Goal: Information Seeking & Learning: Learn about a topic

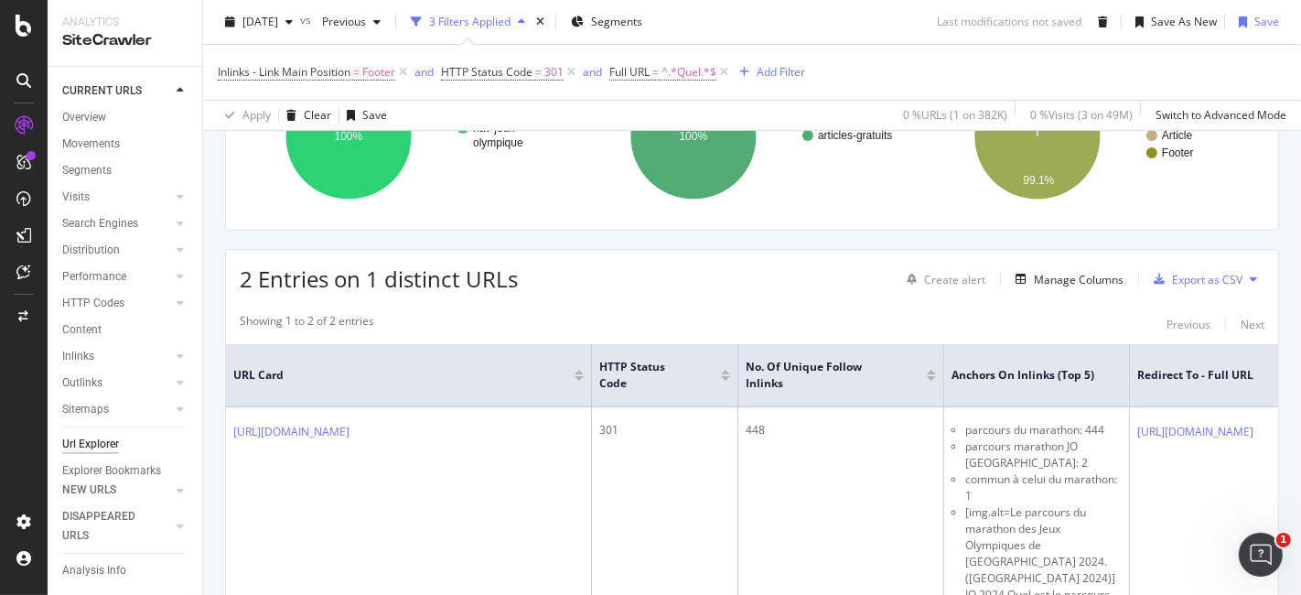
scroll to position [355, 0]
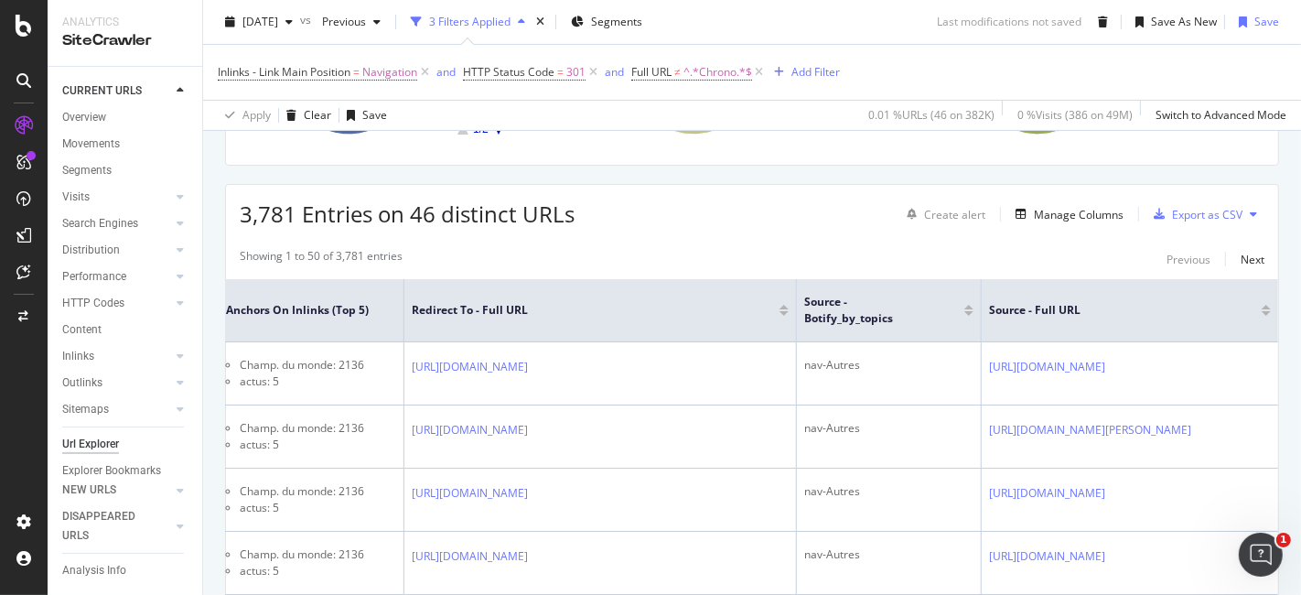
scroll to position [305, 0]
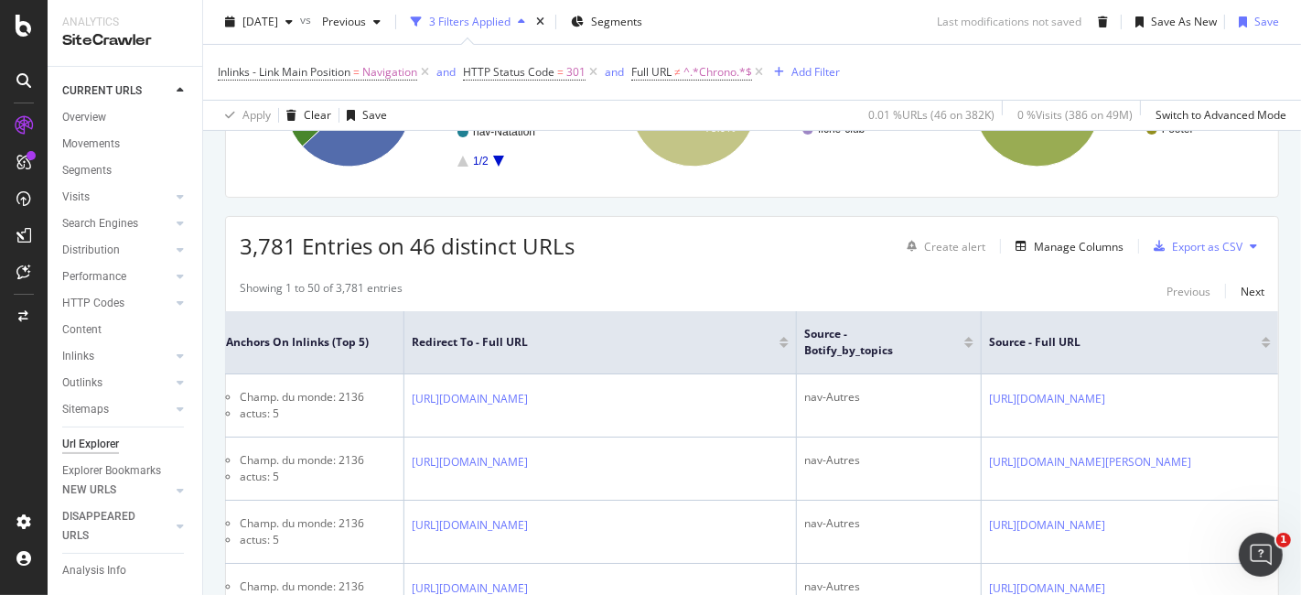
click at [709, 247] on div "3,781 Entries on 46 distinct URLs Create alert Manage Columns Export as CSV" at bounding box center [752, 239] width 1052 height 45
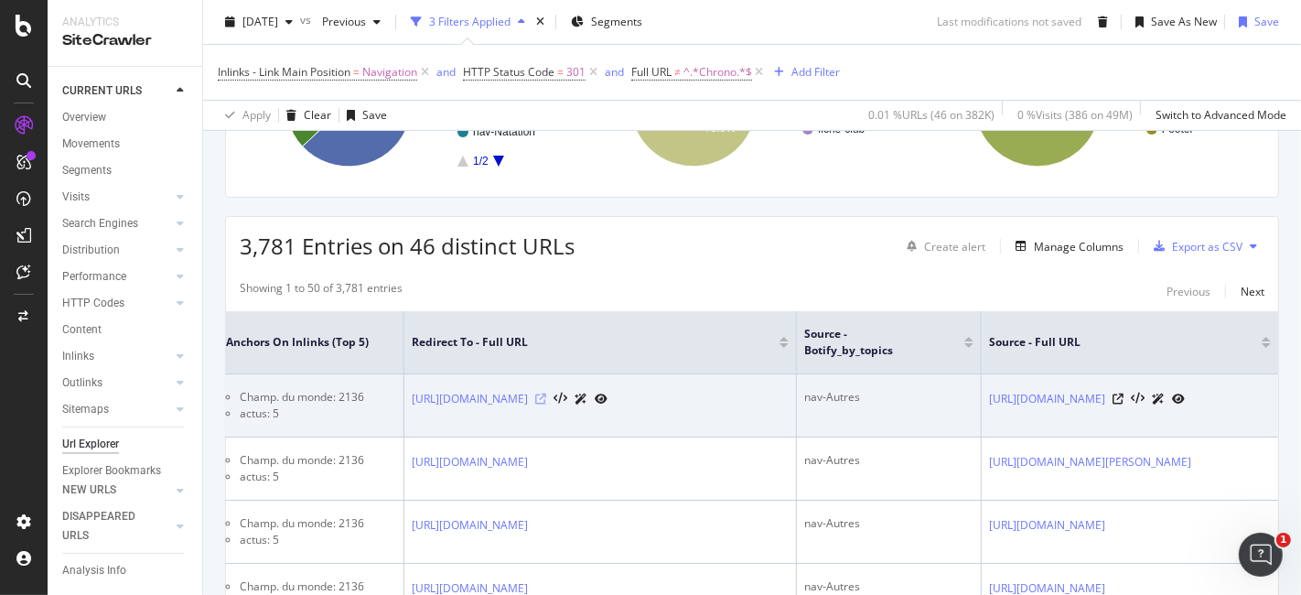
click at [546, 401] on icon at bounding box center [540, 398] width 11 height 11
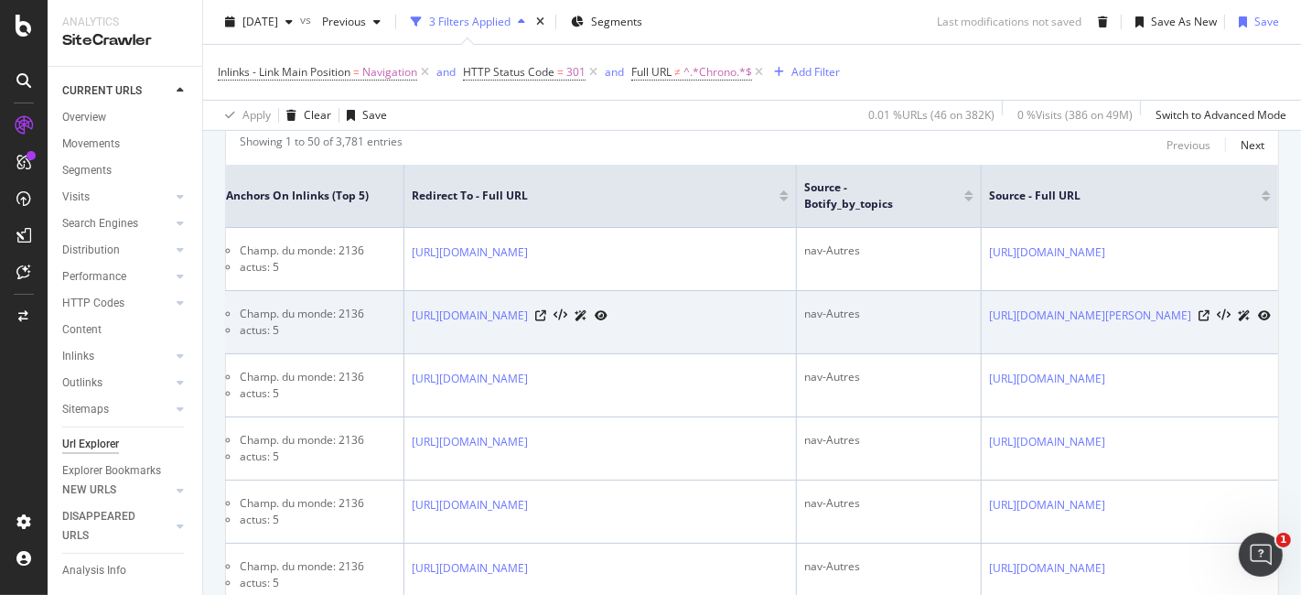
scroll to position [0, 901]
click at [1199, 321] on icon at bounding box center [1204, 315] width 11 height 11
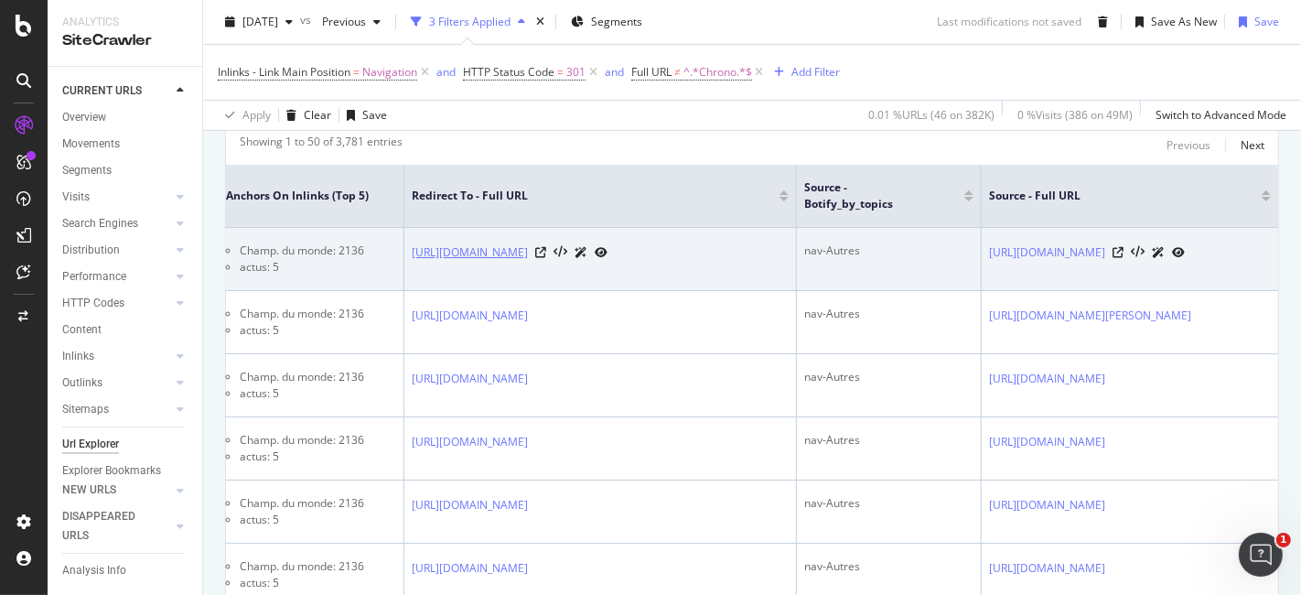
scroll to position [349, 0]
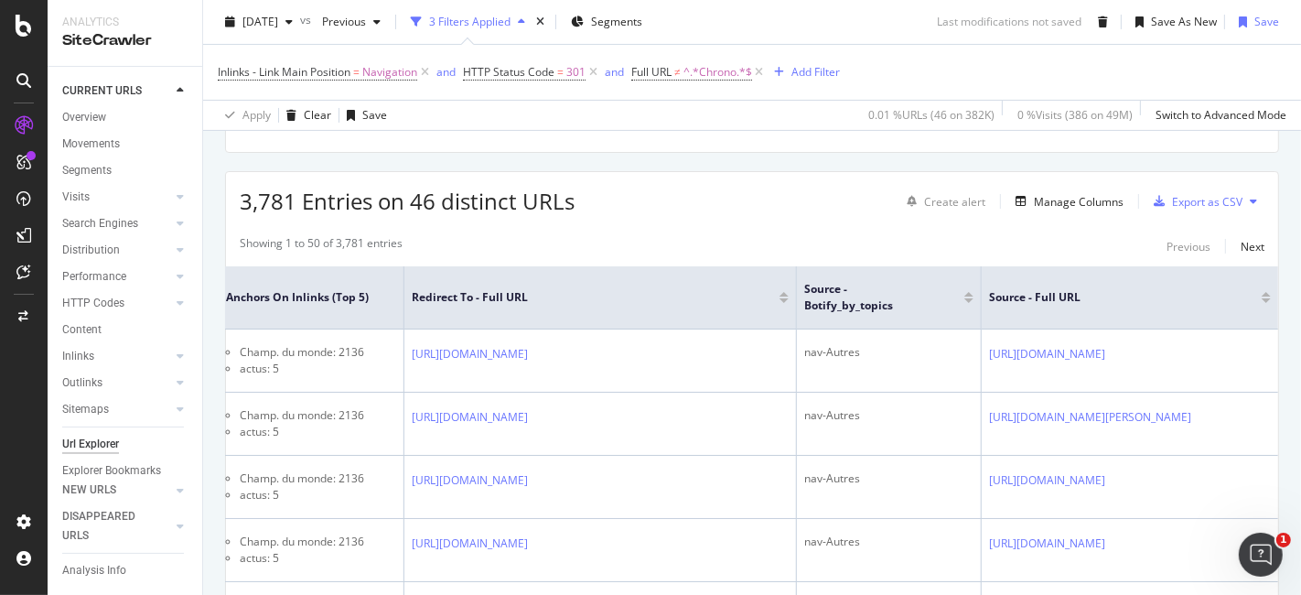
click at [640, 196] on div "3,781 Entries on 46 distinct URLs Create alert Manage Columns Export as CSV" at bounding box center [752, 194] width 1052 height 45
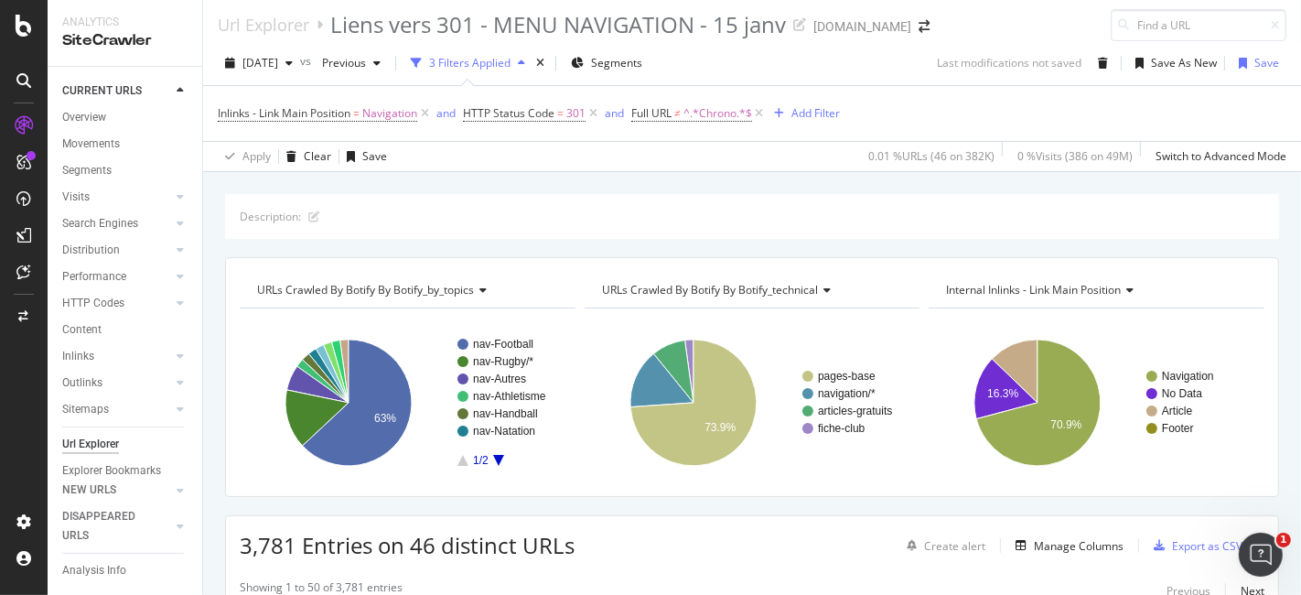
scroll to position [0, 0]
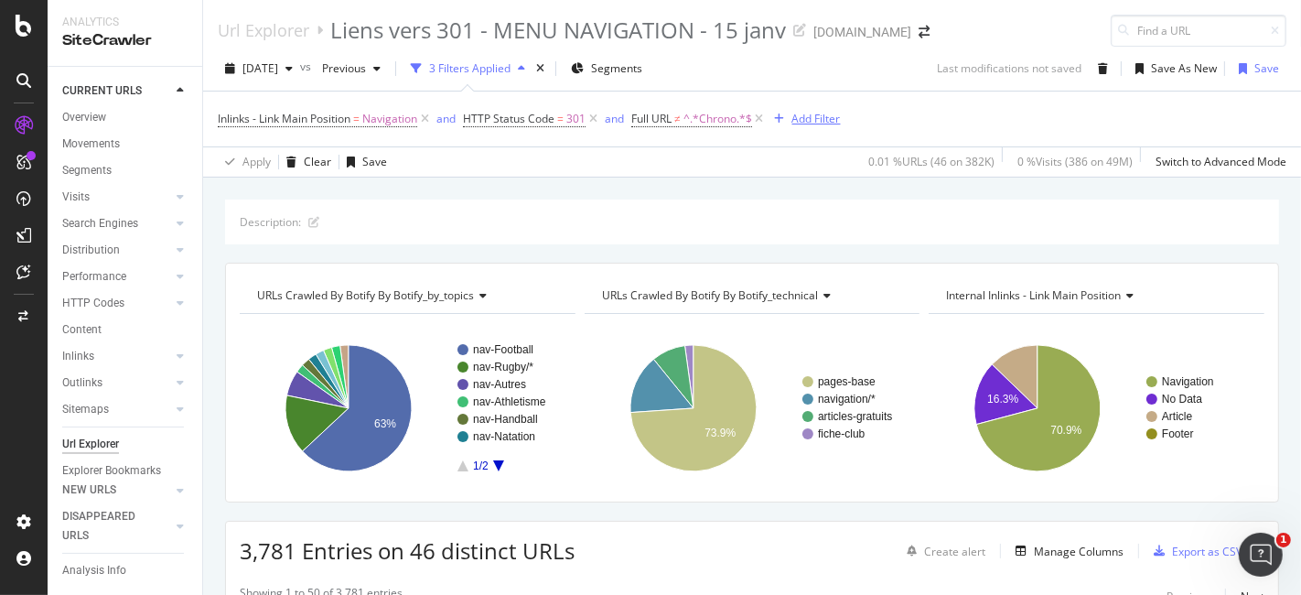
click at [807, 121] on div "Add Filter" at bounding box center [816, 119] width 48 height 16
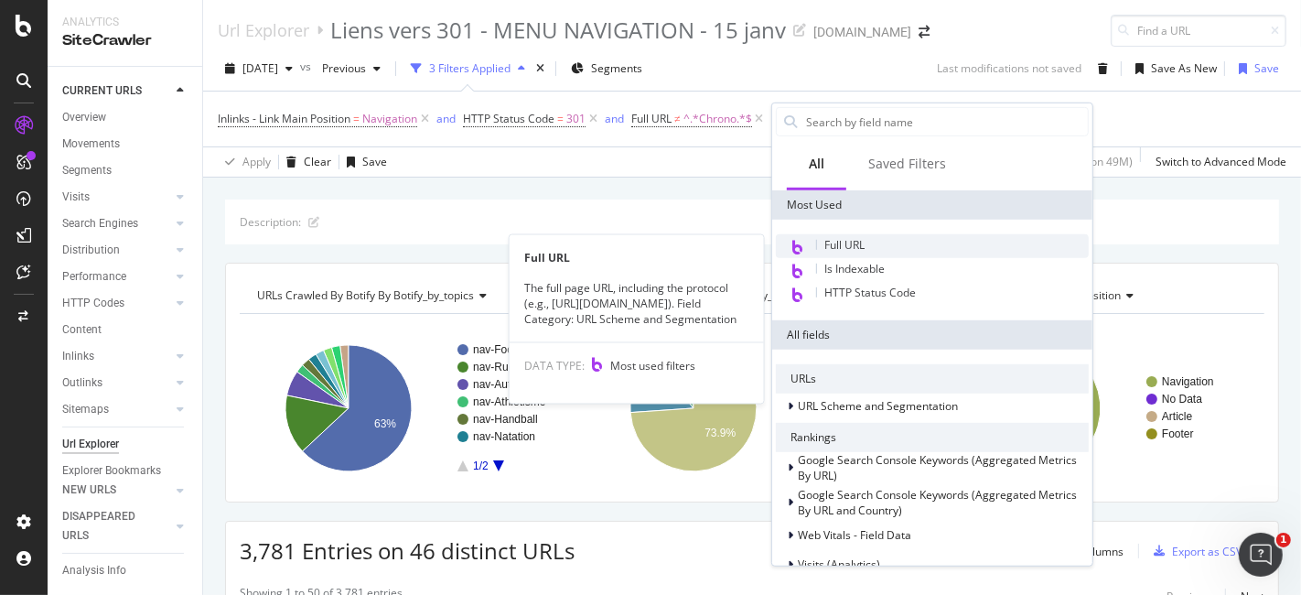
click at [826, 234] on div "Full URL" at bounding box center [932, 246] width 313 height 24
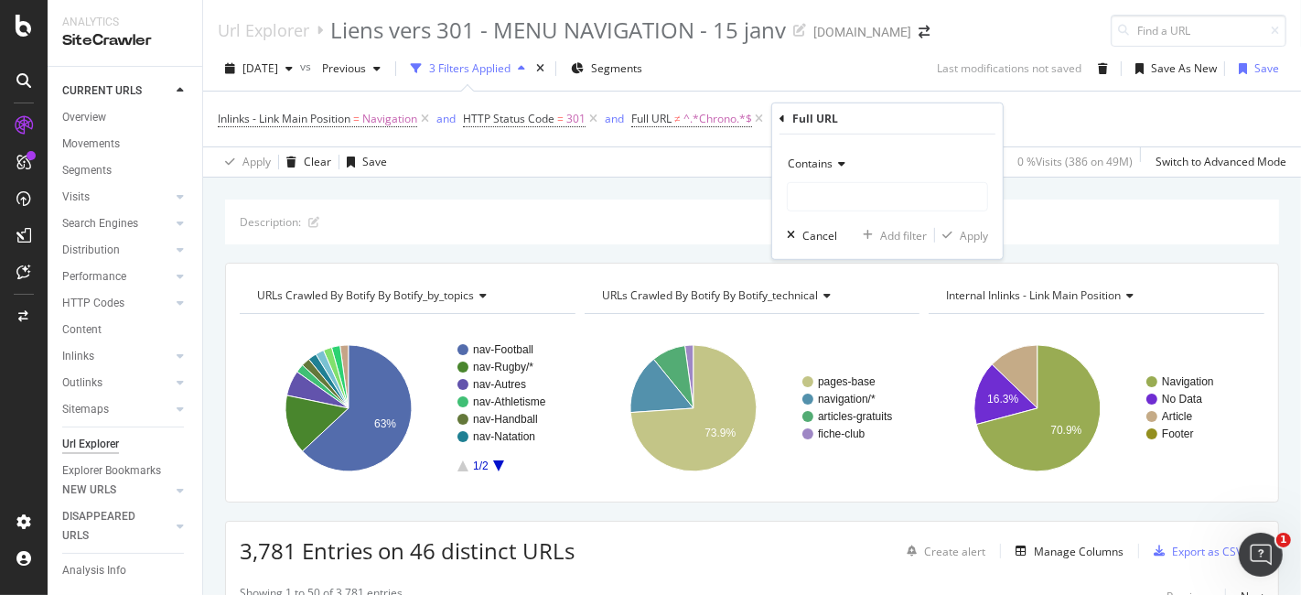
click at [825, 165] on span "Contains" at bounding box center [810, 164] width 45 height 16
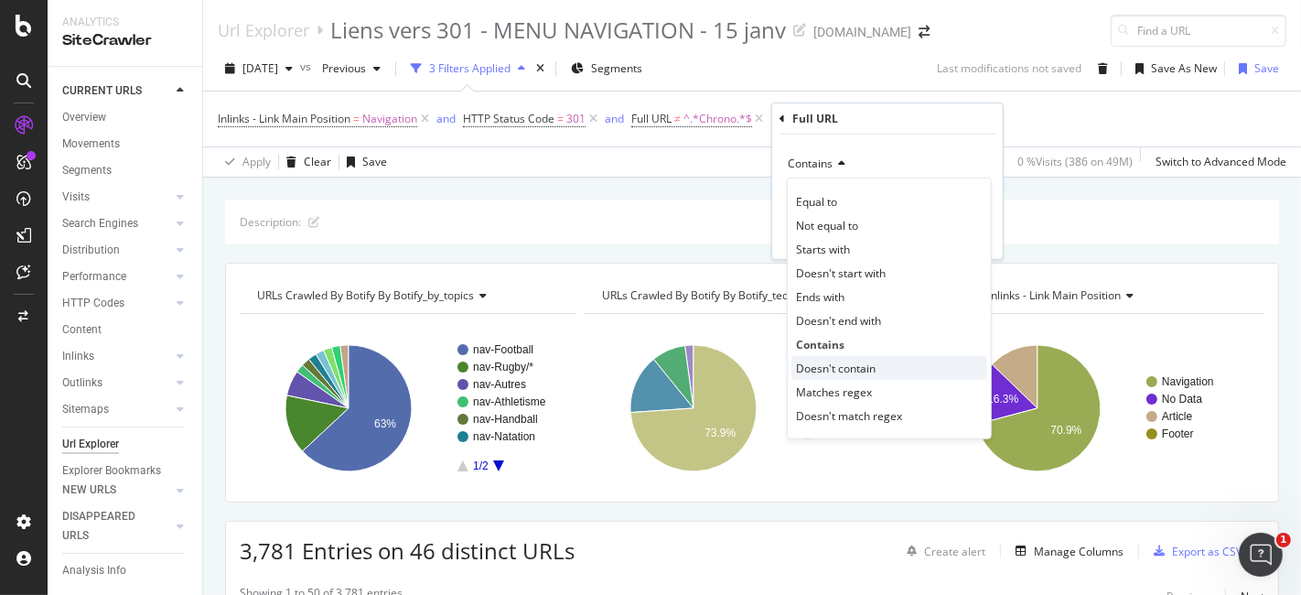
click at [849, 361] on span "Doesn't contain" at bounding box center [836, 368] width 80 height 16
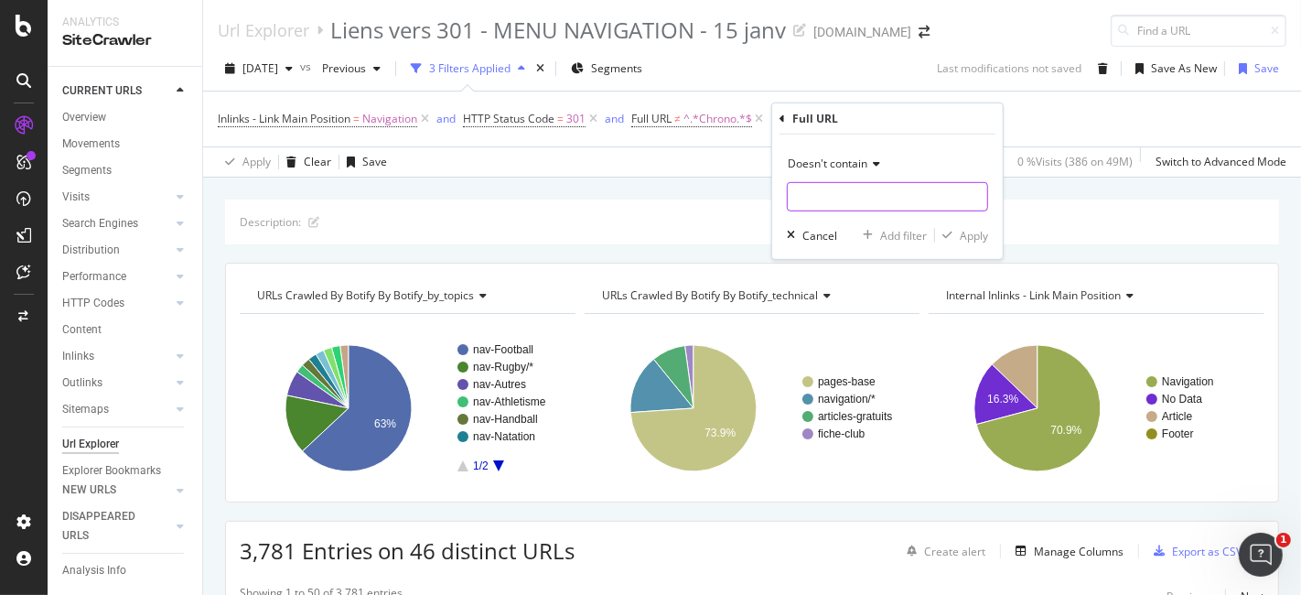
click at [833, 194] on input "text" at bounding box center [887, 196] width 199 height 29
type input "Escrime"
click at [970, 236] on div "Apply" at bounding box center [974, 235] width 28 height 16
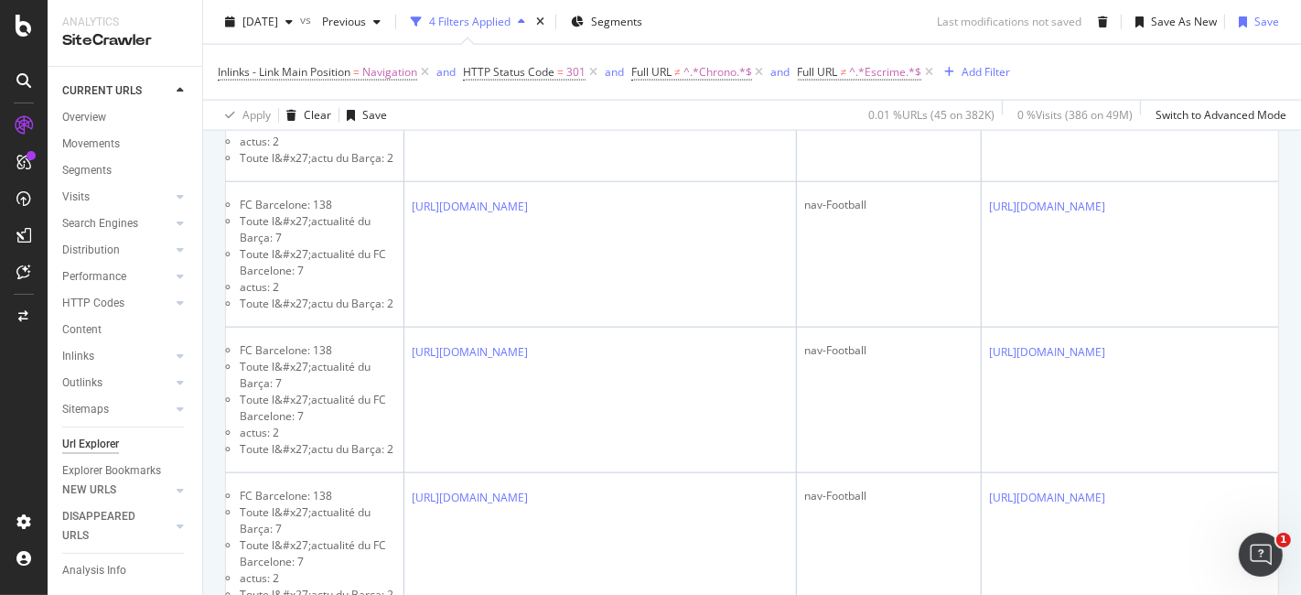
scroll to position [0, 901]
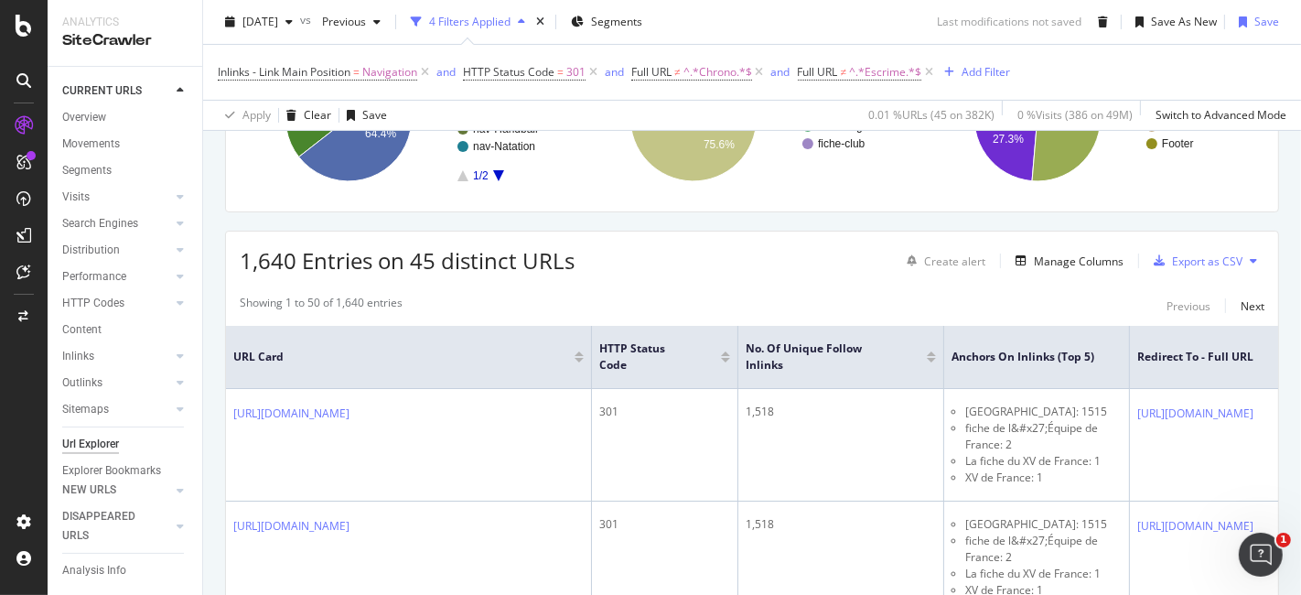
scroll to position [406, 0]
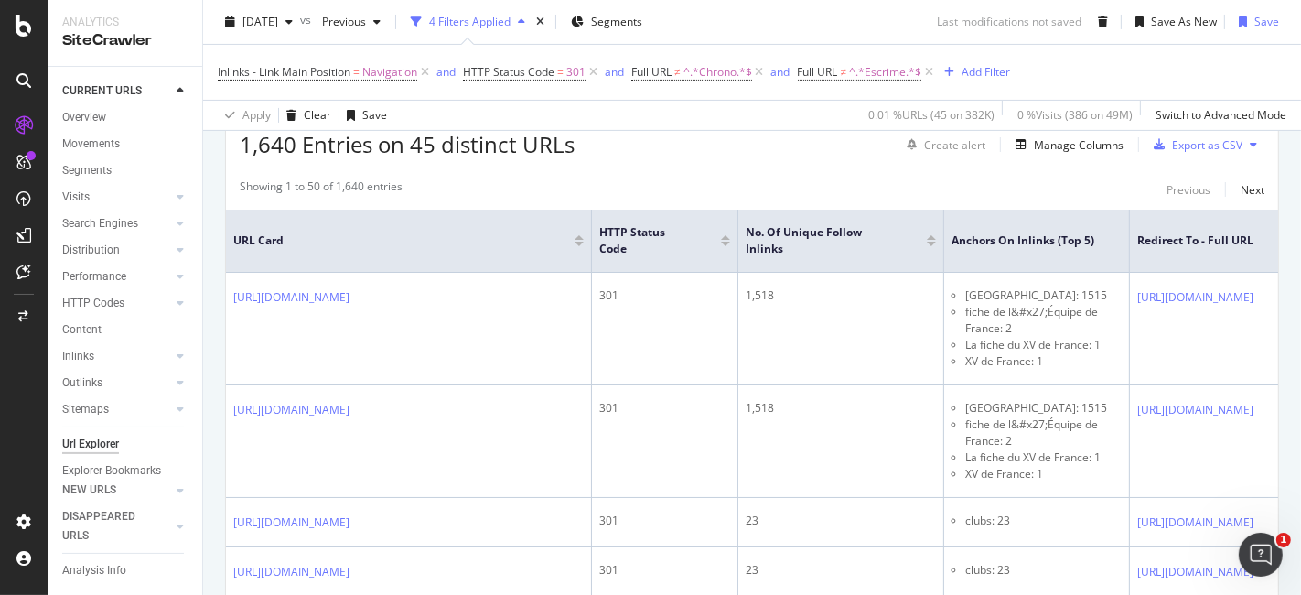
click at [677, 117] on div "Apply Clear Save 0.01 % URLs ( 45 on 382K ) 0 % Visits ( 386 on 49M ) Switch to…" at bounding box center [752, 115] width 1098 height 30
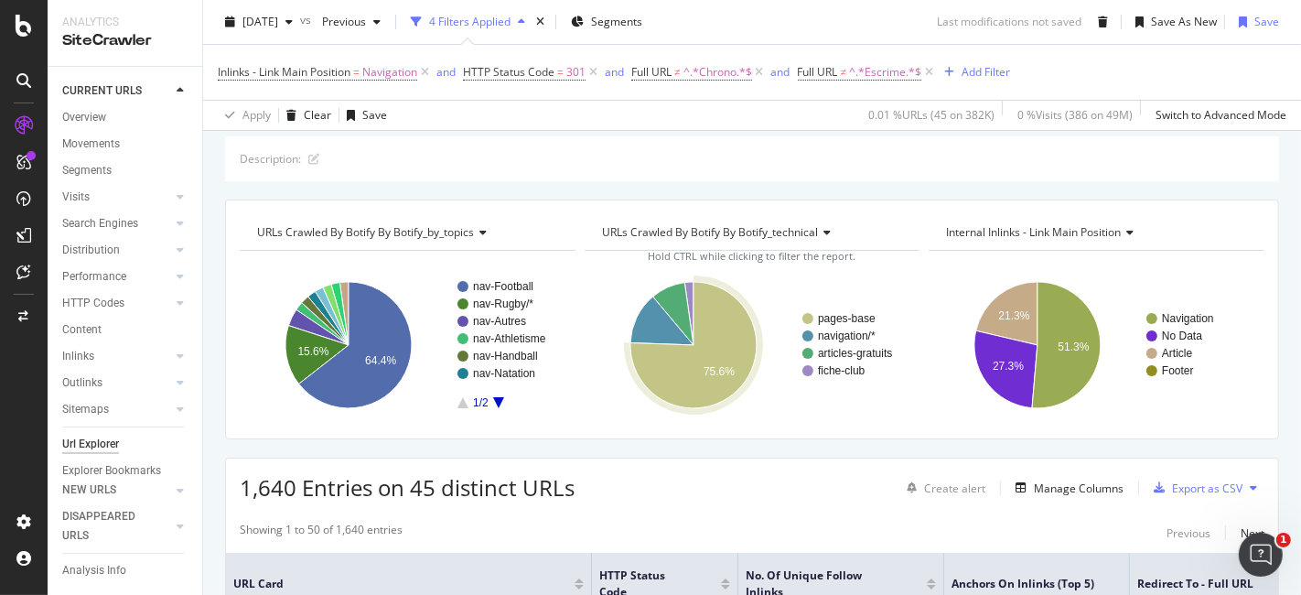
scroll to position [0, 0]
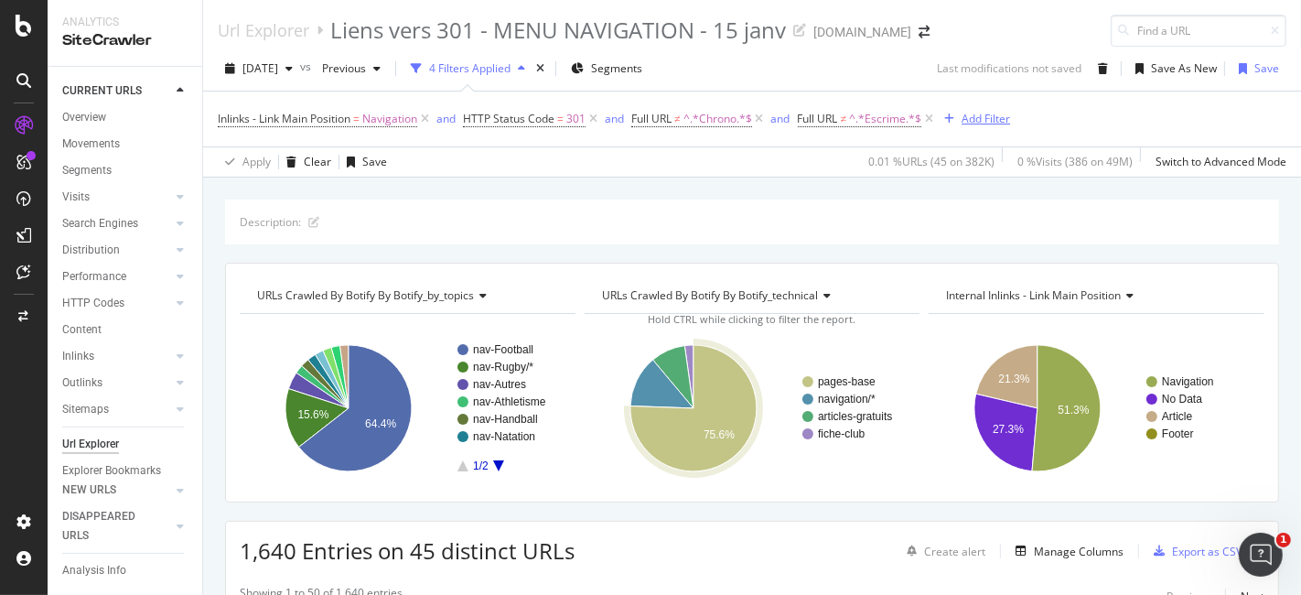
click at [986, 119] on div "Add Filter" at bounding box center [986, 119] width 48 height 16
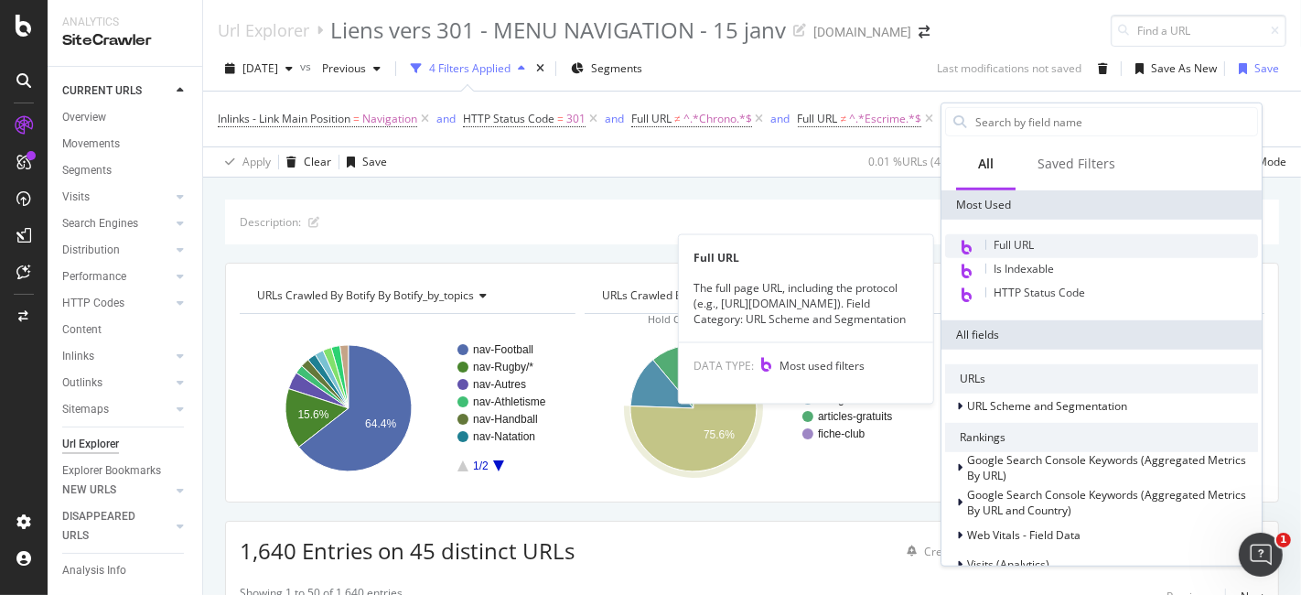
click at [1034, 245] on span "Full URL" at bounding box center [1014, 245] width 40 height 16
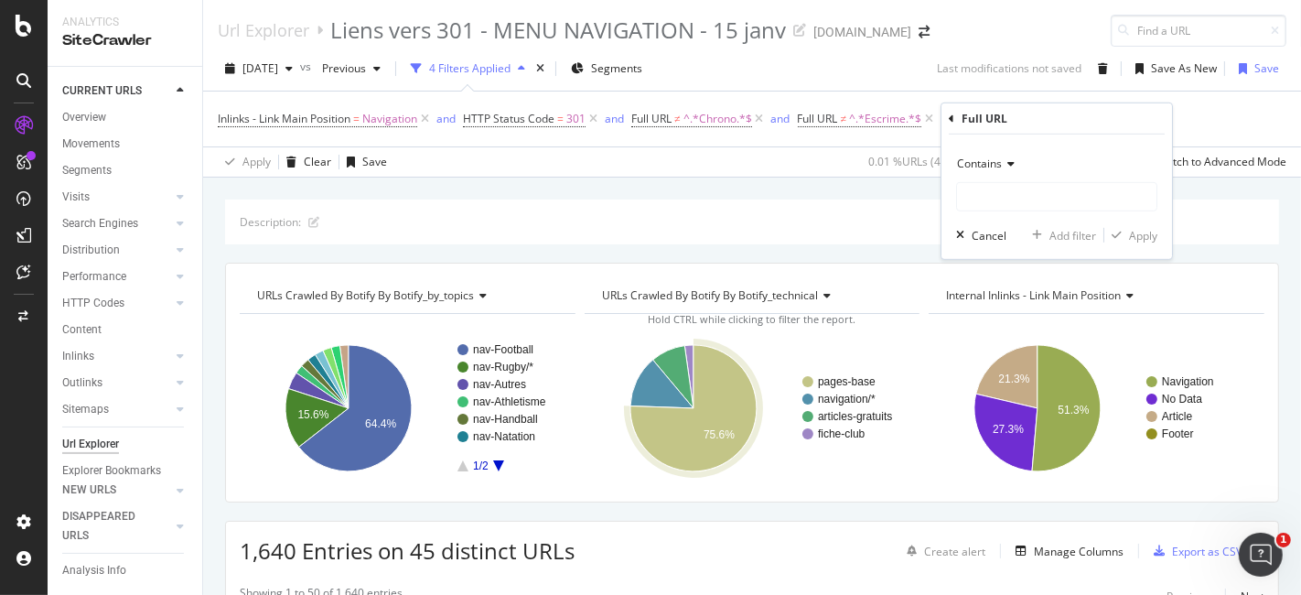
click at [991, 167] on span "Contains" at bounding box center [979, 164] width 45 height 16
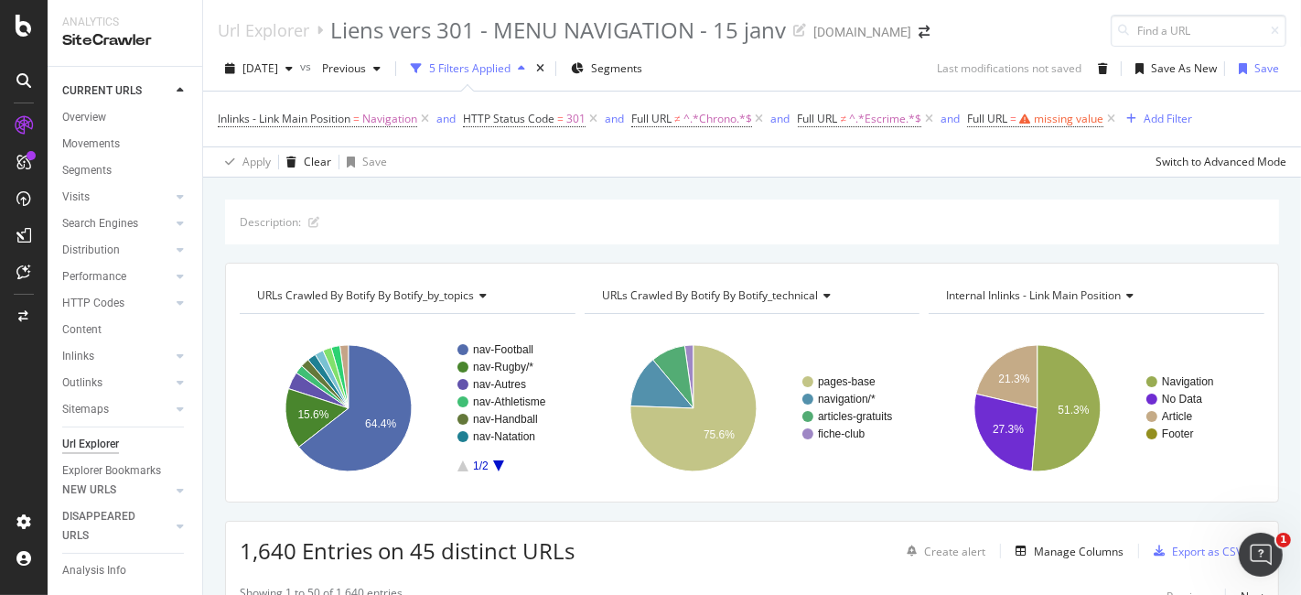
click at [1119, 114] on icon at bounding box center [1111, 119] width 16 height 18
click at [932, 116] on icon at bounding box center [929, 119] width 16 height 18
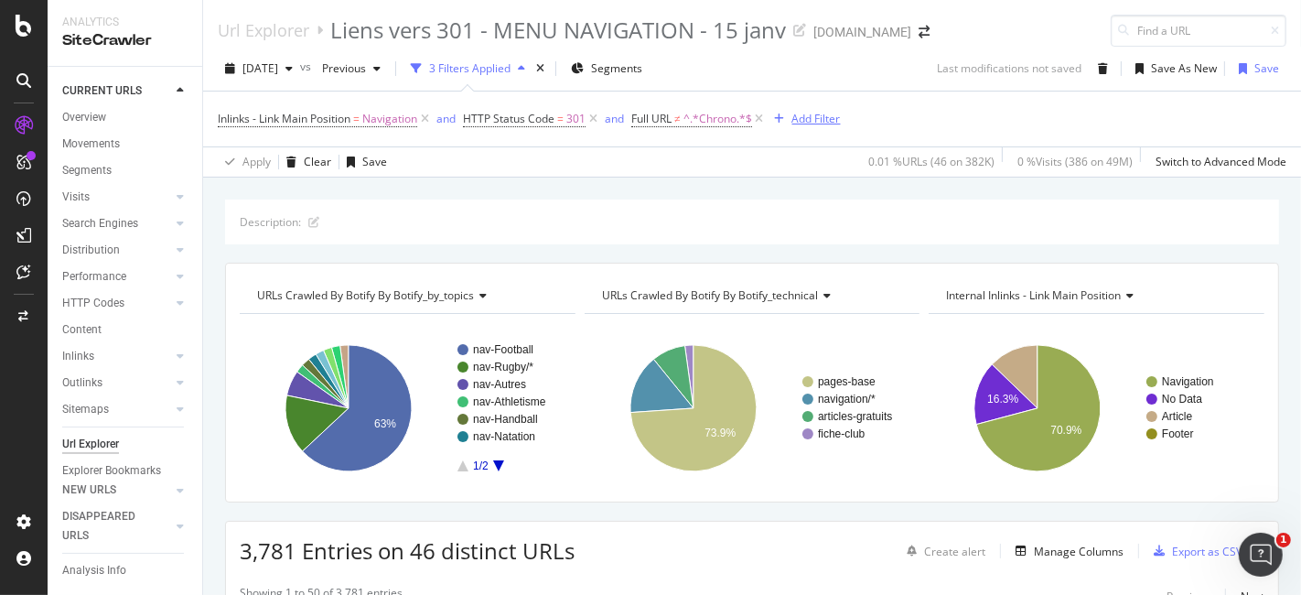
click at [799, 119] on div "Add Filter" at bounding box center [816, 119] width 48 height 16
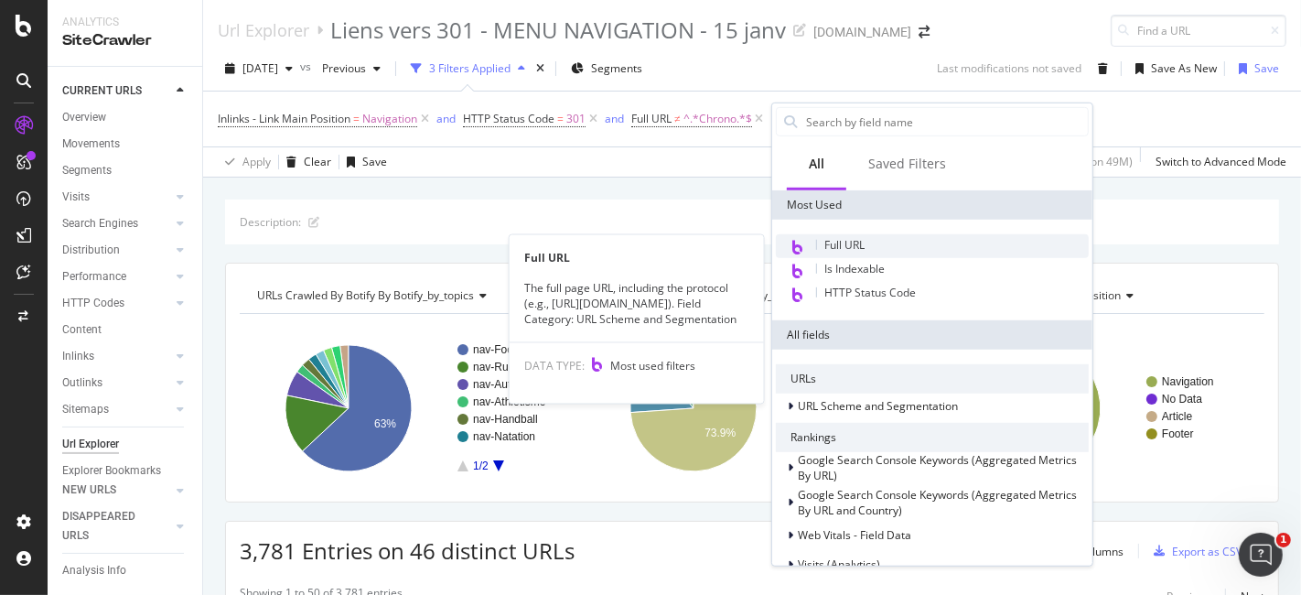
click at [852, 239] on span "Full URL" at bounding box center [844, 245] width 40 height 16
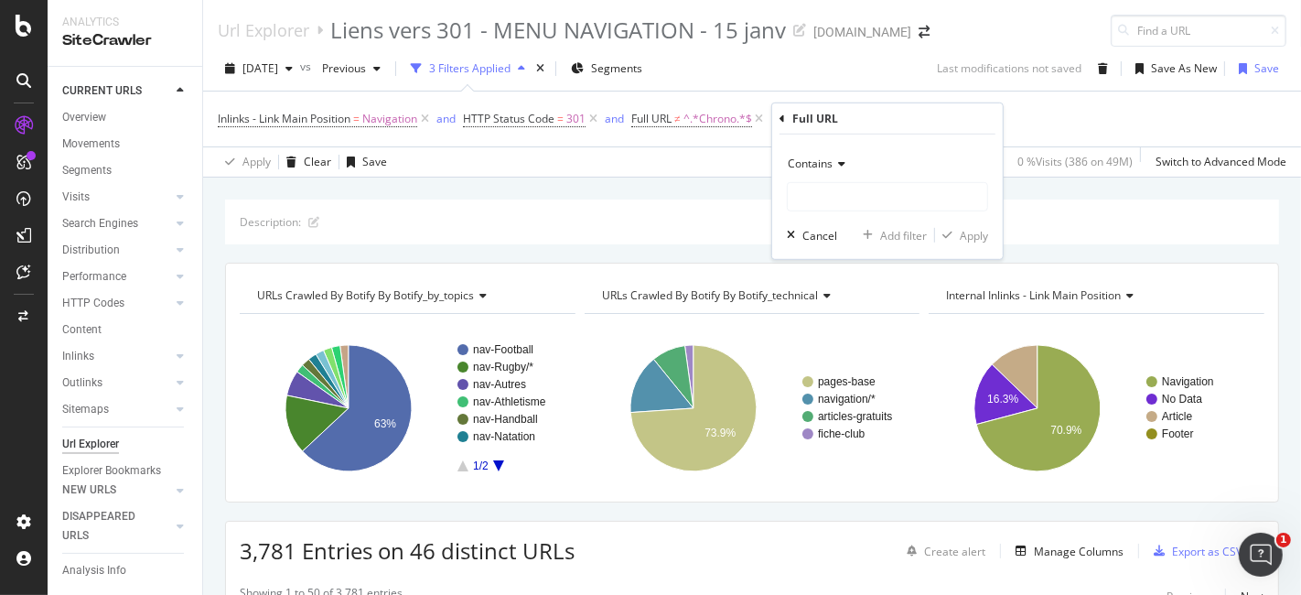
click at [821, 163] on span "Contains" at bounding box center [810, 164] width 45 height 16
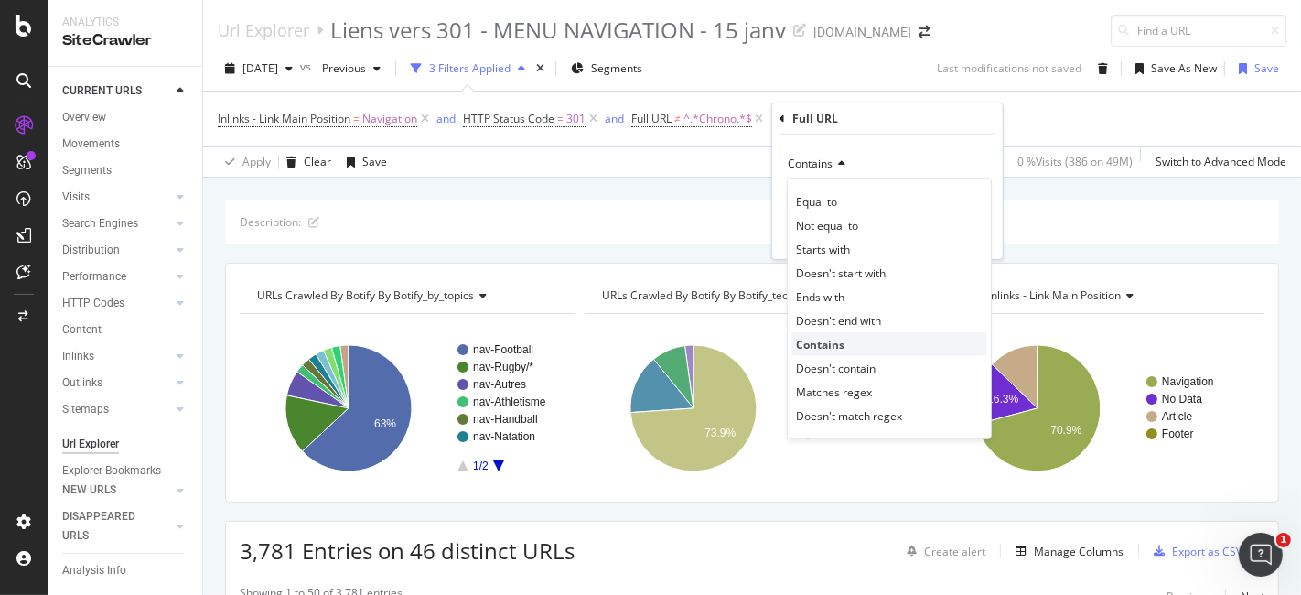
click at [846, 356] on div "Doesn't contain" at bounding box center [889, 368] width 196 height 24
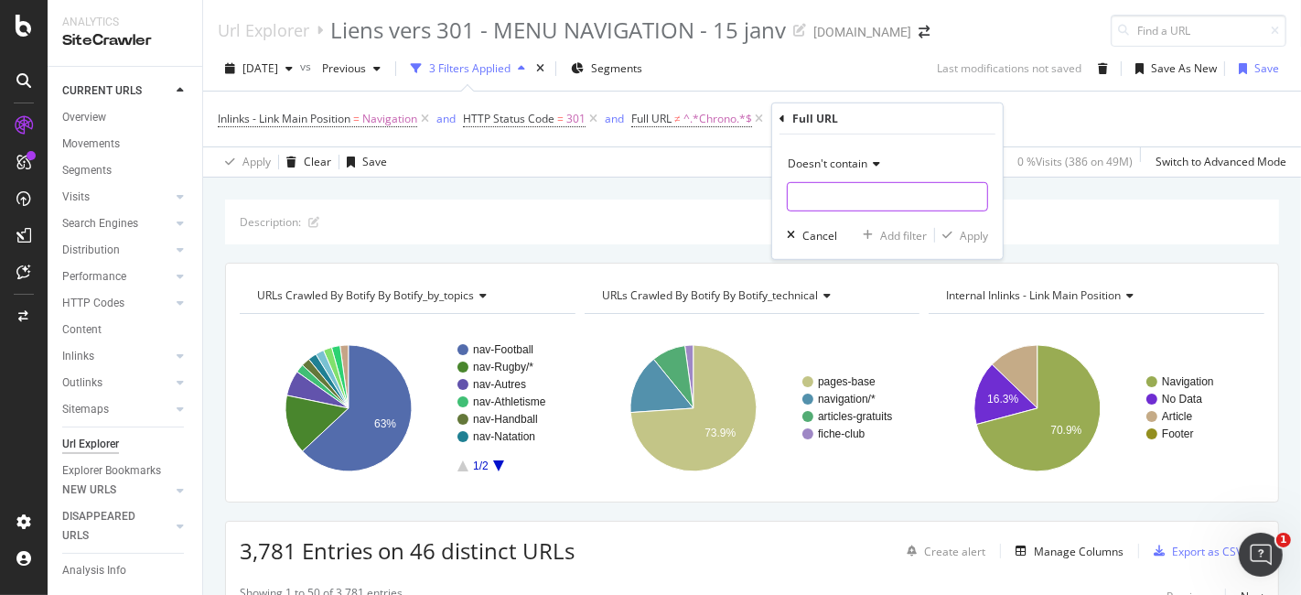
click at [862, 204] on input "text" at bounding box center [887, 196] width 199 height 29
type input "Escrime"
click at [960, 233] on div "Apply" at bounding box center [974, 235] width 28 height 16
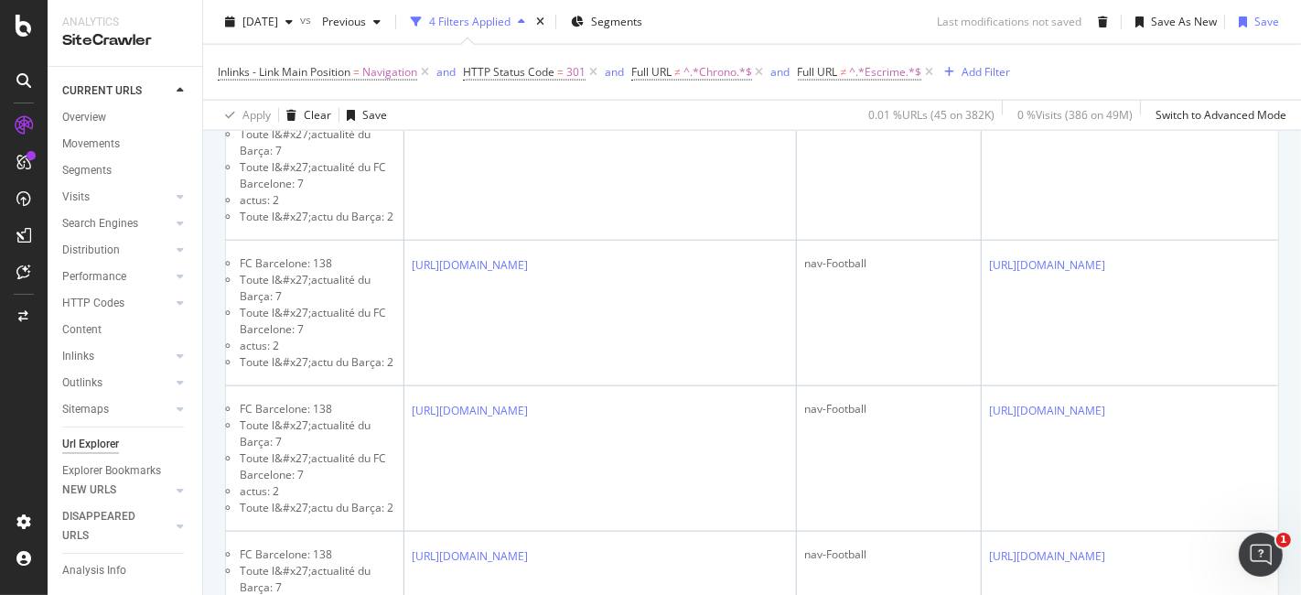
scroll to position [0, 901]
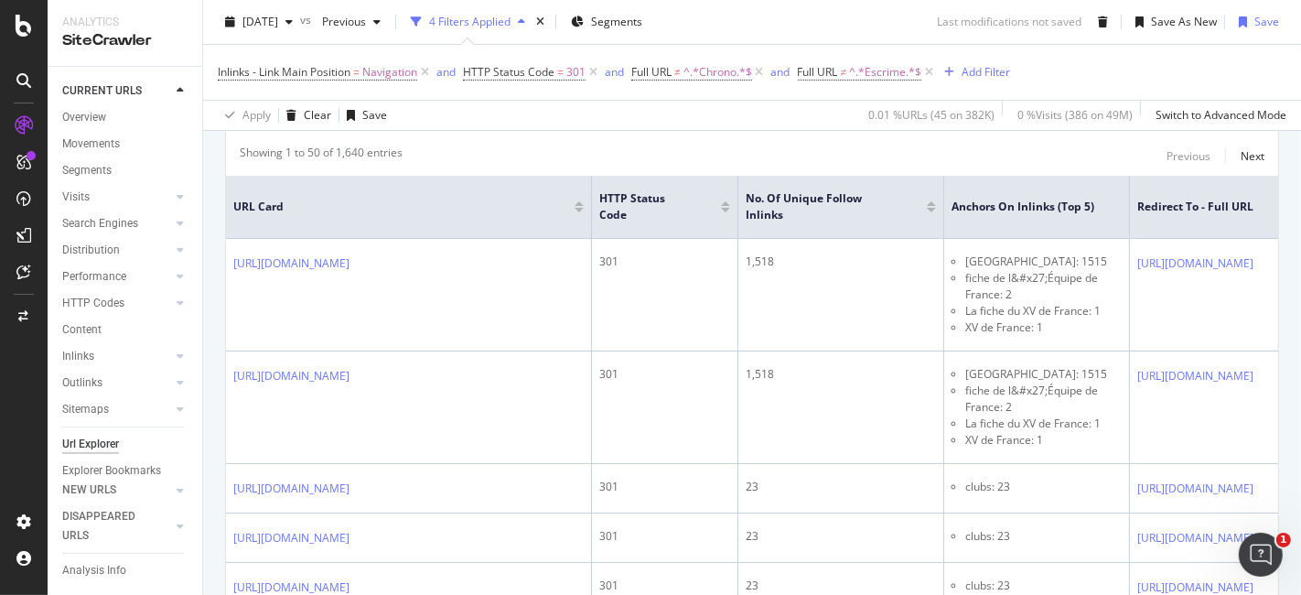
scroll to position [0, 0]
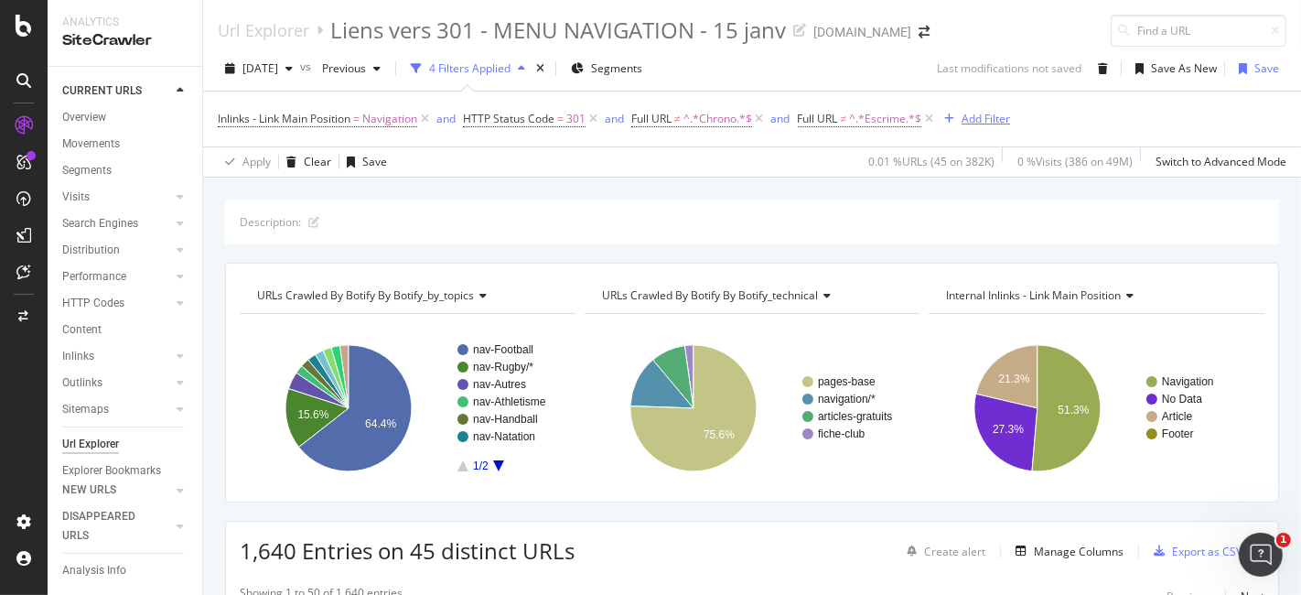
click at [993, 121] on div "Add Filter" at bounding box center [986, 119] width 48 height 16
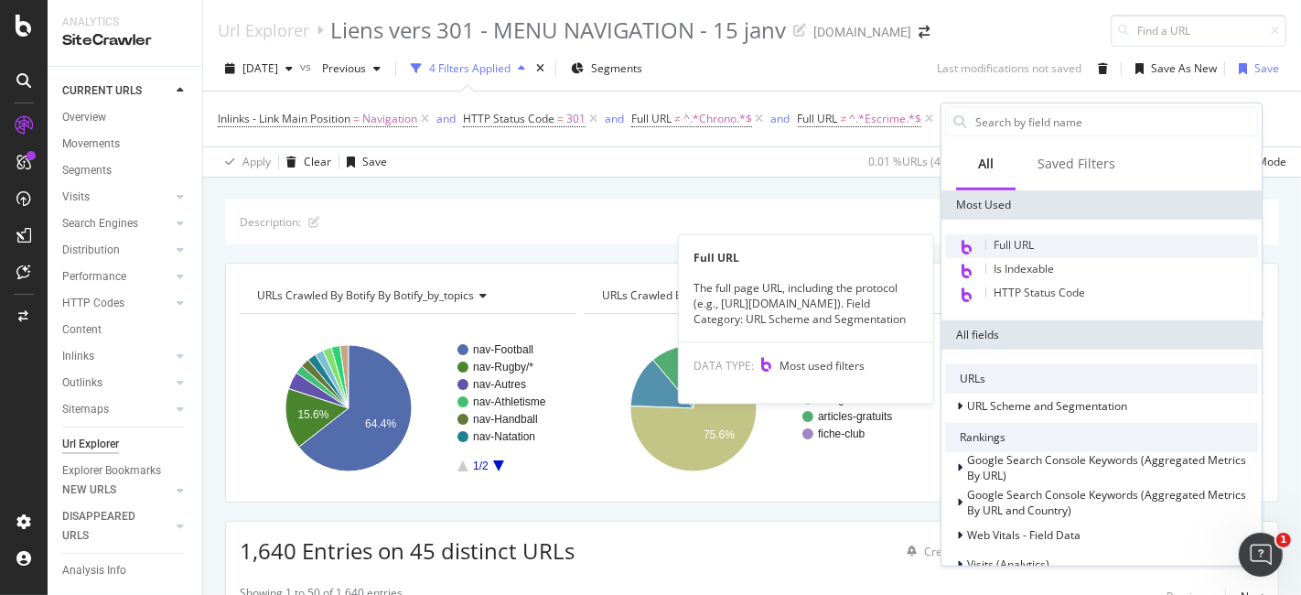
click at [1027, 244] on span "Full URL" at bounding box center [1014, 245] width 40 height 16
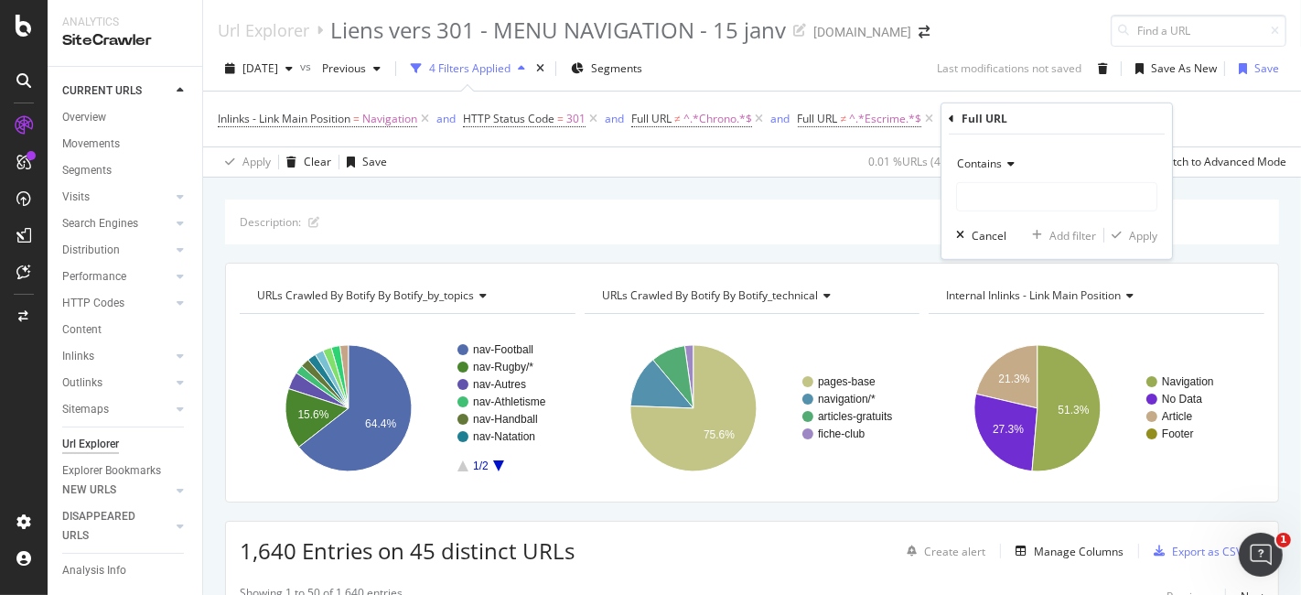
click at [990, 158] on span "Contains" at bounding box center [979, 164] width 45 height 16
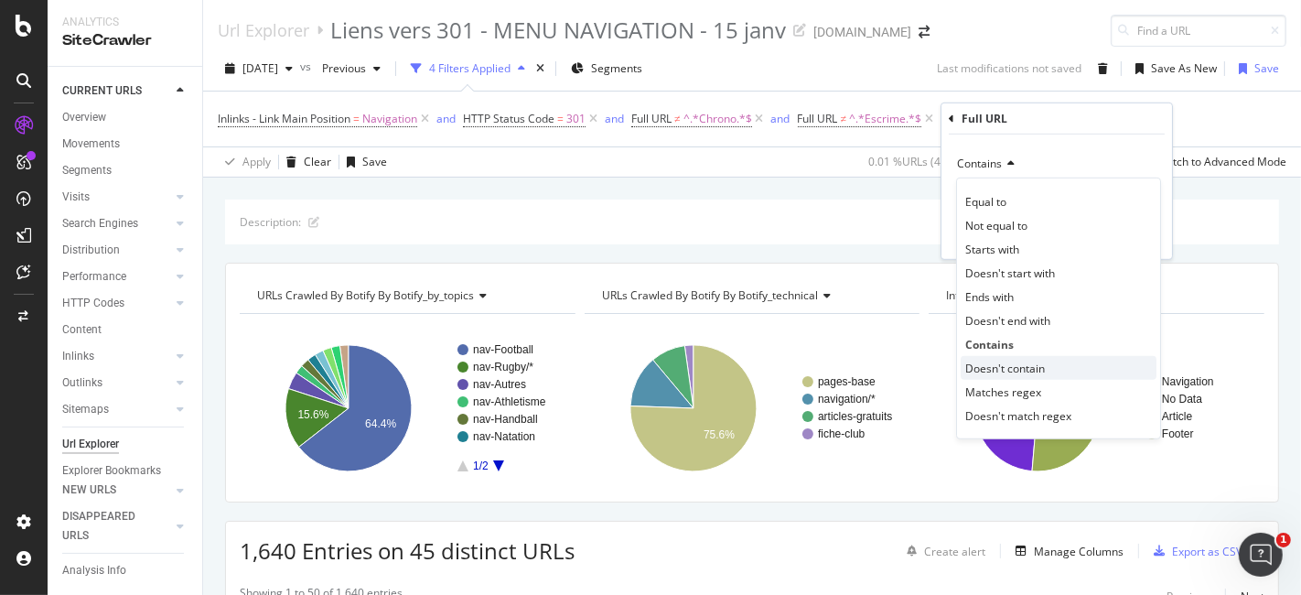
click at [1016, 360] on span "Doesn't contain" at bounding box center [1005, 368] width 80 height 16
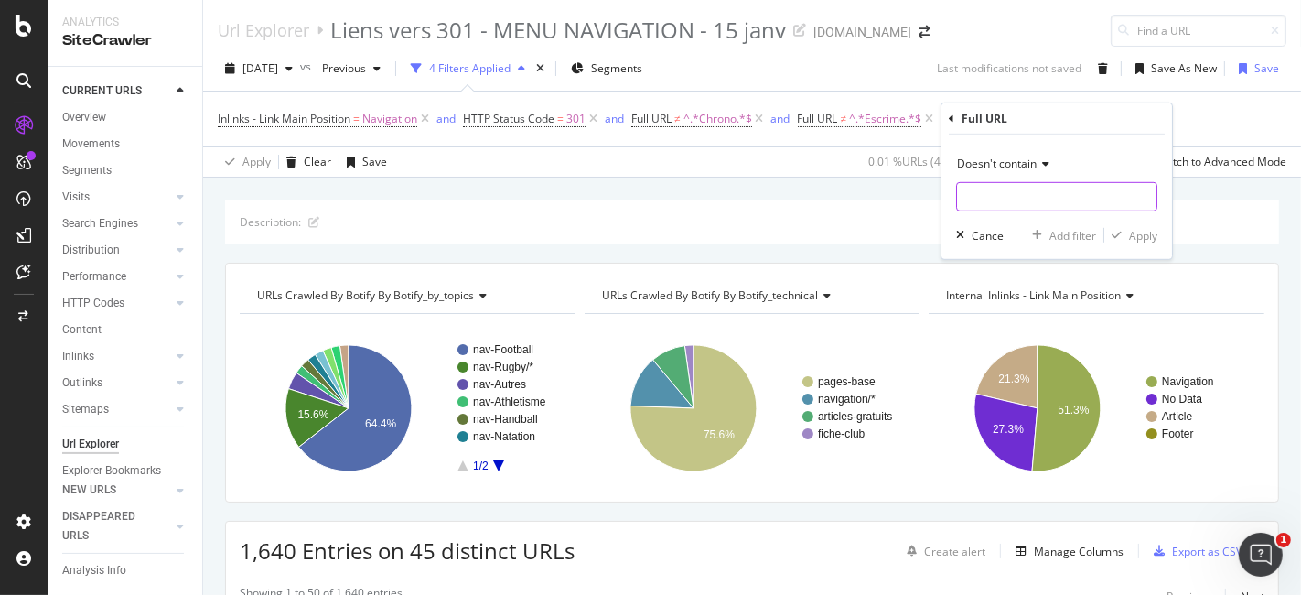
click at [995, 190] on input "text" at bounding box center [1056, 196] width 199 height 29
type input "Barcelone"
click at [1136, 235] on div "Apply" at bounding box center [1143, 235] width 28 height 16
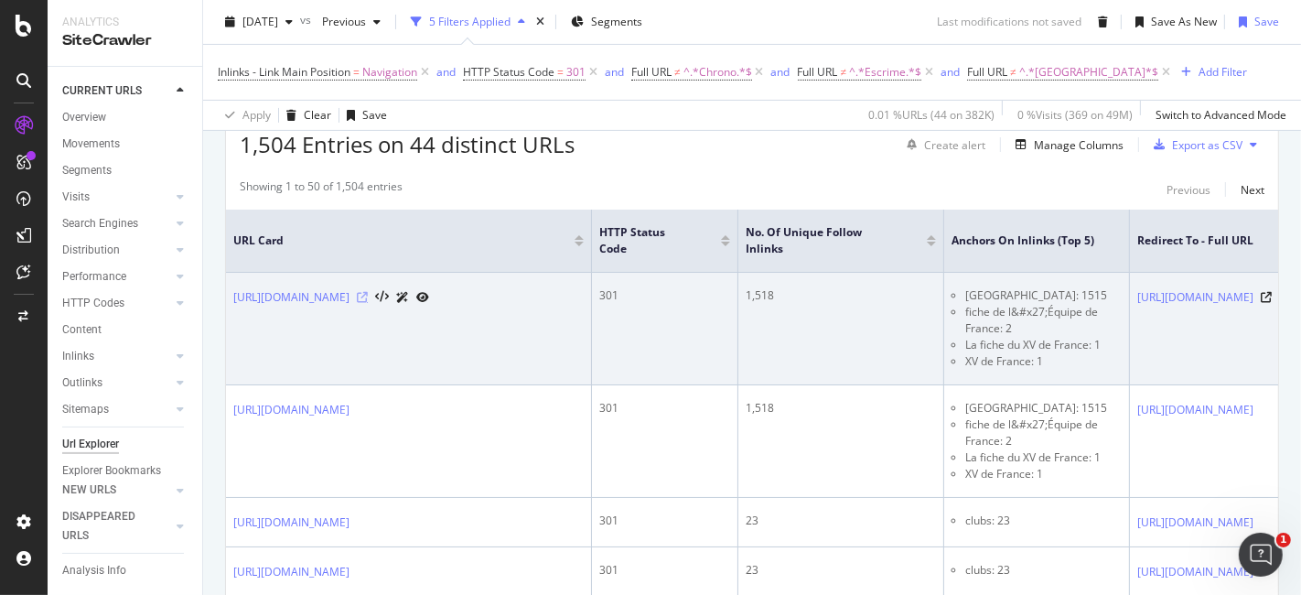
click at [368, 300] on icon at bounding box center [362, 297] width 11 height 11
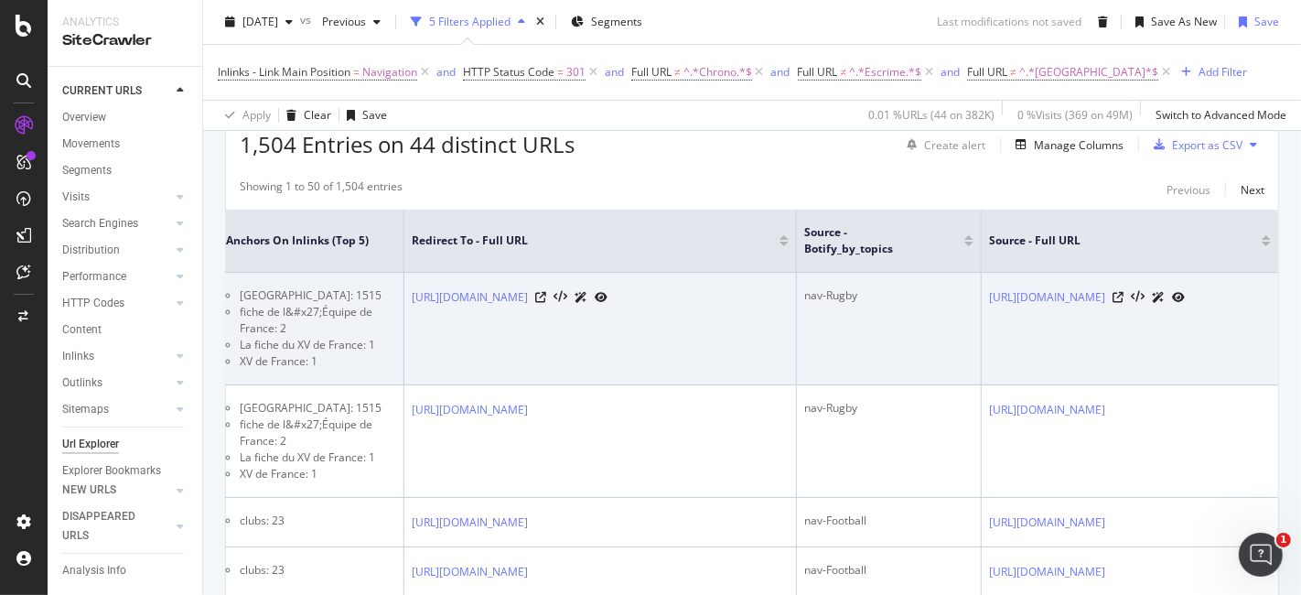
scroll to position [0, 901]
click at [1113, 296] on icon at bounding box center [1118, 297] width 11 height 11
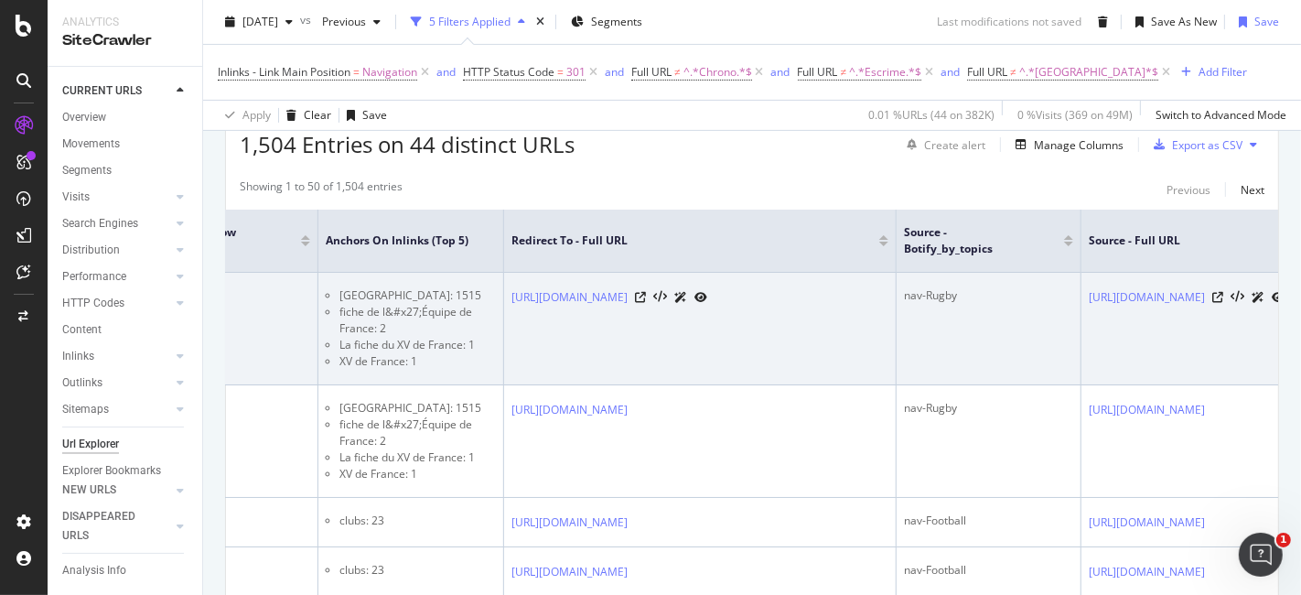
scroll to position [0, 711]
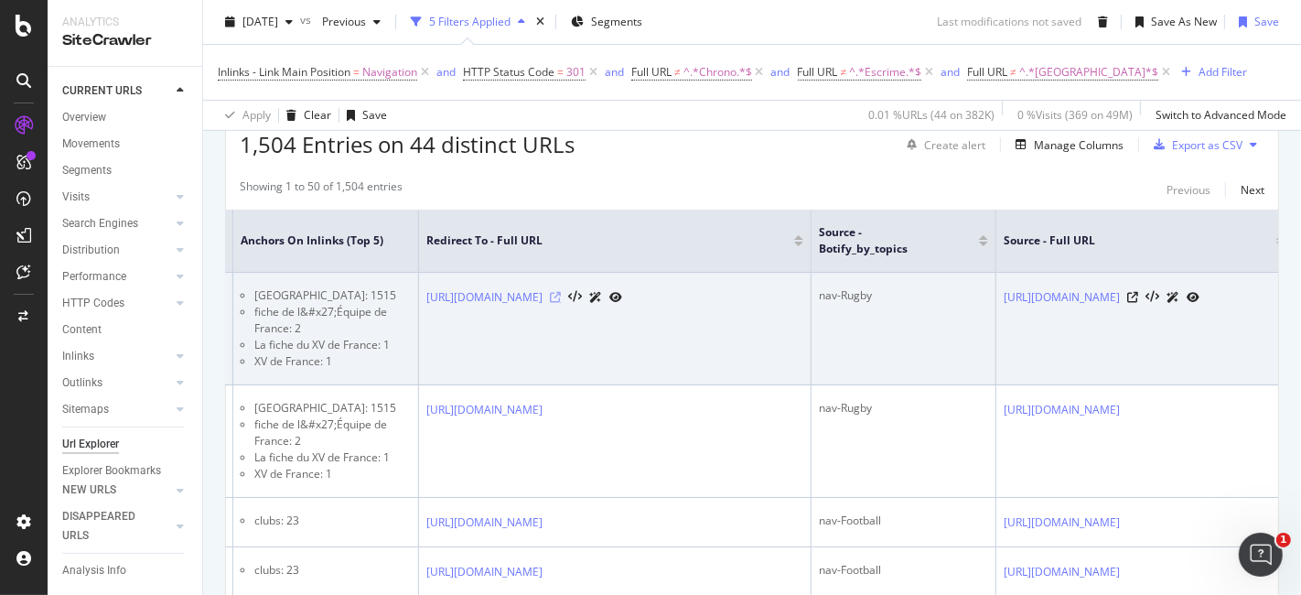
click at [561, 293] on icon at bounding box center [555, 297] width 11 height 11
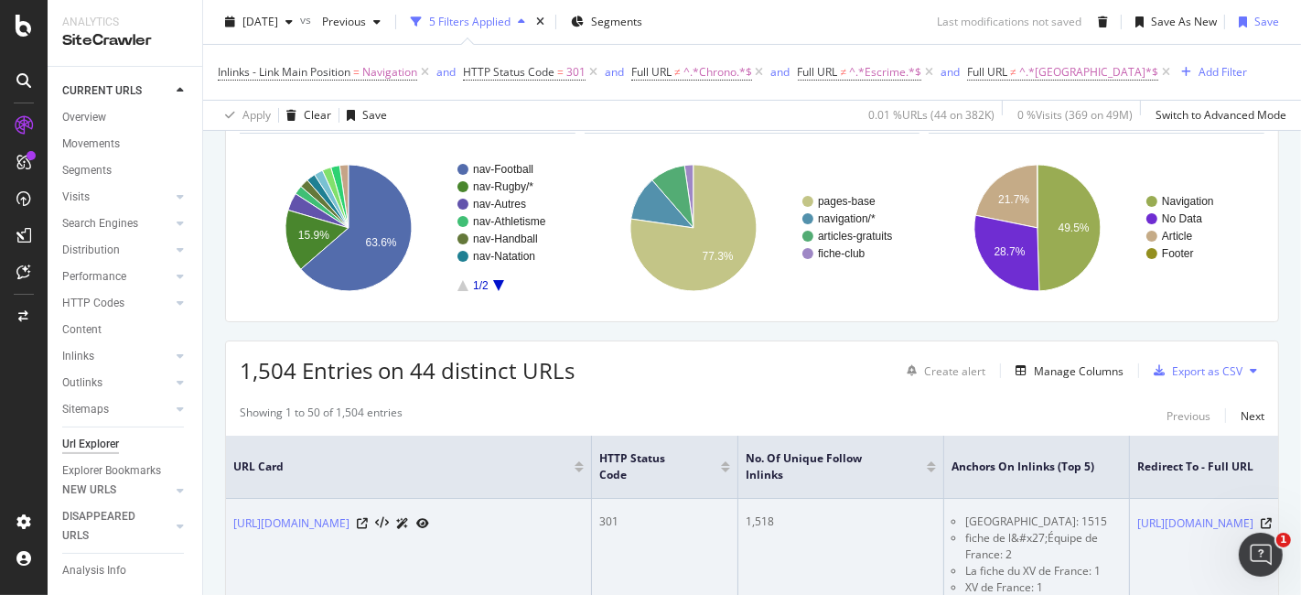
scroll to position [0, 0]
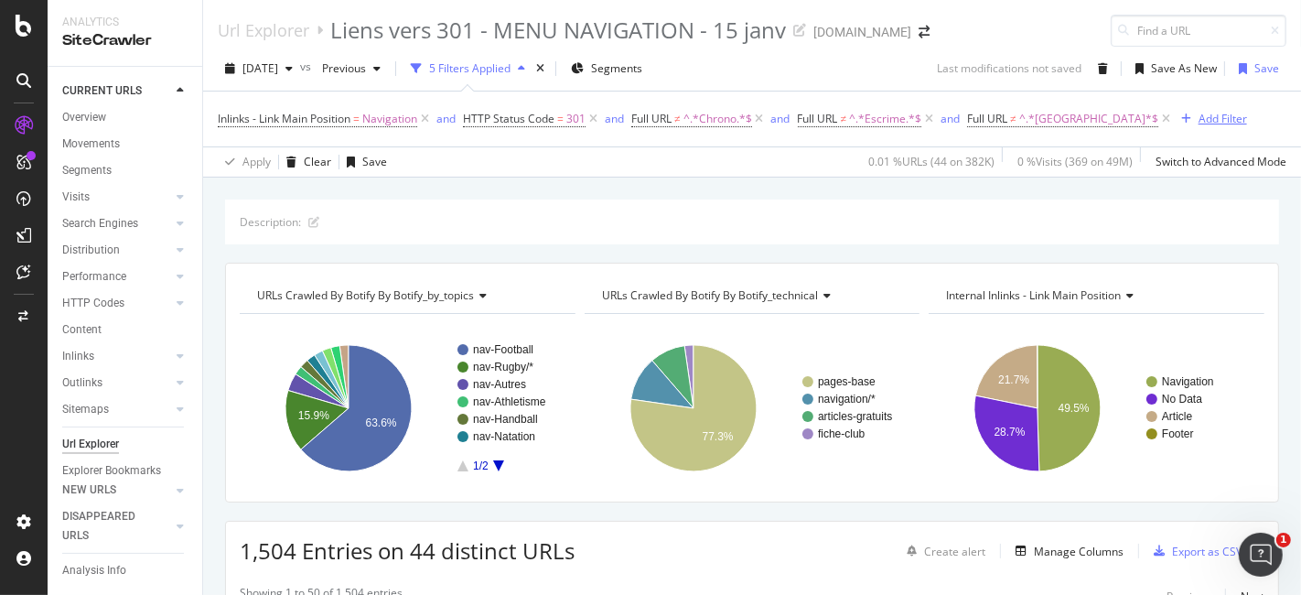
click at [1199, 119] on div "Add Filter" at bounding box center [1223, 119] width 48 height 16
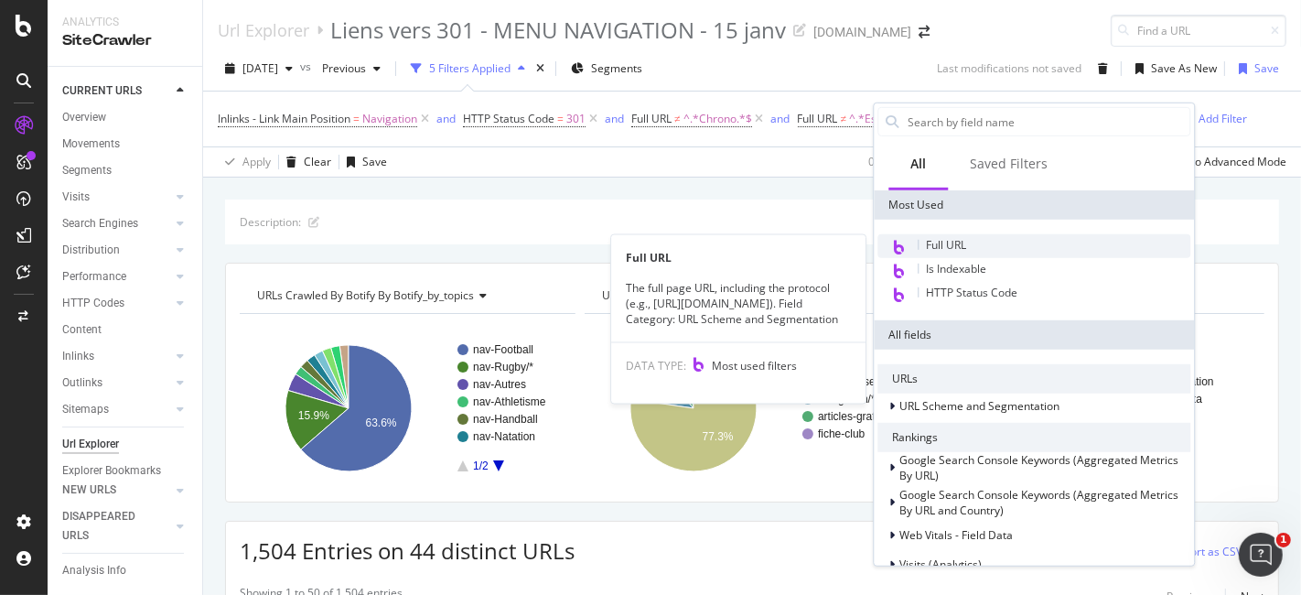
click at [970, 237] on div "Full URL" at bounding box center [1033, 246] width 313 height 24
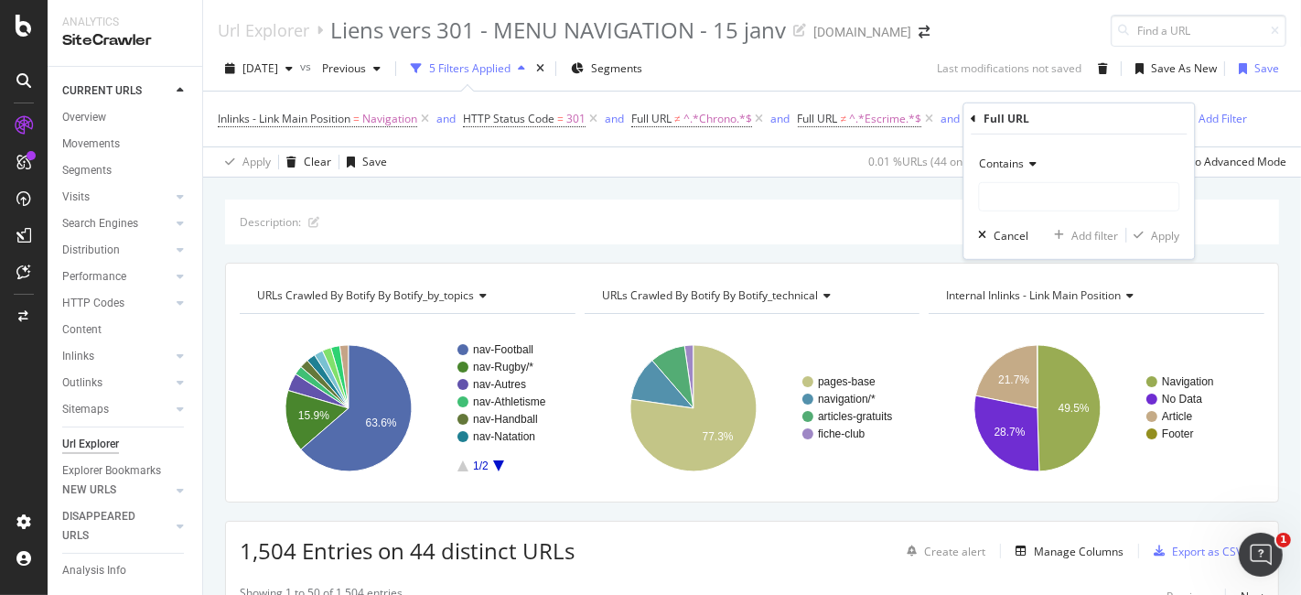
click at [1006, 163] on span "Contains" at bounding box center [1001, 164] width 45 height 16
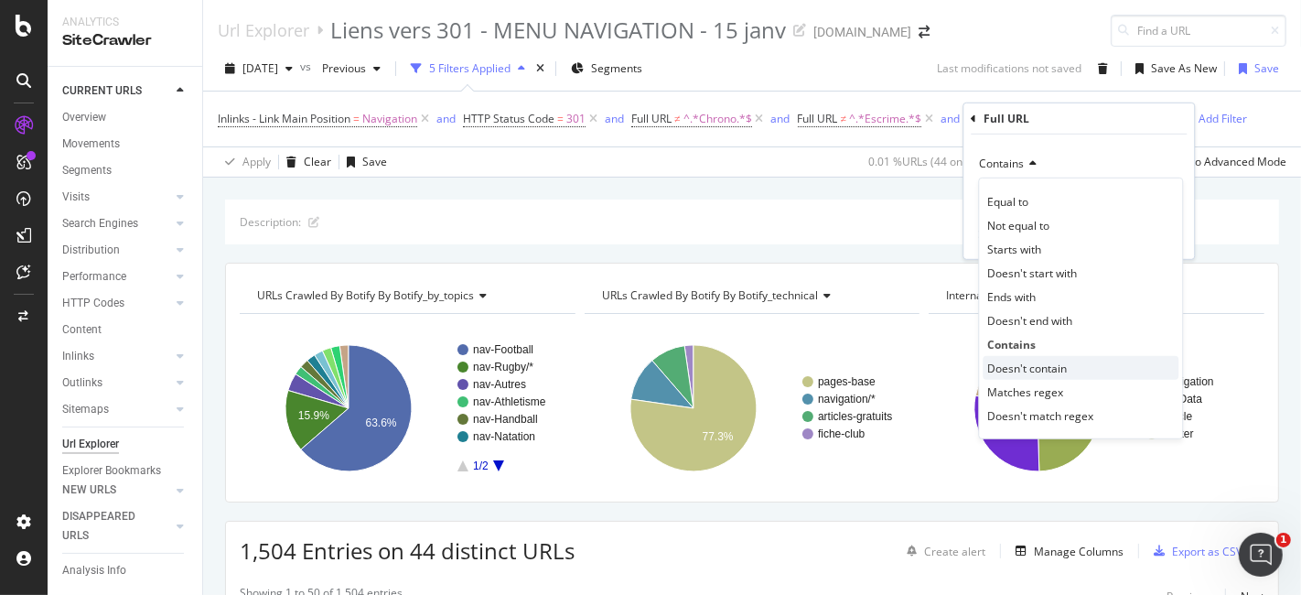
click at [1036, 366] on span "Doesn't contain" at bounding box center [1027, 368] width 80 height 16
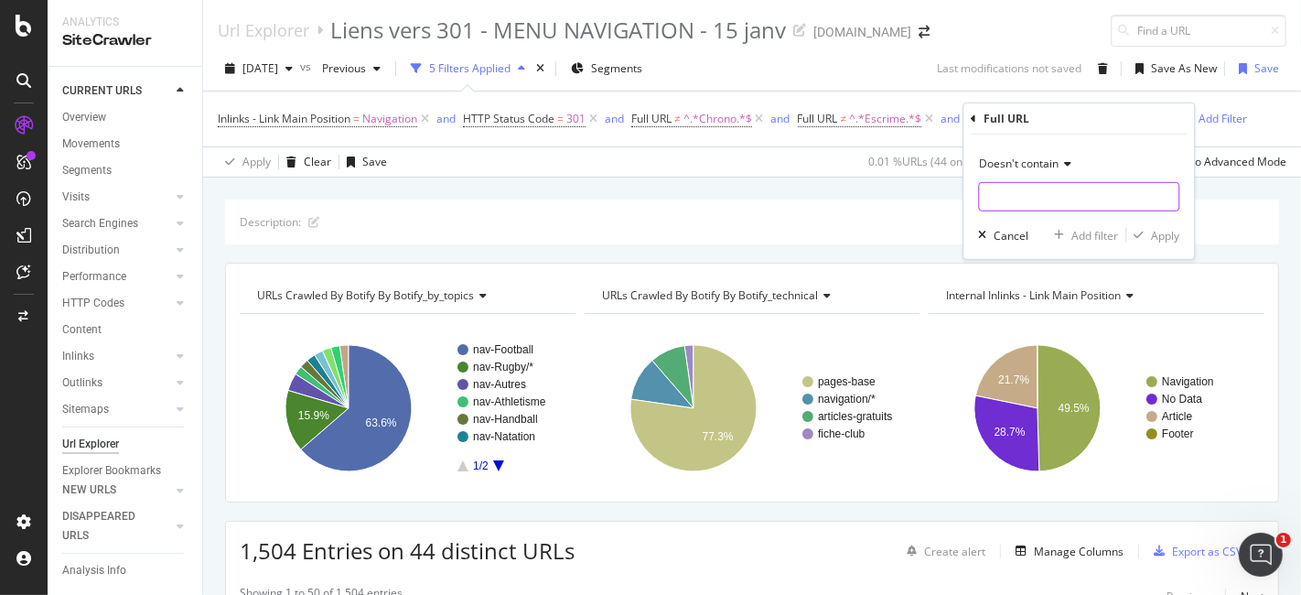
click at [1026, 206] on input "text" at bounding box center [1078, 196] width 199 height 29
type input "Club26"
click at [1160, 234] on div "Apply" at bounding box center [1165, 235] width 28 height 16
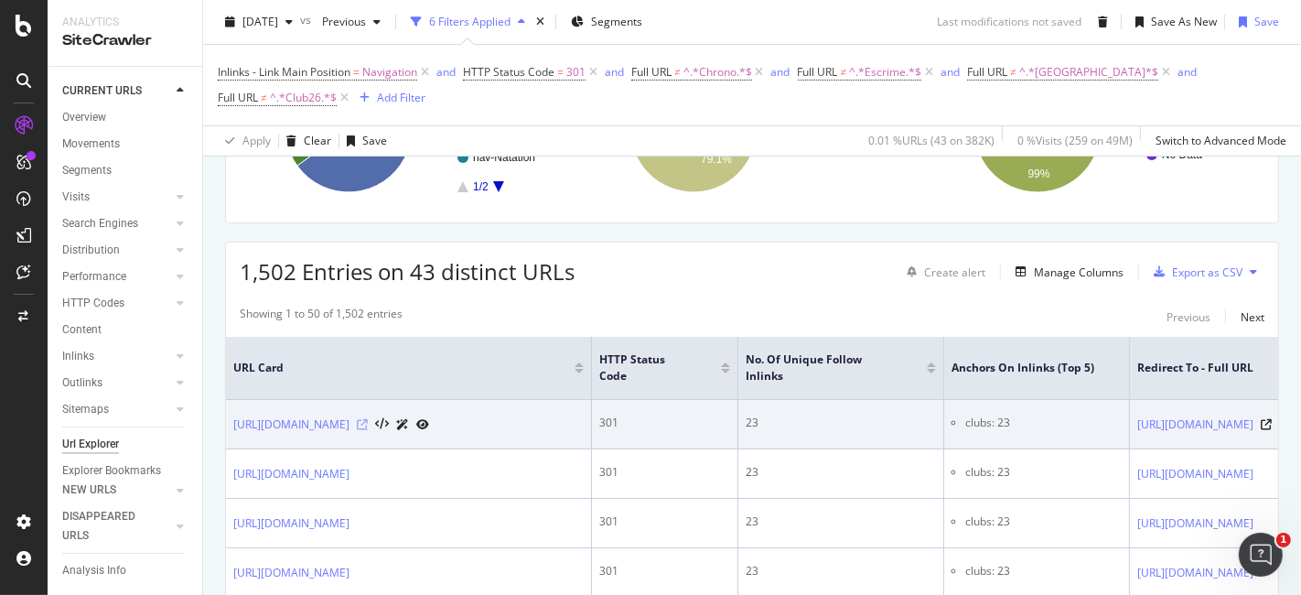
click at [368, 430] on icon at bounding box center [362, 424] width 11 height 11
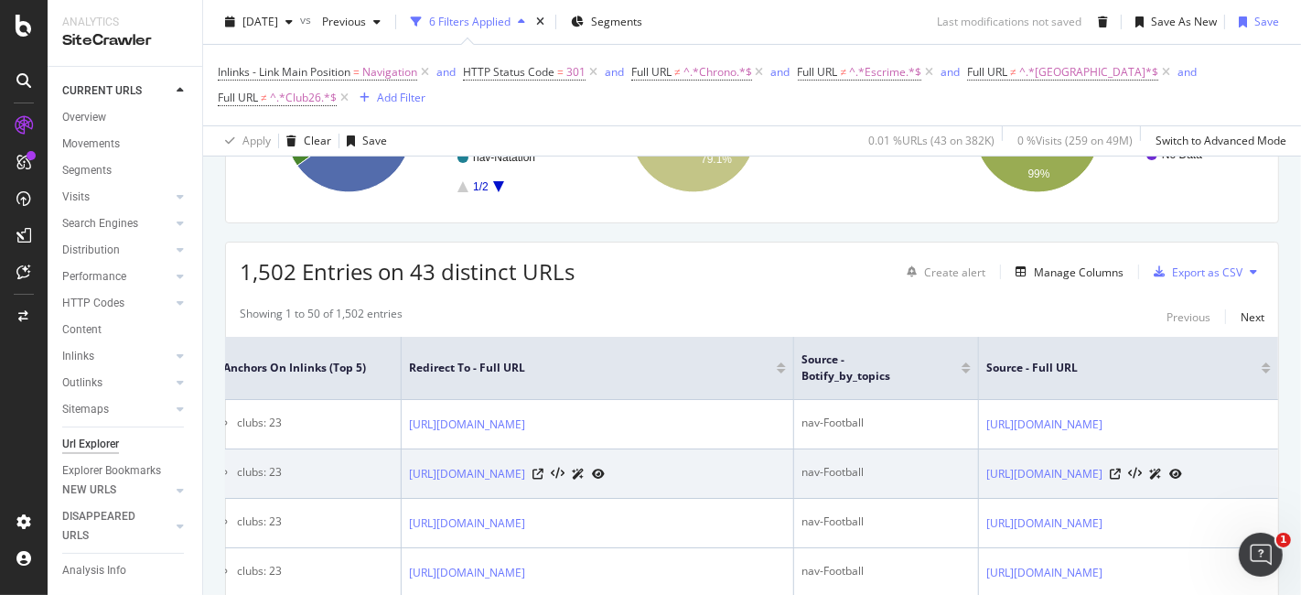
scroll to position [0, 901]
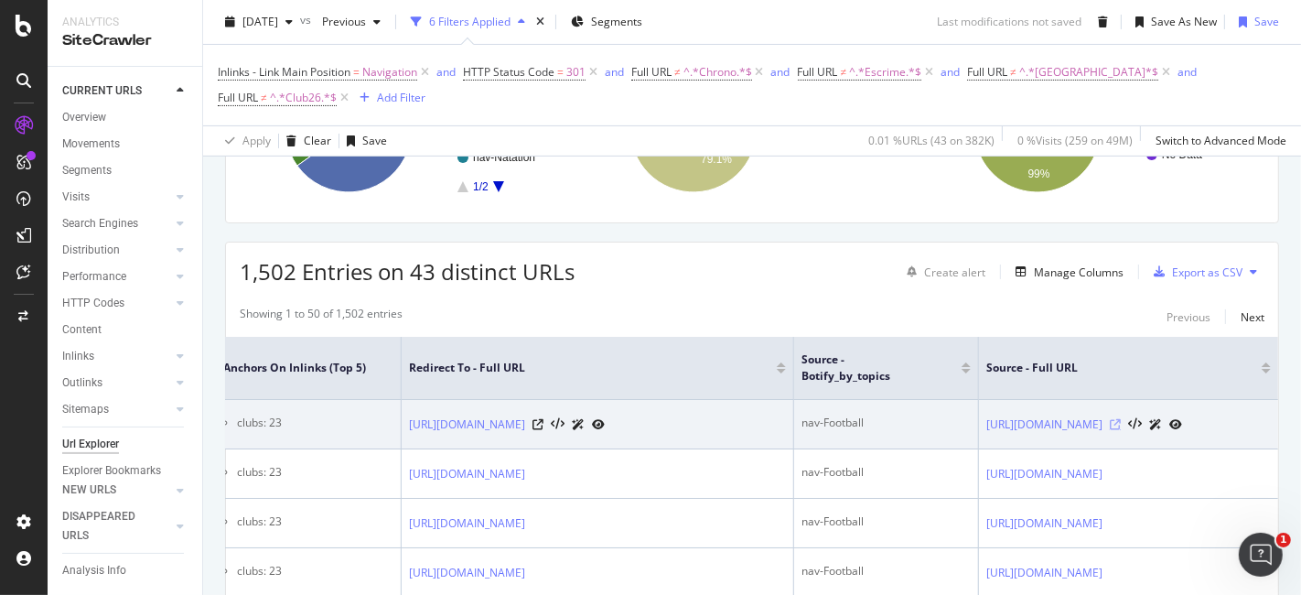
click at [1121, 430] on icon at bounding box center [1115, 424] width 11 height 11
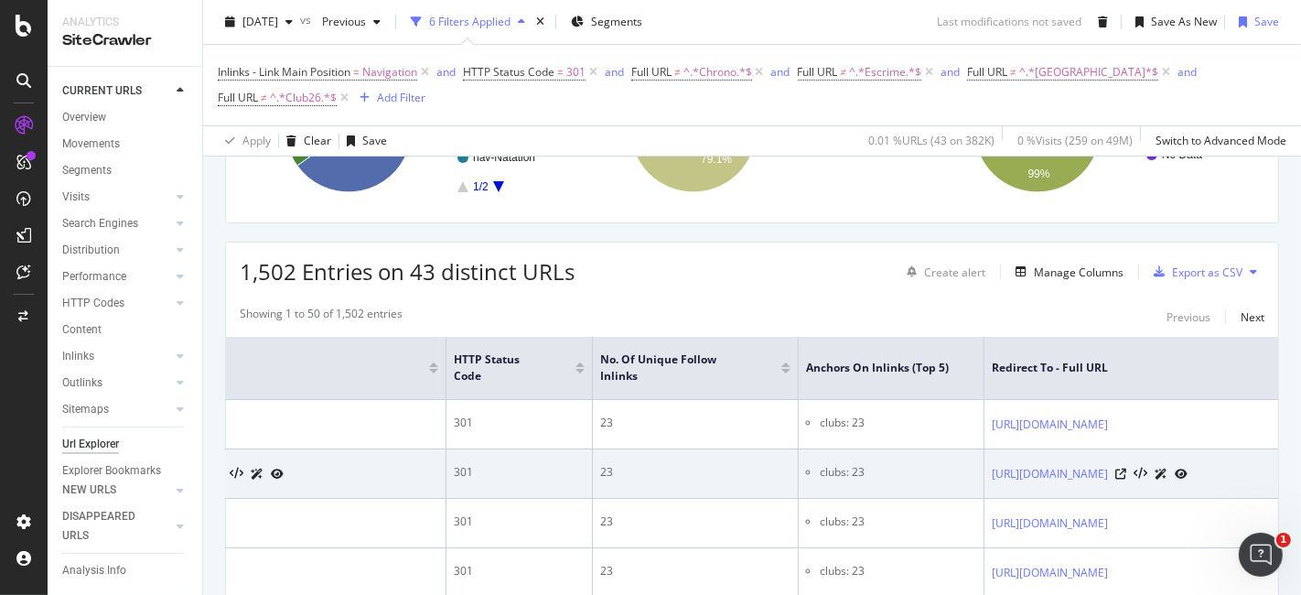
scroll to position [0, 0]
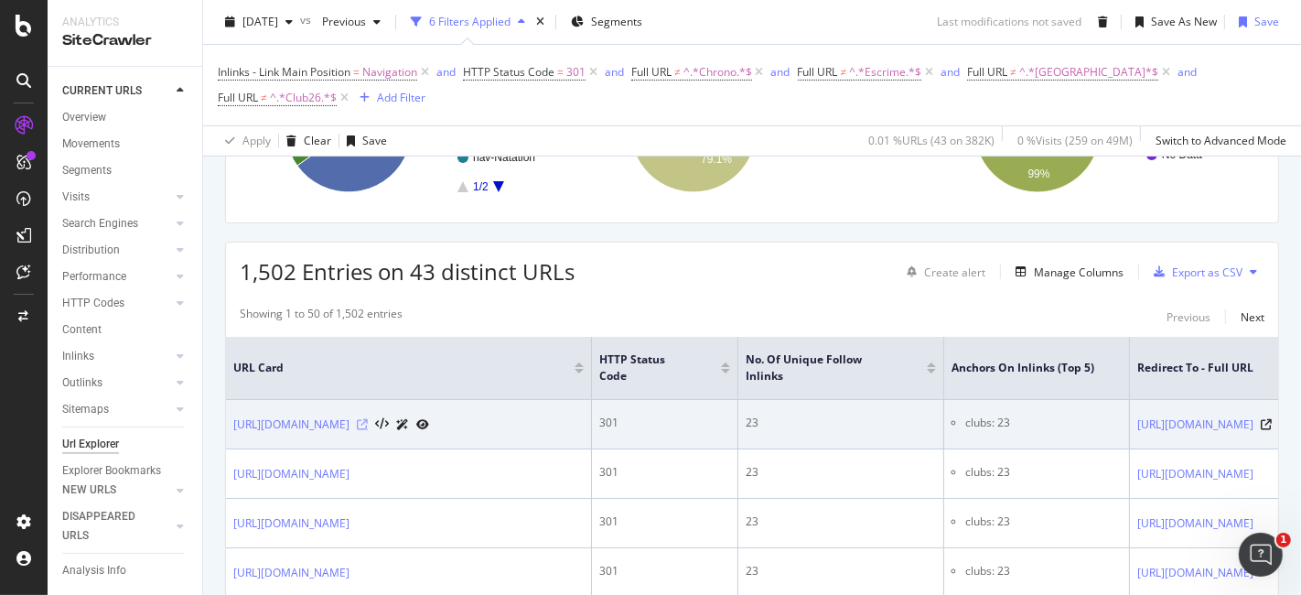
click at [368, 430] on icon at bounding box center [362, 424] width 11 height 11
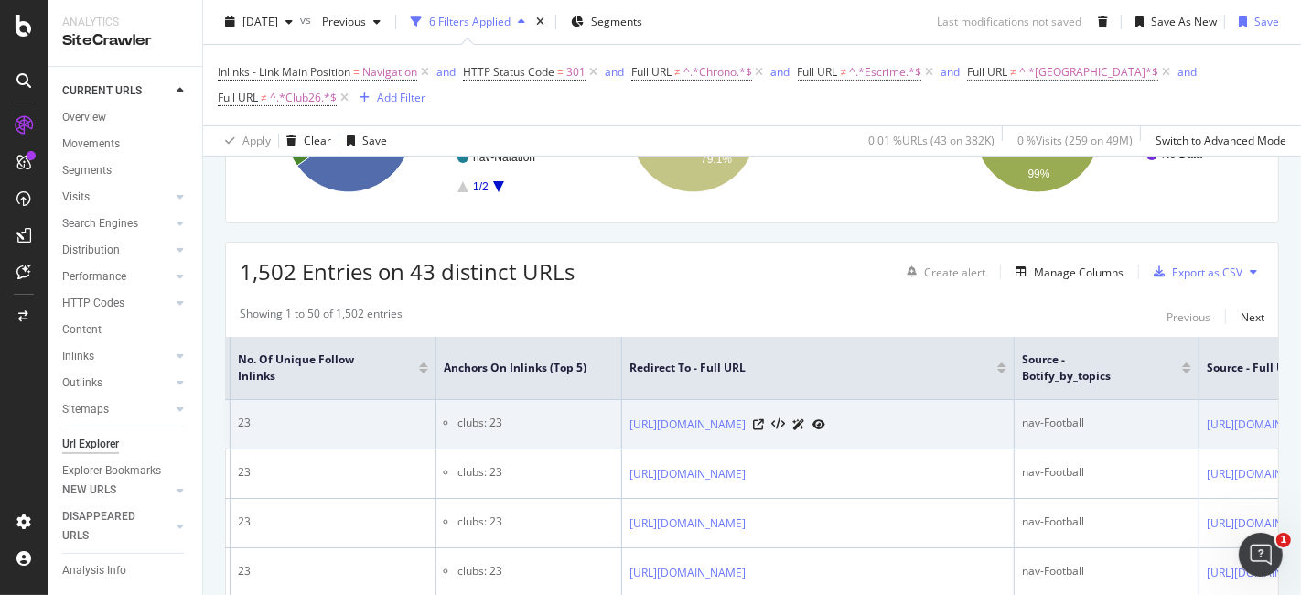
scroll to position [406, 0]
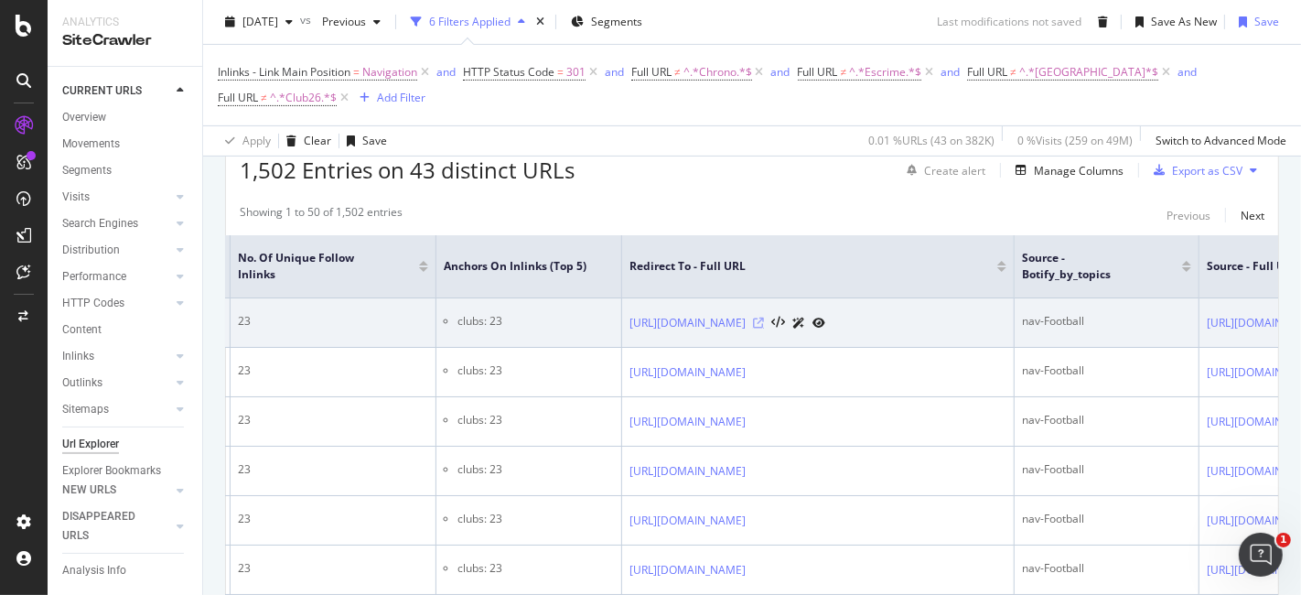
click at [764, 328] on icon at bounding box center [758, 322] width 11 height 11
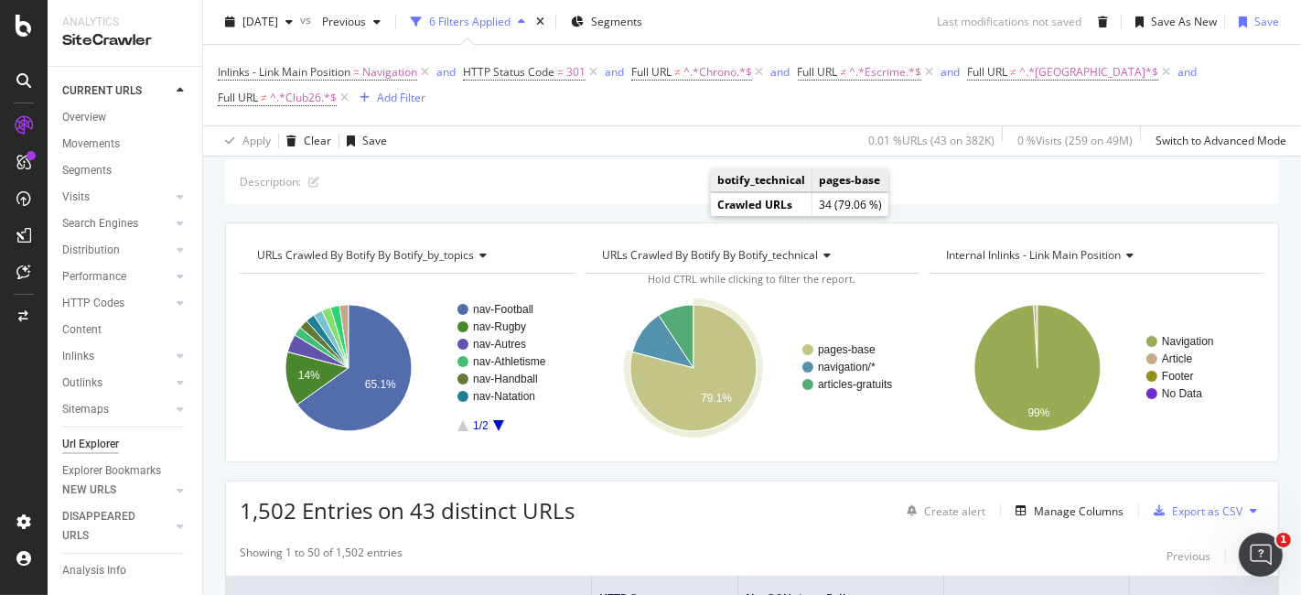
scroll to position [0, 0]
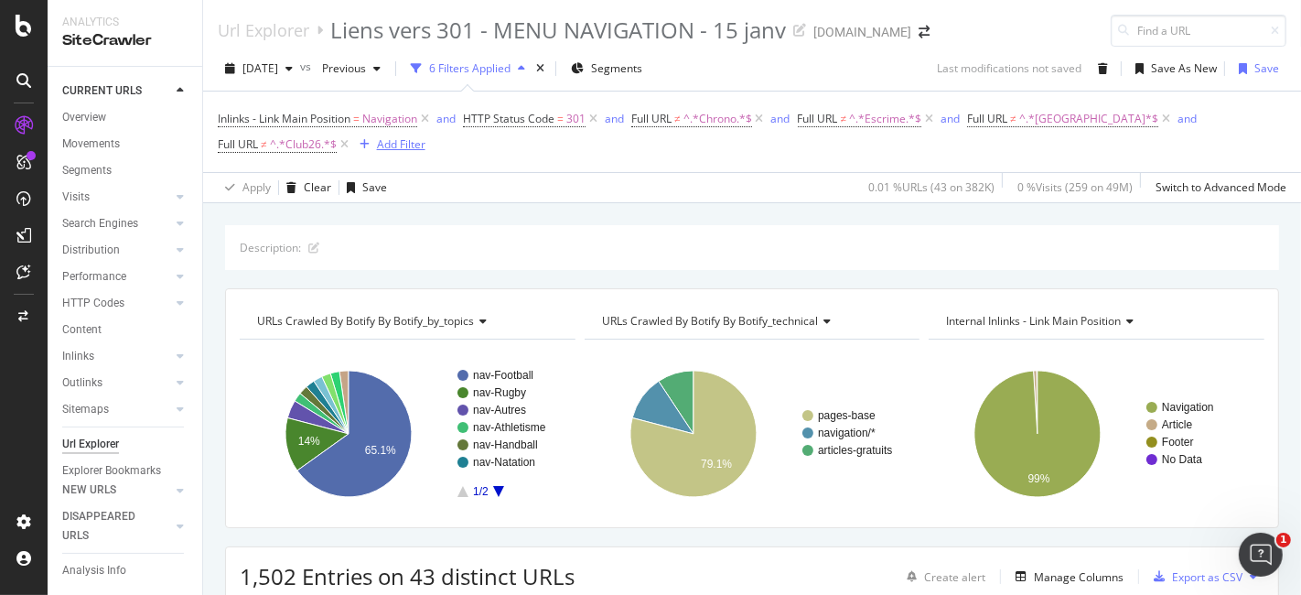
click at [394, 145] on div "Add Filter" at bounding box center [401, 144] width 48 height 16
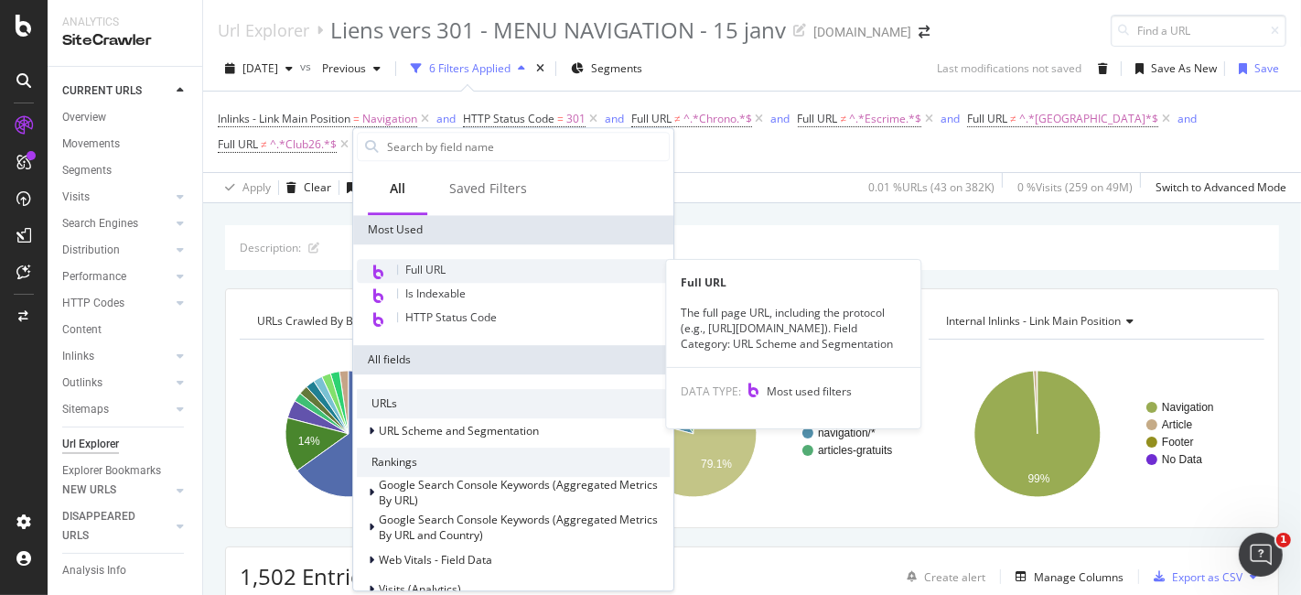
click at [457, 265] on div "Full URL" at bounding box center [513, 271] width 313 height 24
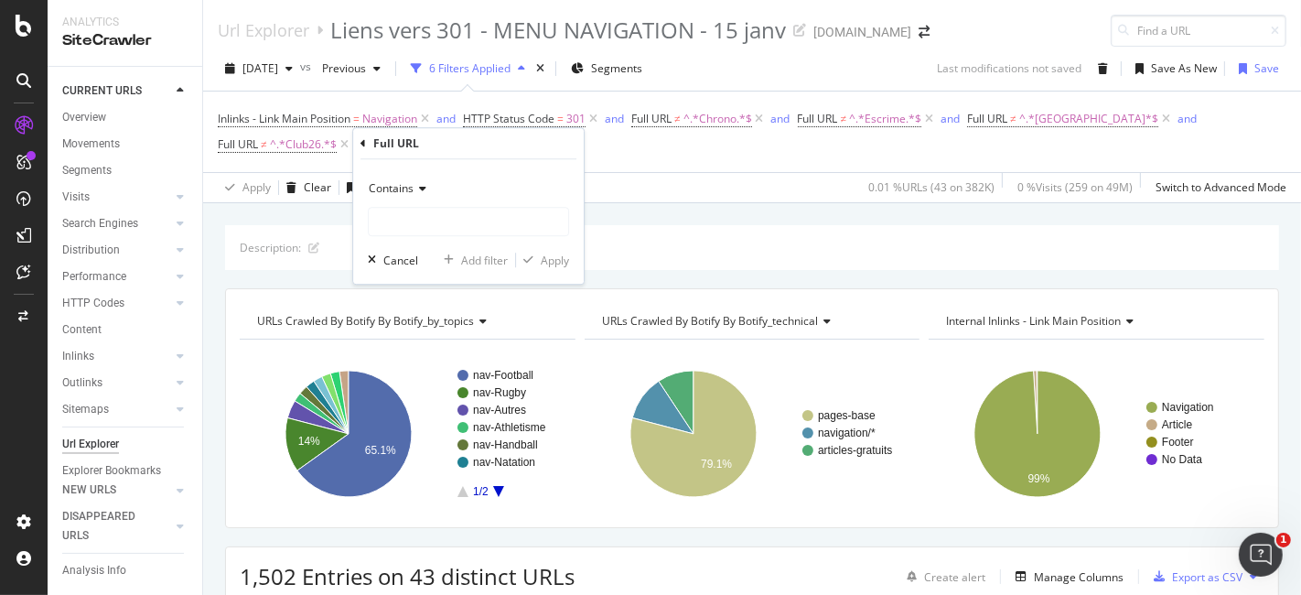
click at [407, 182] on span "Contains" at bounding box center [391, 188] width 45 height 16
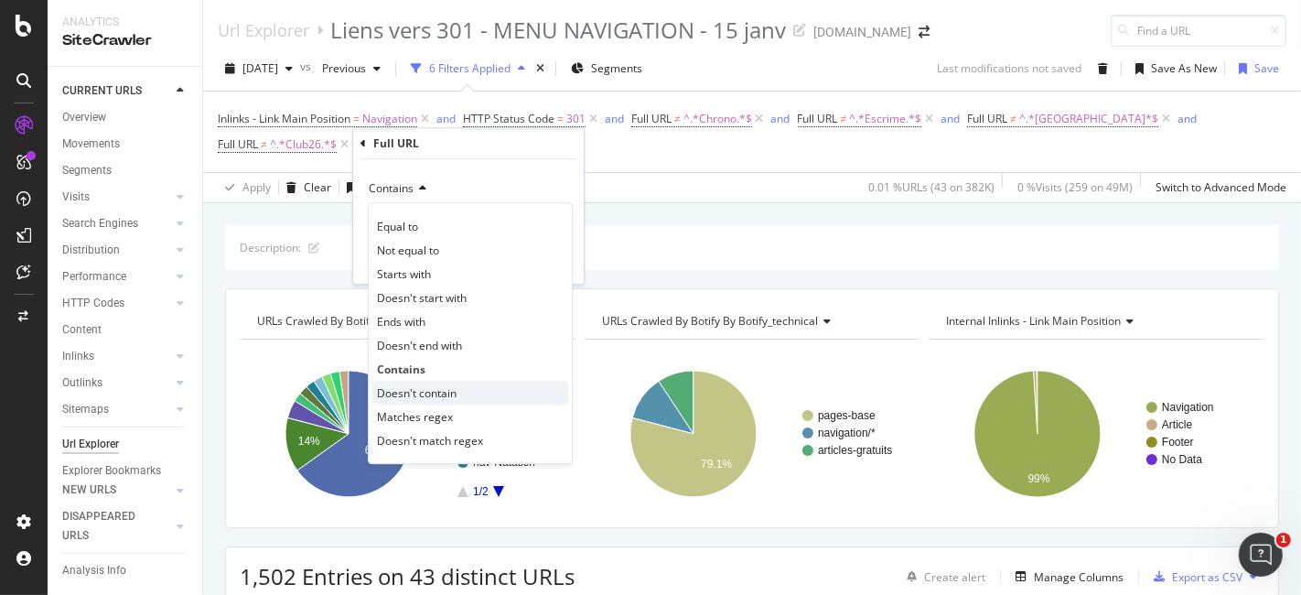
click at [427, 382] on div "Doesn't contain" at bounding box center [470, 393] width 196 height 24
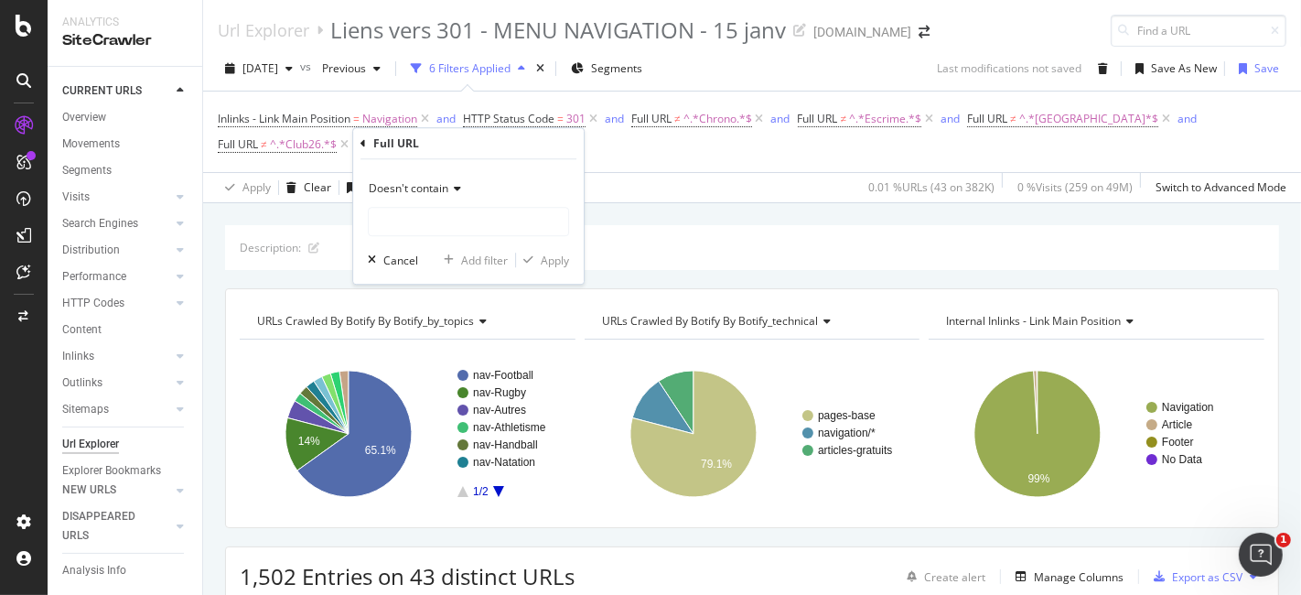
click at [460, 236] on div "Doesn't contain Cancel Add filter Apply" at bounding box center [468, 221] width 231 height 124
click at [457, 230] on input "text" at bounding box center [468, 221] width 199 height 29
type input "participants"
click at [550, 260] on div "Apply" at bounding box center [555, 261] width 28 height 16
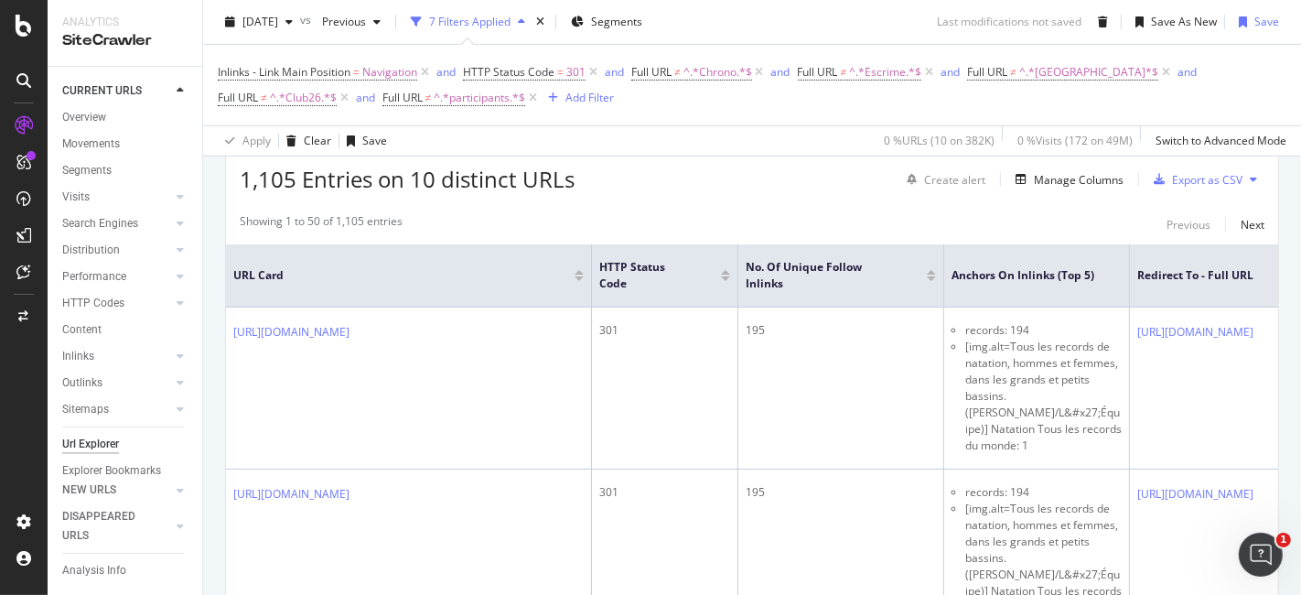
scroll to position [389, 0]
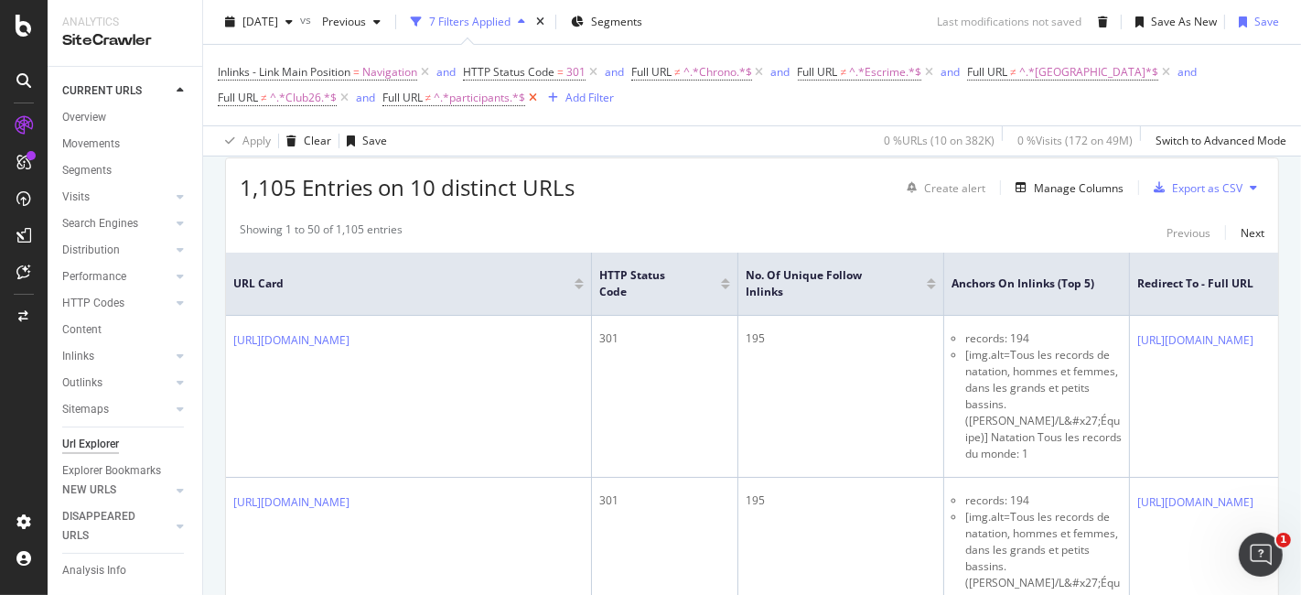
click at [534, 96] on icon at bounding box center [533, 98] width 16 height 18
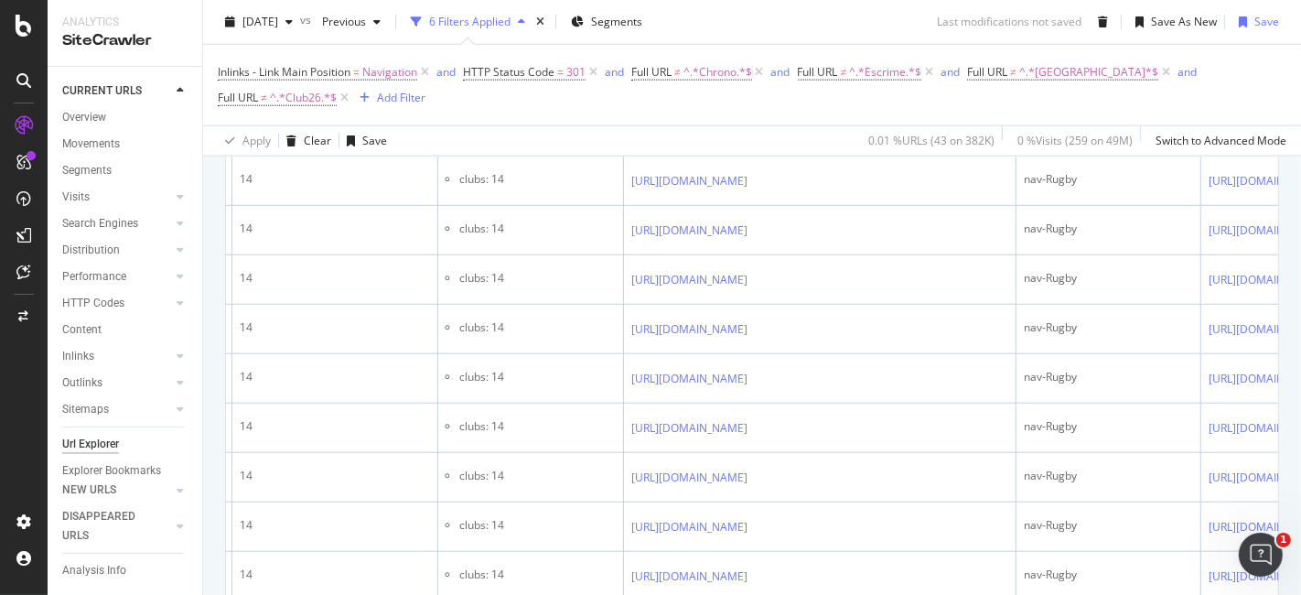
scroll to position [0, 508]
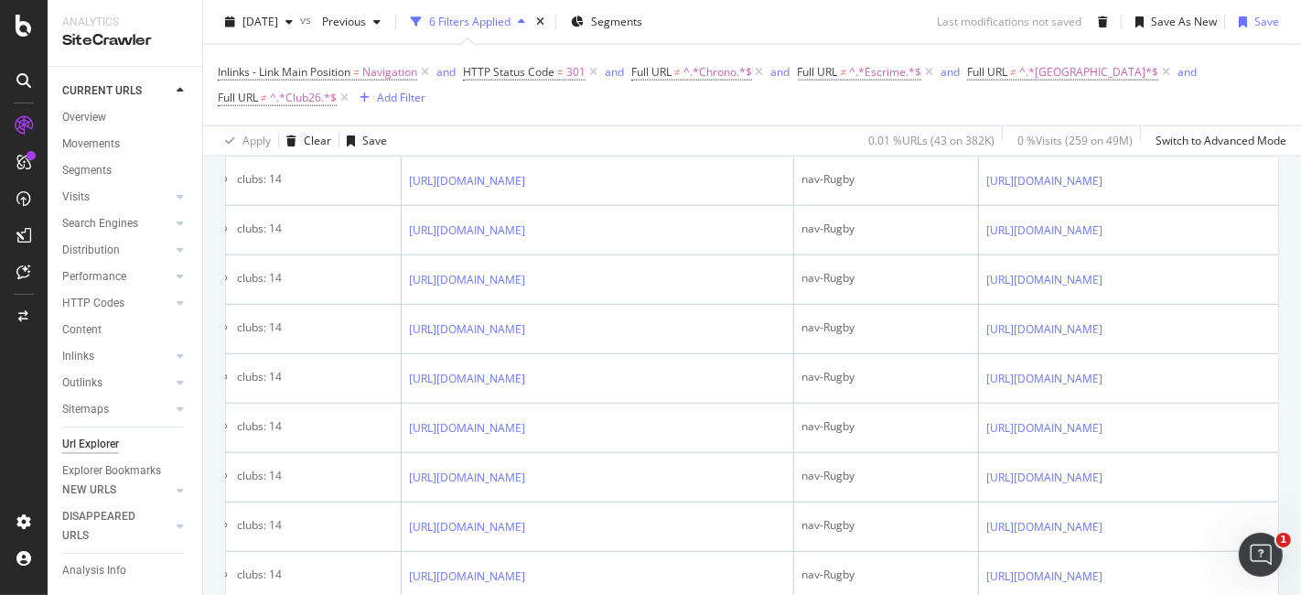
scroll to position [0, 901]
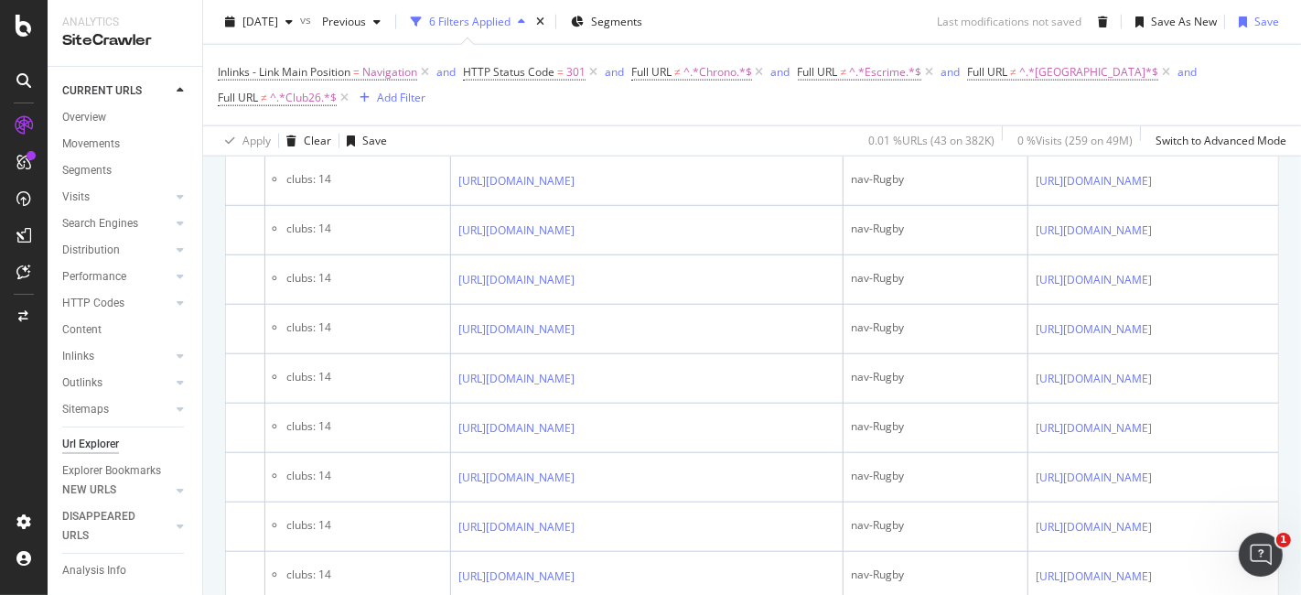
scroll to position [0, 711]
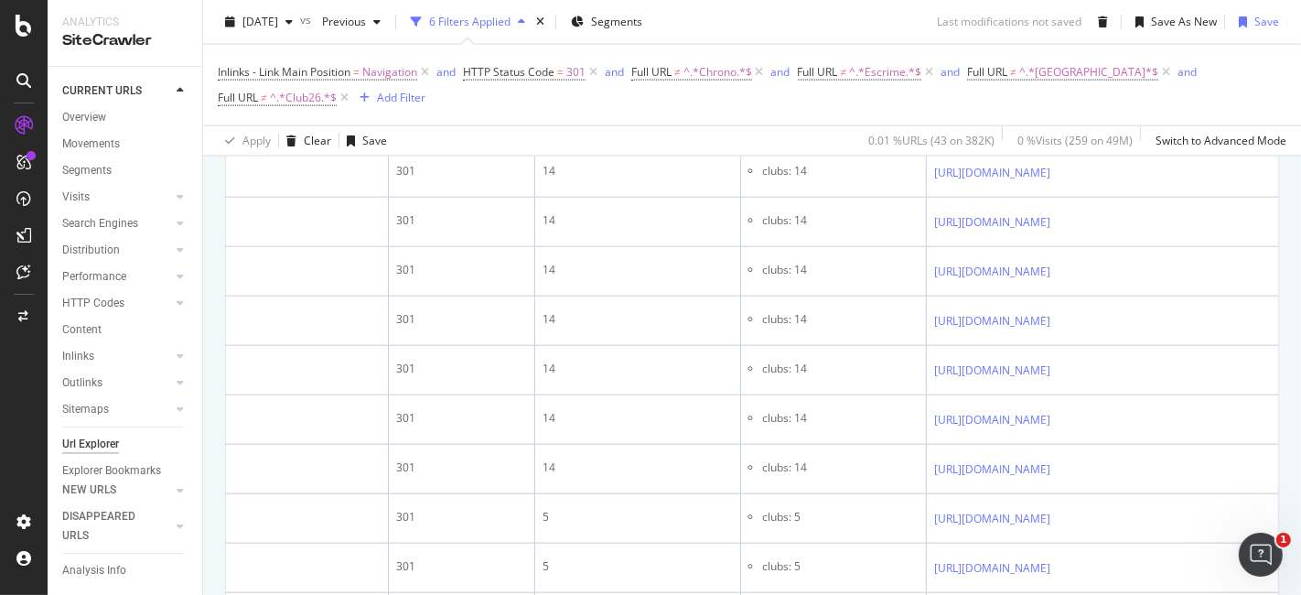
scroll to position [0, 0]
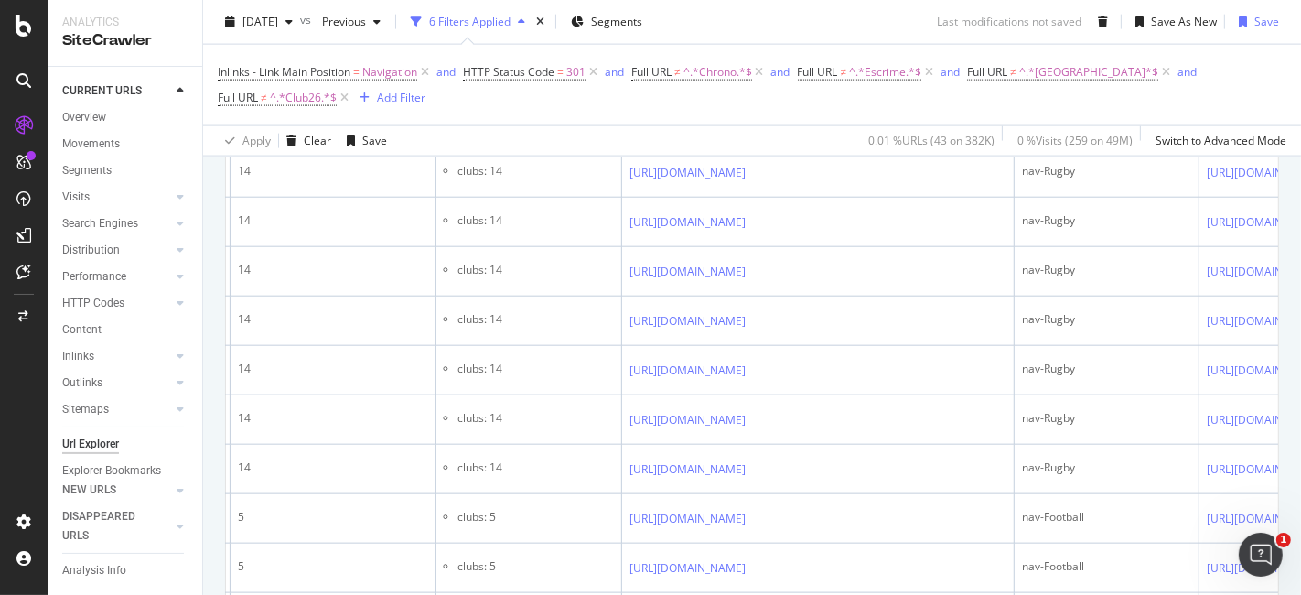
scroll to position [0, 609]
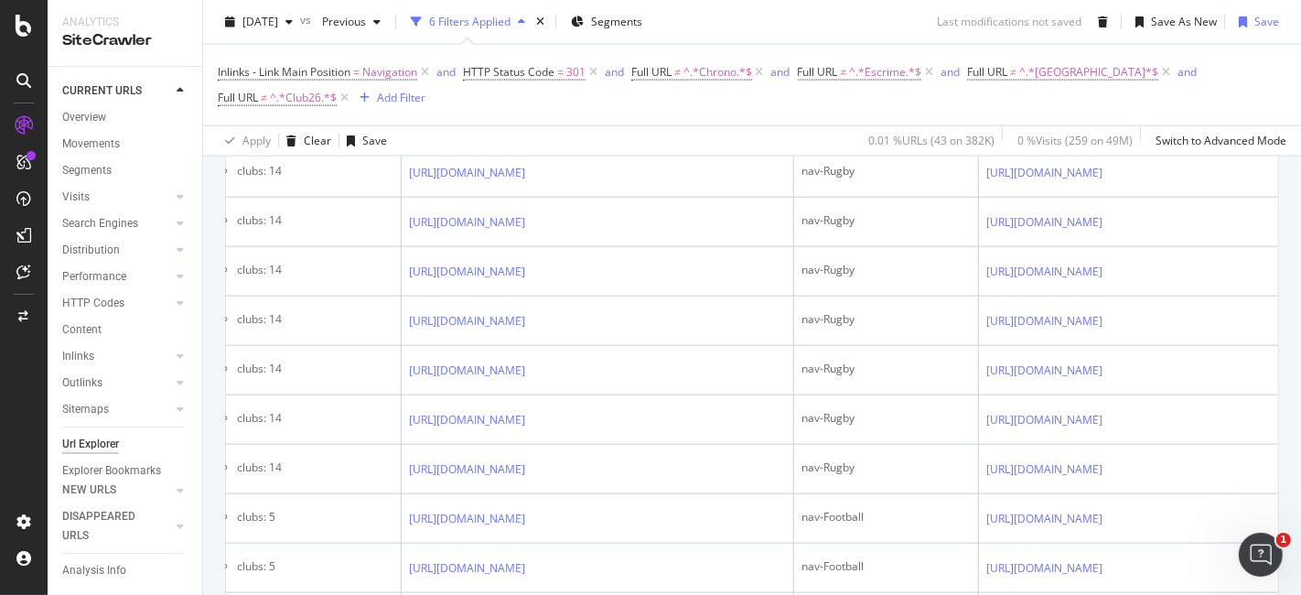
scroll to position [0, 901]
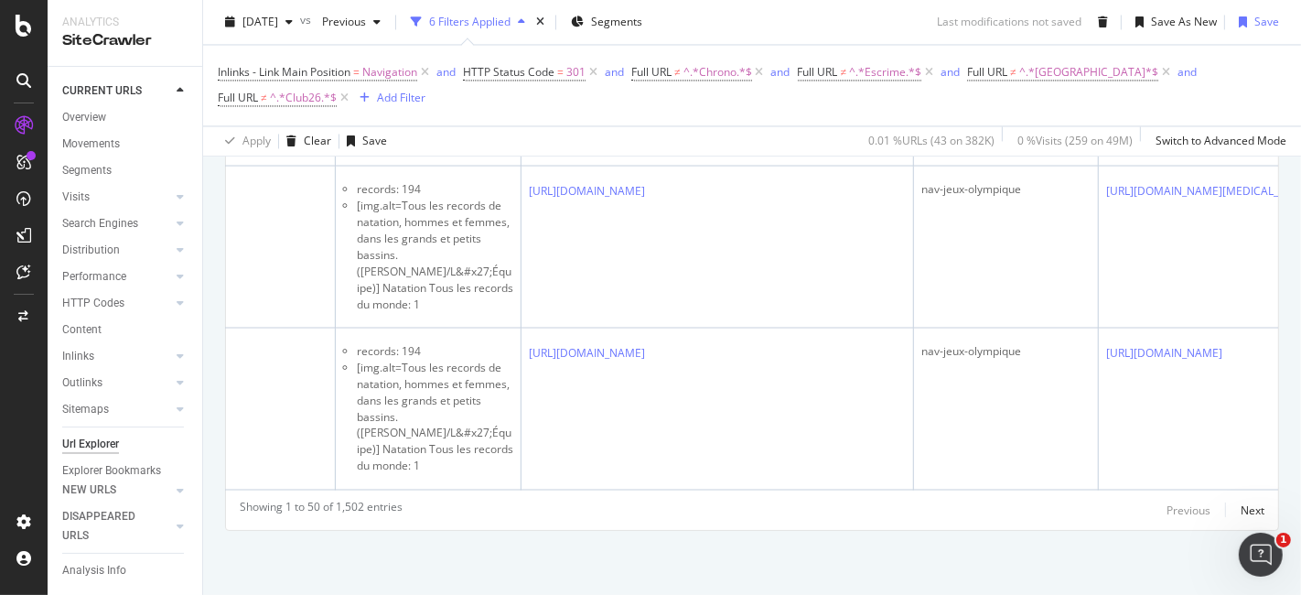
scroll to position [0, 609]
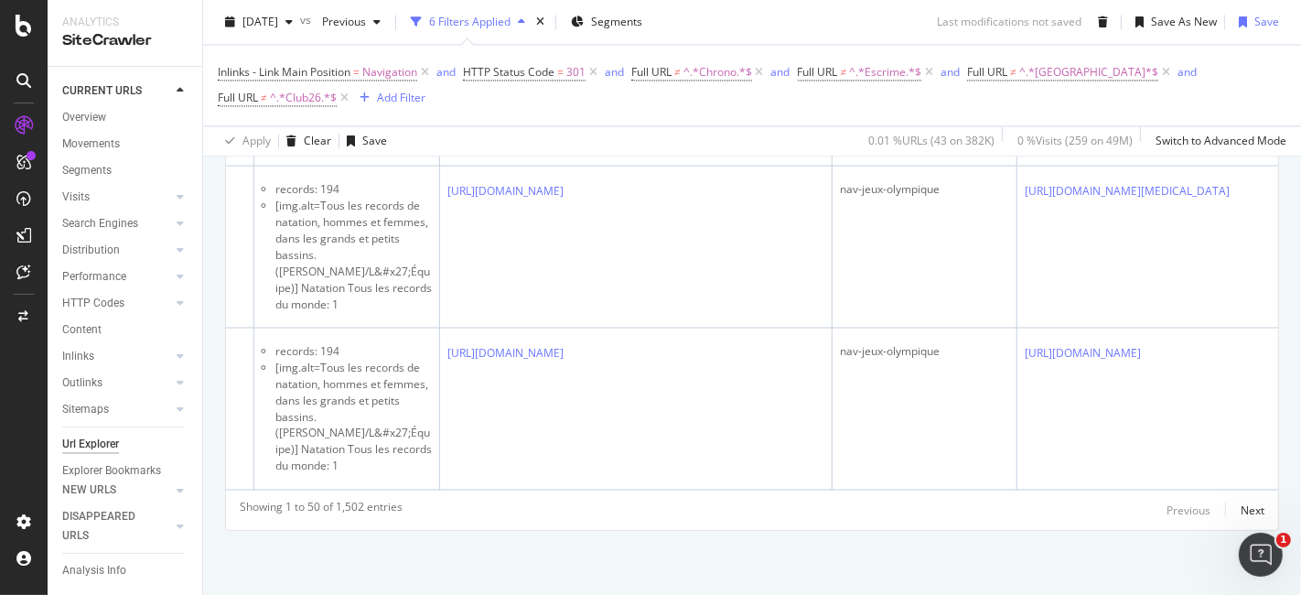
scroll to position [0, 901]
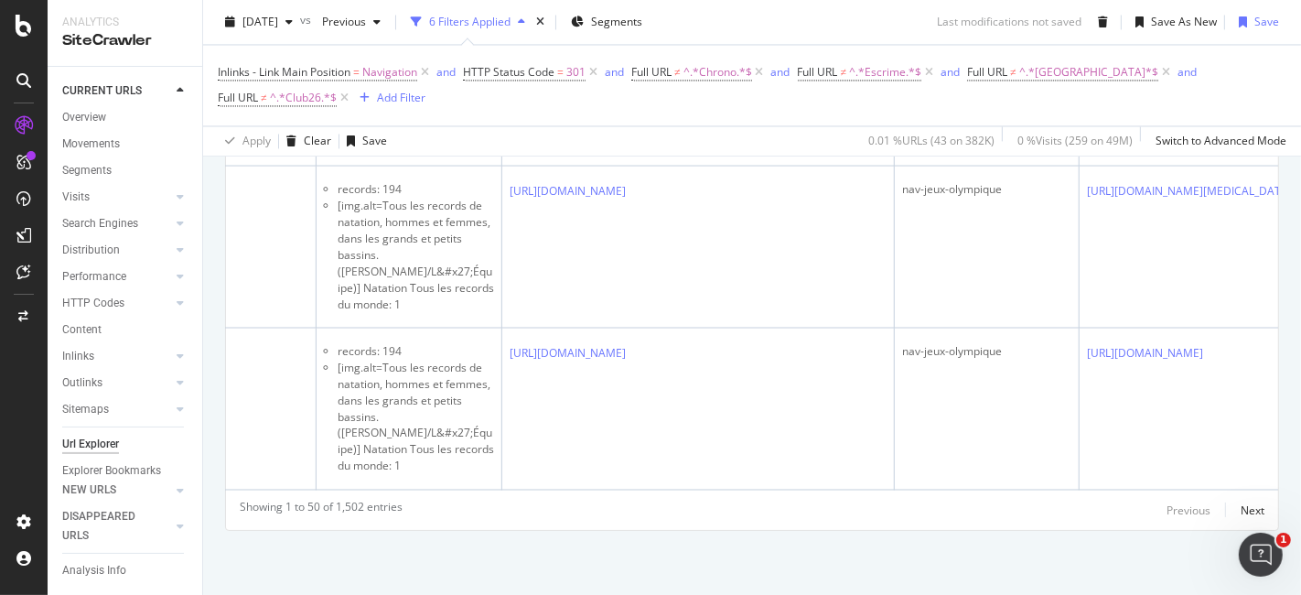
scroll to position [0, 711]
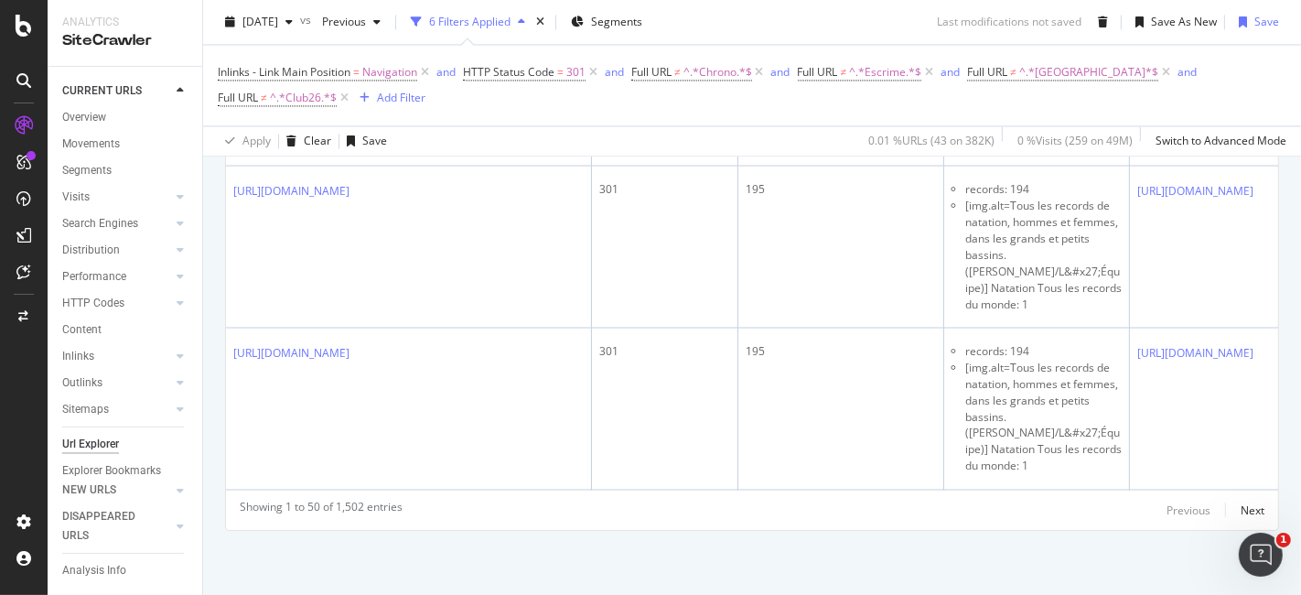
scroll to position [3151, 0]
click at [391, 93] on div "Add Filter" at bounding box center [401, 98] width 48 height 16
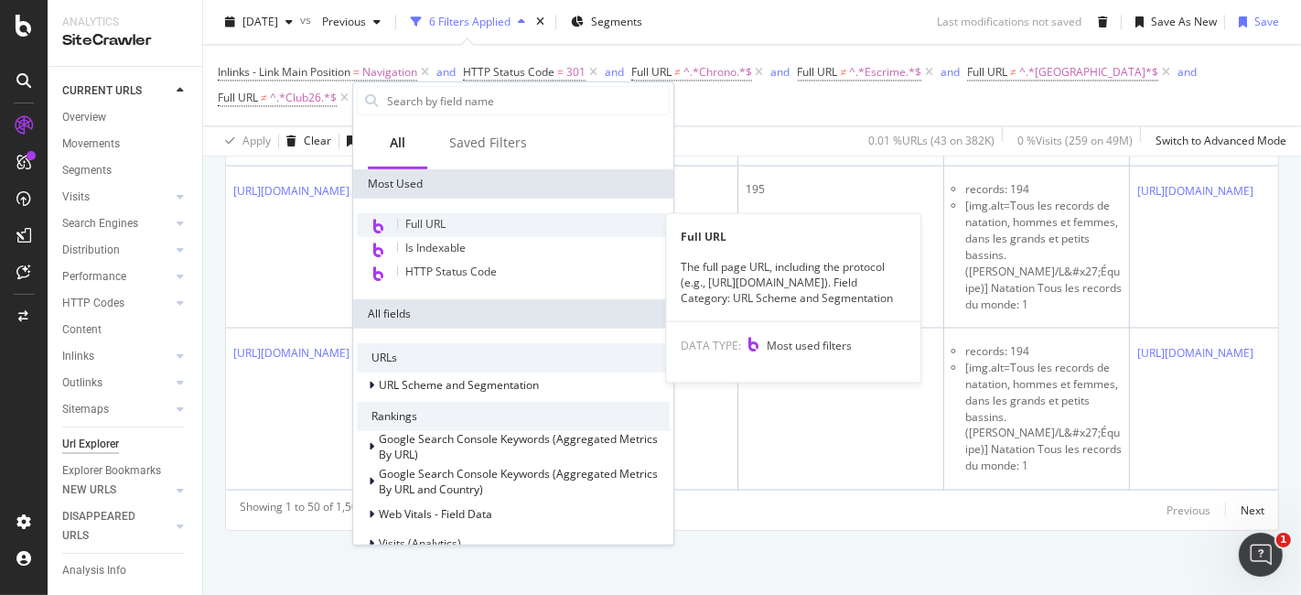
click at [437, 216] on span "Full URL" at bounding box center [425, 224] width 40 height 16
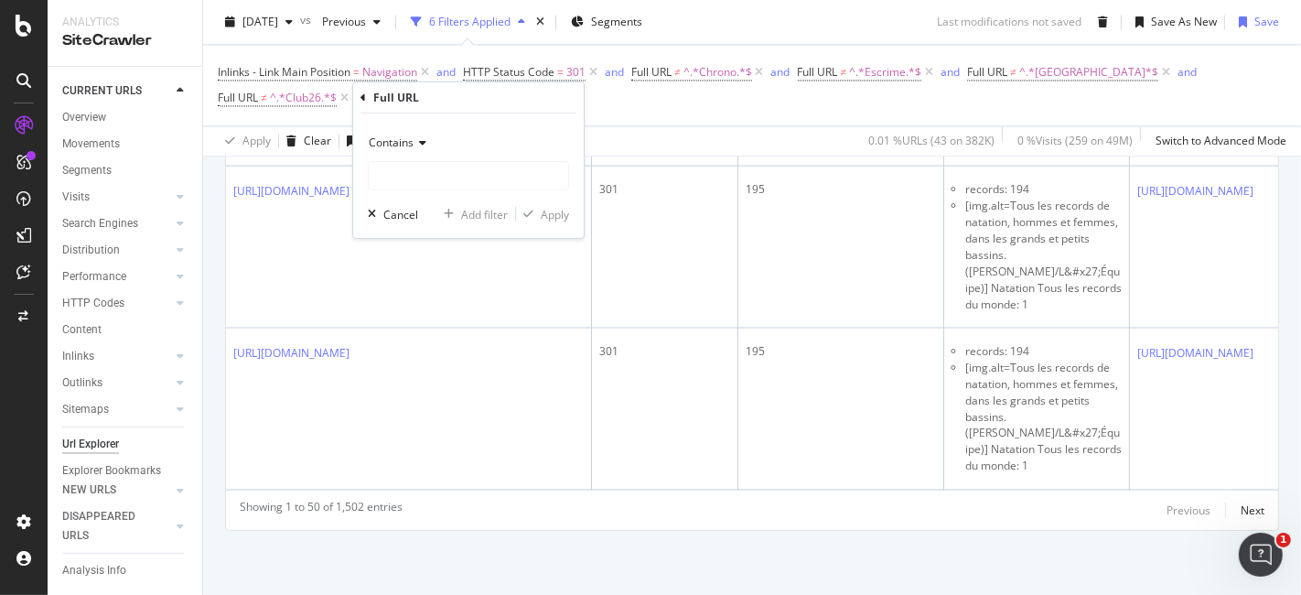
click at [412, 137] on span "Contains" at bounding box center [391, 142] width 45 height 16
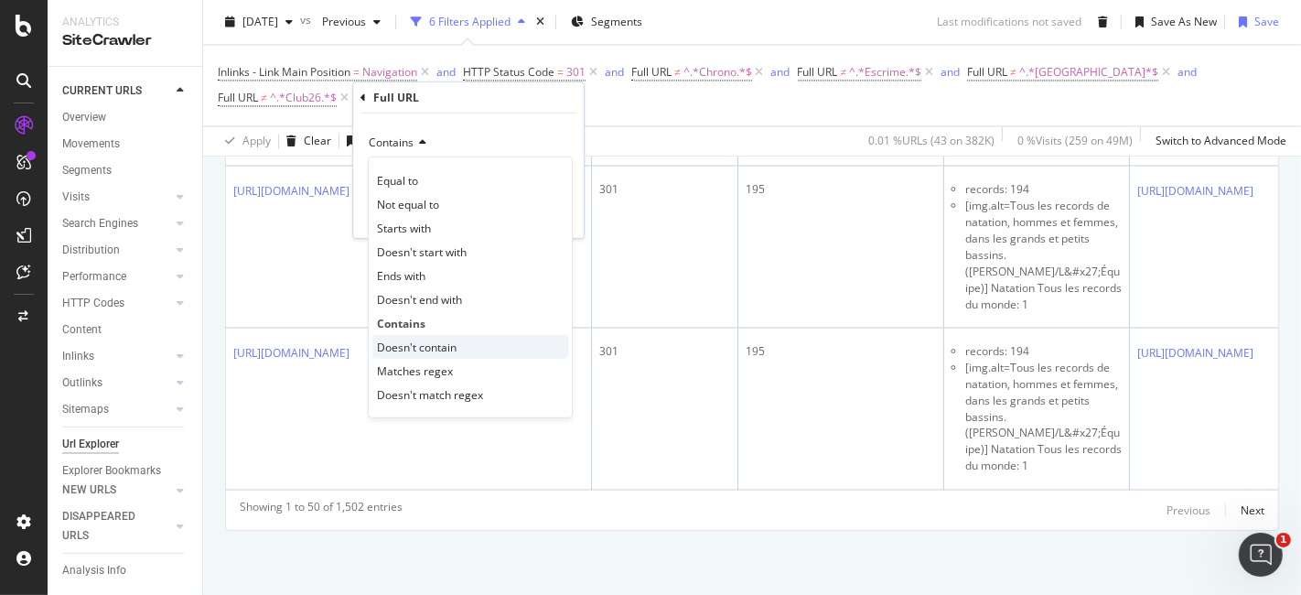
click at [441, 346] on span "Doesn't contain" at bounding box center [417, 347] width 80 height 16
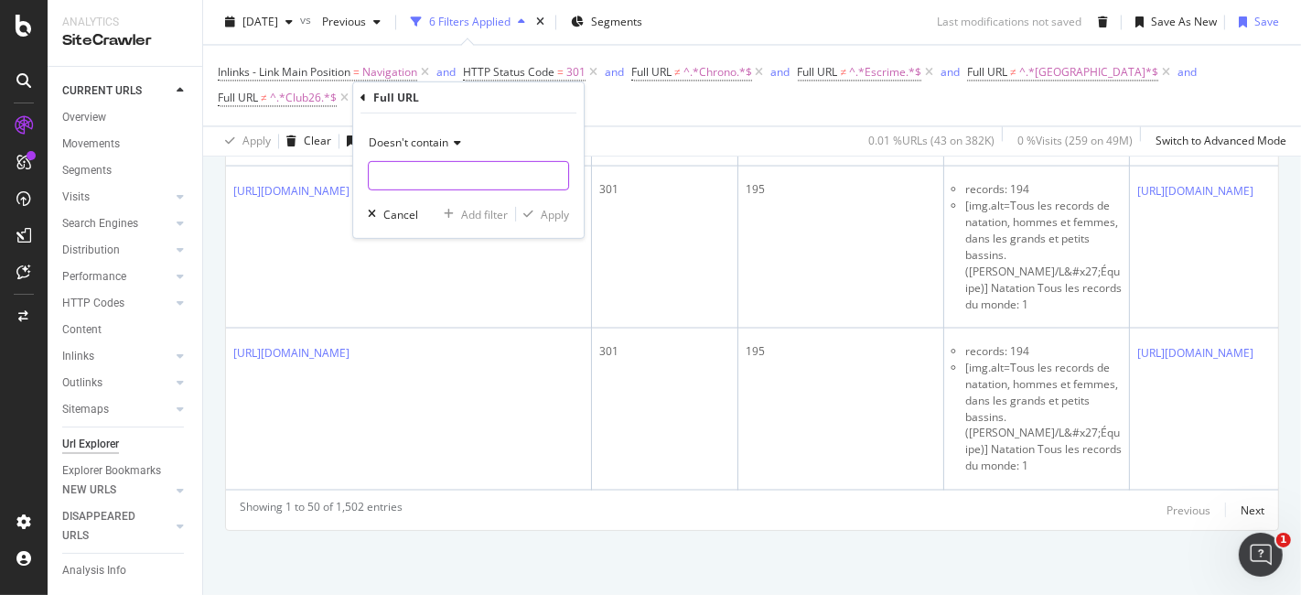
click at [444, 180] on input "text" at bounding box center [468, 175] width 199 height 29
type input "grand-bassin"
click at [538, 220] on div "Apply" at bounding box center [542, 214] width 53 height 16
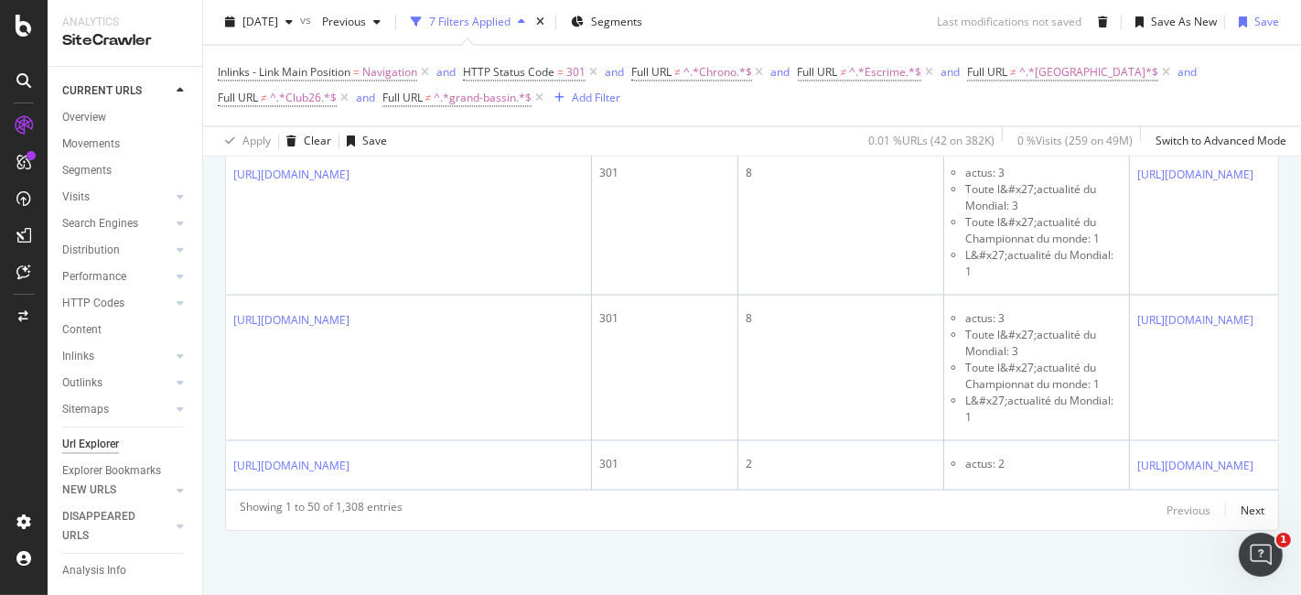
click at [368, 34] on icon at bounding box center [362, 28] width 11 height 11
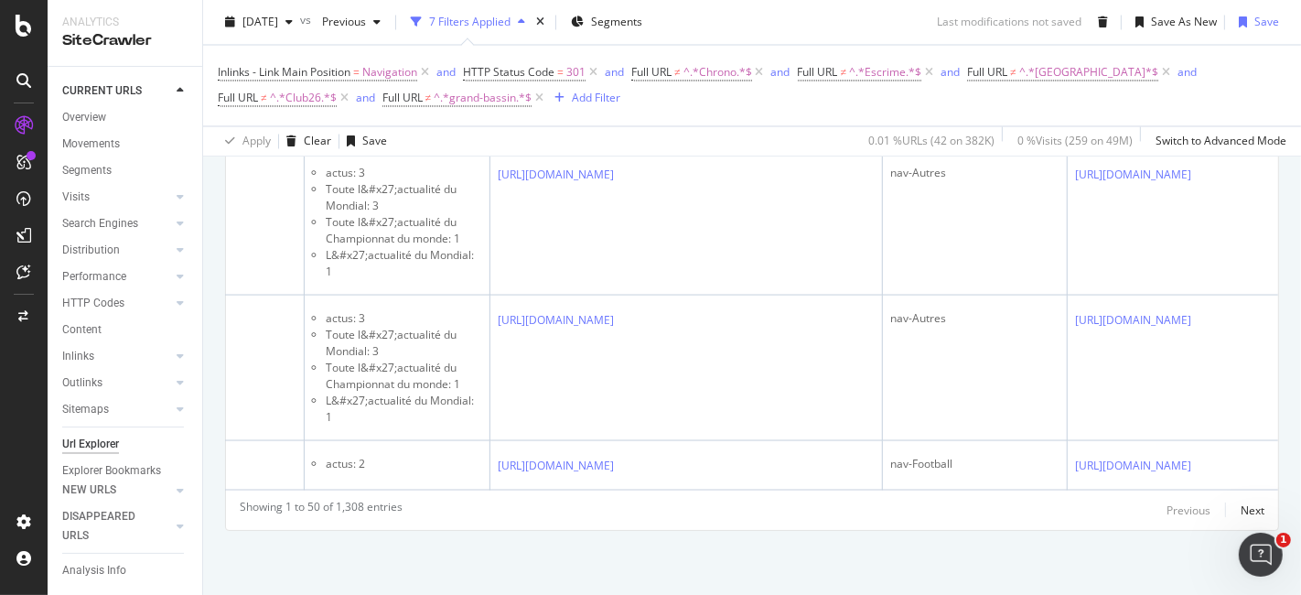
scroll to position [3557, 0]
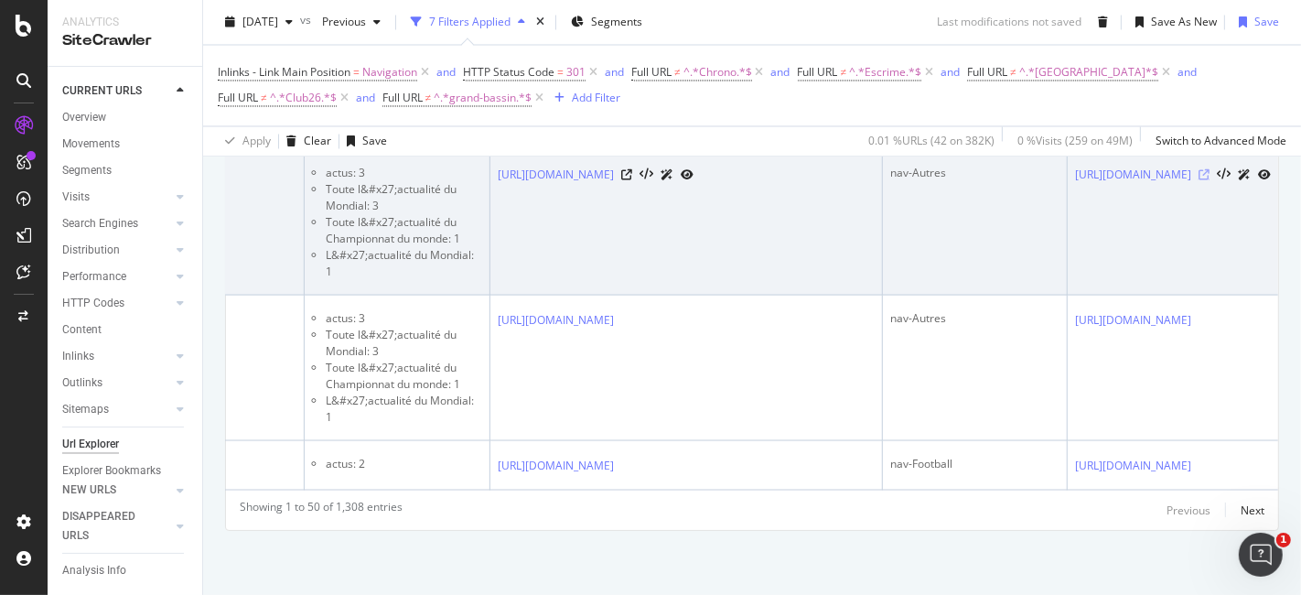
click at [1199, 179] on icon at bounding box center [1204, 173] width 11 height 11
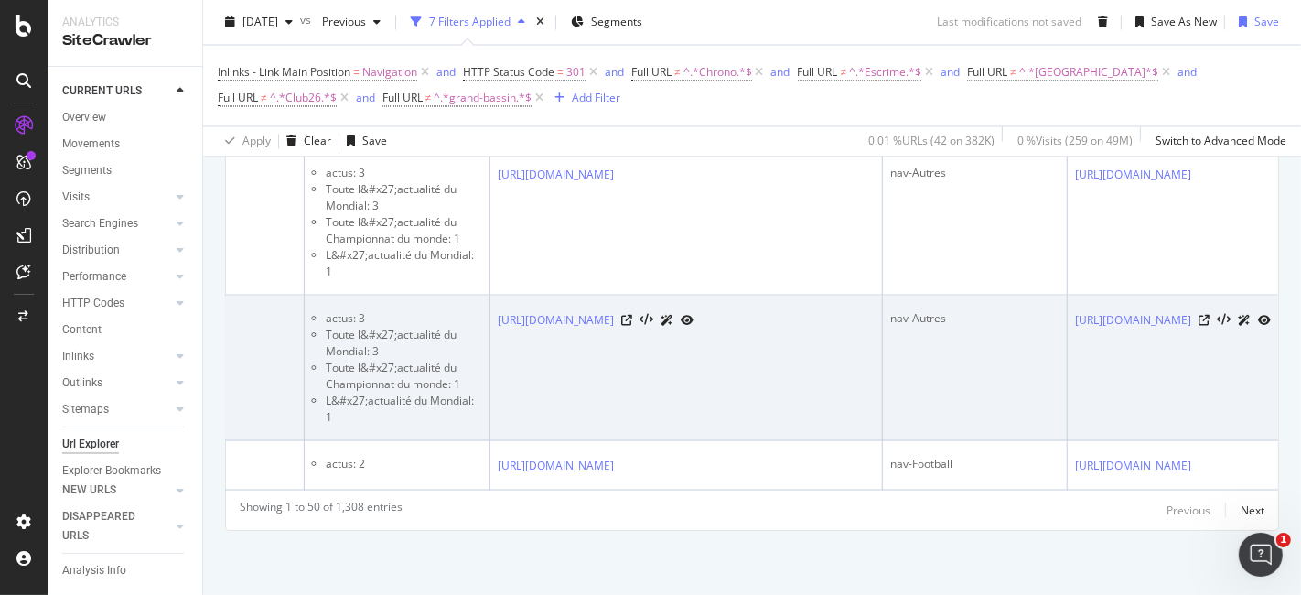
scroll to position [0, 901]
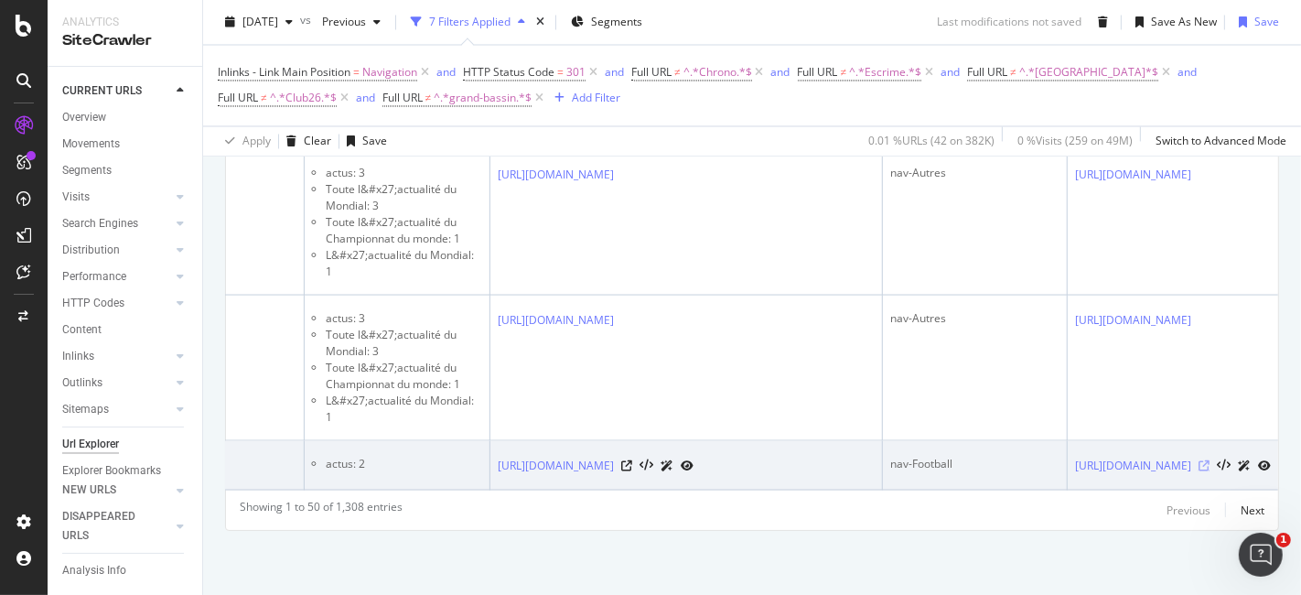
click at [1199, 459] on icon at bounding box center [1204, 464] width 11 height 11
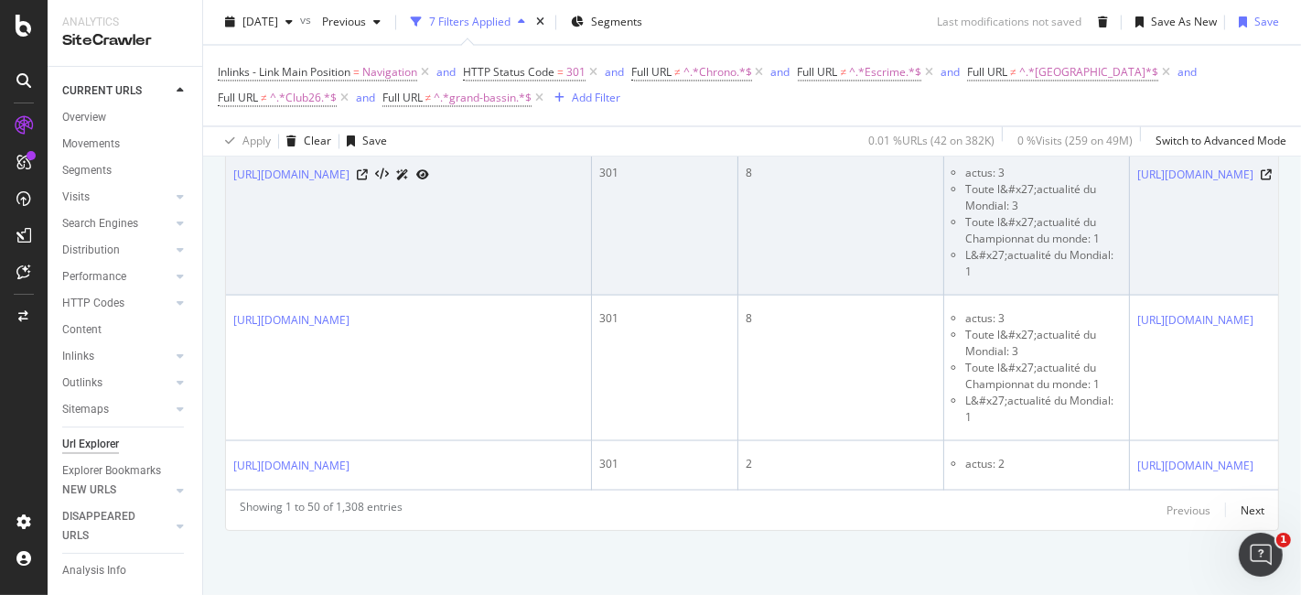
scroll to position [3773, 0]
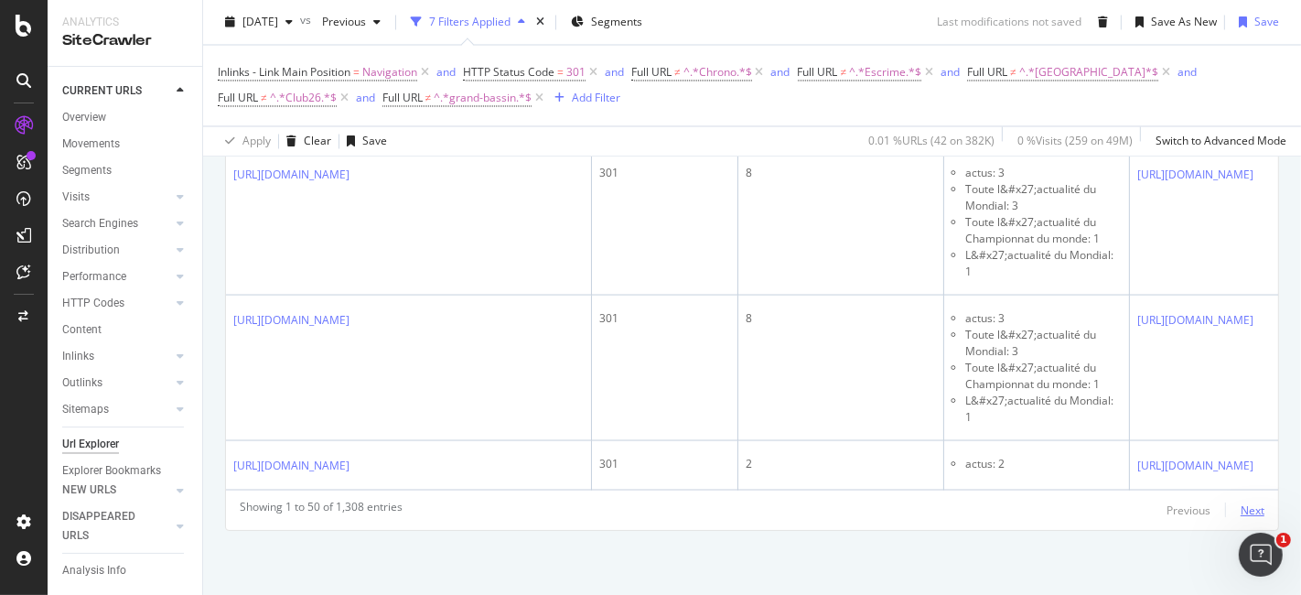
click at [1241, 511] on div "Next" at bounding box center [1253, 510] width 24 height 16
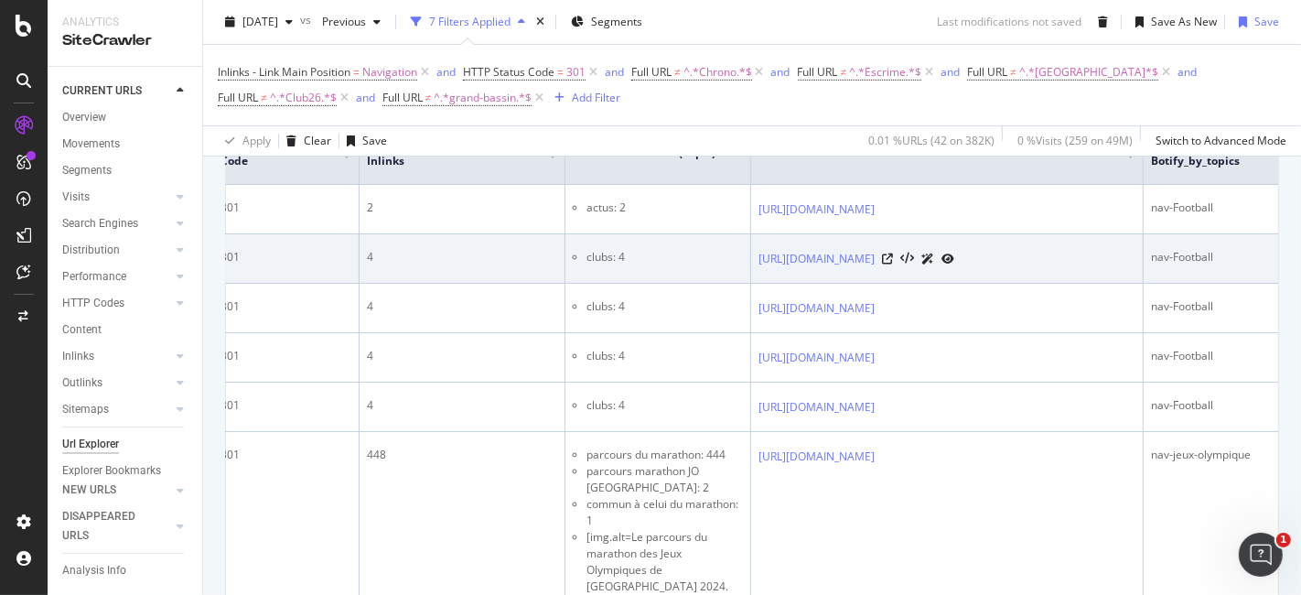
scroll to position [0, 406]
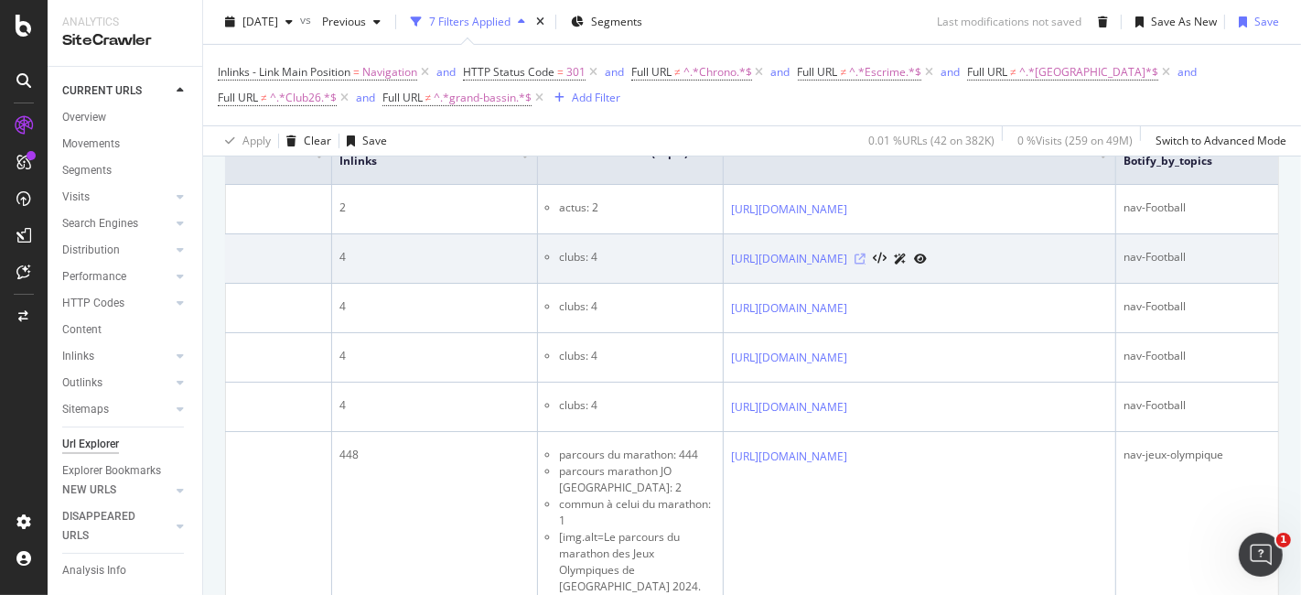
click at [865, 264] on icon at bounding box center [860, 258] width 11 height 11
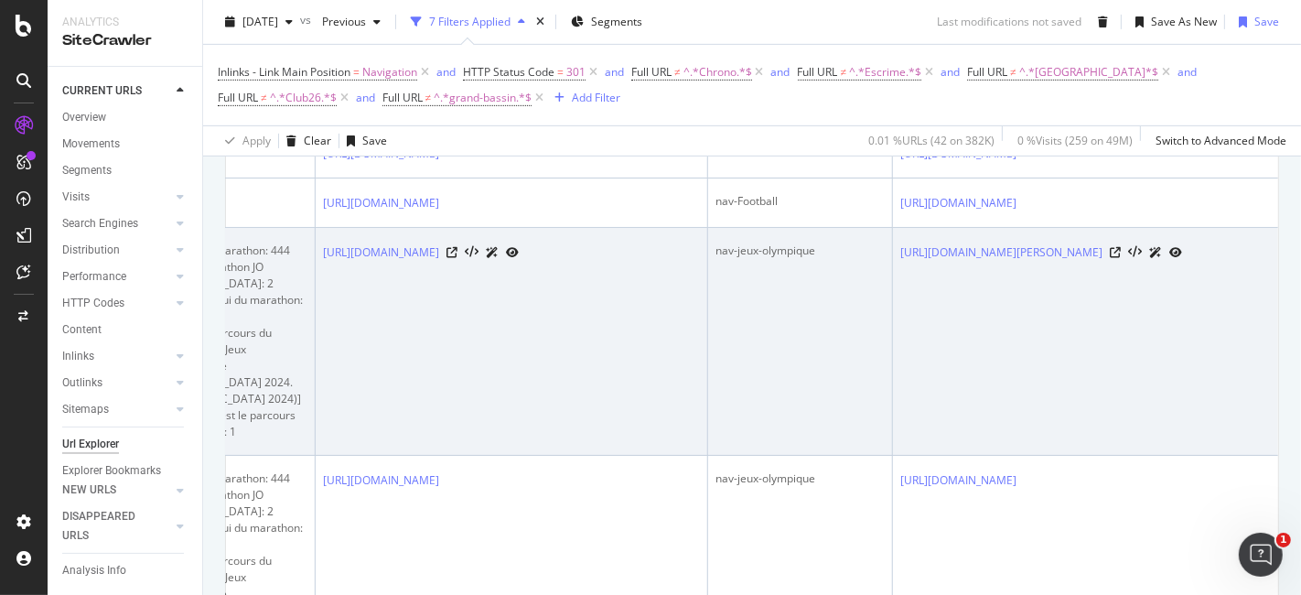
scroll to position [0, 901]
click at [1121, 258] on icon at bounding box center [1115, 252] width 11 height 11
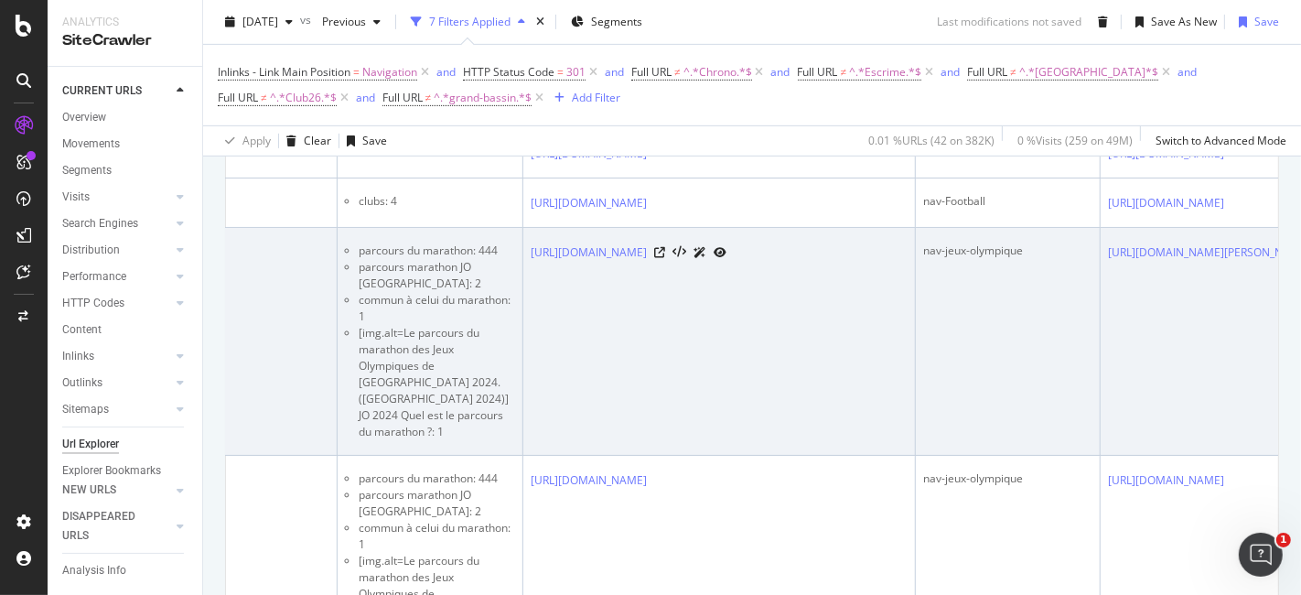
scroll to position [0, 609]
click at [662, 258] on icon at bounding box center [656, 252] width 11 height 11
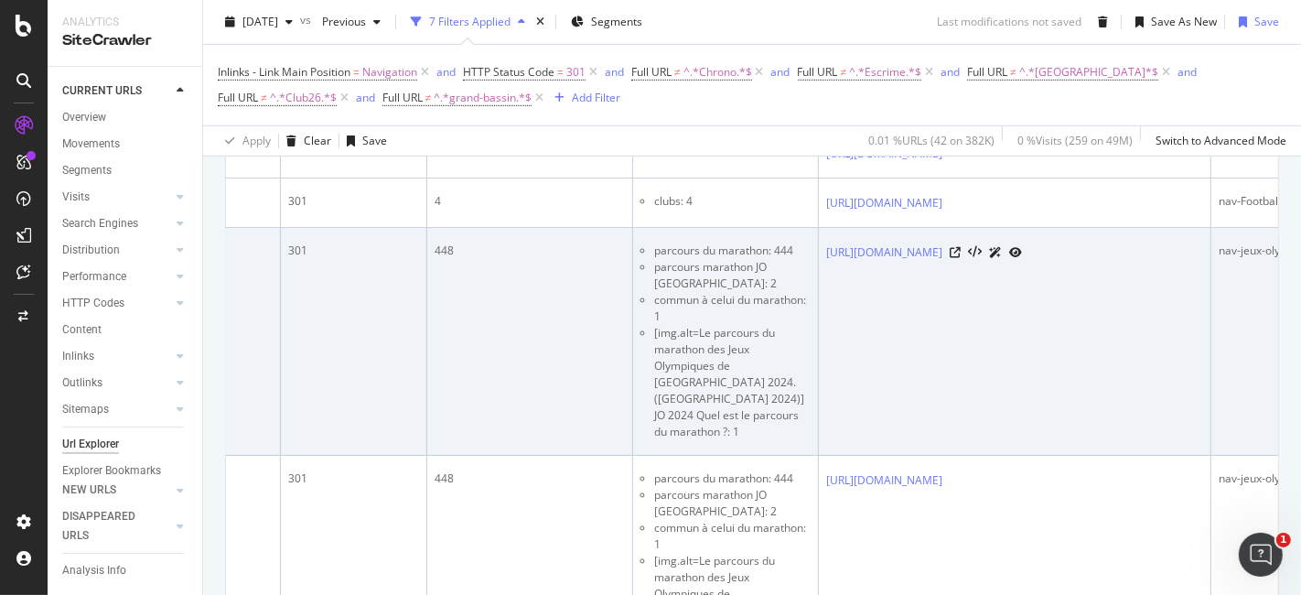
scroll to position [0, 406]
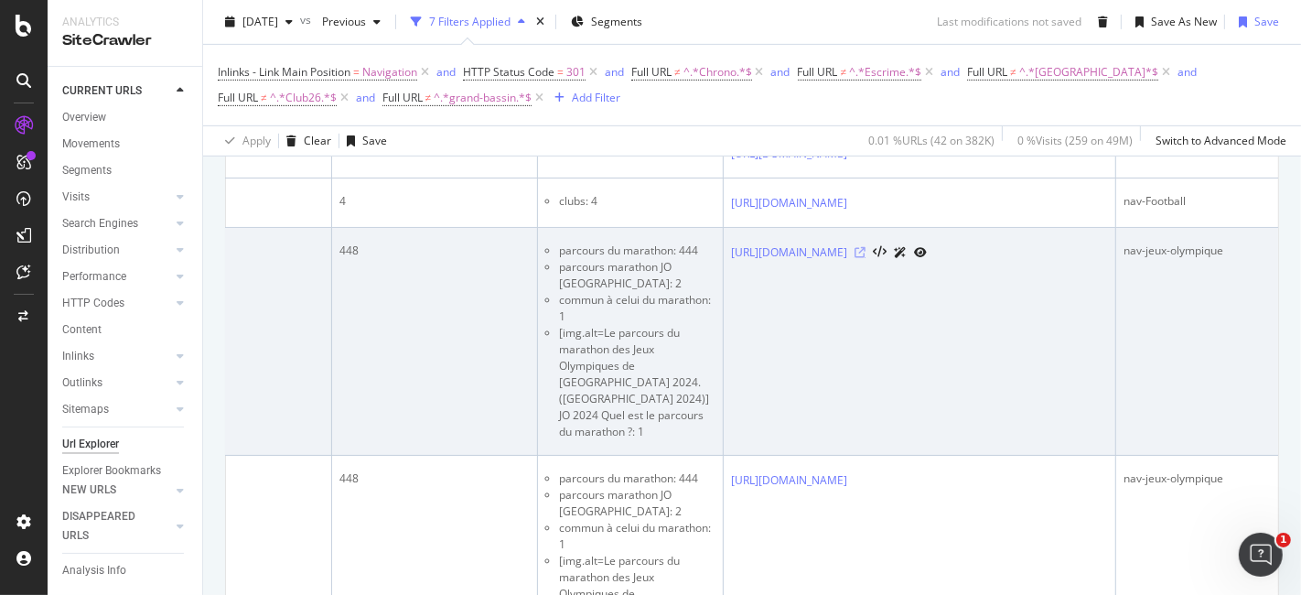
click at [865, 258] on icon at bounding box center [860, 252] width 11 height 11
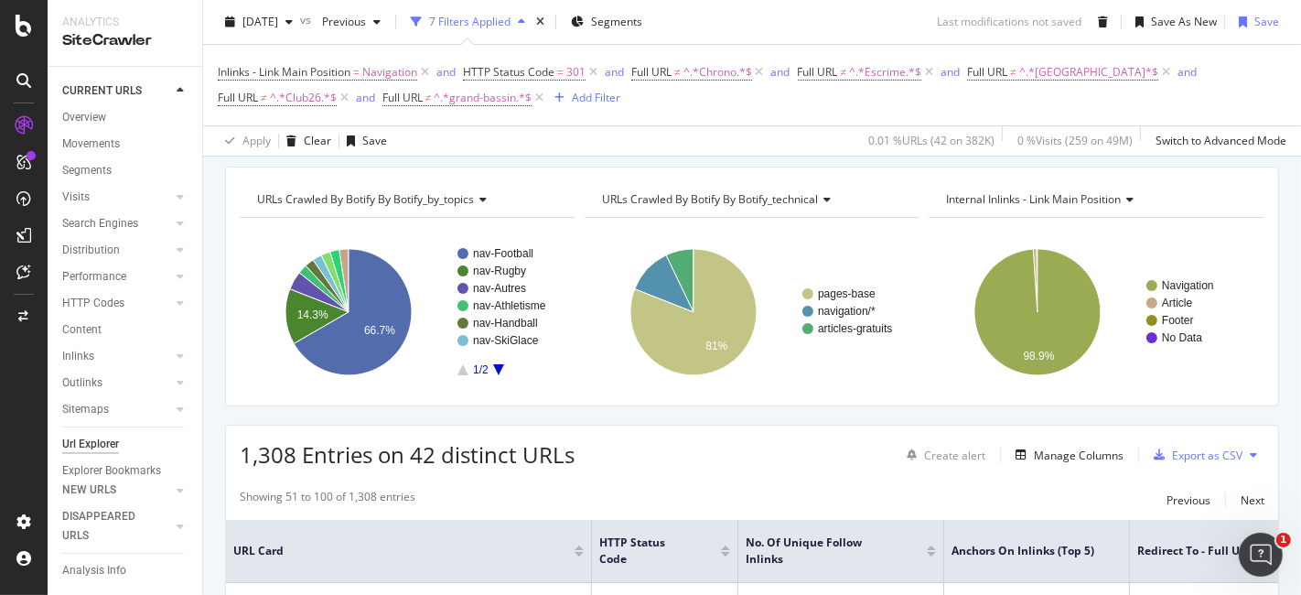
scroll to position [0, 0]
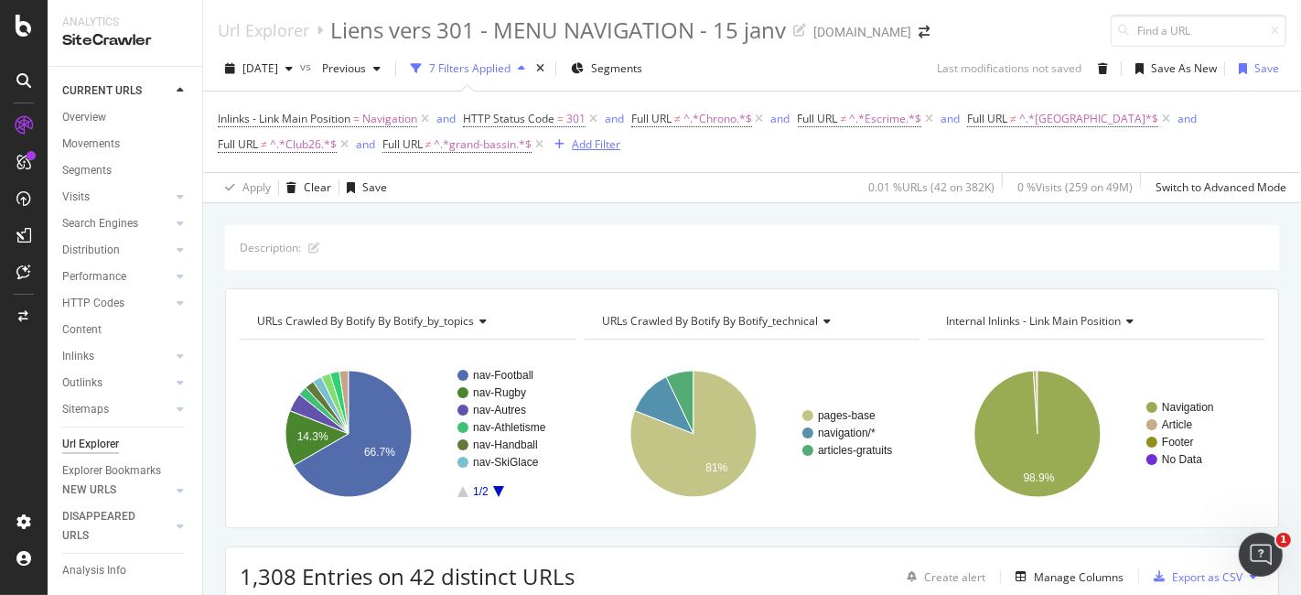
click at [599, 139] on div "Add Filter" at bounding box center [596, 144] width 48 height 16
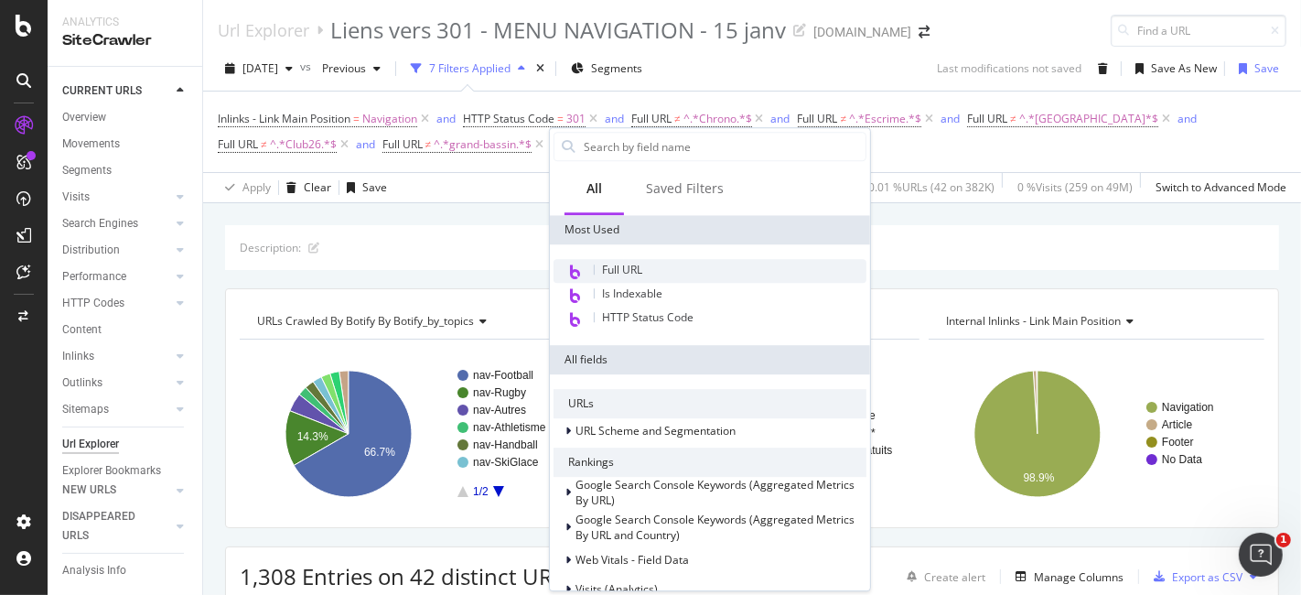
click at [642, 267] on div "Full URL" at bounding box center [710, 271] width 313 height 24
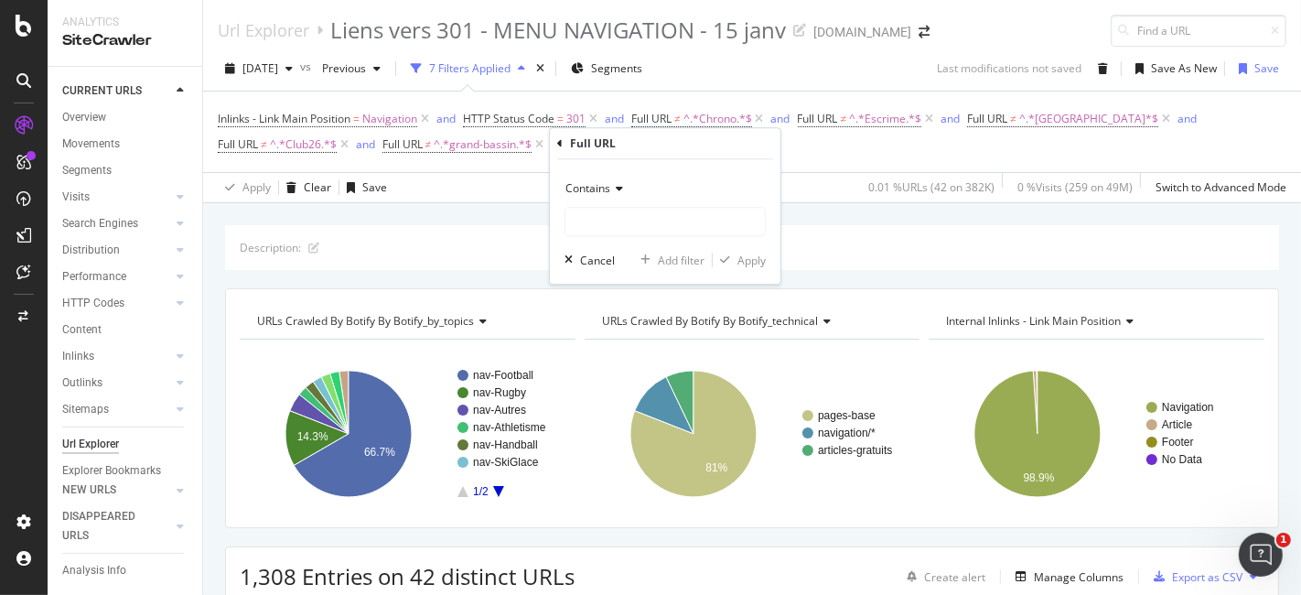
click at [625, 188] on div "Contains" at bounding box center [664, 188] width 201 height 29
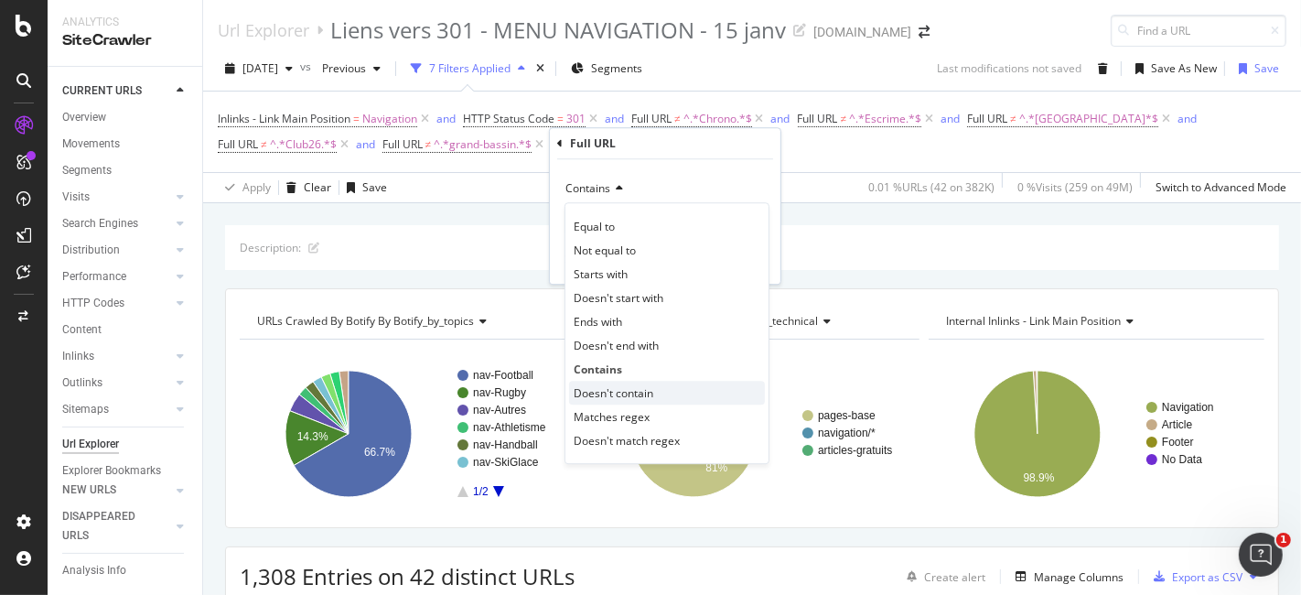
click at [635, 388] on span "Doesn't contain" at bounding box center [614, 393] width 80 height 16
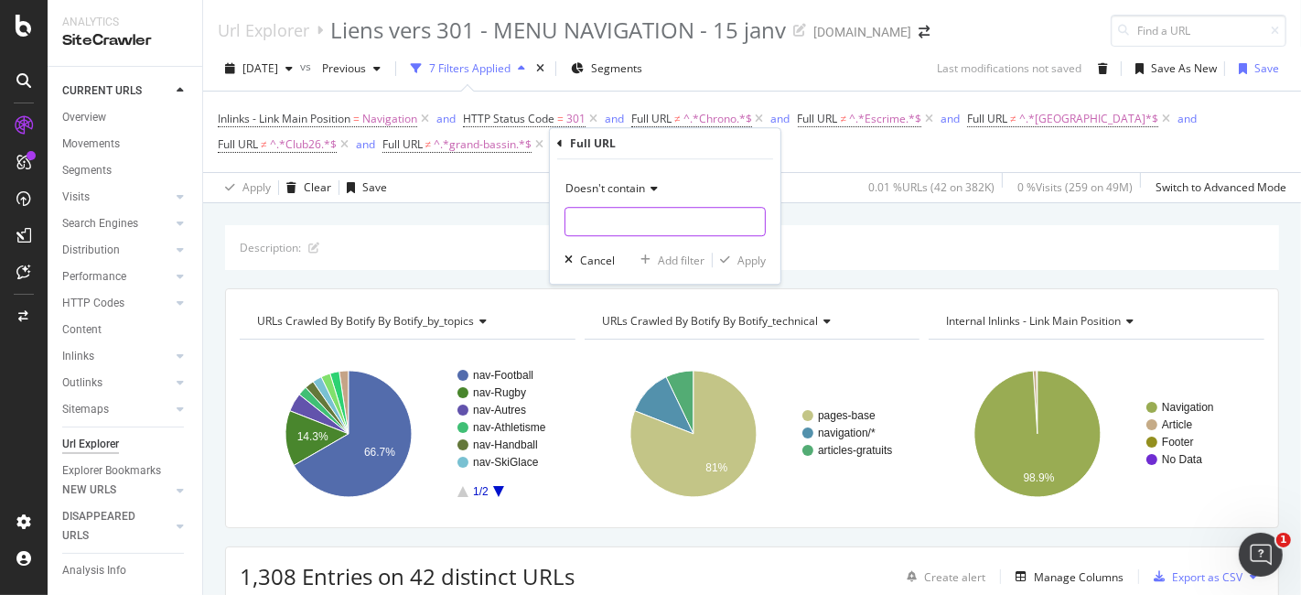
click at [636, 212] on input "text" at bounding box center [664, 221] width 199 height 29
type input "Quel-est-le"
click at [753, 263] on div "Apply" at bounding box center [751, 261] width 28 height 16
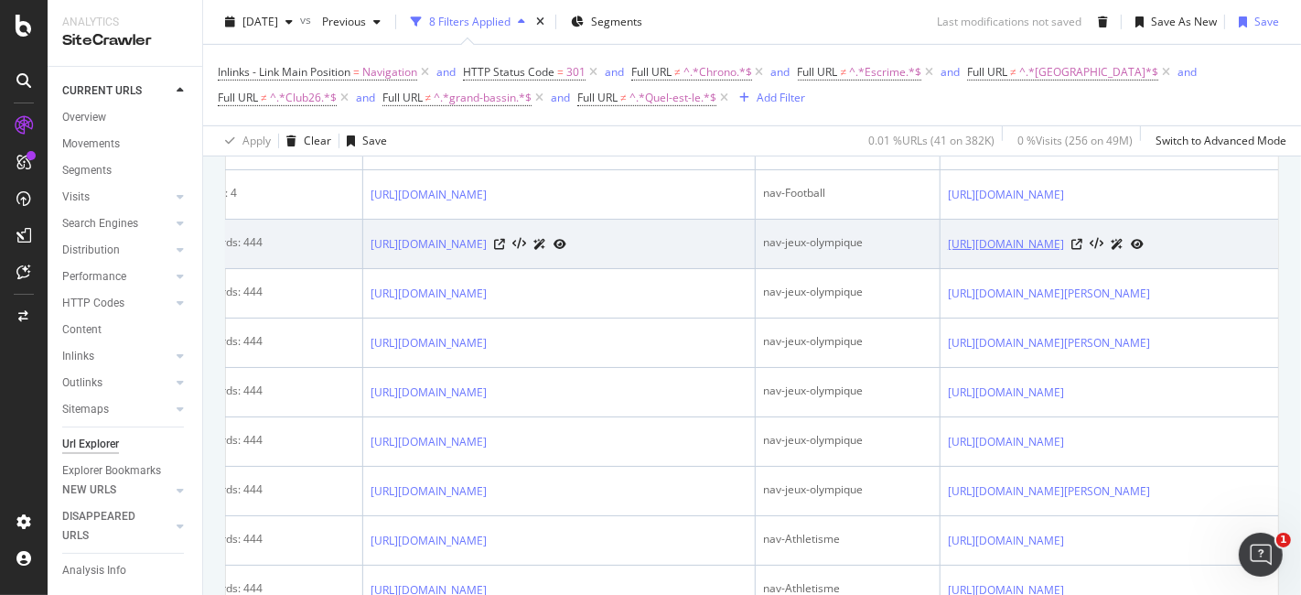
scroll to position [0, 901]
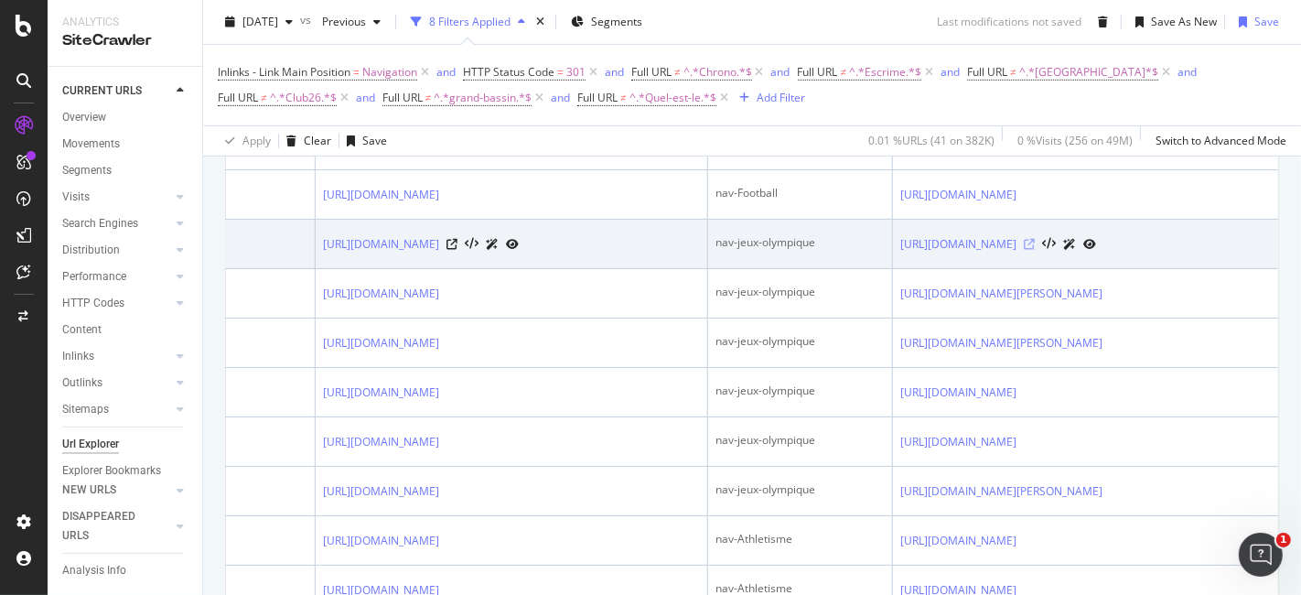
click at [1035, 250] on icon at bounding box center [1029, 244] width 11 height 11
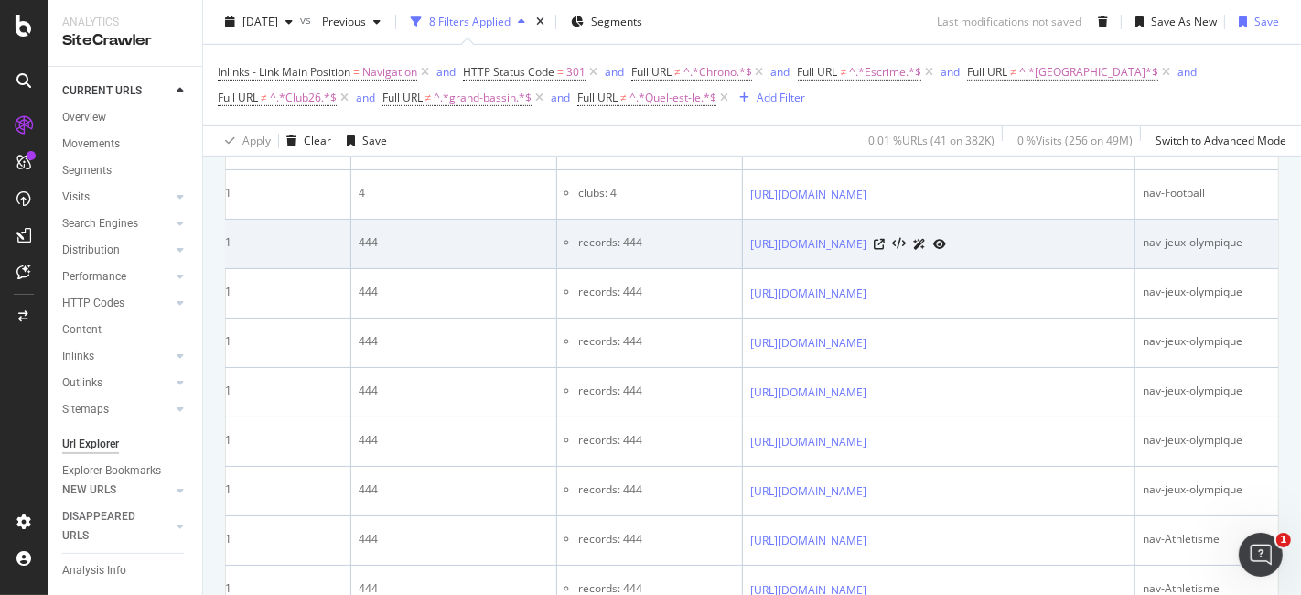
scroll to position [0, 406]
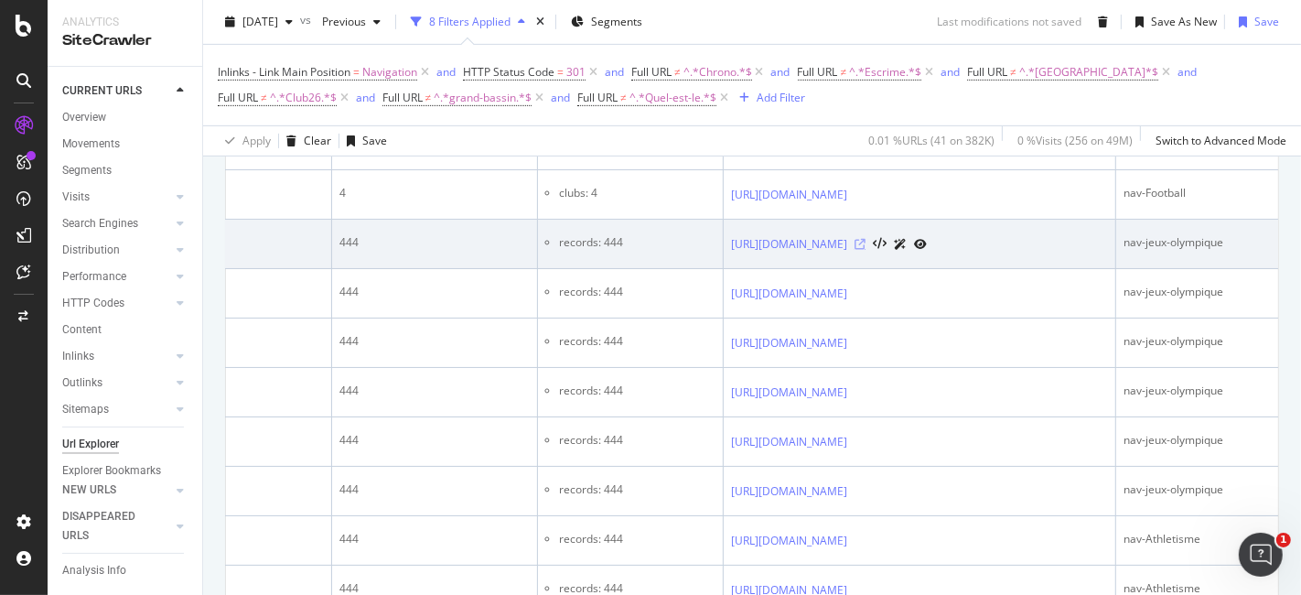
click at [865, 250] on icon at bounding box center [860, 244] width 11 height 11
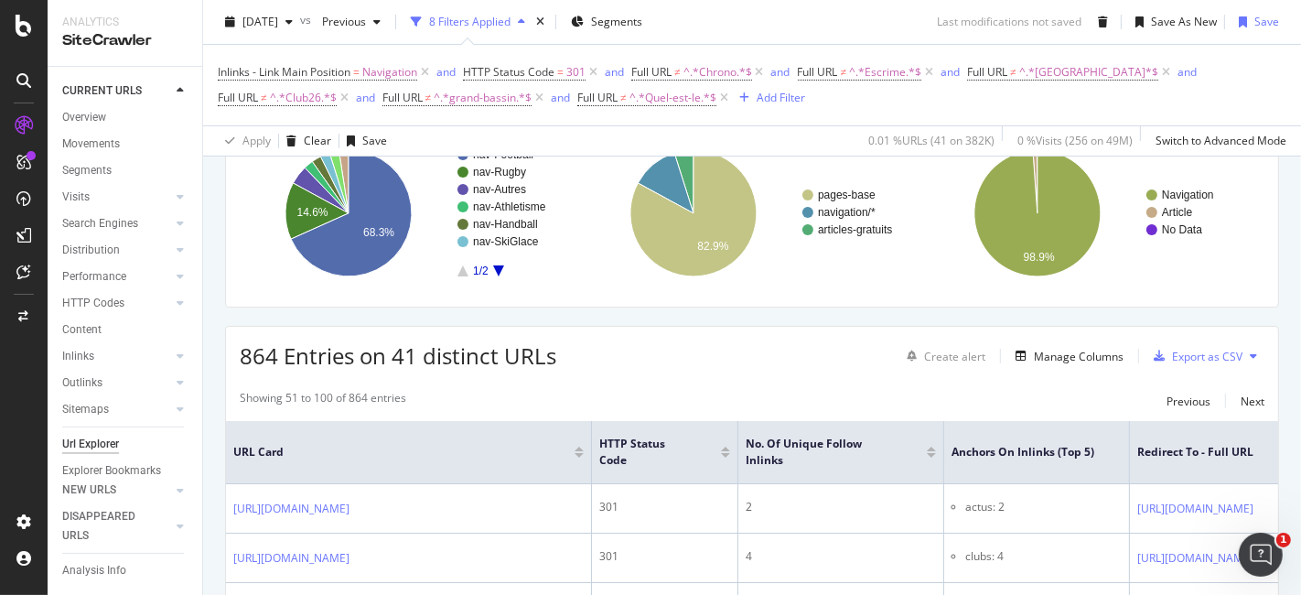
scroll to position [20, 0]
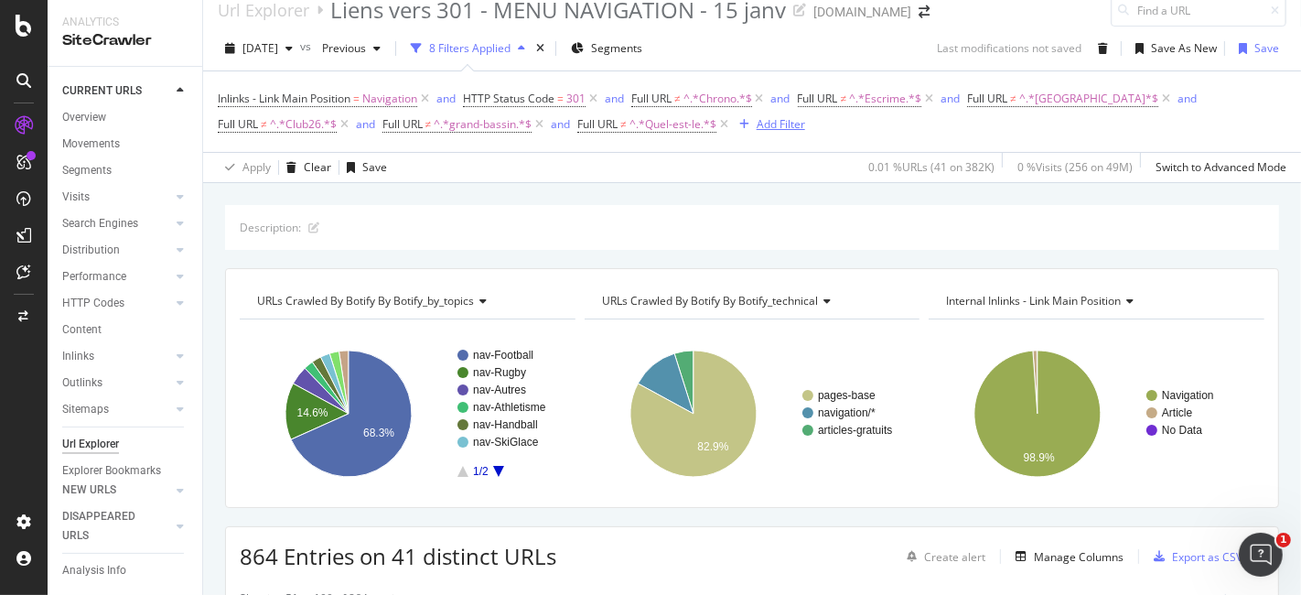
click at [783, 124] on div "Add Filter" at bounding box center [781, 124] width 48 height 16
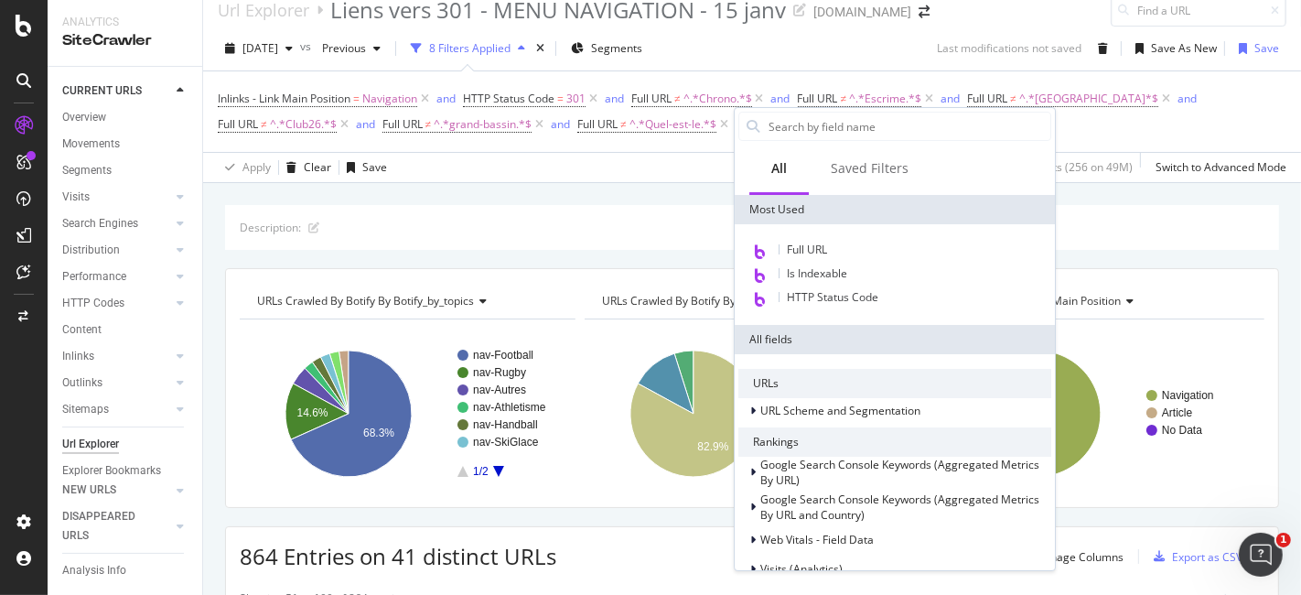
click at [823, 236] on div "Full URL Is Indexable HTTP Status Code" at bounding box center [895, 274] width 320 height 101
click at [823, 244] on span "Full URL" at bounding box center [807, 250] width 40 height 16
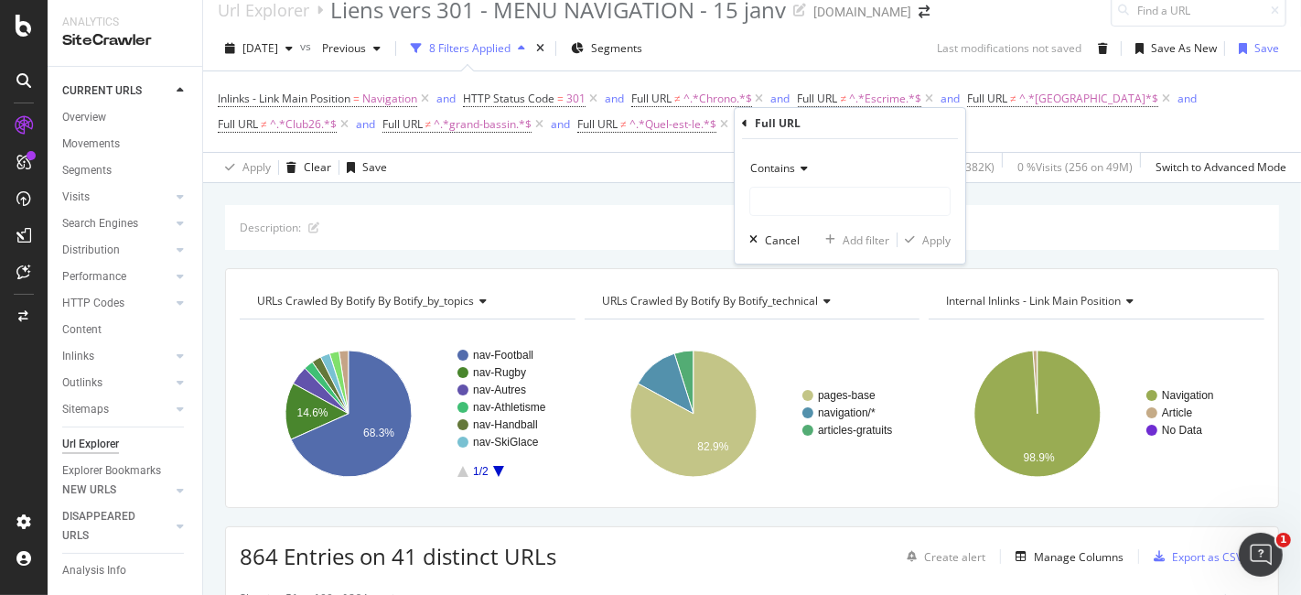
click at [802, 171] on icon at bounding box center [801, 168] width 13 height 11
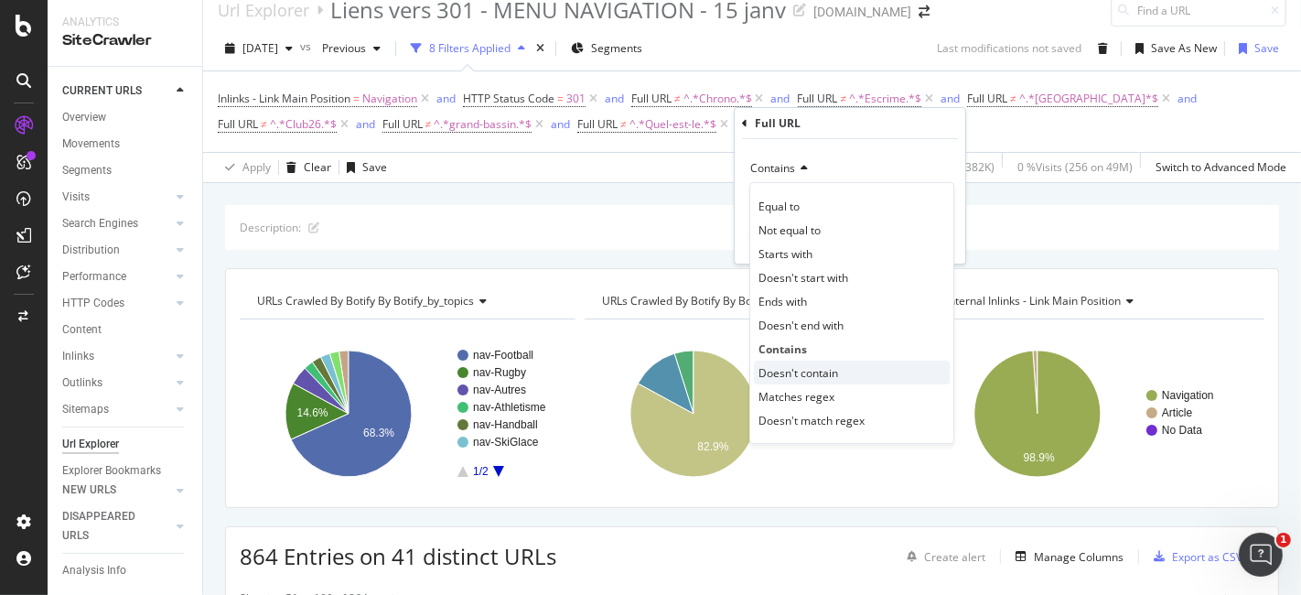
click at [809, 365] on span "Doesn't contain" at bounding box center [798, 373] width 80 height 16
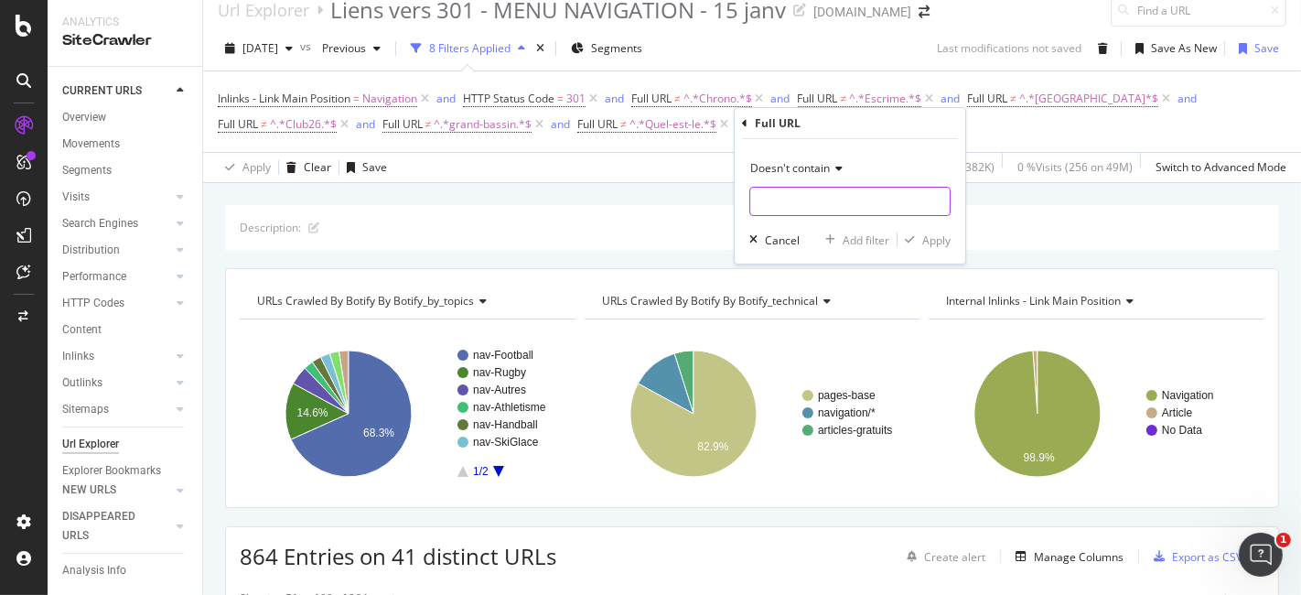
click at [801, 199] on input "text" at bounding box center [849, 201] width 199 height 29
type input "Les-records-en"
click at [930, 242] on div "Apply" at bounding box center [936, 240] width 28 height 16
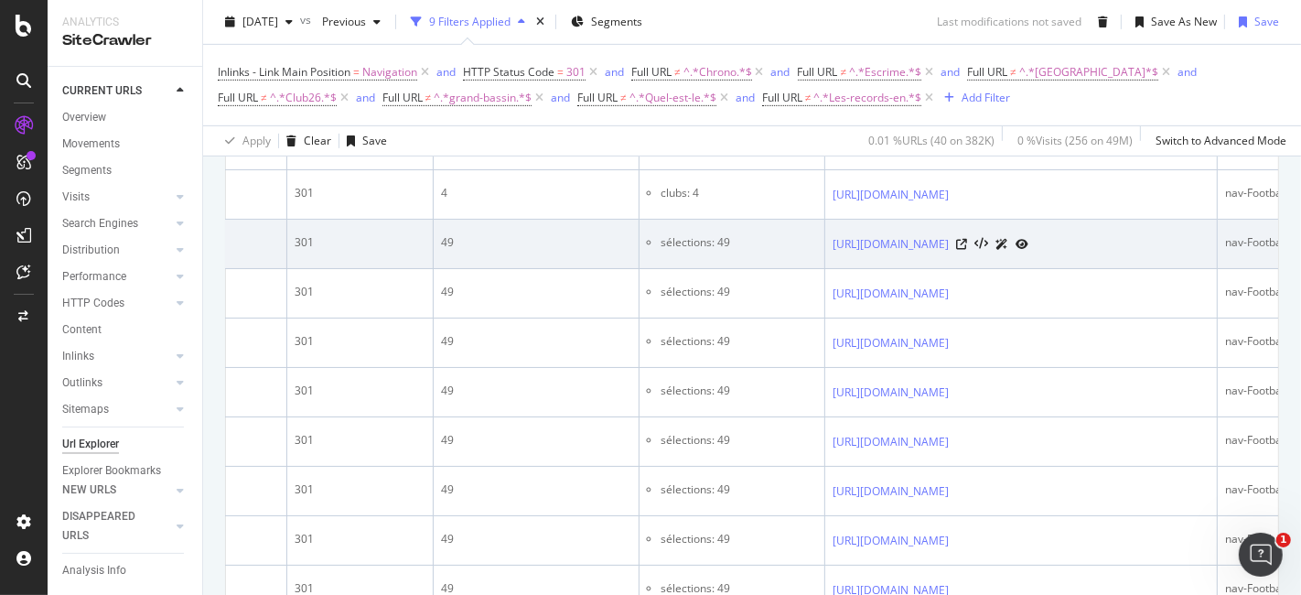
scroll to position [0, 406]
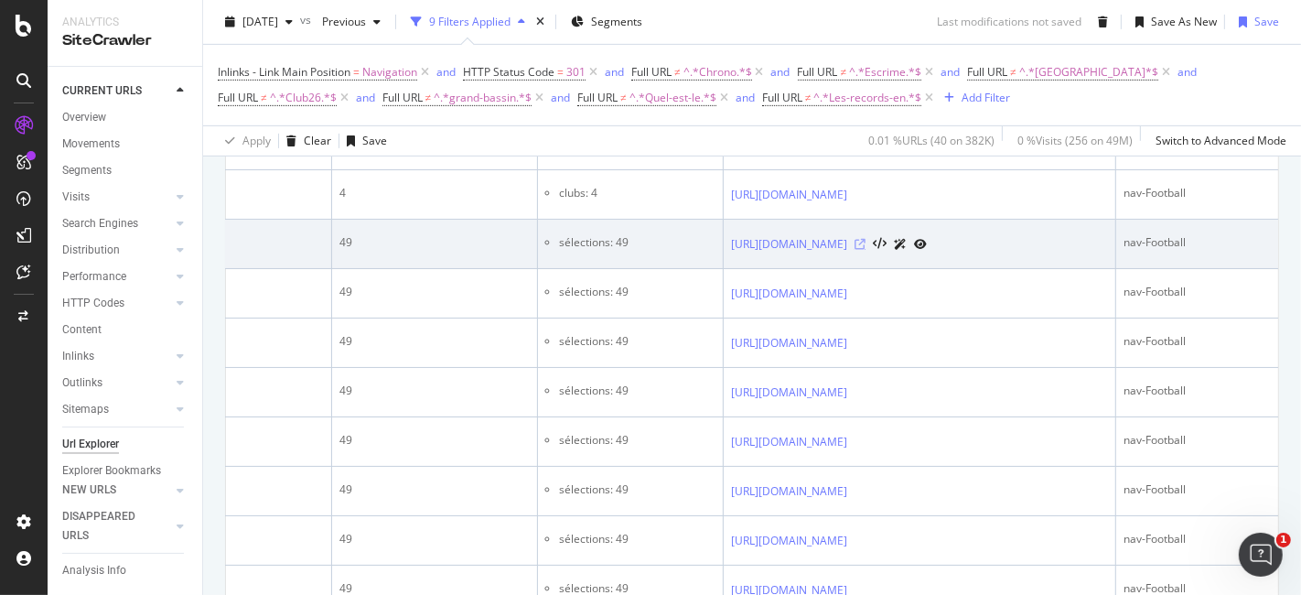
click at [865, 250] on icon at bounding box center [860, 244] width 11 height 11
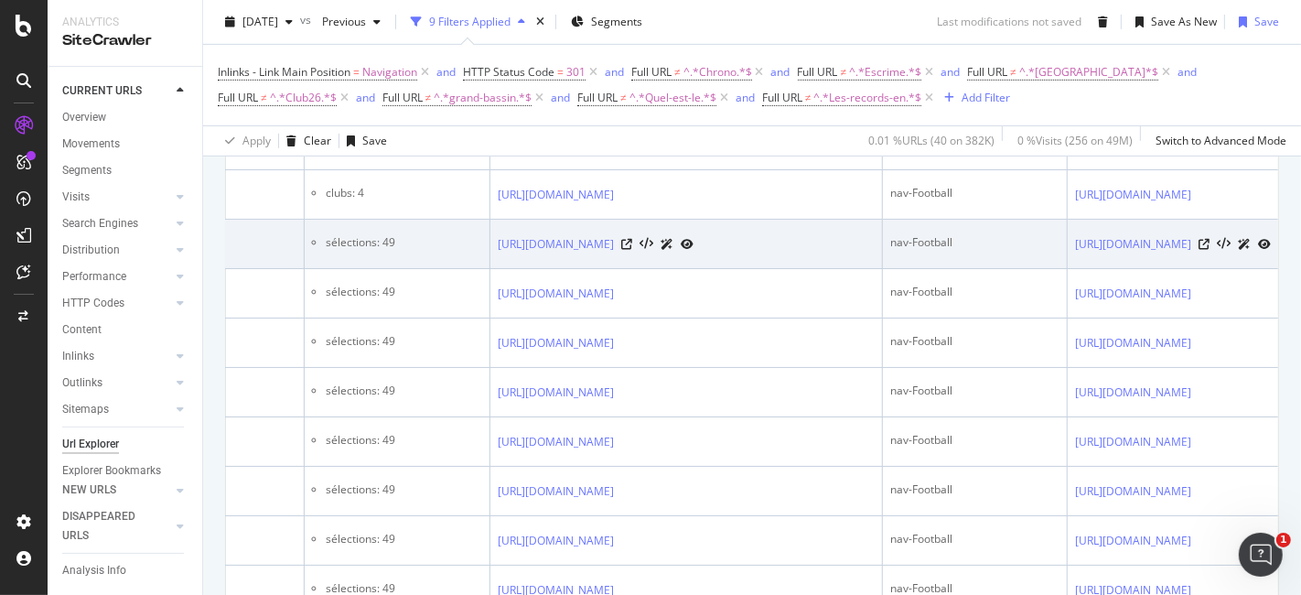
scroll to position [0, 901]
click at [1199, 250] on icon at bounding box center [1204, 244] width 11 height 11
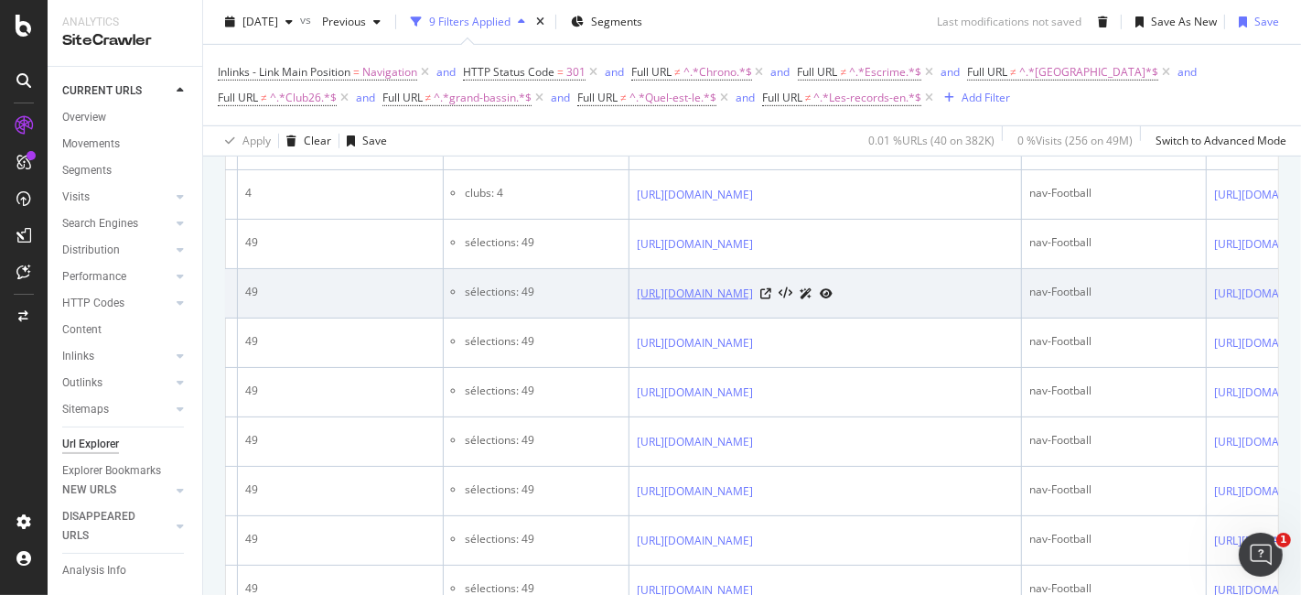
scroll to position [0, 494]
click at [778, 299] on icon at bounding box center [772, 293] width 11 height 11
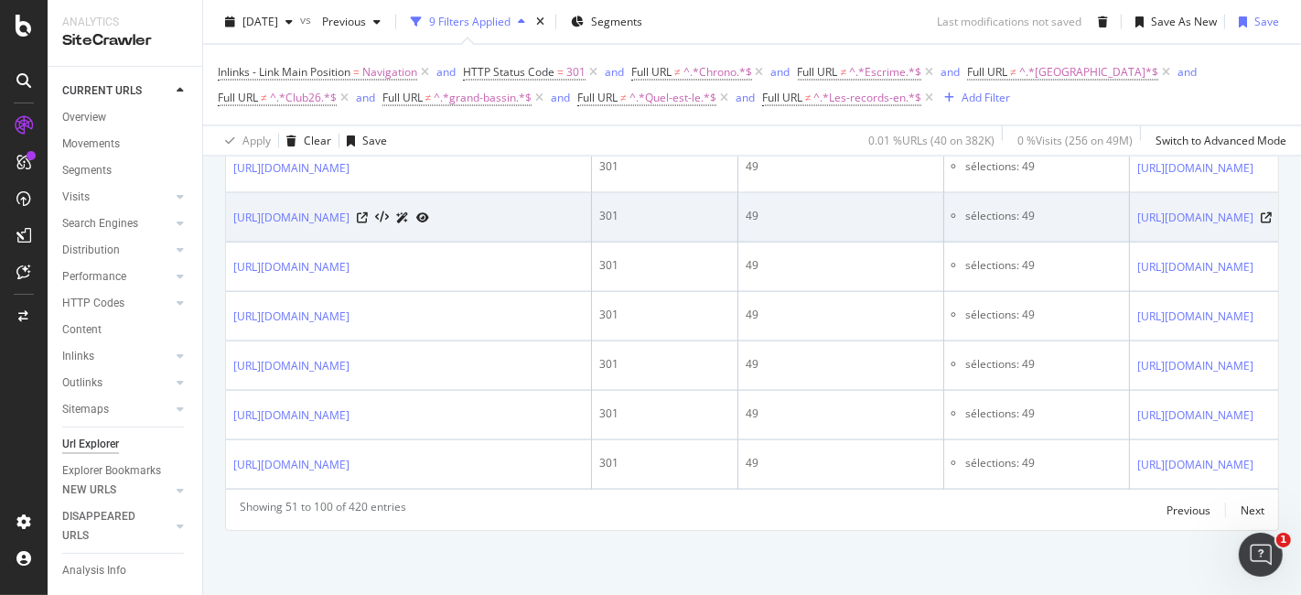
scroll to position [3537, 0]
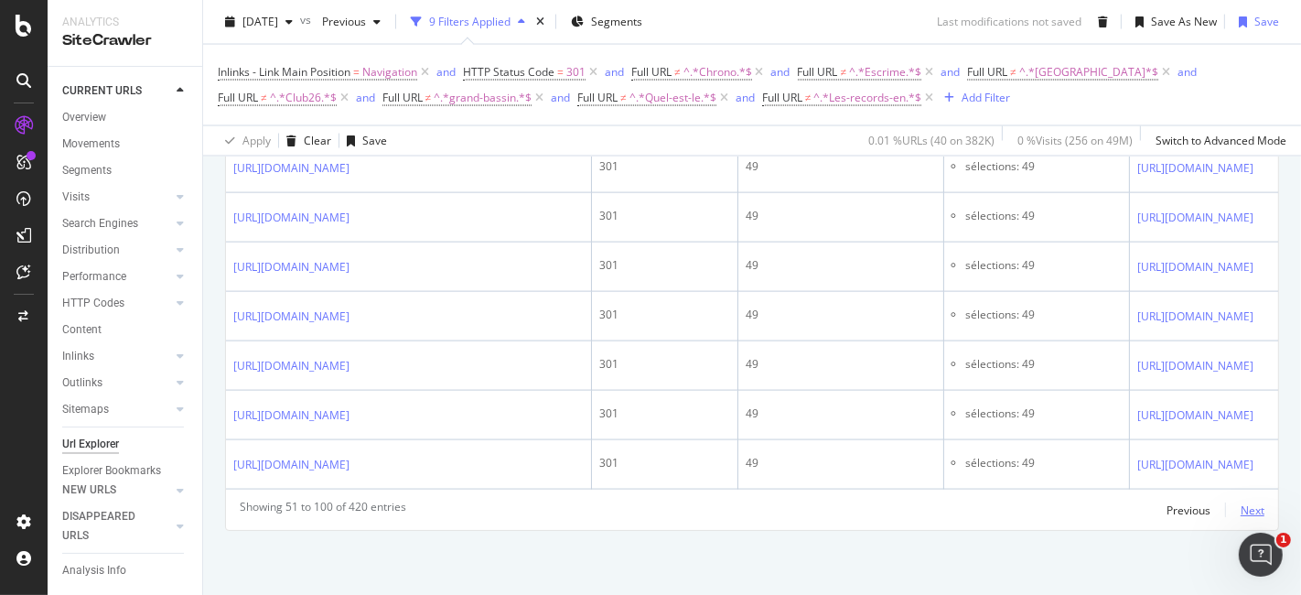
click at [1241, 509] on div "Next" at bounding box center [1253, 510] width 24 height 16
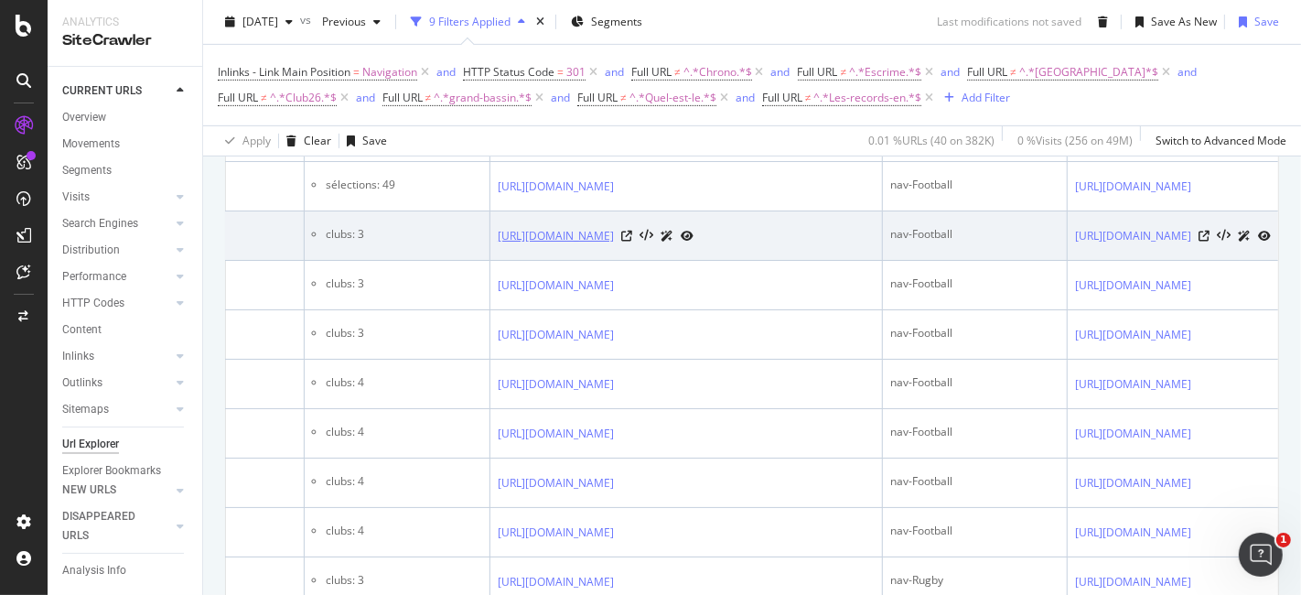
scroll to position [0, 901]
click at [1199, 242] on icon at bounding box center [1204, 236] width 11 height 11
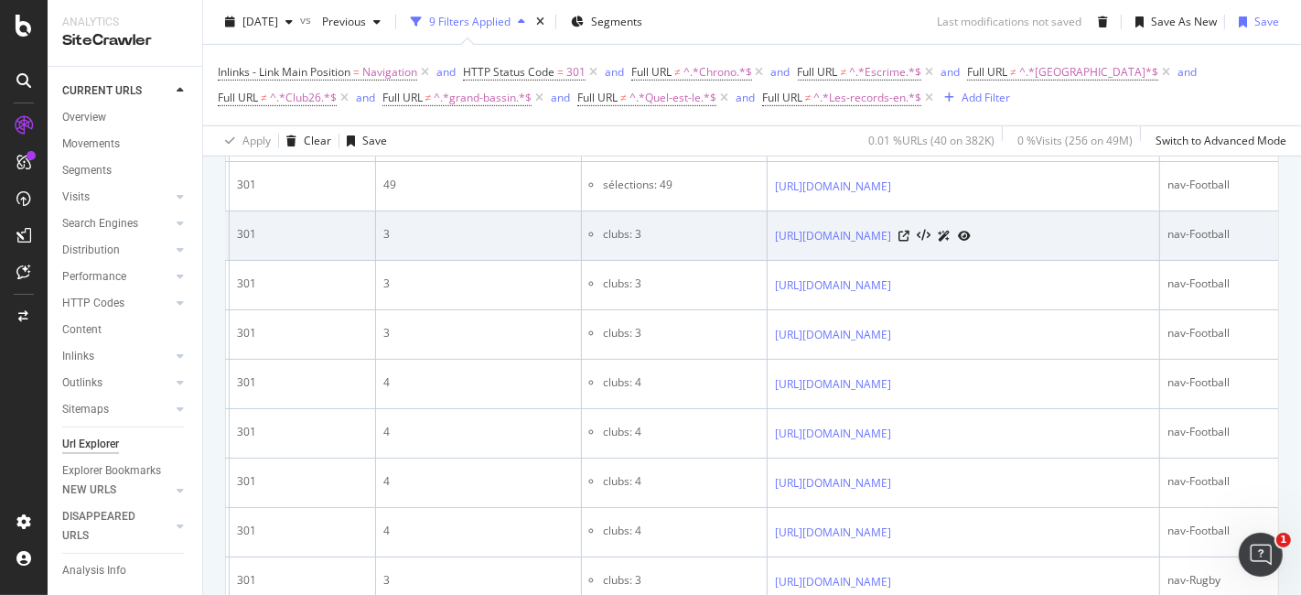
scroll to position [0, 406]
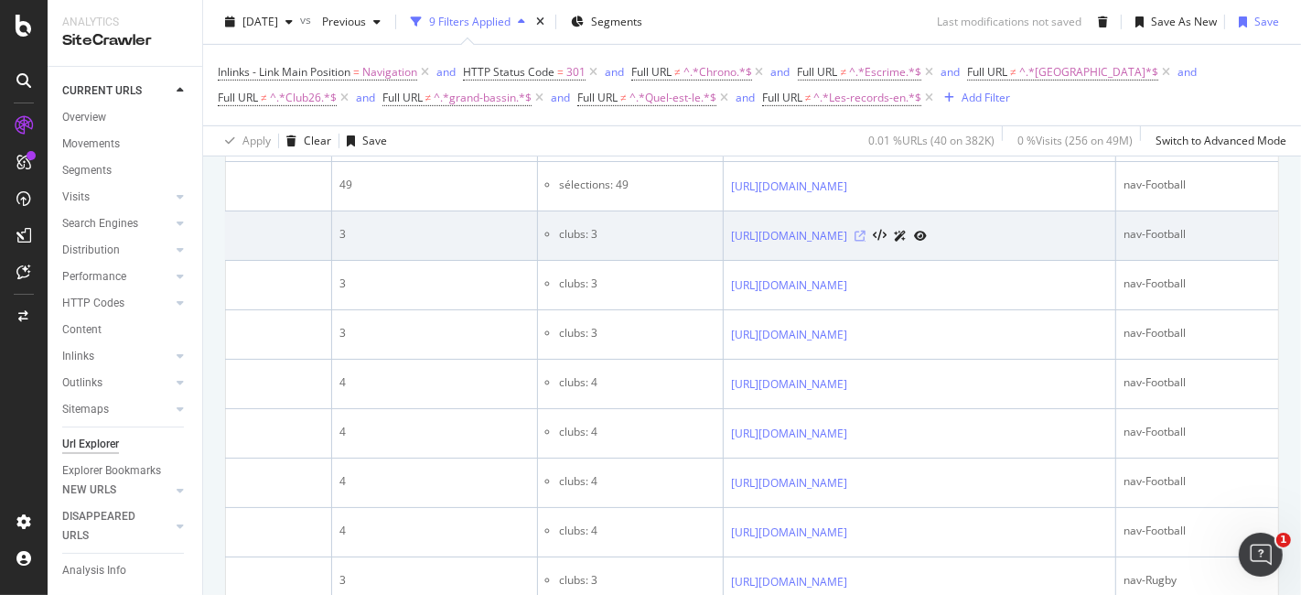
click at [865, 242] on icon at bounding box center [860, 236] width 11 height 11
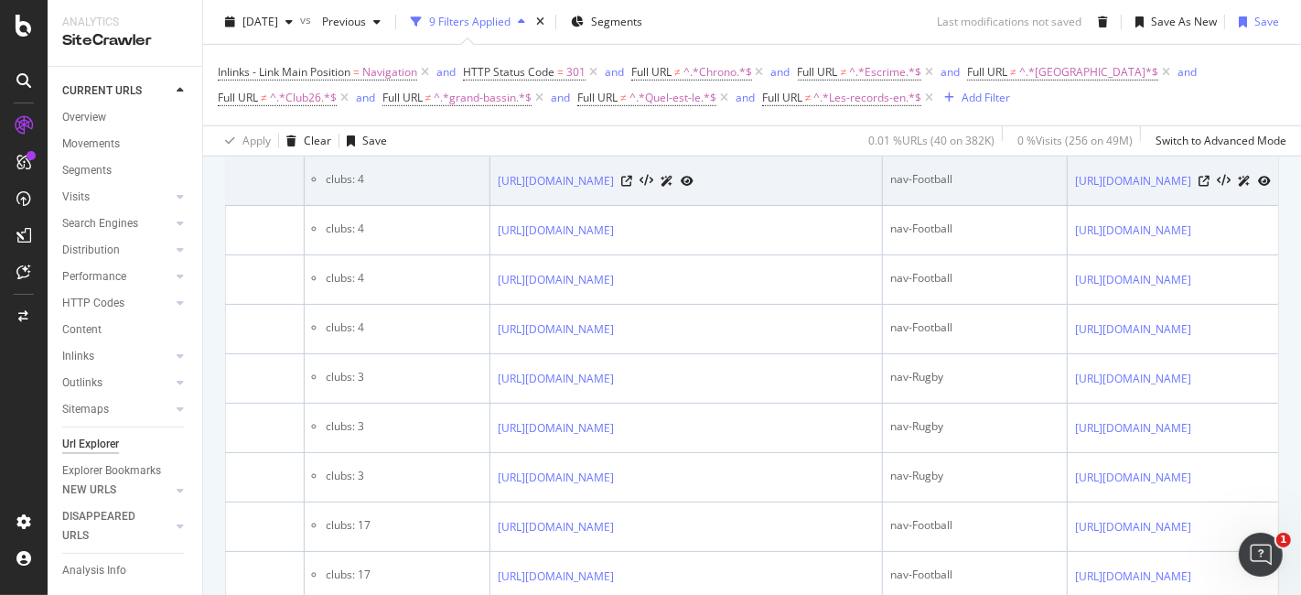
scroll to position [0, 901]
click at [1199, 187] on icon at bounding box center [1204, 181] width 11 height 11
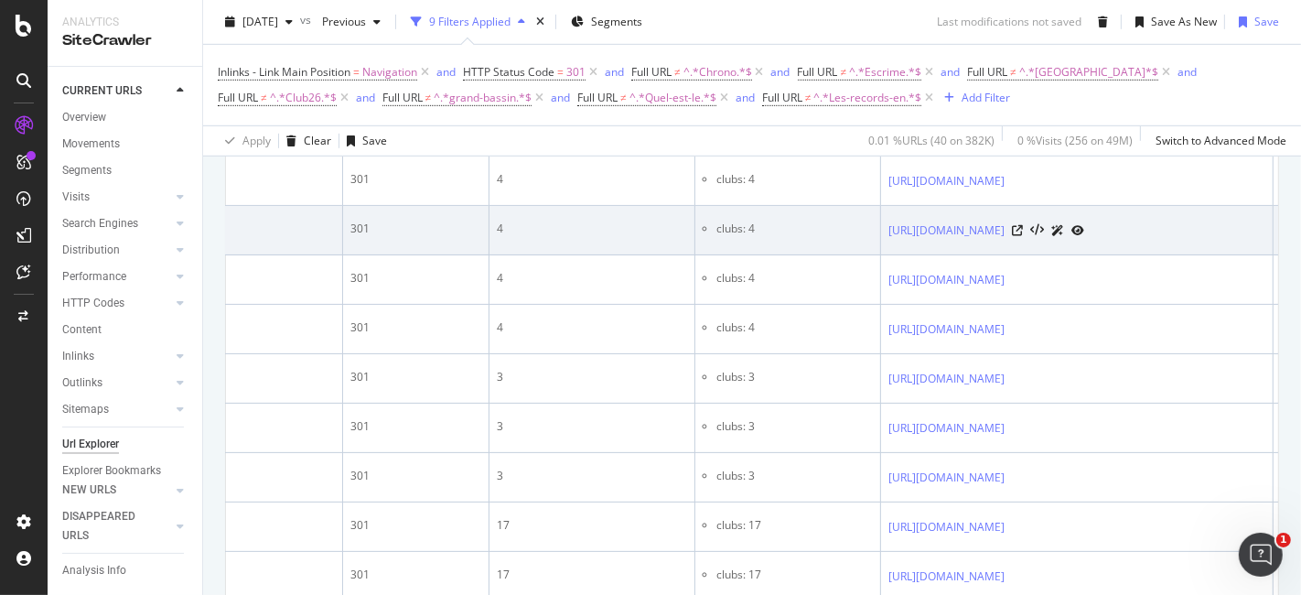
scroll to position [0, 406]
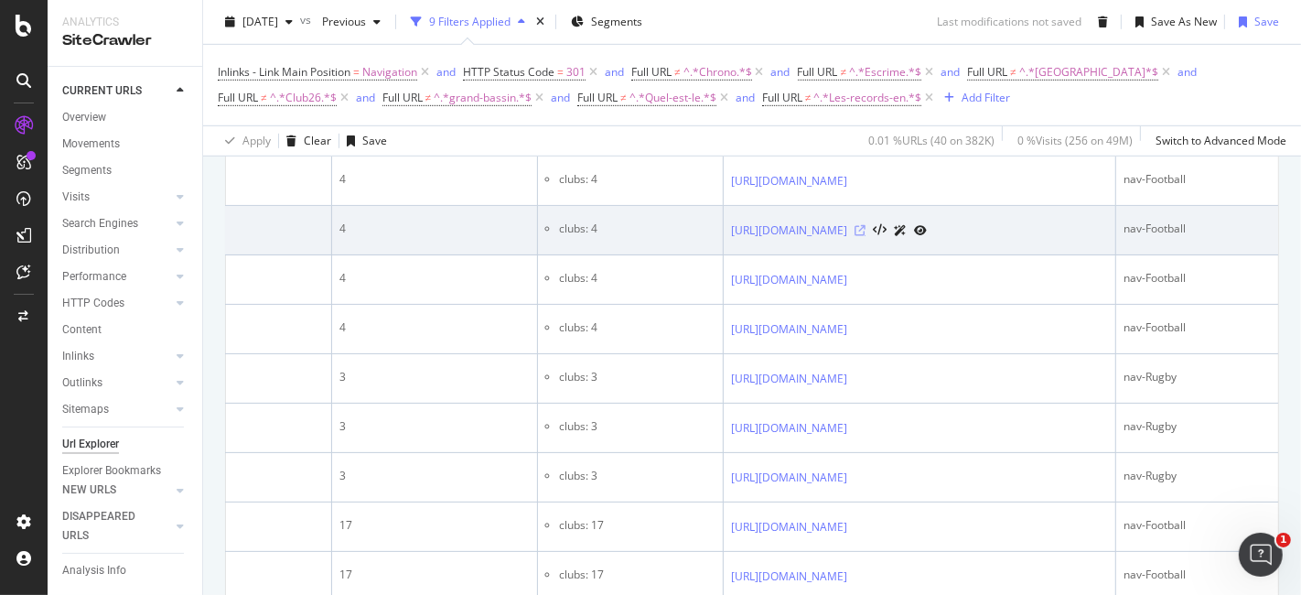
click at [865, 236] on icon at bounding box center [860, 230] width 11 height 11
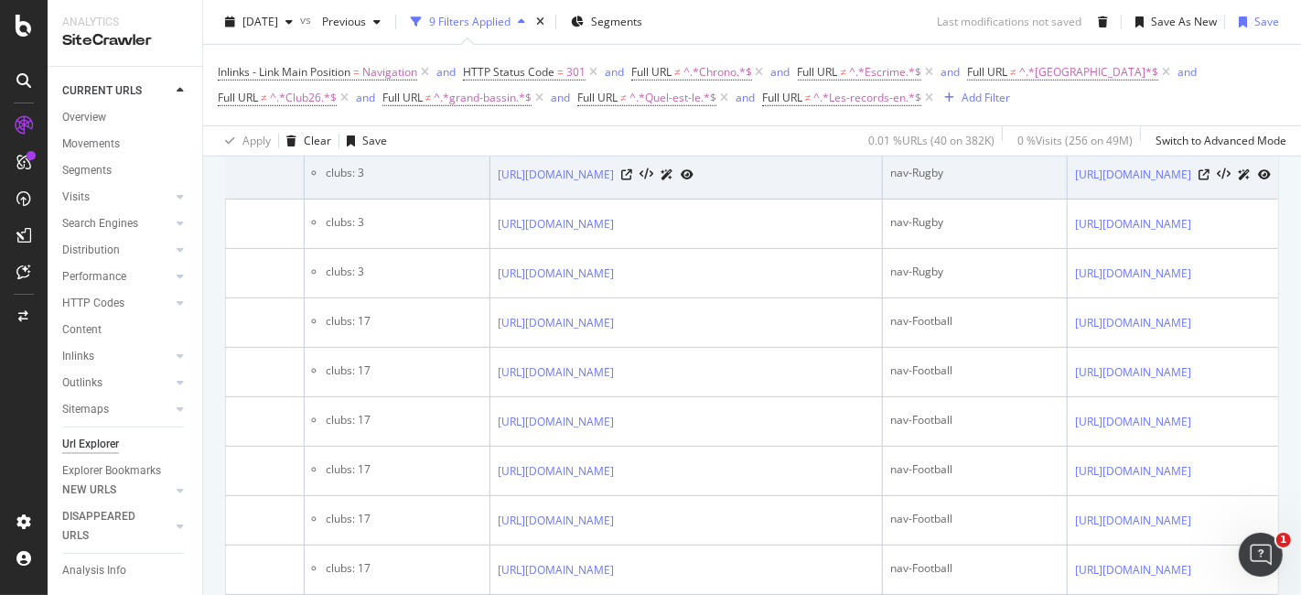
scroll to position [0, 901]
click at [1199, 180] on icon at bounding box center [1204, 174] width 11 height 11
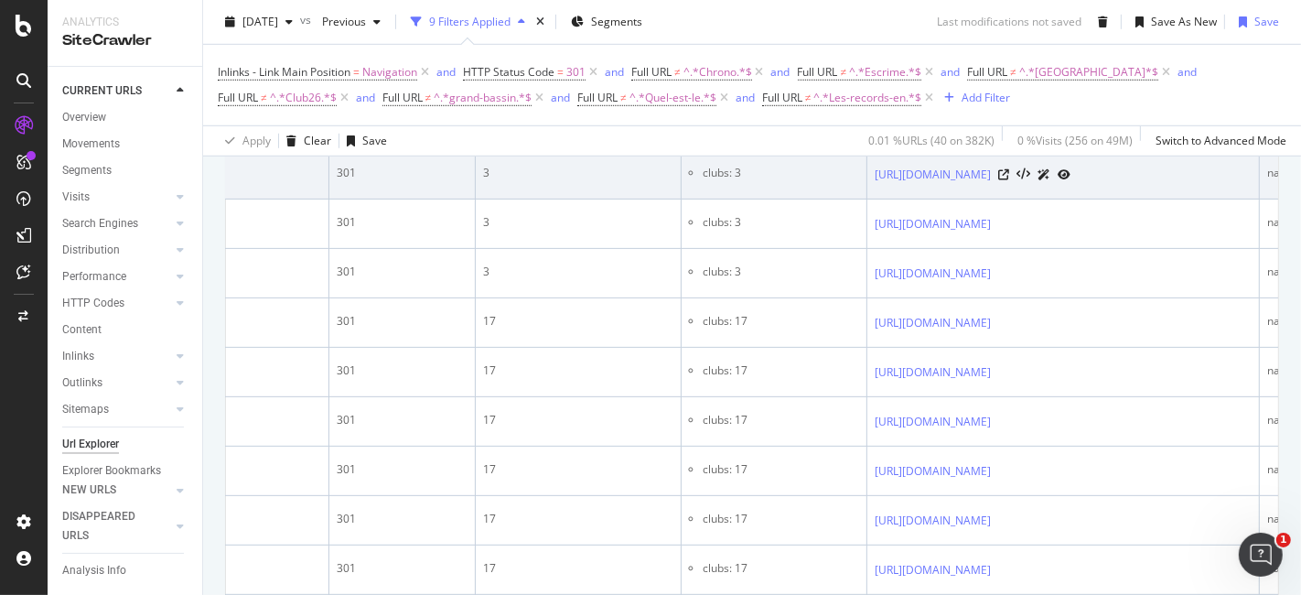
scroll to position [0, 305]
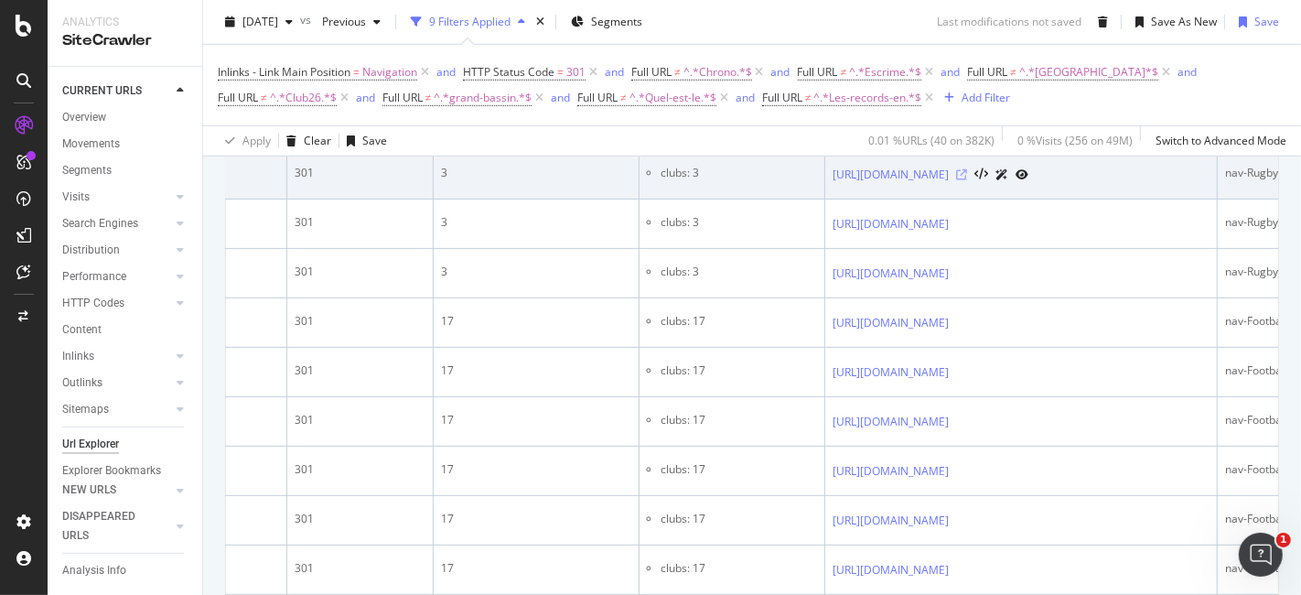
click at [967, 180] on icon at bounding box center [961, 174] width 11 height 11
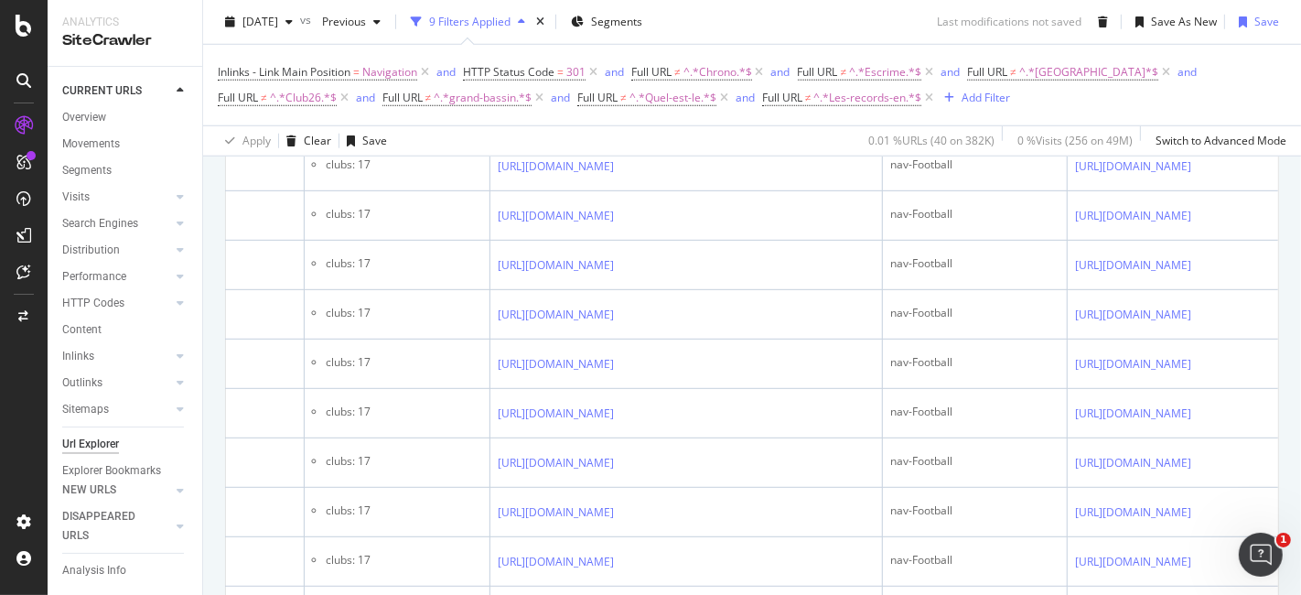
scroll to position [0, 901]
click at [1199, 123] on icon at bounding box center [1204, 117] width 11 height 11
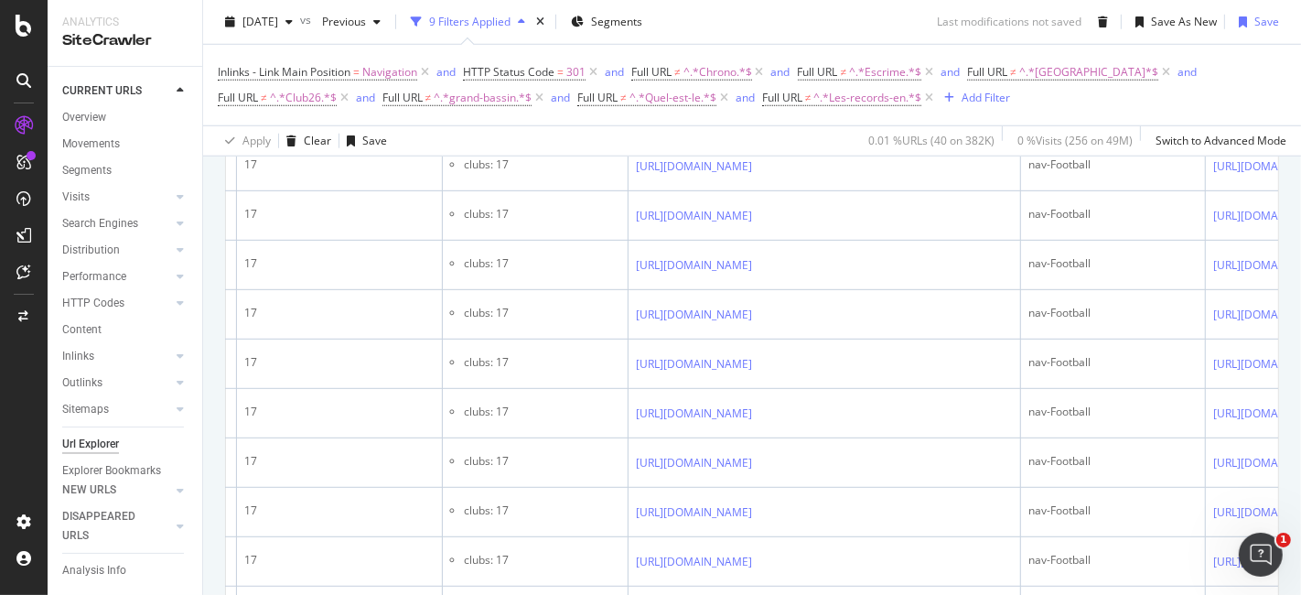
scroll to position [0, 392]
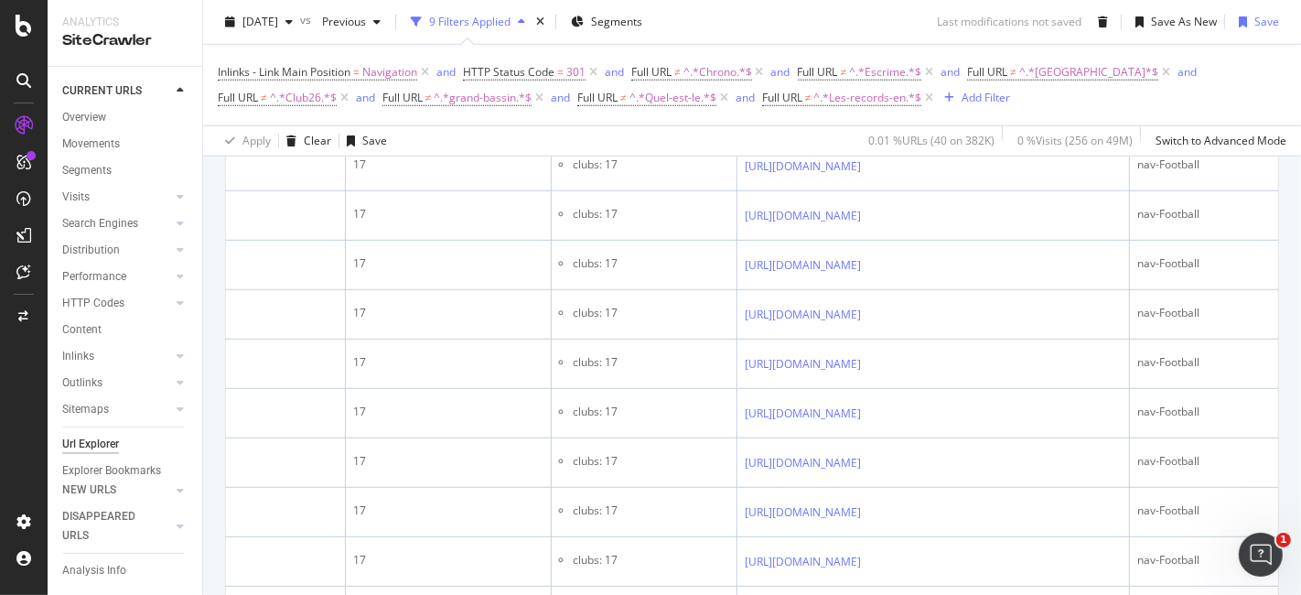
click at [879, 73] on icon at bounding box center [873, 67] width 11 height 11
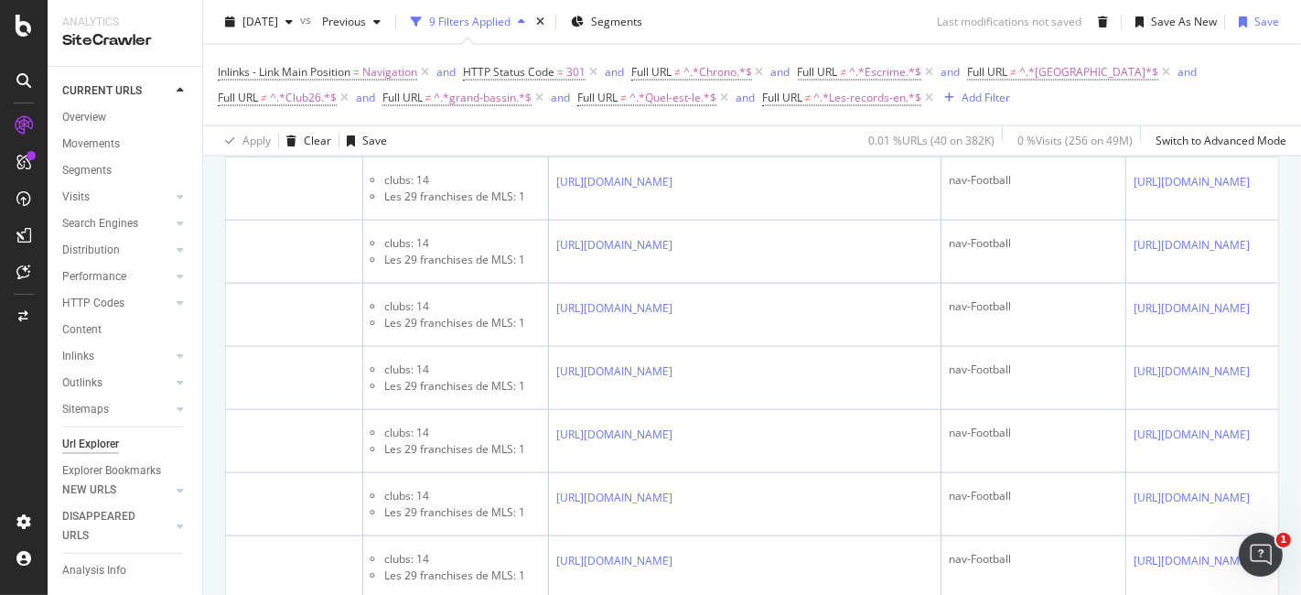
scroll to position [0, 609]
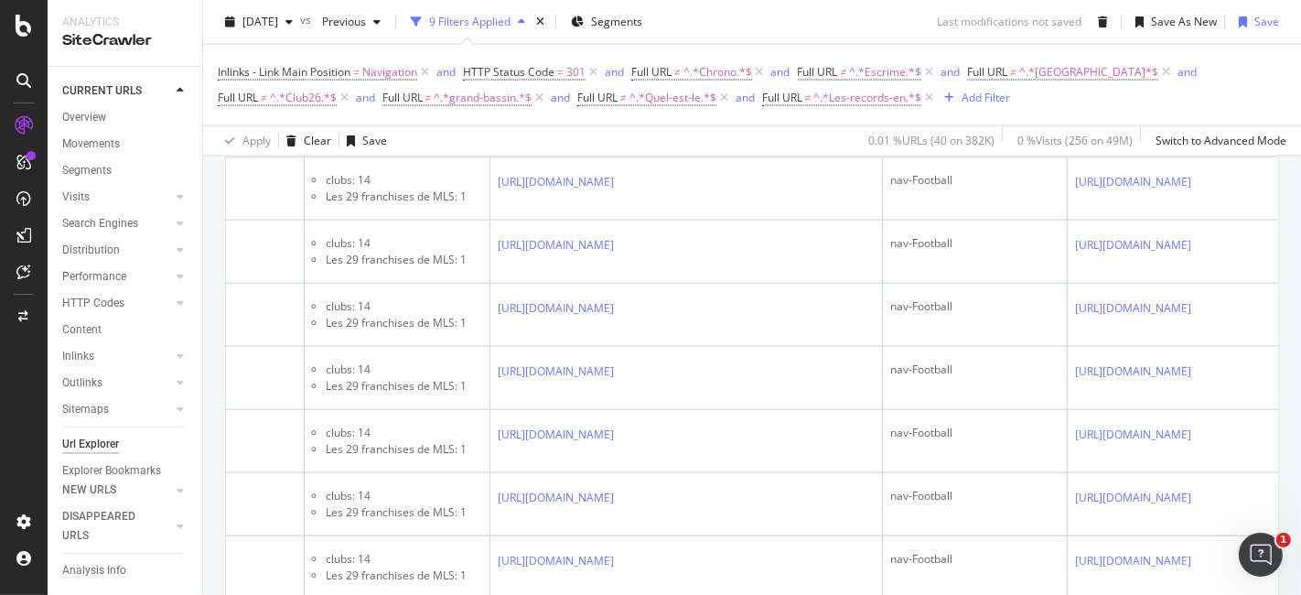
scroll to position [0, 901]
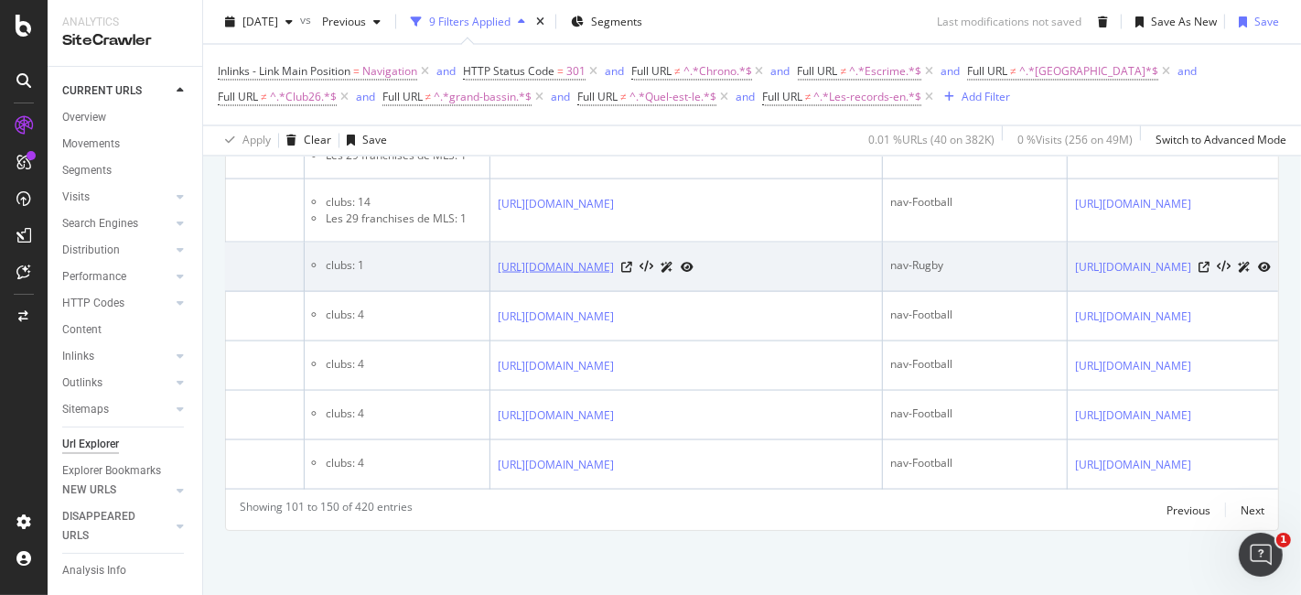
scroll to position [0, 711]
click at [632, 273] on icon at bounding box center [626, 267] width 11 height 11
click at [1199, 273] on icon at bounding box center [1204, 267] width 11 height 11
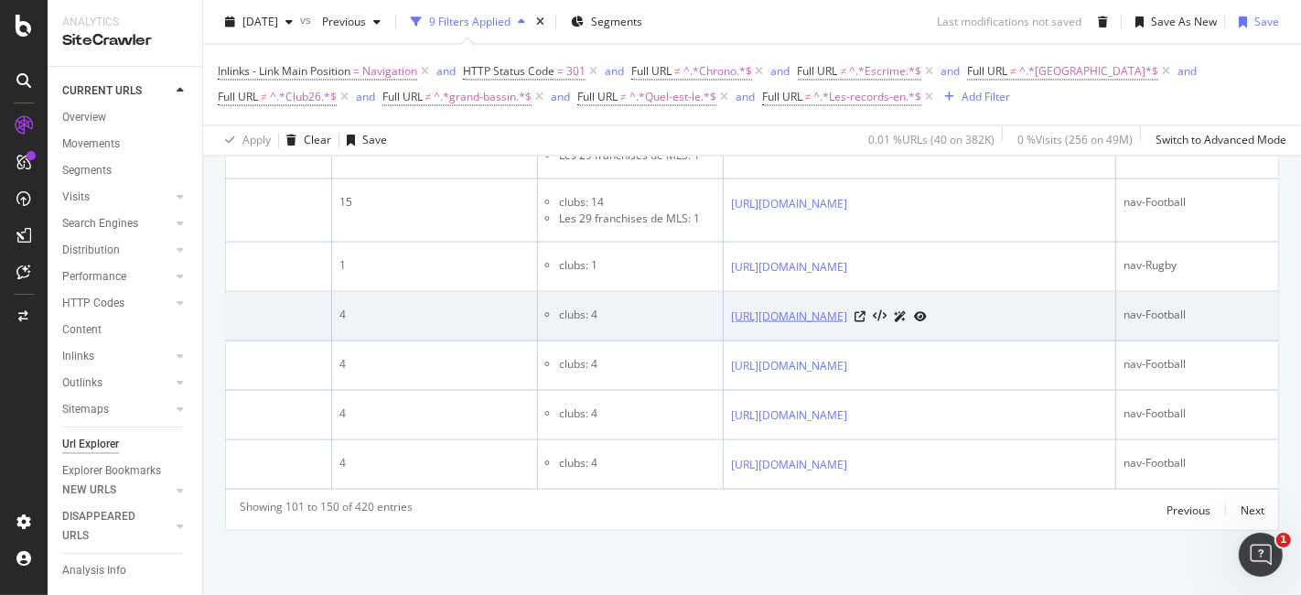
scroll to position [0, 508]
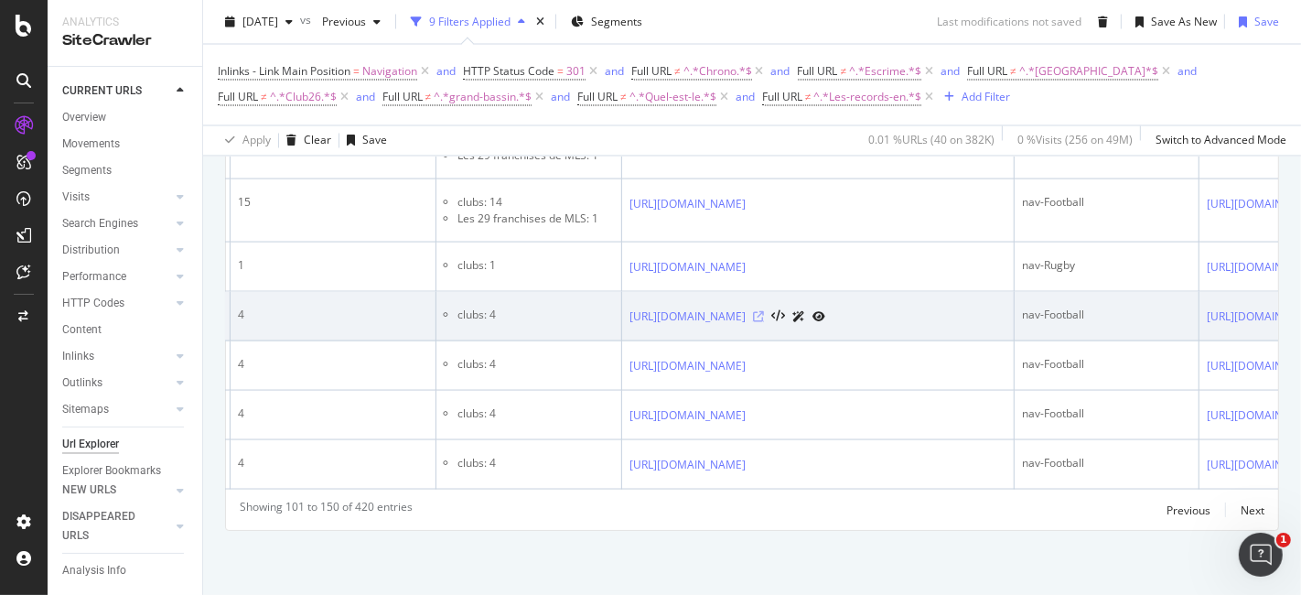
click at [764, 322] on icon at bounding box center [758, 316] width 11 height 11
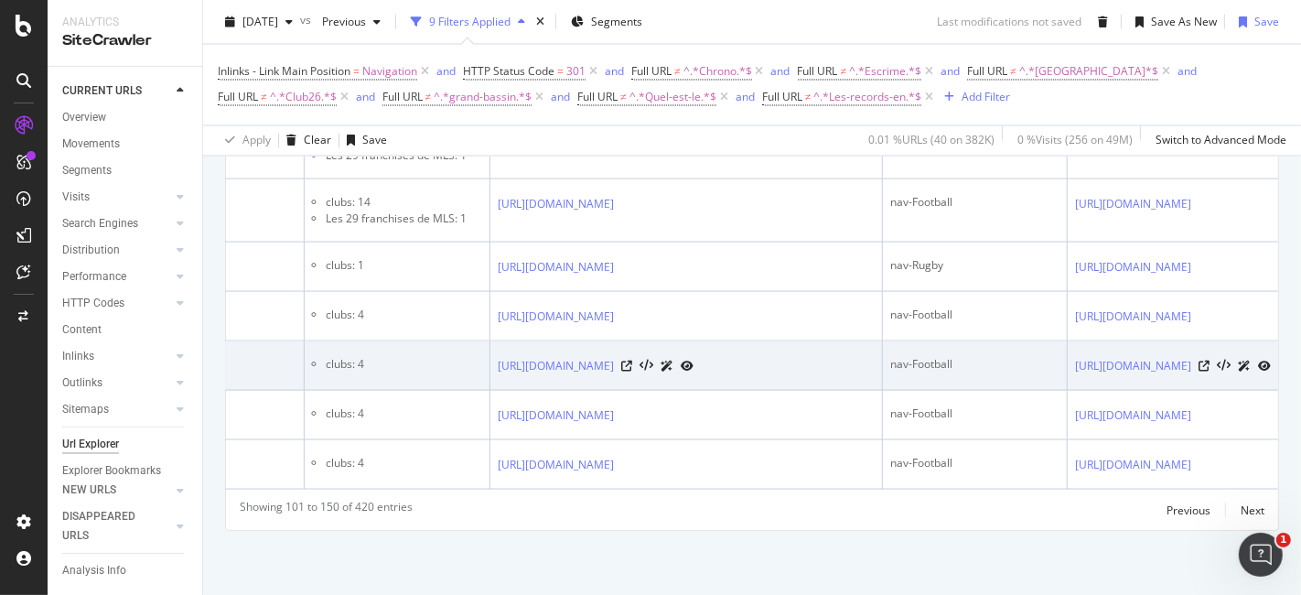
scroll to position [0, 901]
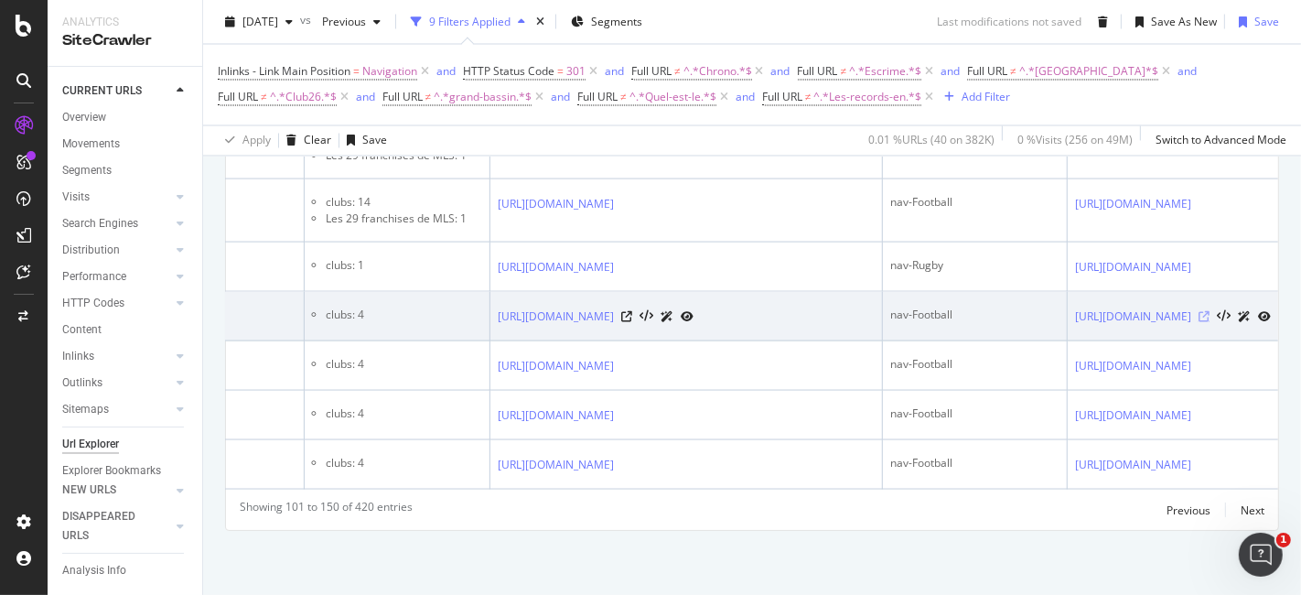
click at [1199, 322] on icon at bounding box center [1204, 316] width 11 height 11
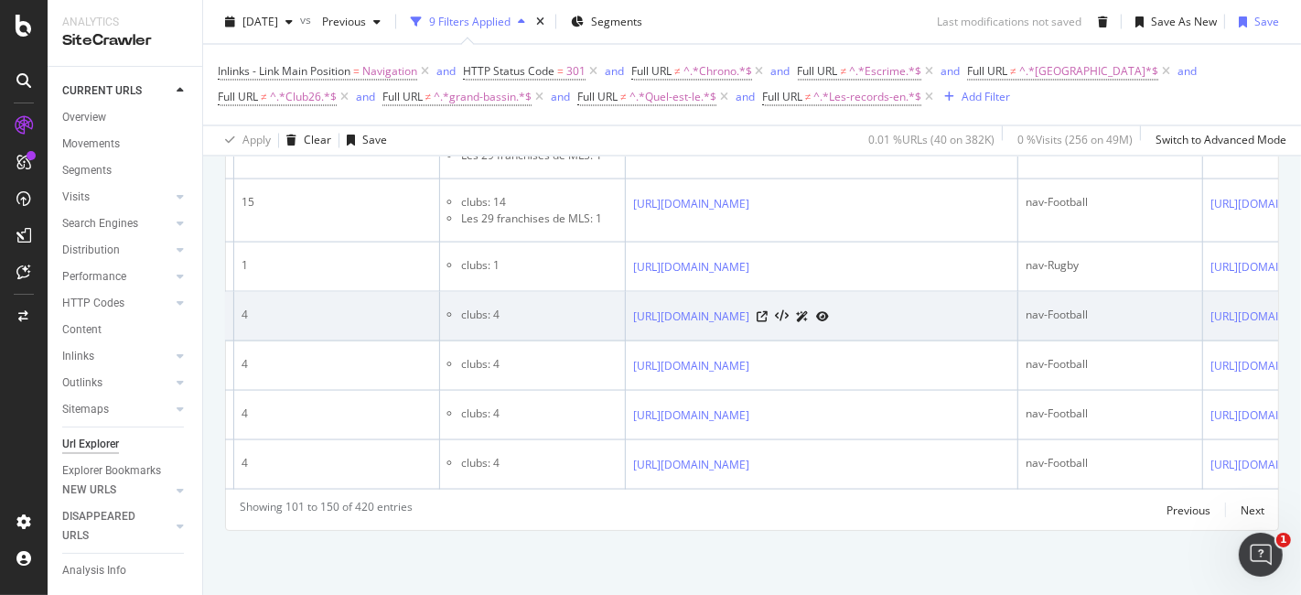
scroll to position [0, 508]
click at [764, 322] on icon at bounding box center [758, 316] width 11 height 11
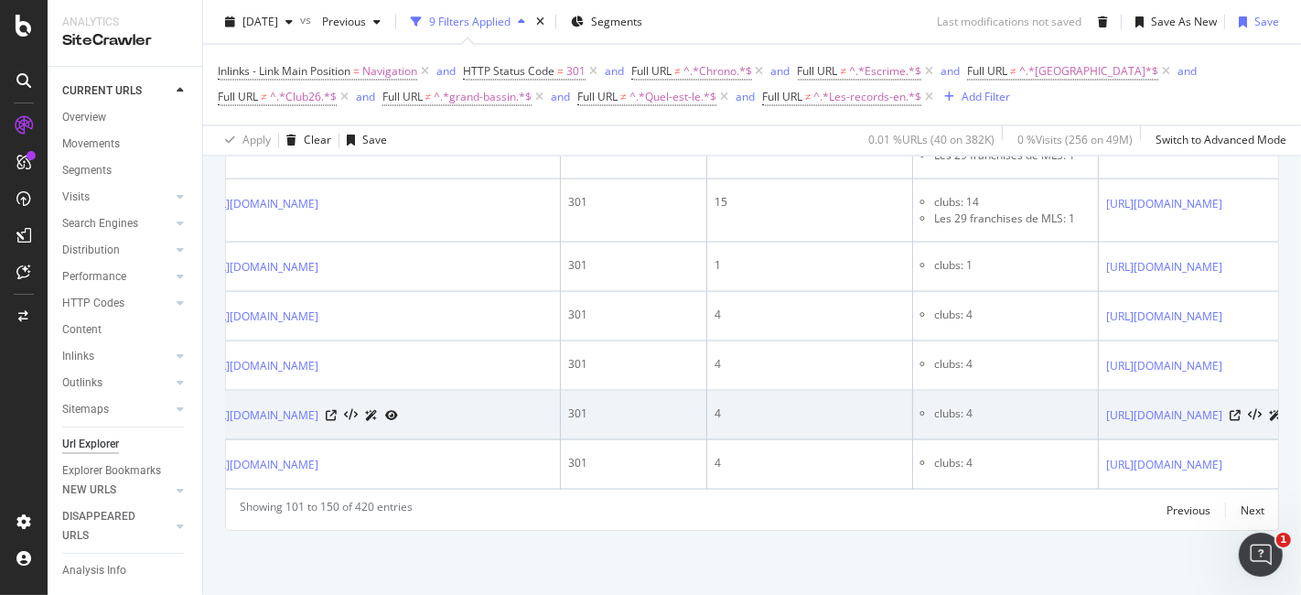
scroll to position [0, 0]
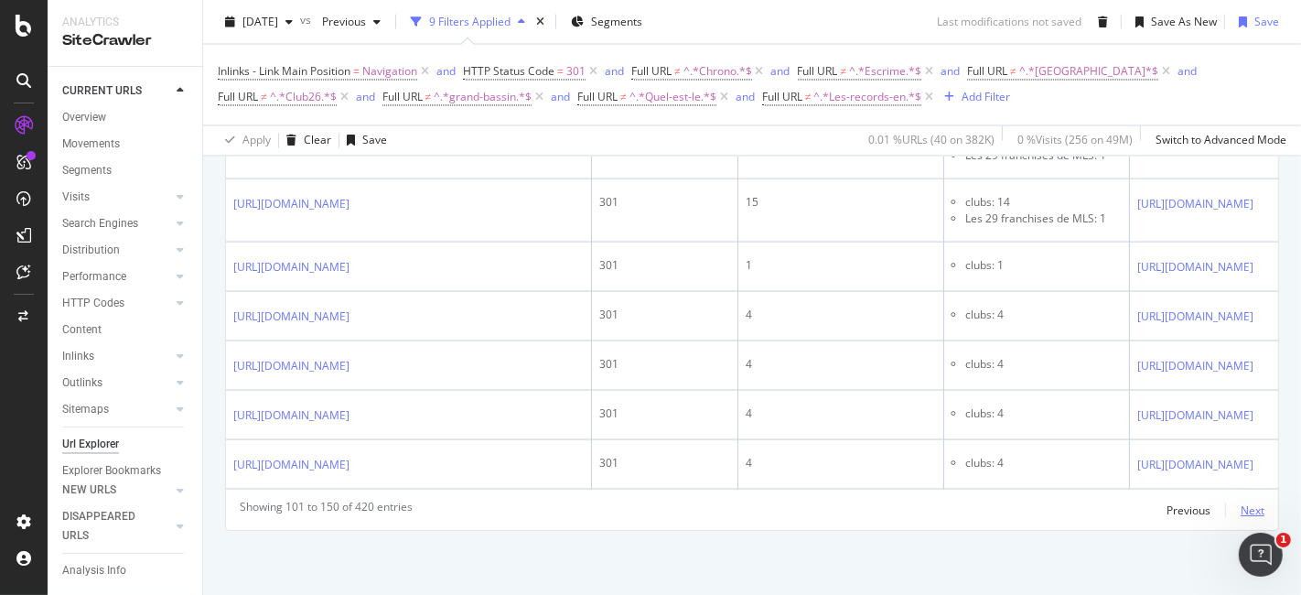
click at [1241, 512] on div "Next" at bounding box center [1253, 510] width 24 height 16
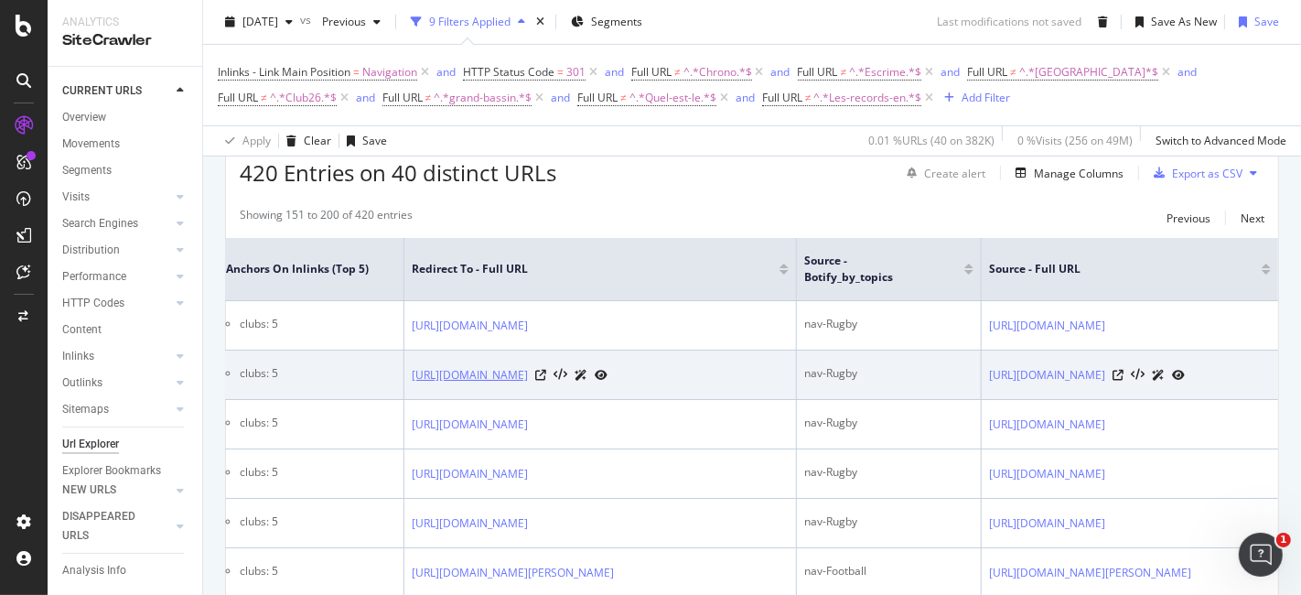
scroll to position [0, 901]
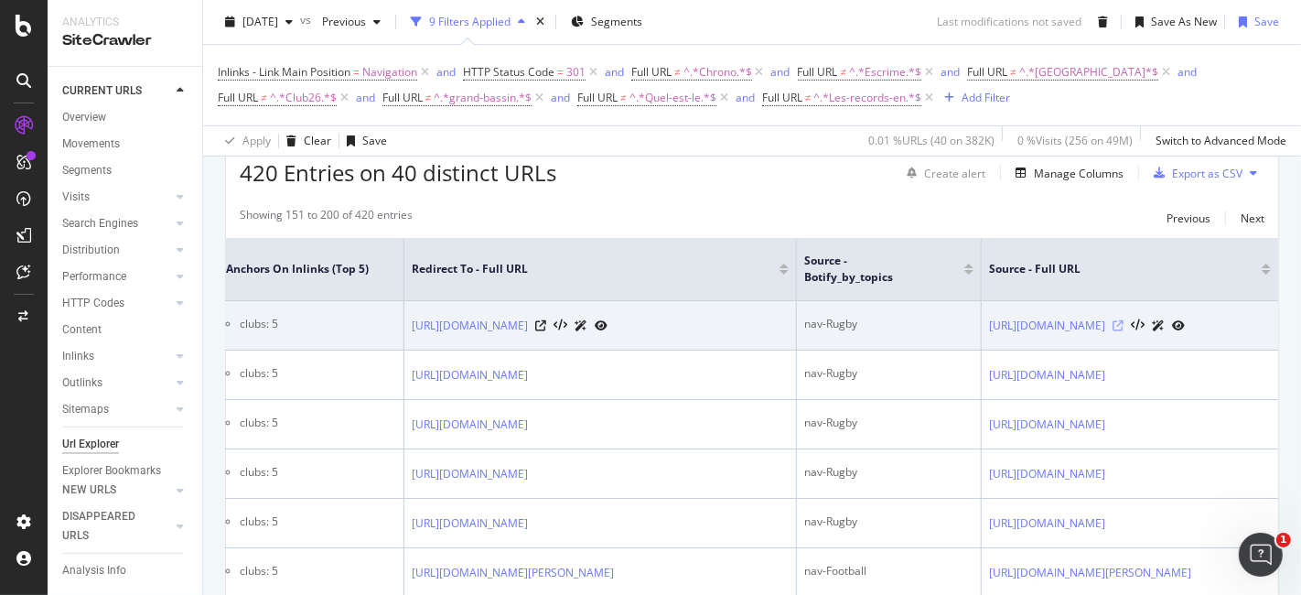
click at [1124, 331] on icon at bounding box center [1118, 325] width 11 height 11
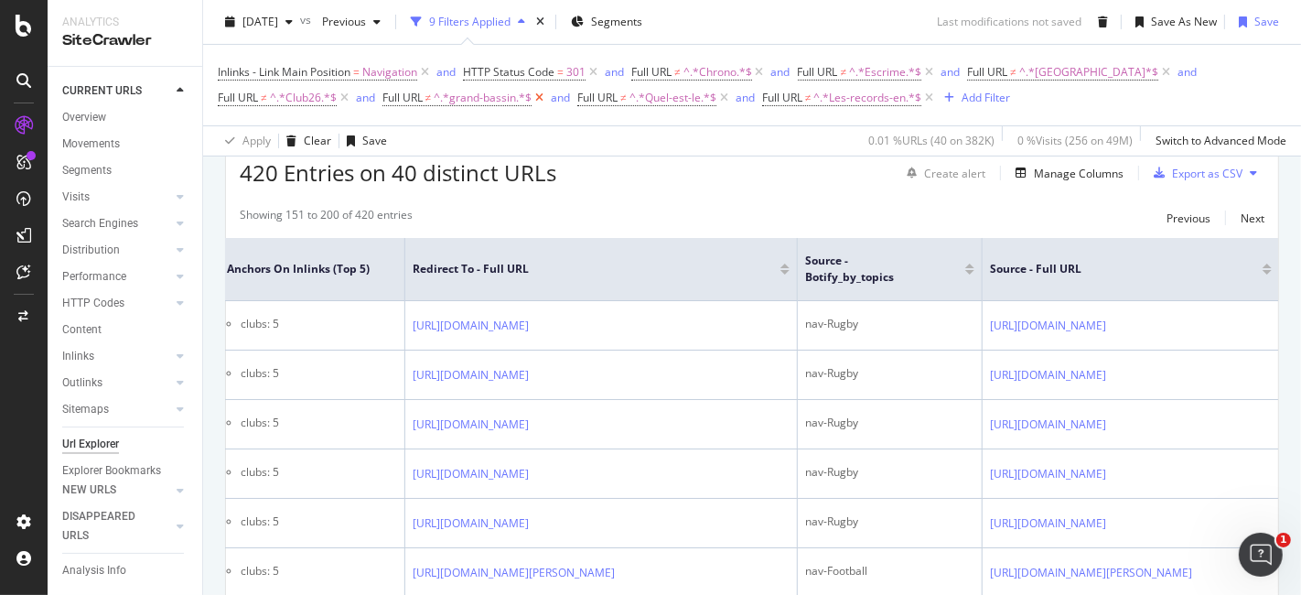
scroll to position [0, 812]
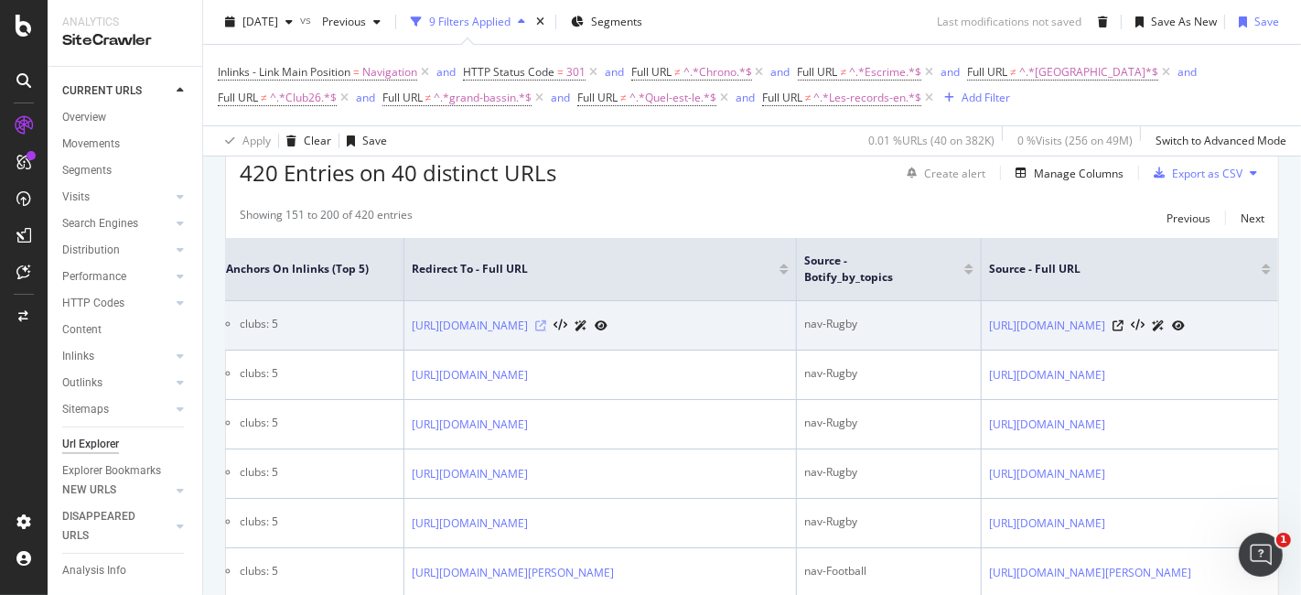
click at [546, 328] on icon at bounding box center [540, 325] width 11 height 11
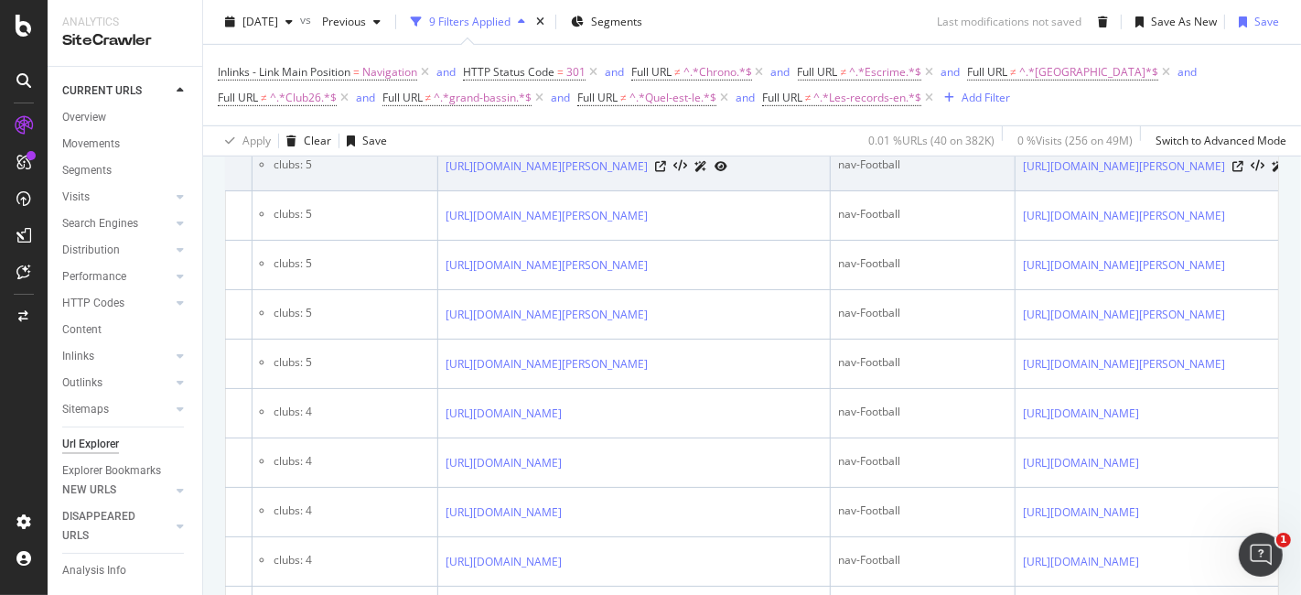
scroll to position [0, 711]
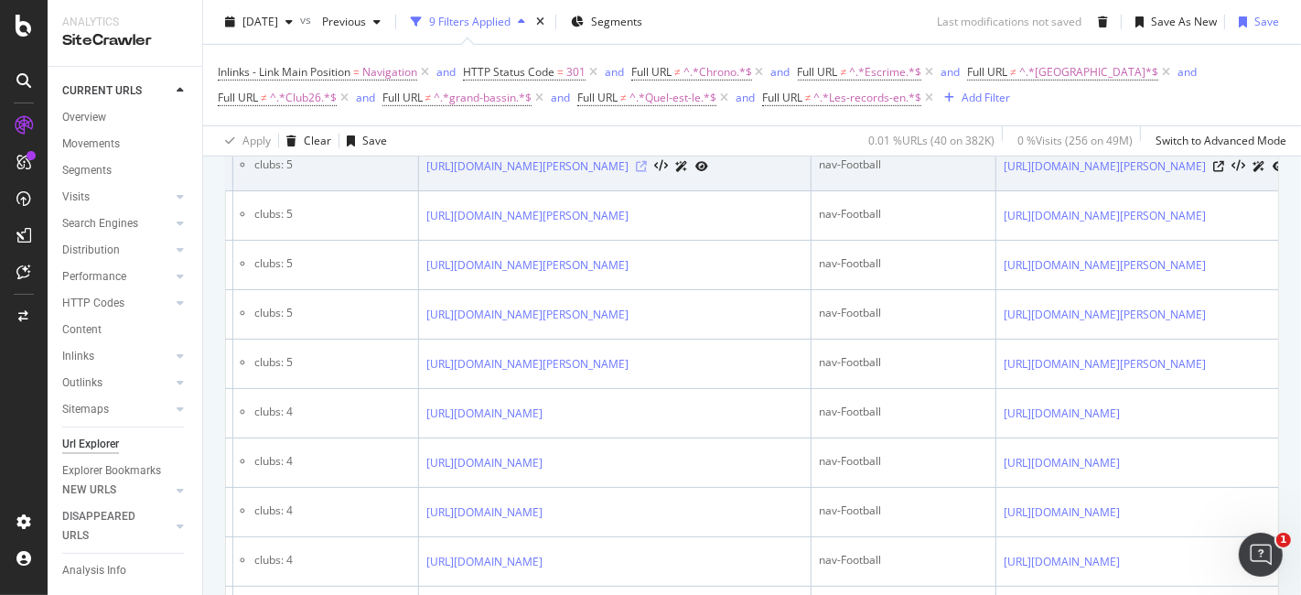
click at [647, 172] on icon at bounding box center [641, 166] width 11 height 11
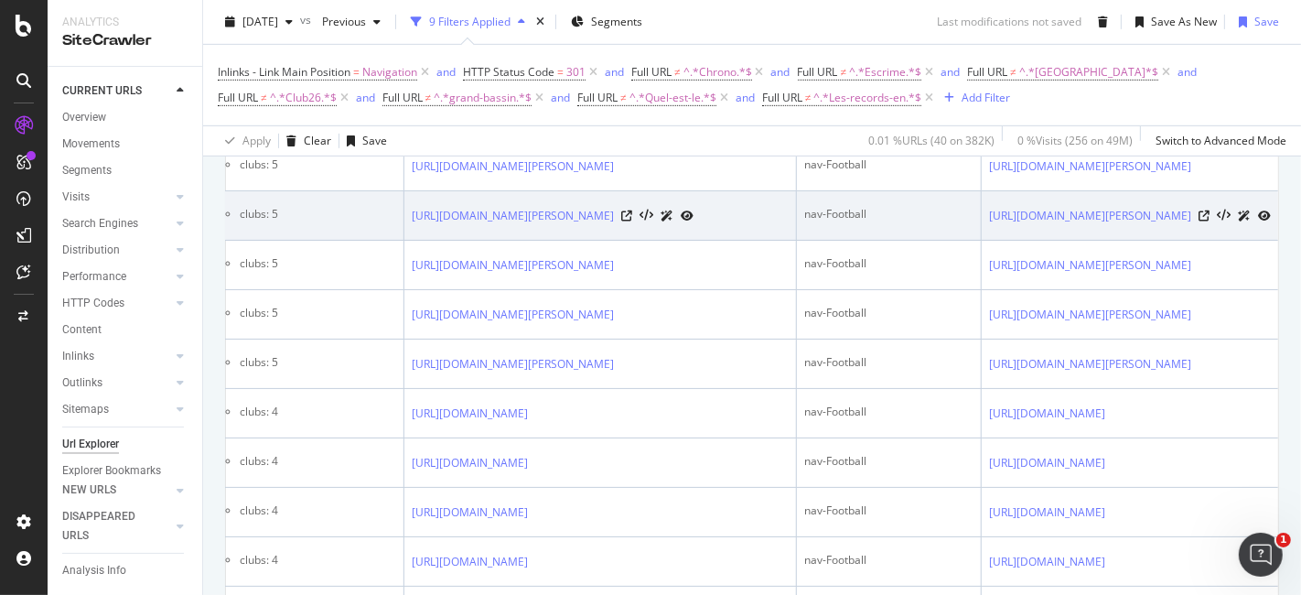
scroll to position [0, 901]
click at [1199, 221] on icon at bounding box center [1204, 215] width 11 height 11
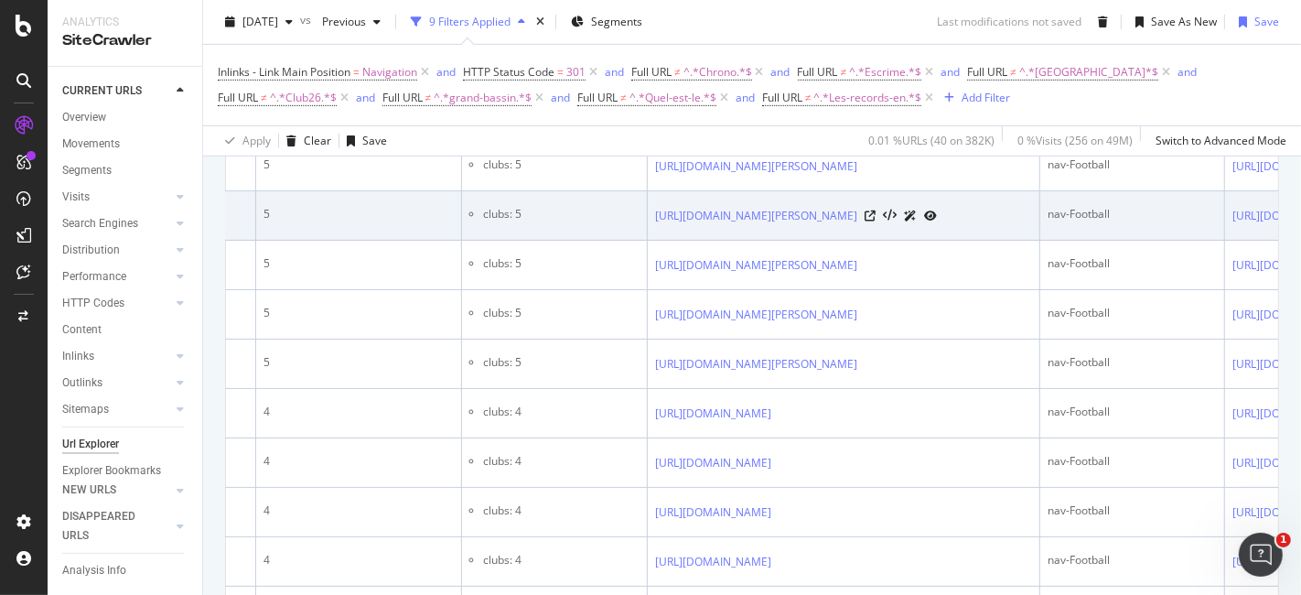
scroll to position [0, 508]
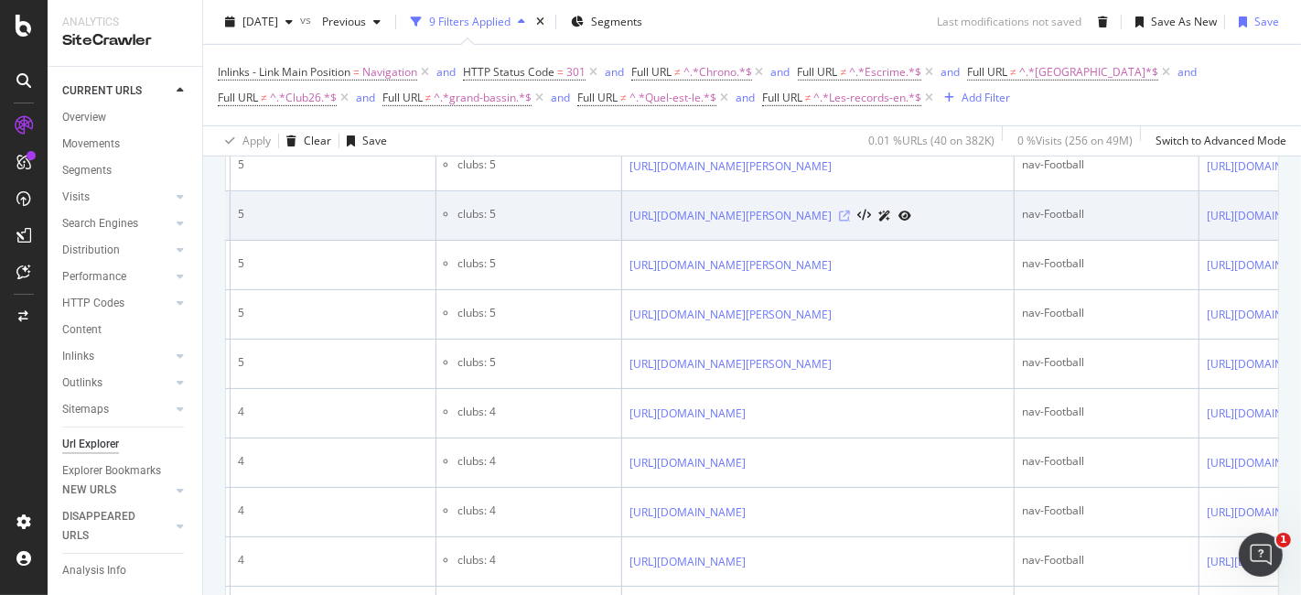
click at [850, 221] on icon at bounding box center [844, 215] width 11 height 11
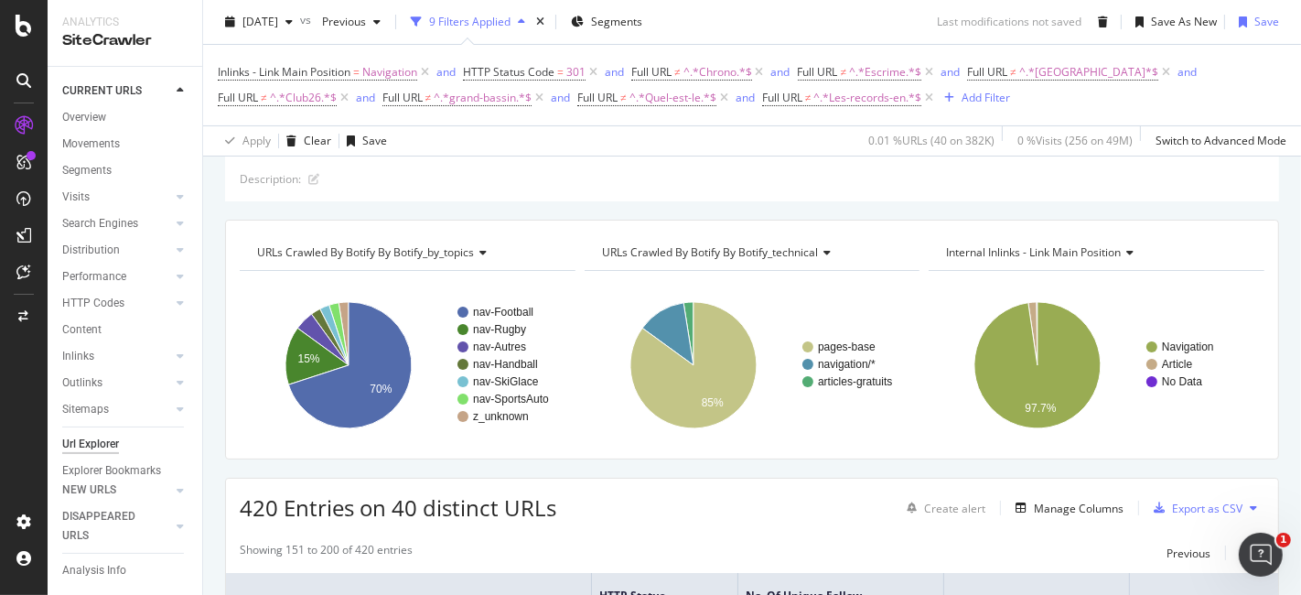
scroll to position [0, 0]
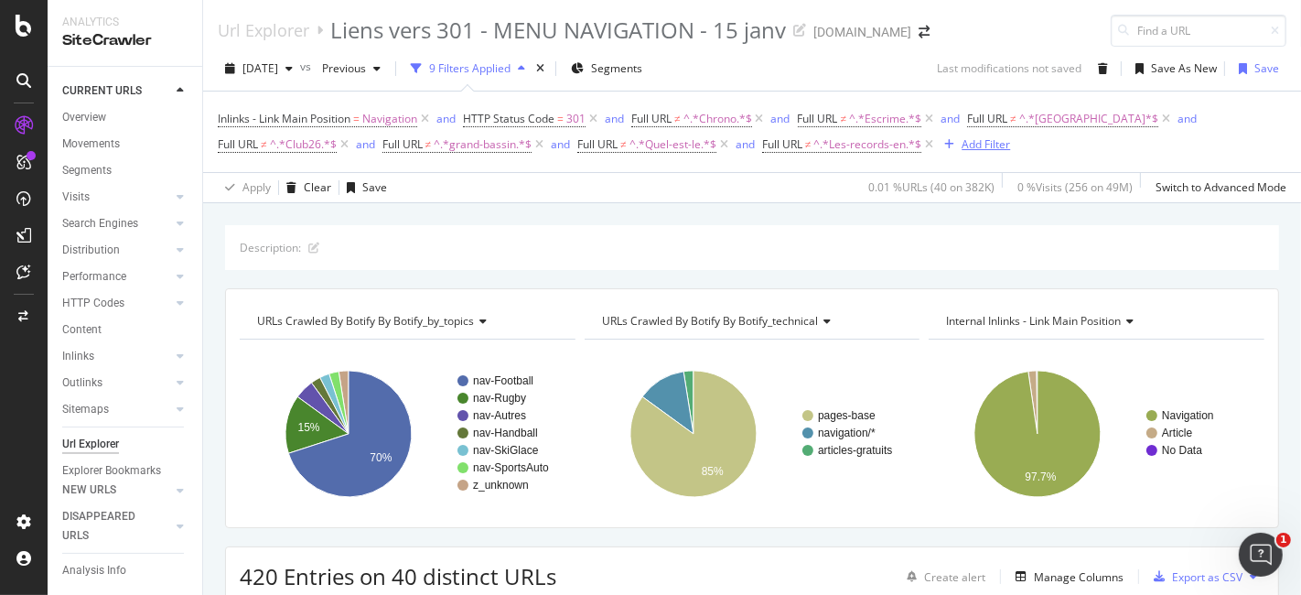
click at [979, 141] on div "Add Filter" at bounding box center [986, 144] width 48 height 16
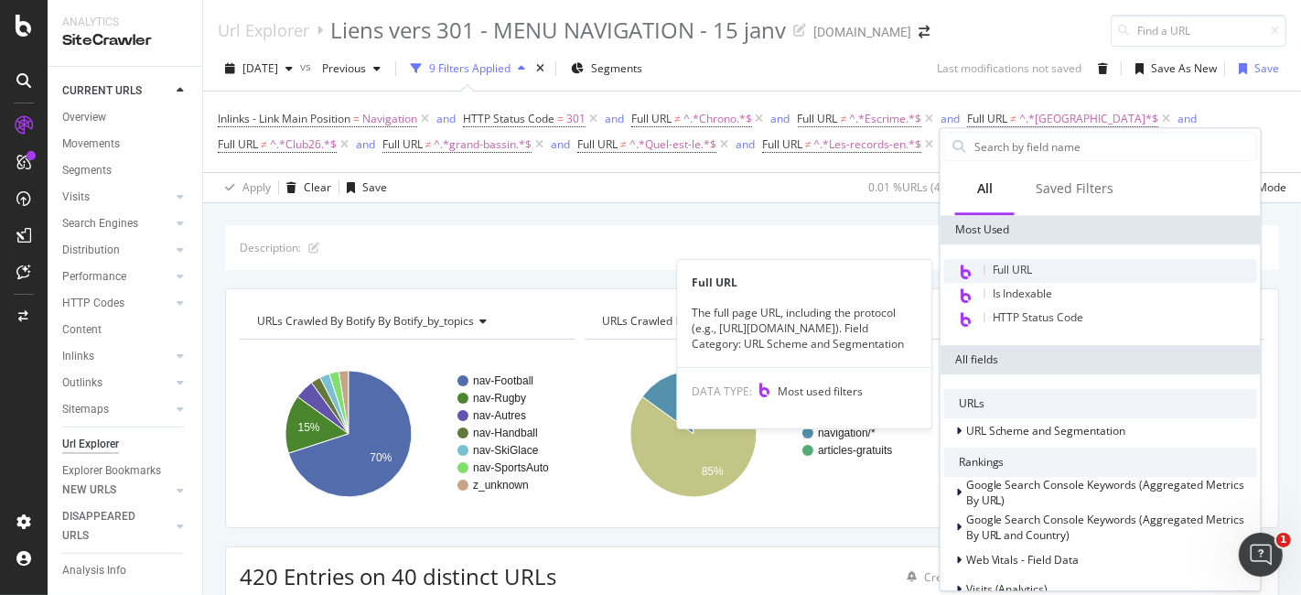
click at [1037, 274] on div "Full URL" at bounding box center [1100, 271] width 313 height 24
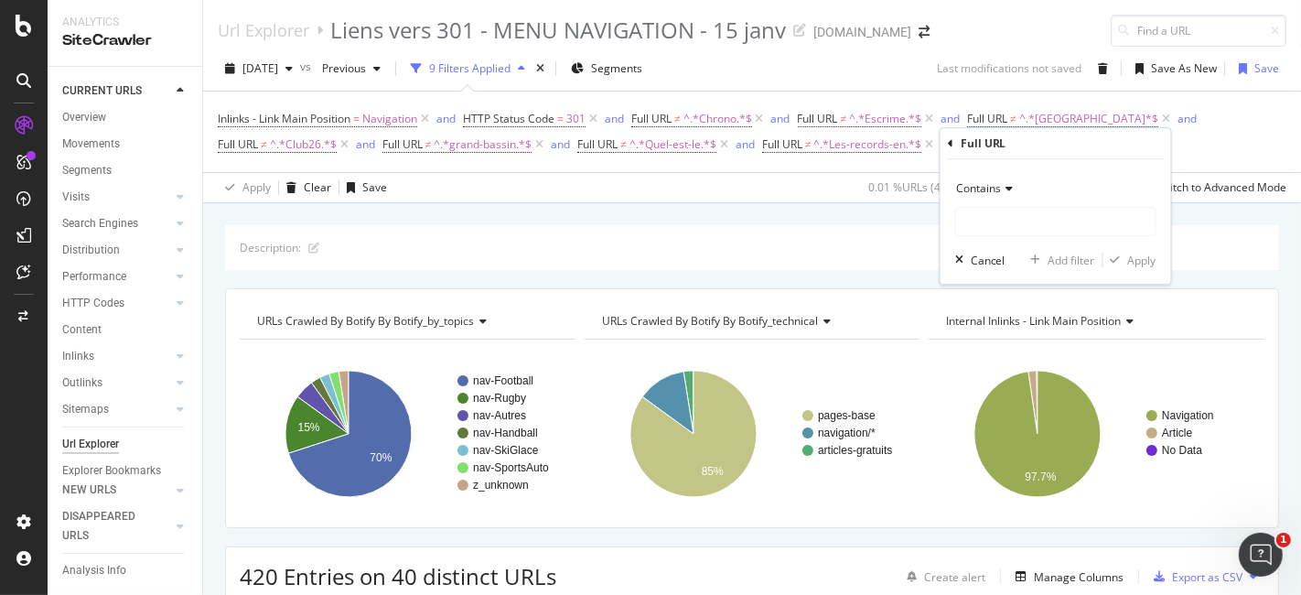
click at [1001, 193] on icon at bounding box center [1007, 188] width 13 height 11
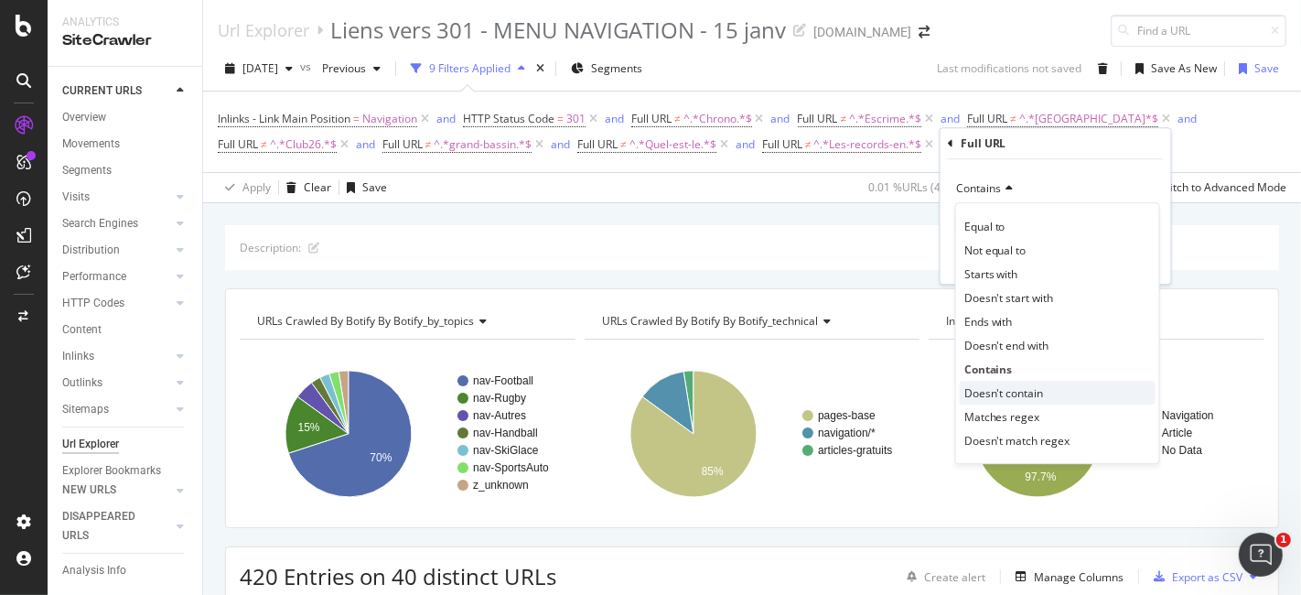
click at [1027, 390] on span "Doesn't contain" at bounding box center [1004, 393] width 80 height 16
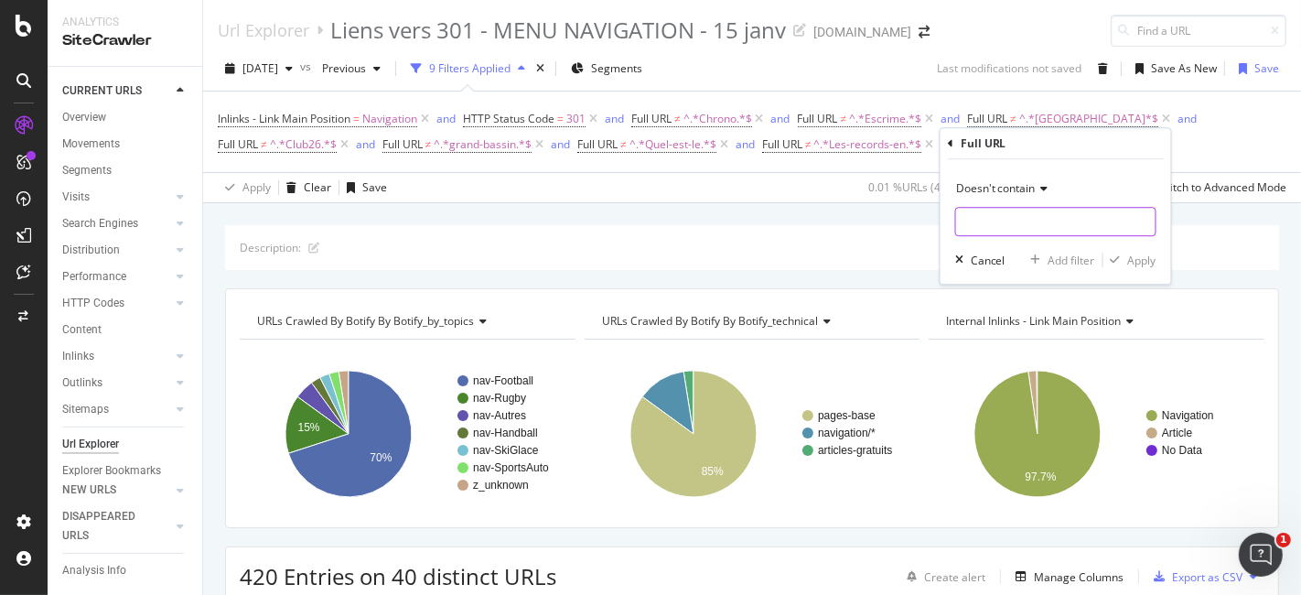
click at [1016, 215] on input "text" at bounding box center [1055, 221] width 199 height 29
type input "participants"
click at [1130, 254] on div "Apply" at bounding box center [1142, 261] width 28 height 16
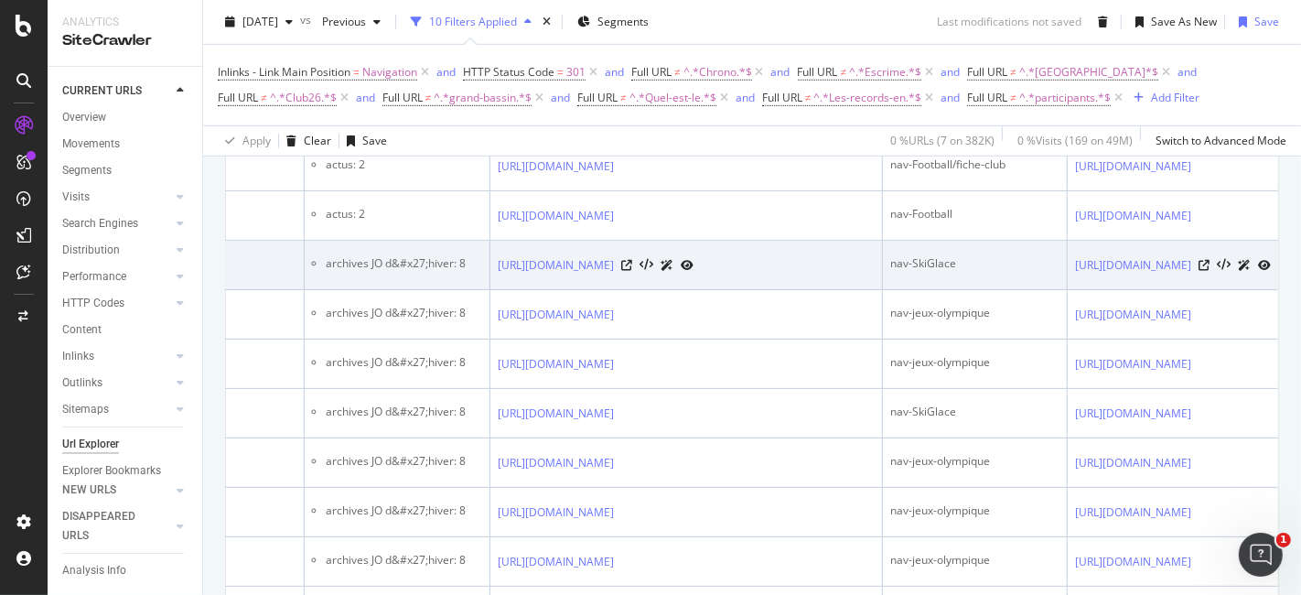
scroll to position [0, 901]
click at [1199, 271] on icon at bounding box center [1204, 265] width 11 height 11
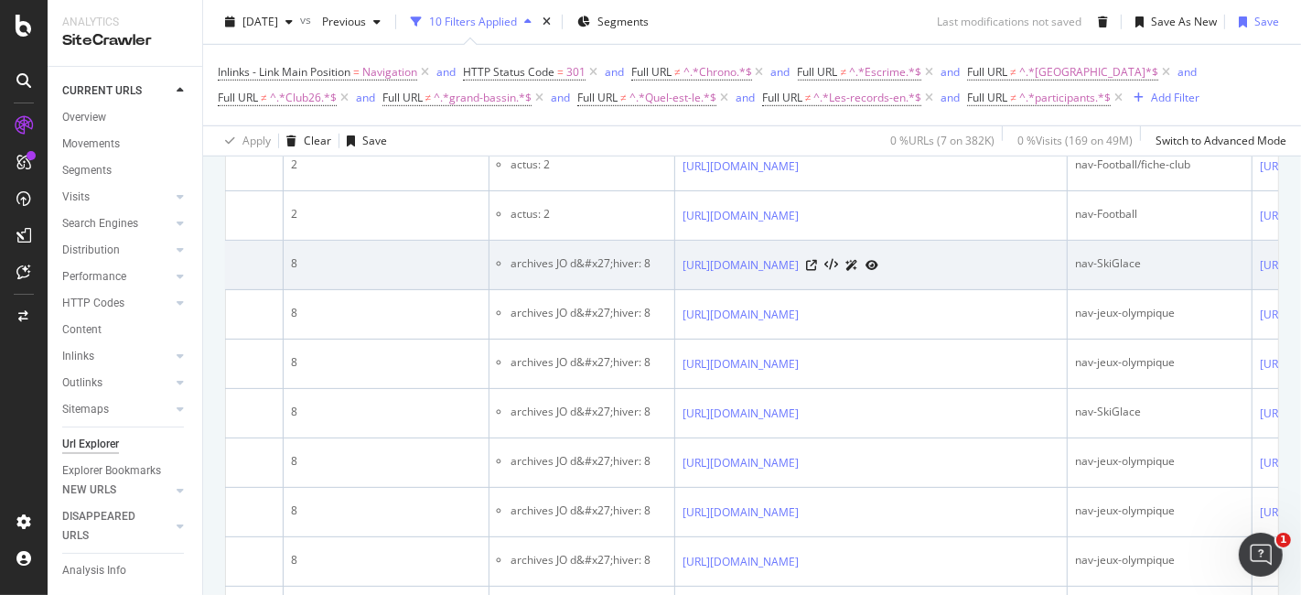
scroll to position [0, 508]
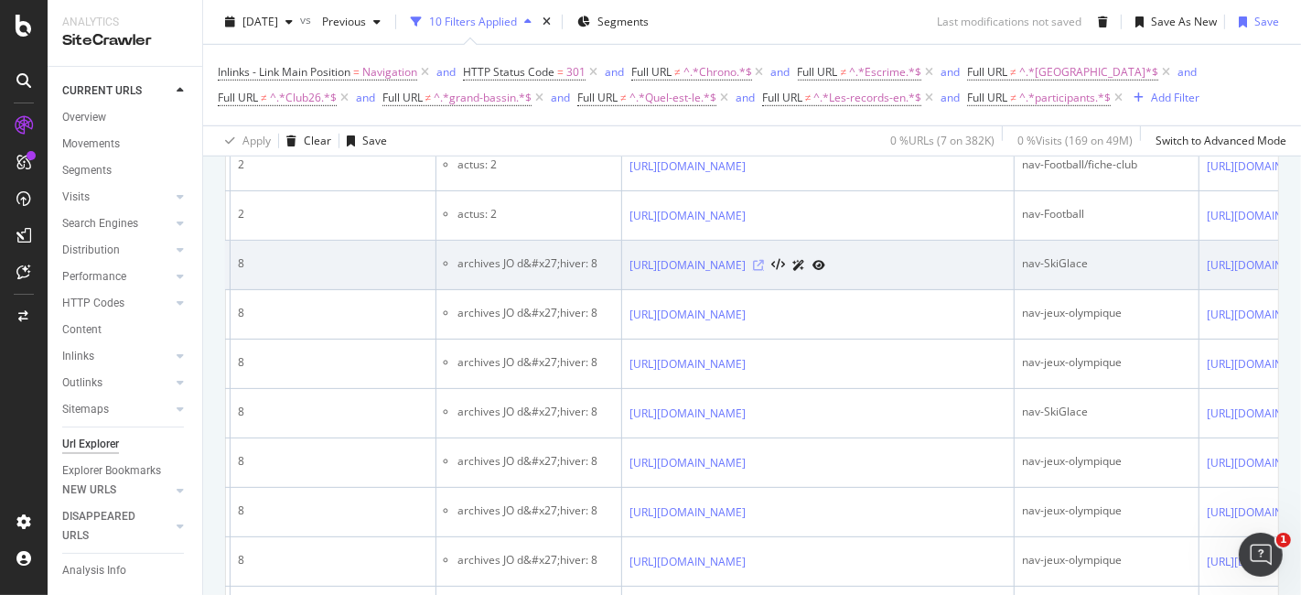
click at [764, 268] on icon at bounding box center [758, 265] width 11 height 11
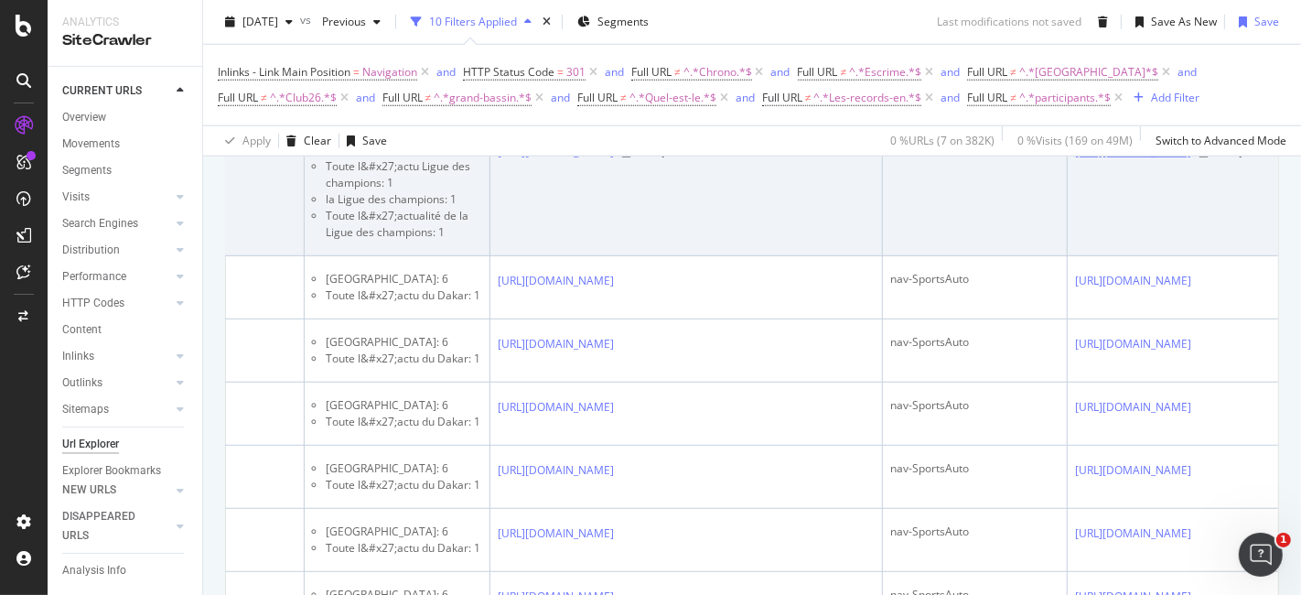
scroll to position [0, 901]
click at [1199, 157] on icon at bounding box center [1204, 151] width 11 height 11
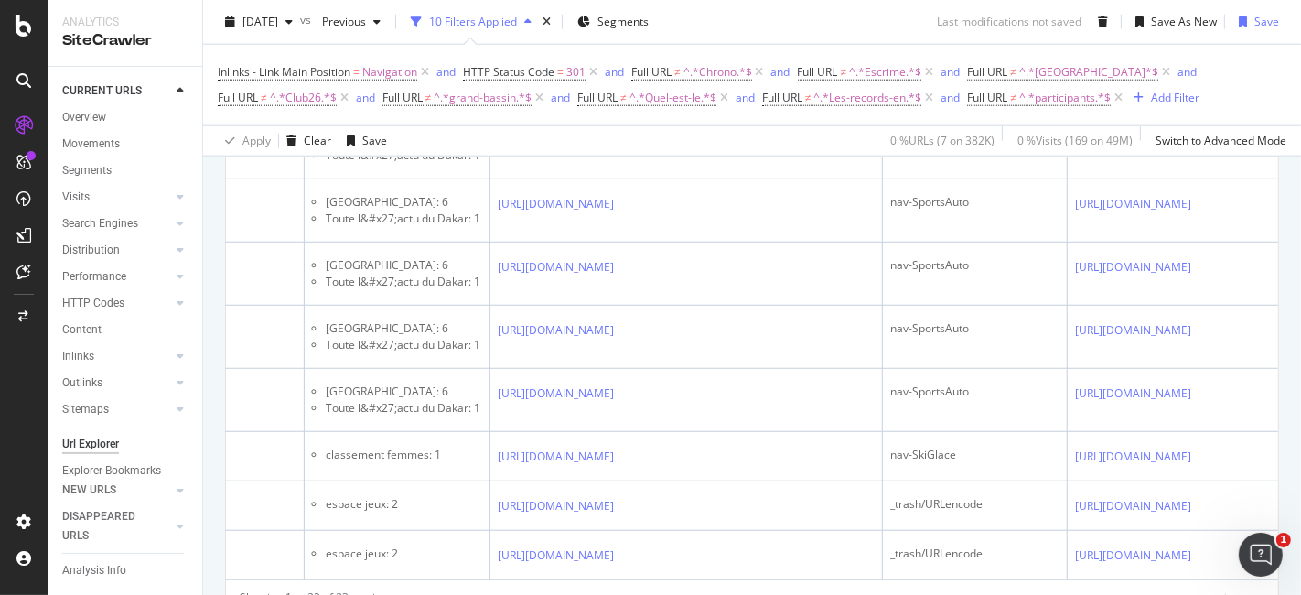
click at [1199, 83] on icon at bounding box center [1204, 77] width 11 height 11
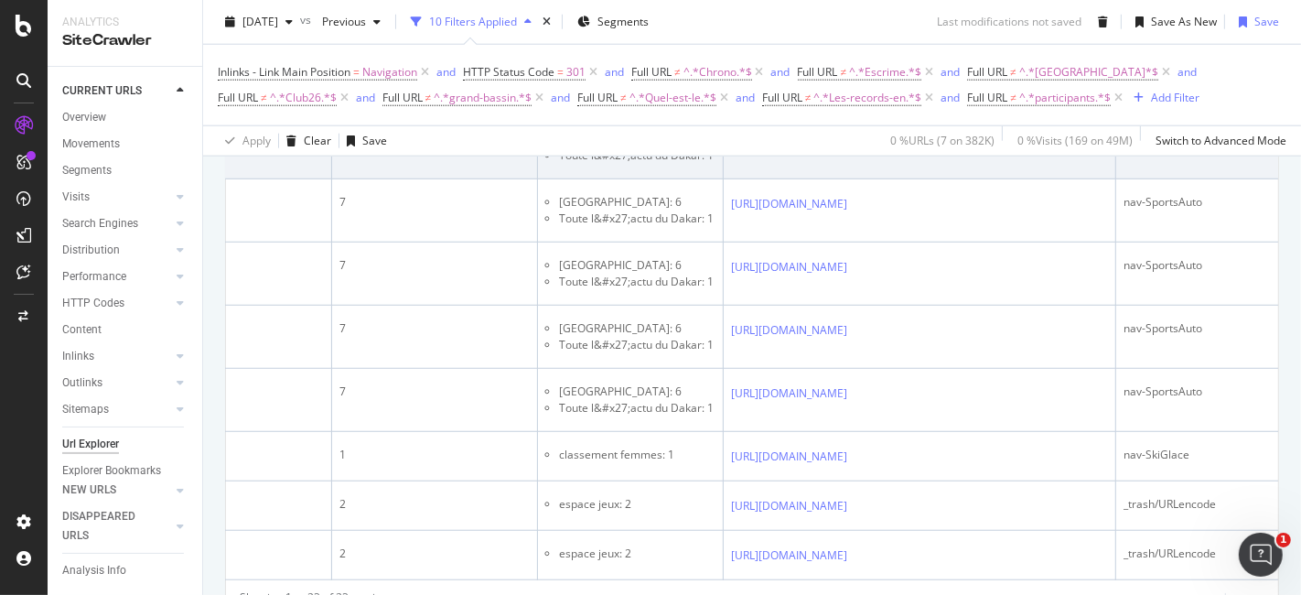
scroll to position [0, 508]
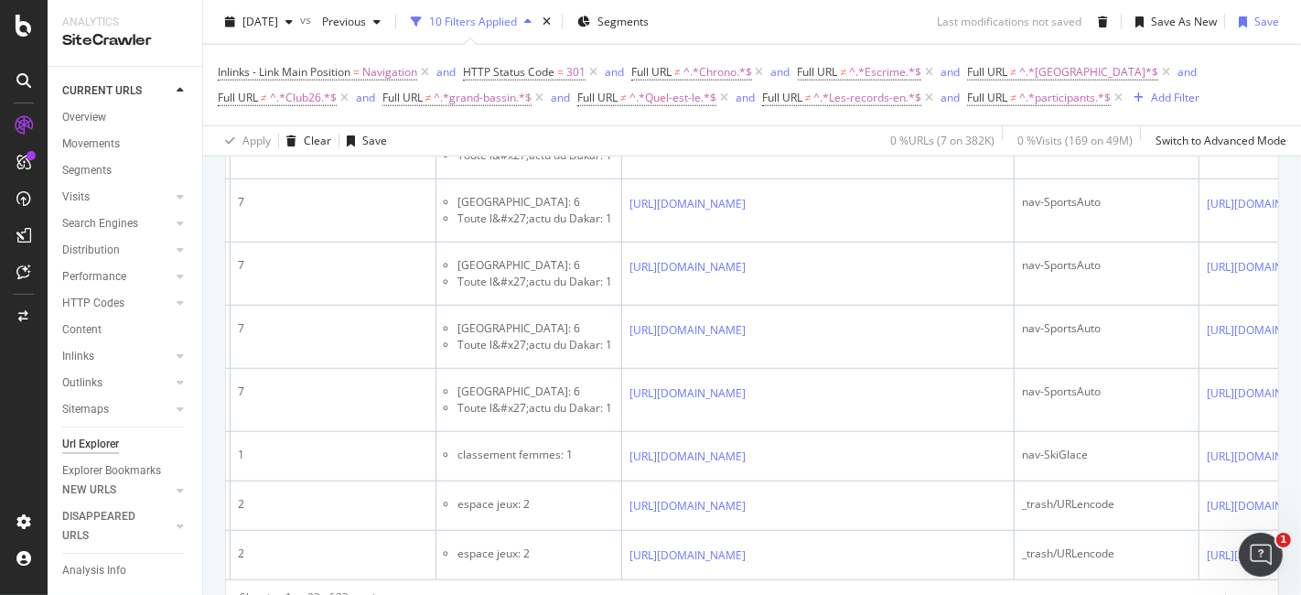
click at [764, 83] on icon at bounding box center [758, 77] width 11 height 11
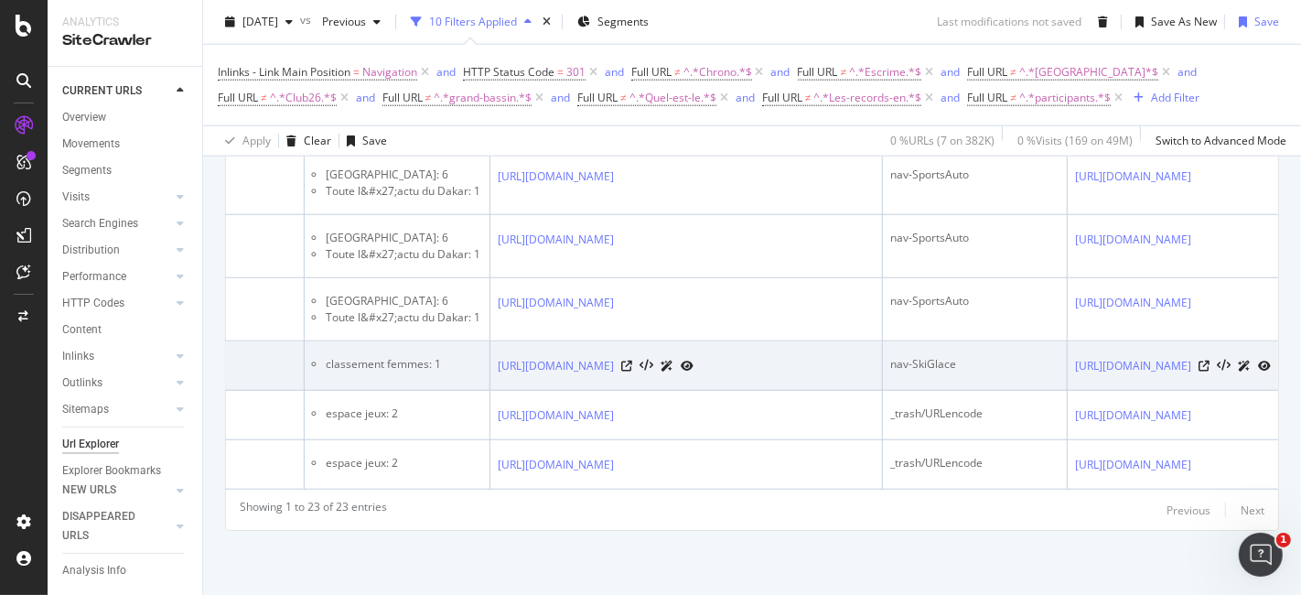
scroll to position [0, 901]
click at [1199, 371] on icon at bounding box center [1204, 365] width 11 height 11
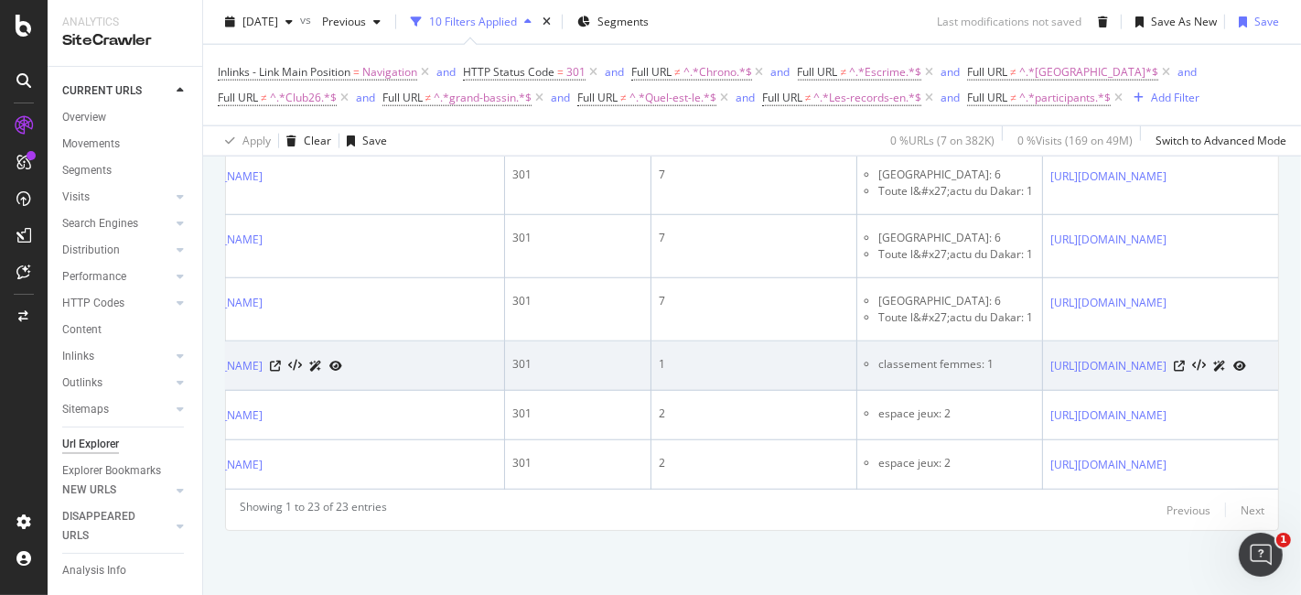
scroll to position [0, 0]
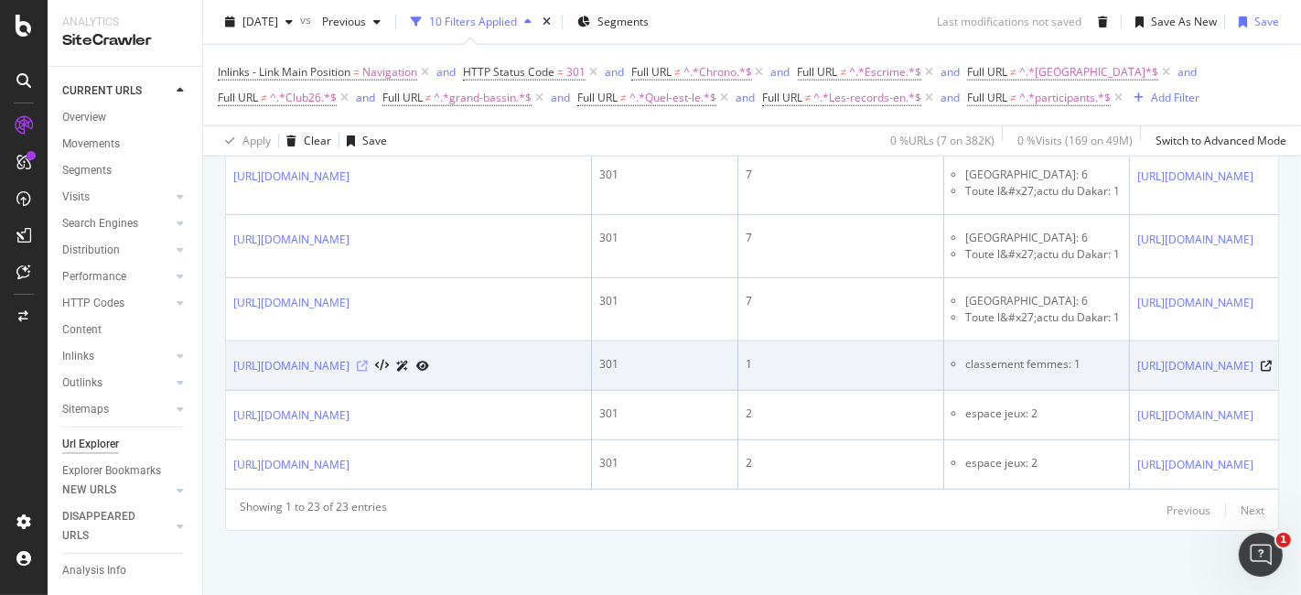
click at [368, 371] on icon at bounding box center [362, 365] width 11 height 11
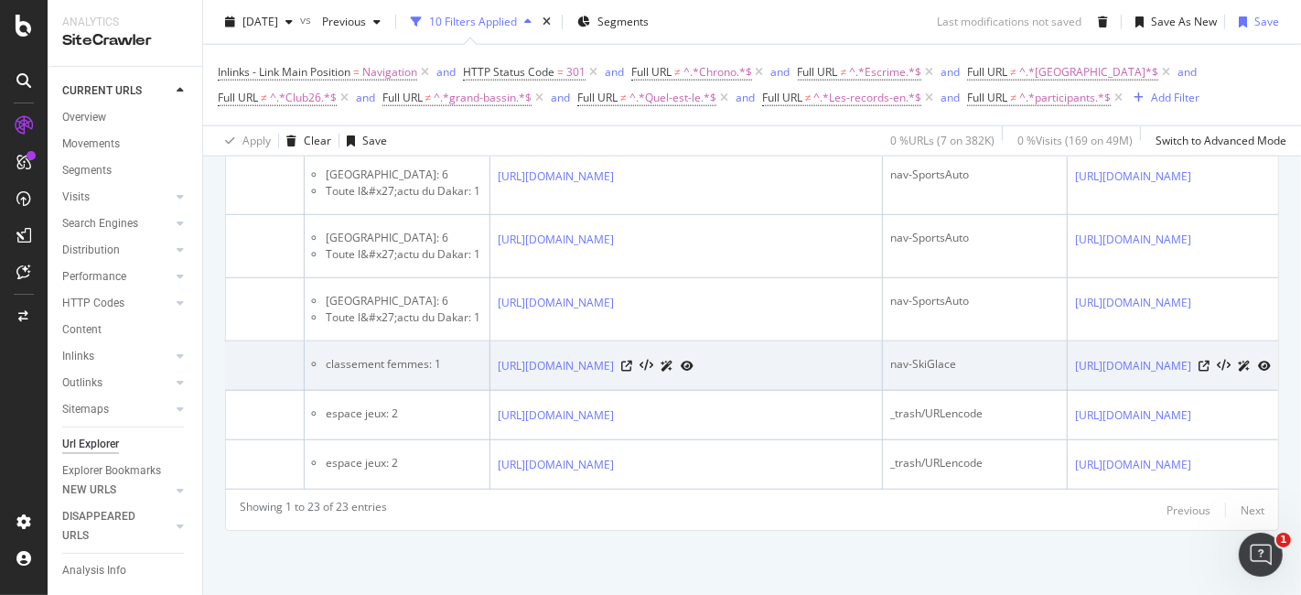
scroll to position [0, 901]
click at [1199, 371] on icon at bounding box center [1204, 365] width 11 height 11
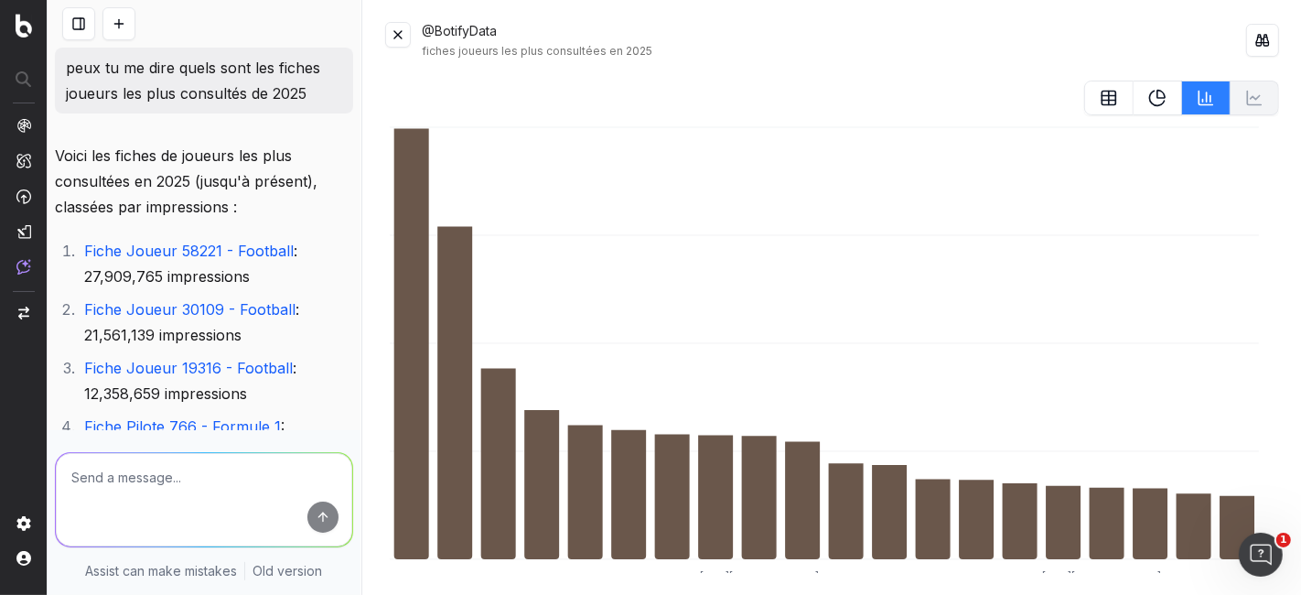
scroll to position [104, 0]
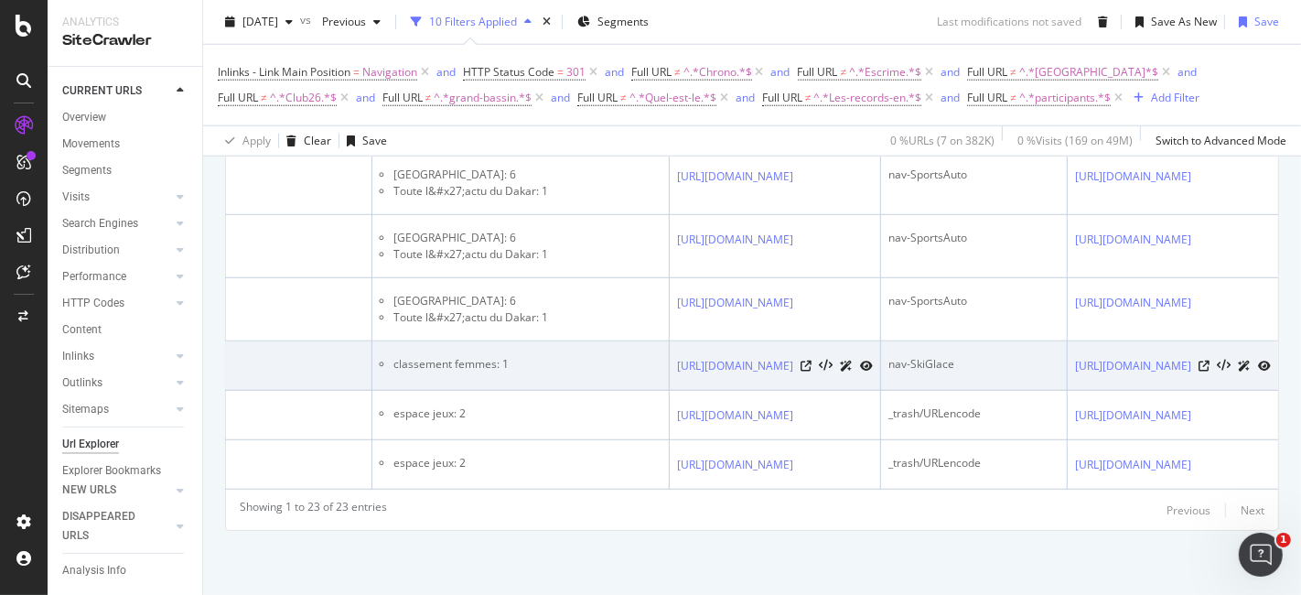
scroll to position [0, 1173]
click at [1199, 360] on icon at bounding box center [1204, 365] width 11 height 11
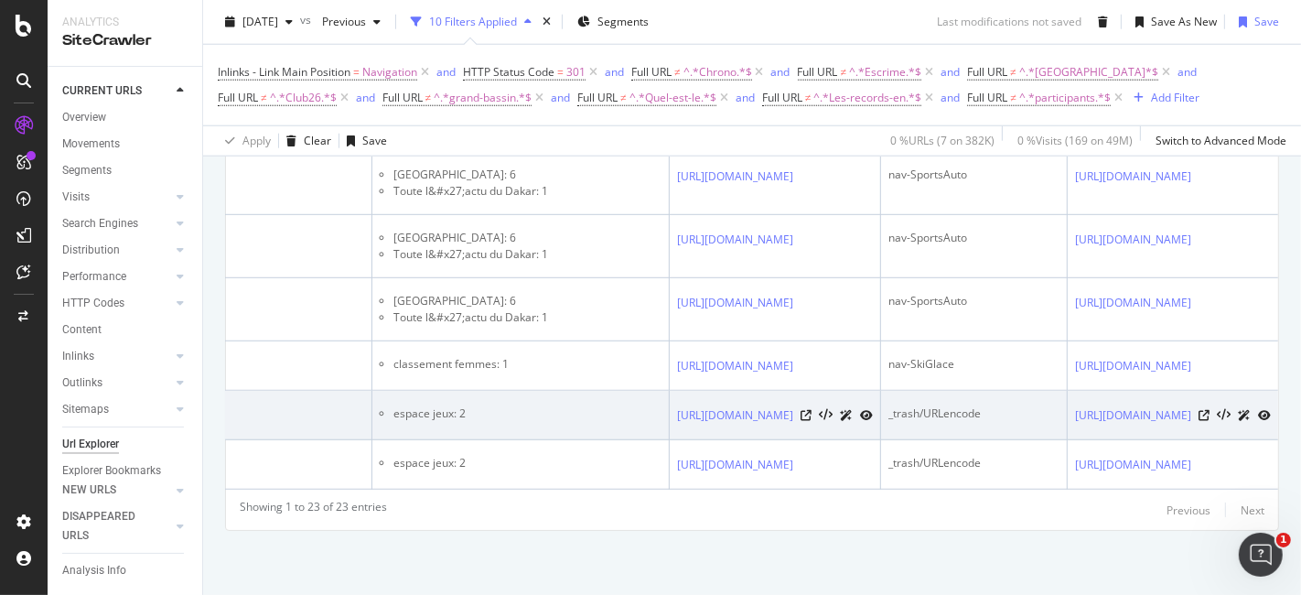
scroll to position [0, 867]
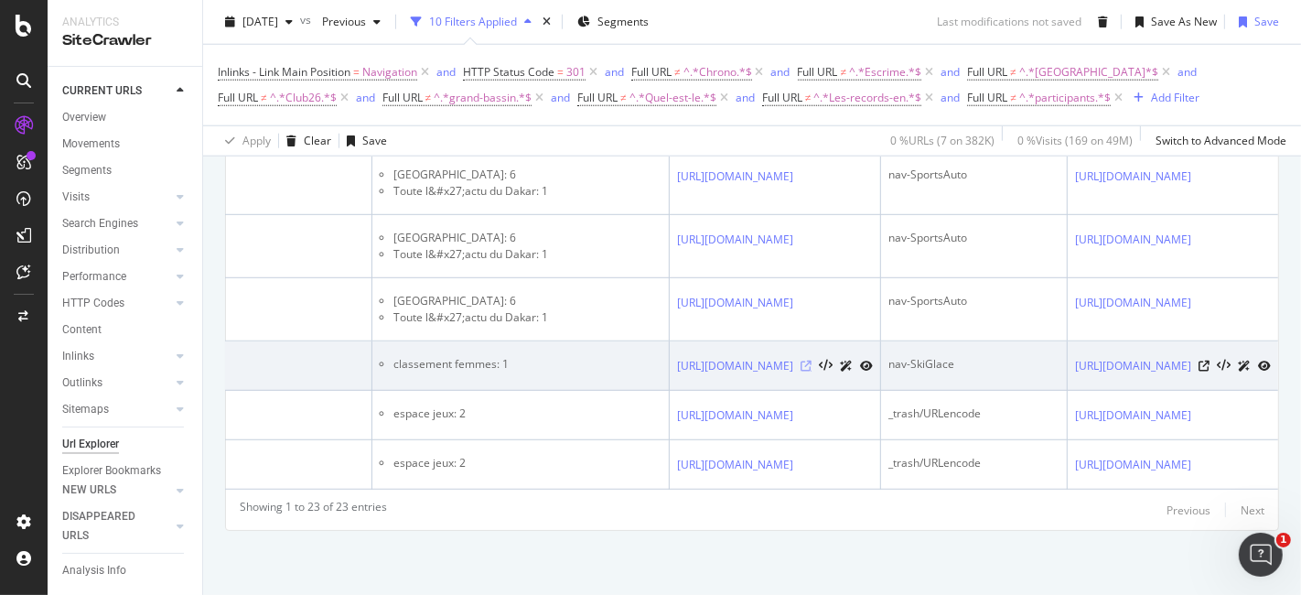
click at [812, 360] on icon at bounding box center [806, 365] width 11 height 11
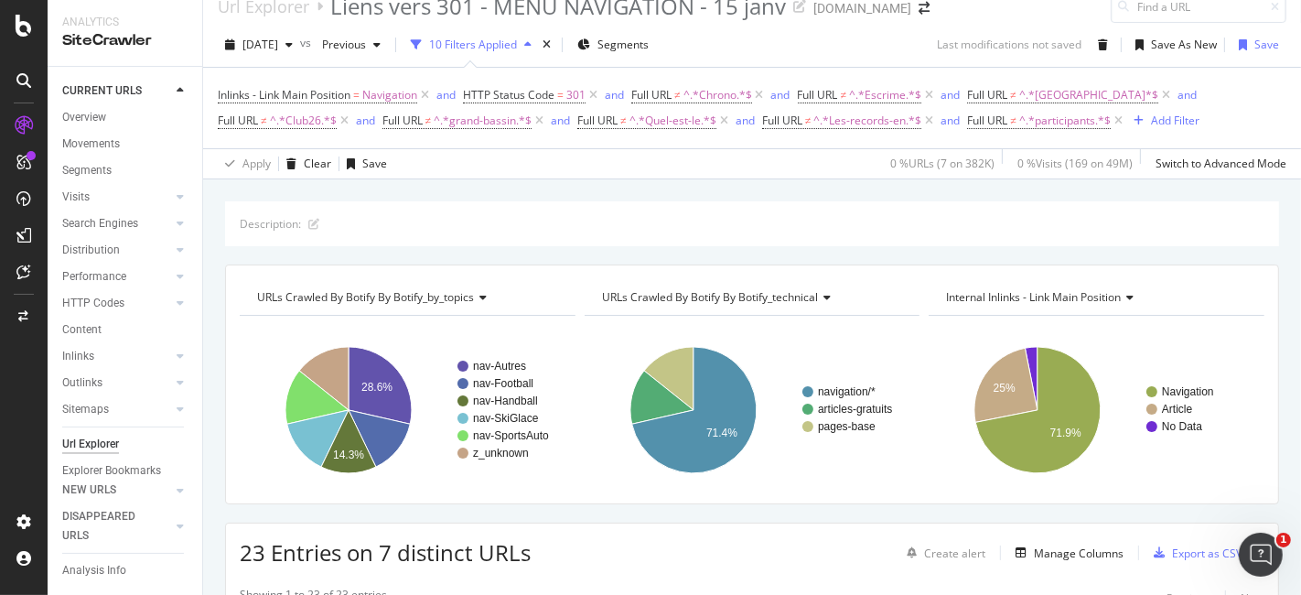
scroll to position [0, 0]
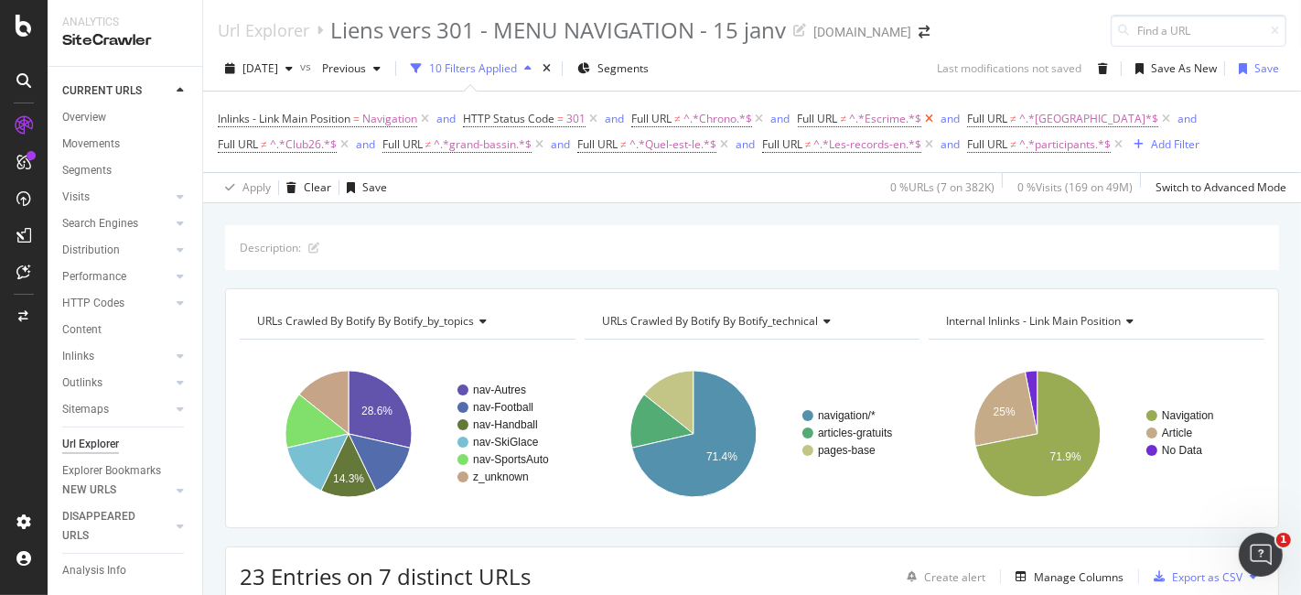
click at [935, 119] on icon at bounding box center [929, 119] width 16 height 18
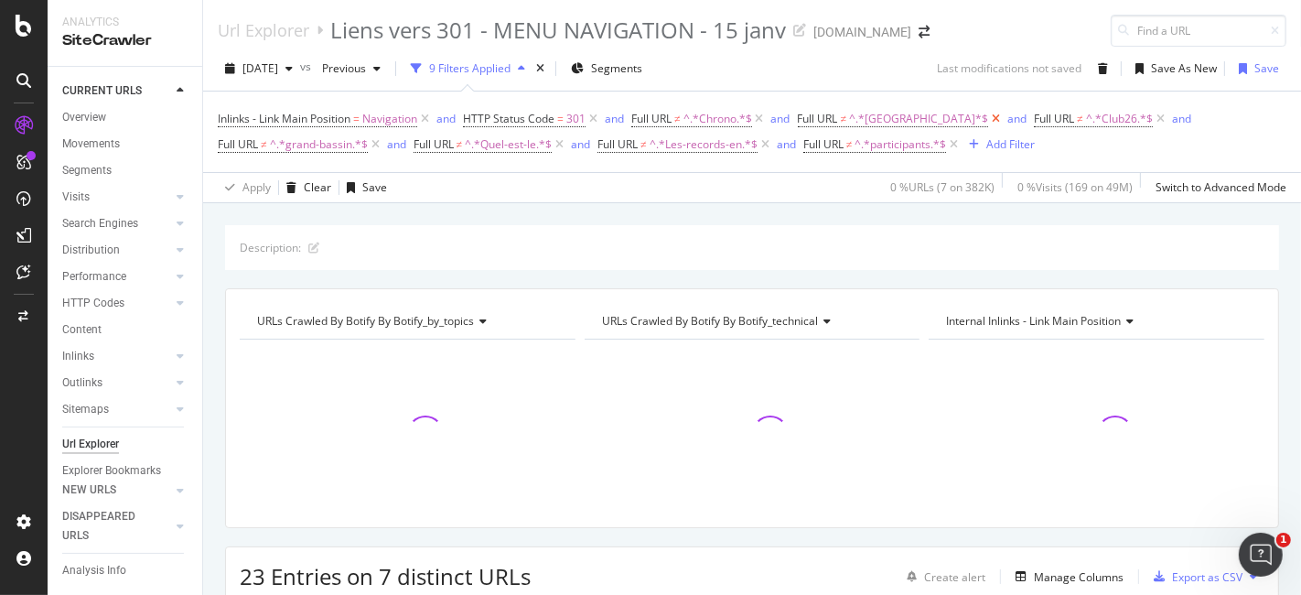
click at [988, 117] on icon at bounding box center [996, 119] width 16 height 18
click at [928, 116] on icon at bounding box center [924, 119] width 16 height 18
click at [954, 117] on icon at bounding box center [955, 119] width 16 height 18
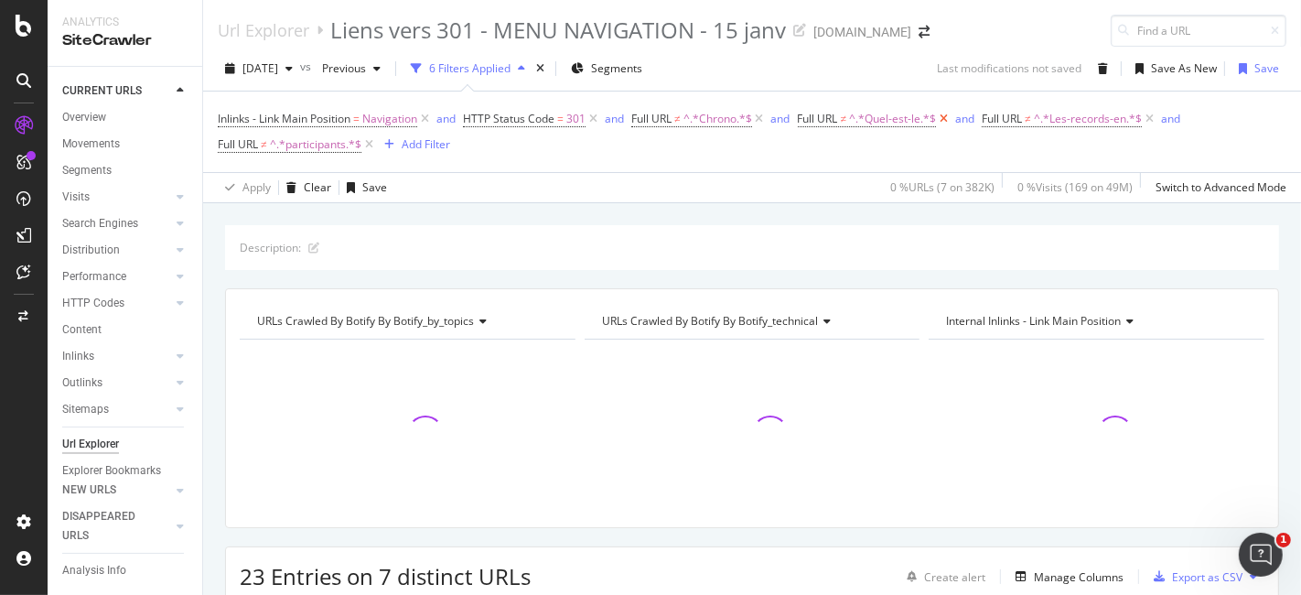
click at [945, 116] on icon at bounding box center [944, 119] width 16 height 18
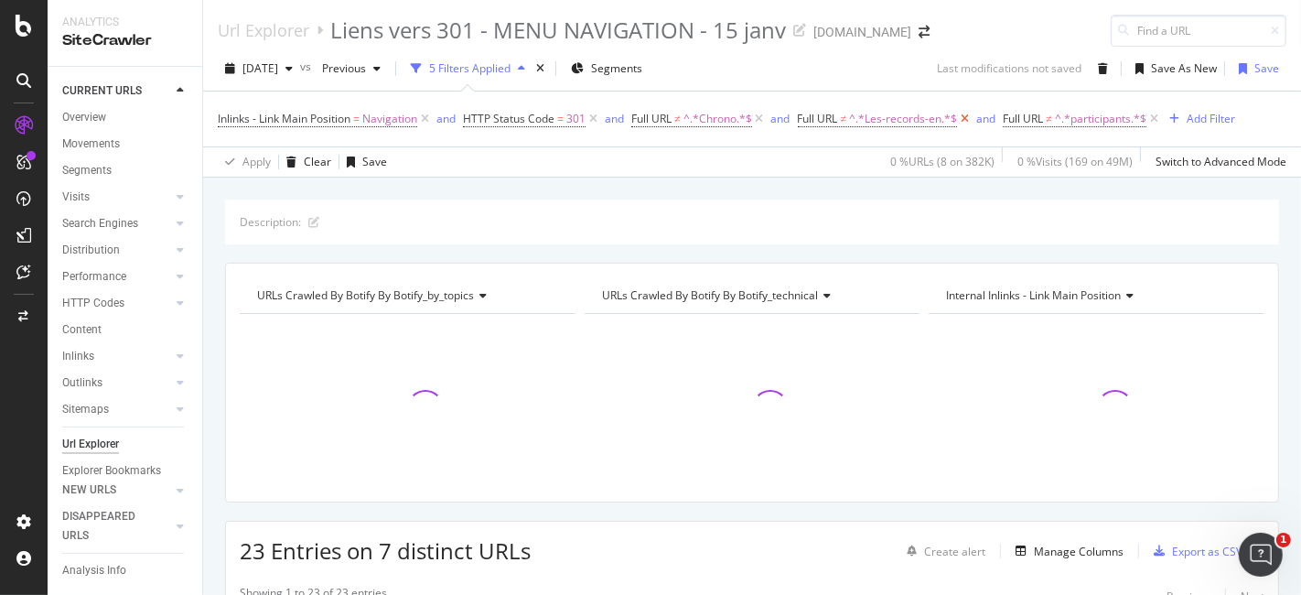
click at [968, 114] on icon at bounding box center [965, 119] width 16 height 18
click at [904, 113] on span "^.*participants.*$" at bounding box center [894, 119] width 91 height 26
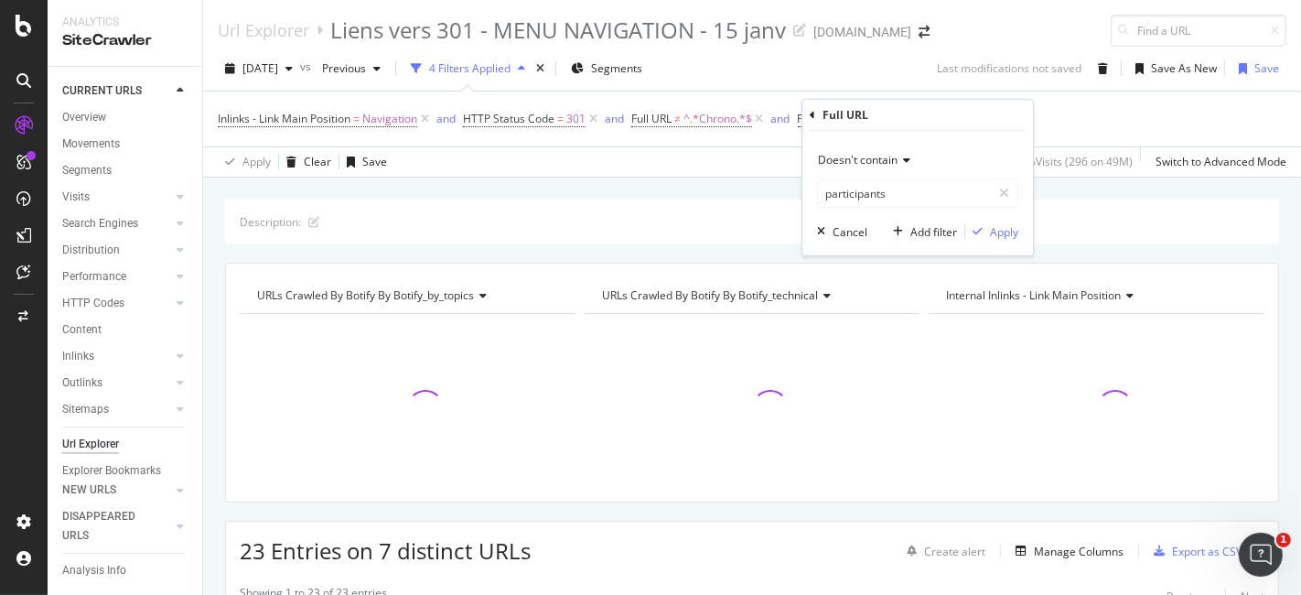
click at [880, 155] on span "Doesn't contain" at bounding box center [858, 160] width 80 height 16
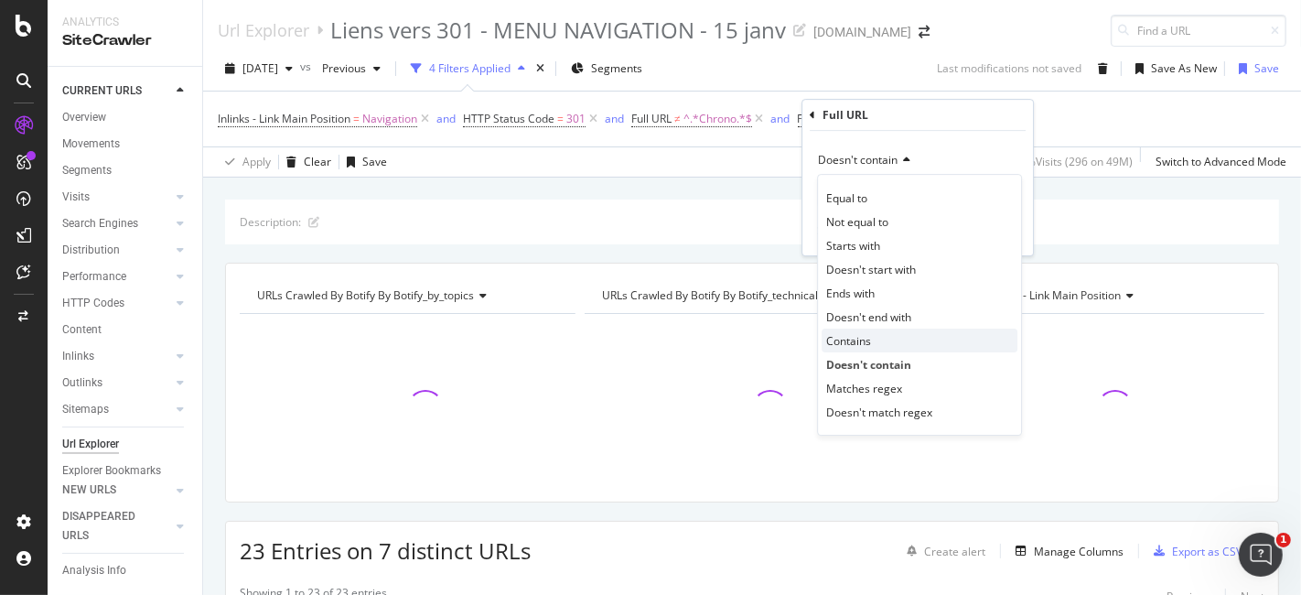
click at [891, 337] on div "Contains" at bounding box center [920, 340] width 196 height 24
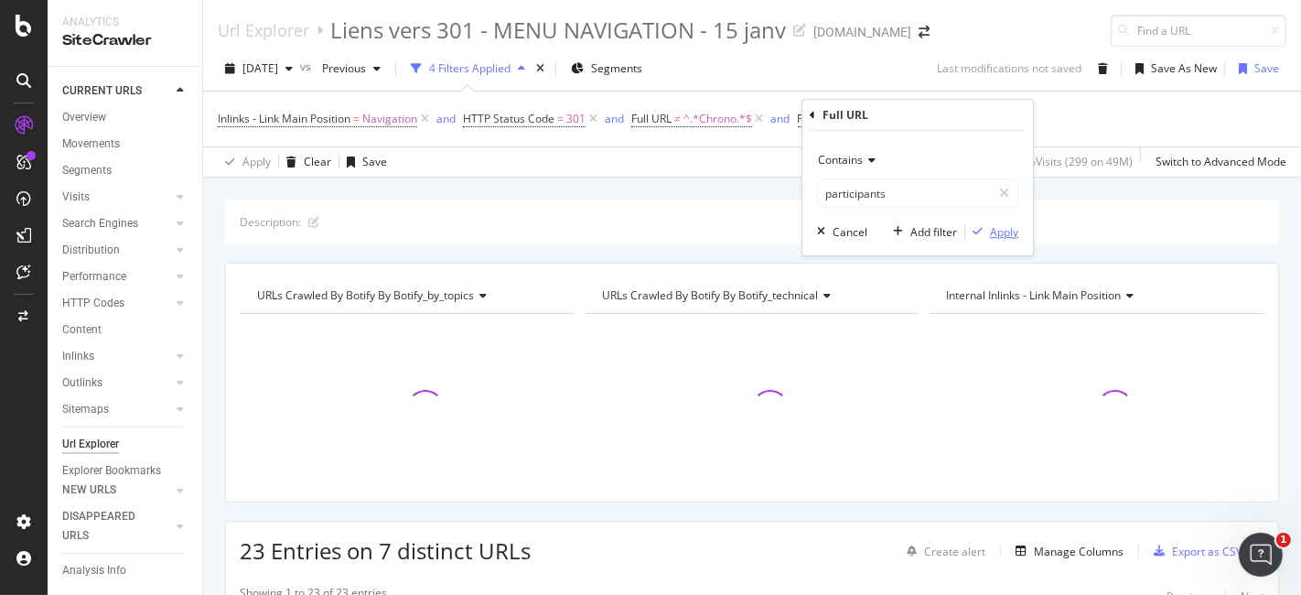
click at [994, 231] on div "Apply" at bounding box center [1004, 232] width 28 height 16
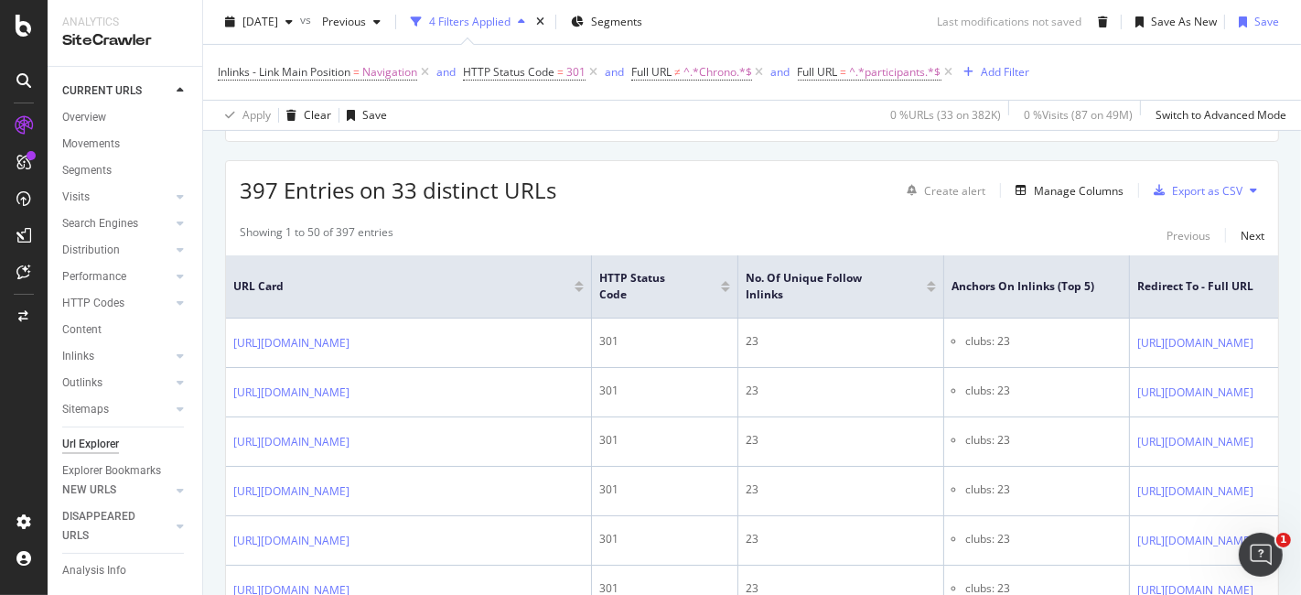
scroll to position [406, 0]
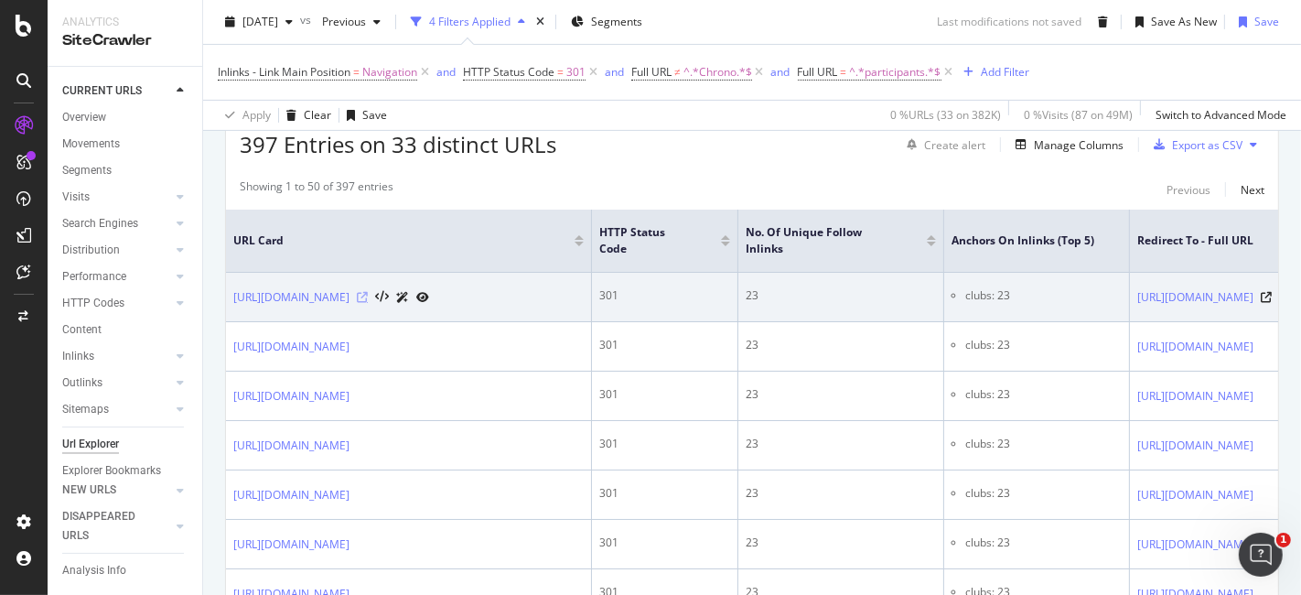
click at [368, 302] on icon at bounding box center [362, 297] width 11 height 11
click at [349, 291] on link "[URL][DOMAIN_NAME]" at bounding box center [291, 297] width 116 height 18
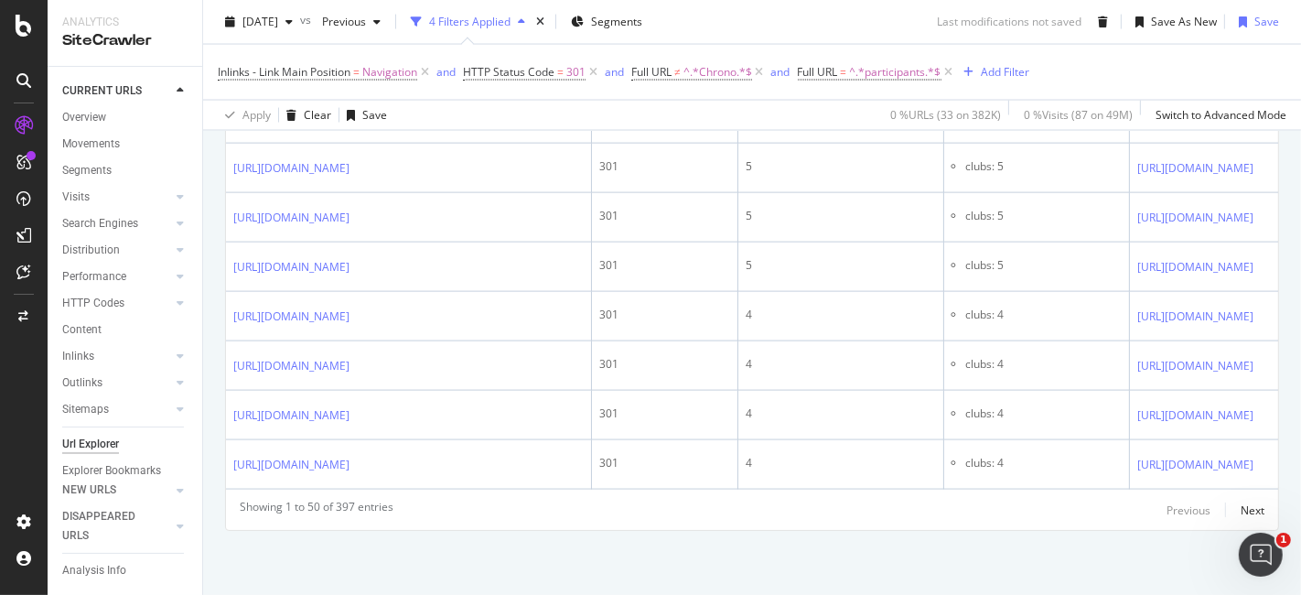
scroll to position [3529, 0]
click at [1241, 505] on div "Next" at bounding box center [1253, 510] width 24 height 16
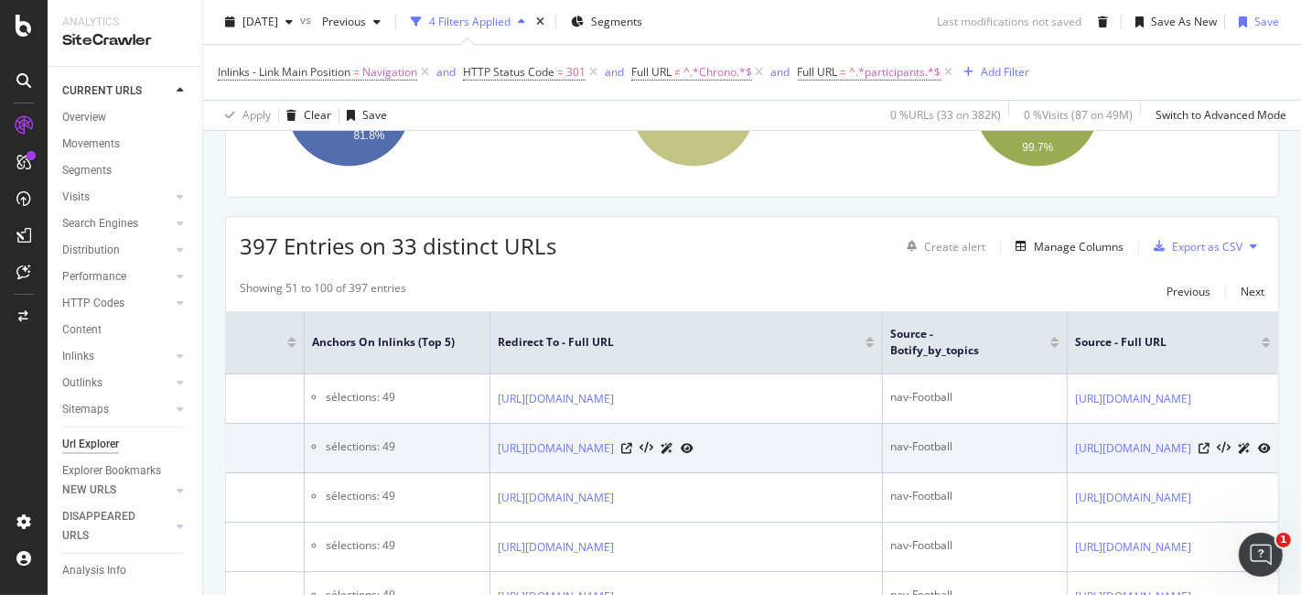
scroll to position [0, 901]
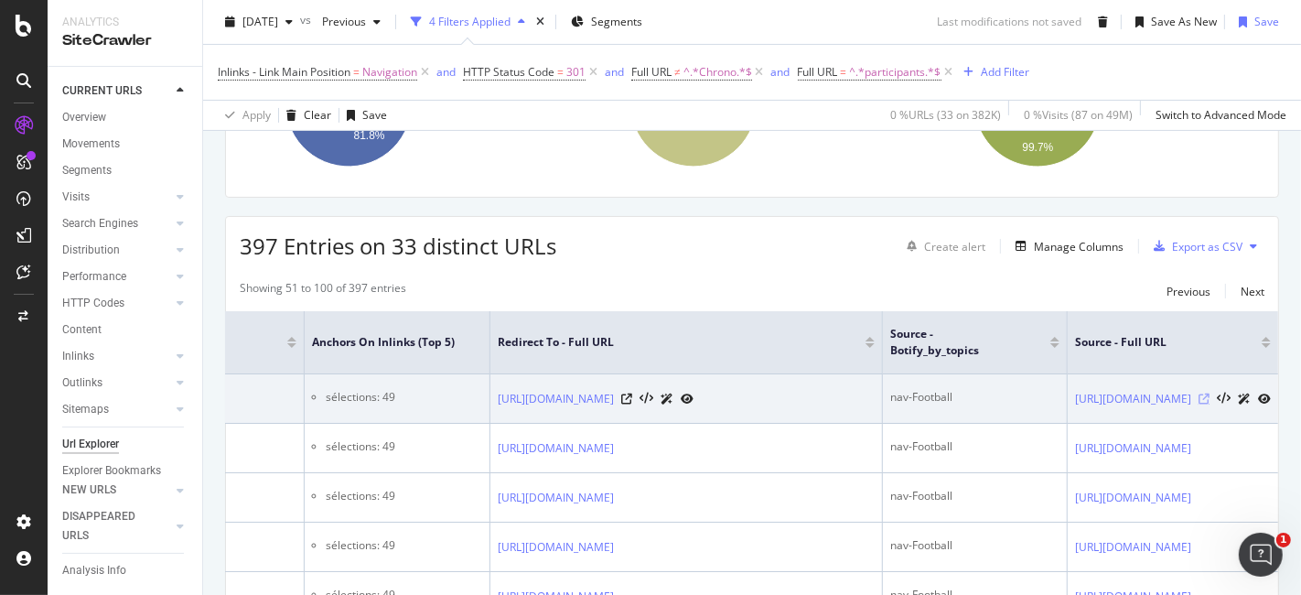
click at [1199, 403] on icon at bounding box center [1204, 398] width 11 height 11
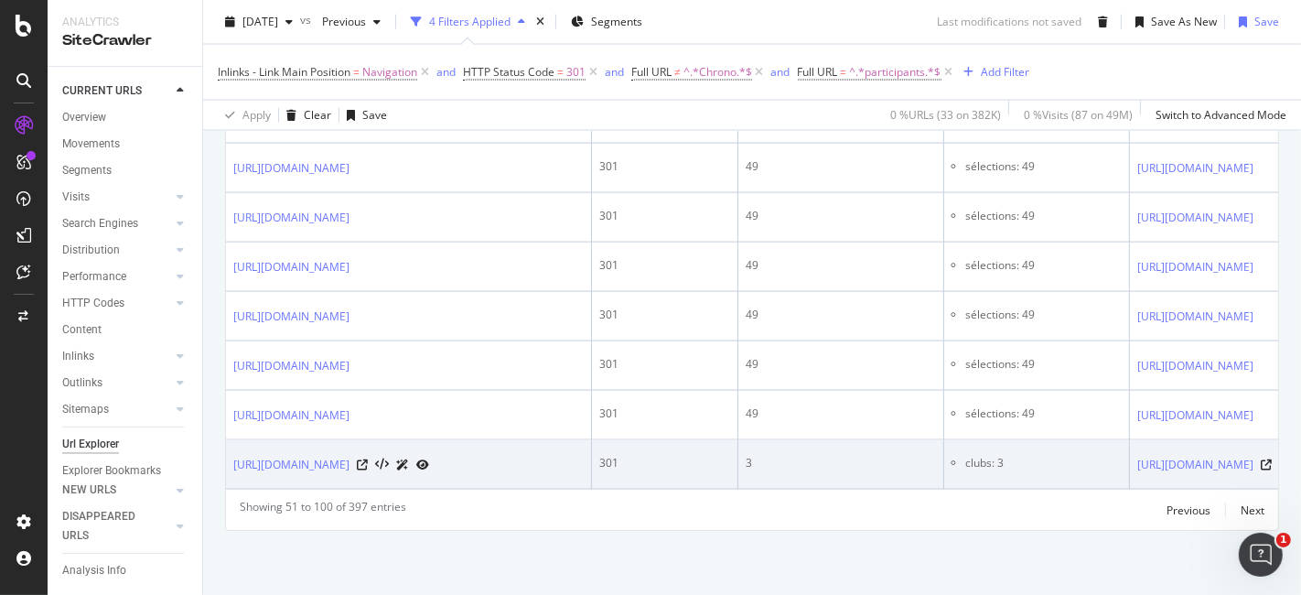
scroll to position [3529, 0]
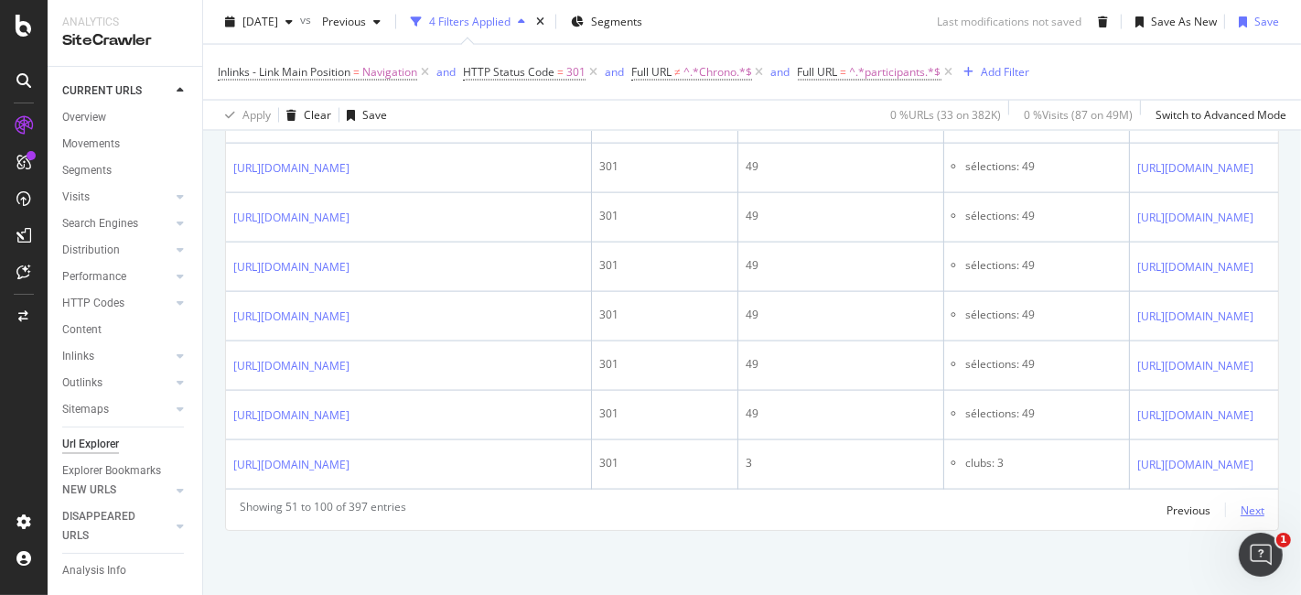
click at [1241, 509] on div "Next" at bounding box center [1253, 510] width 24 height 16
click at [1241, 511] on div "Next" at bounding box center [1253, 510] width 24 height 16
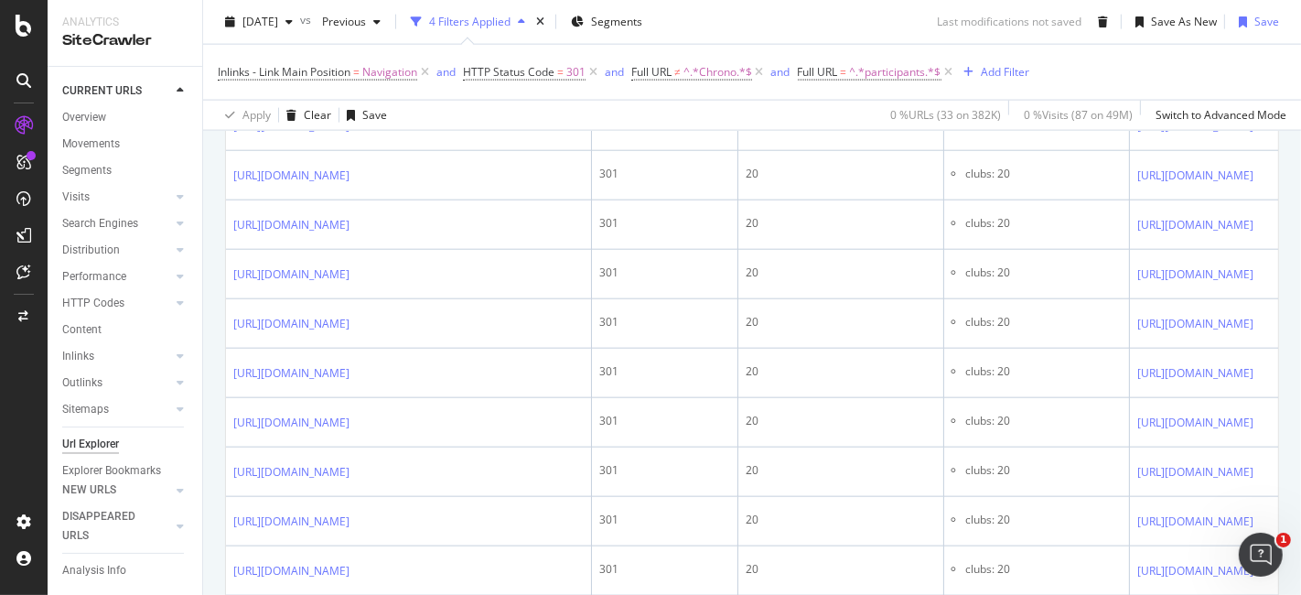
scroll to position [1597, 0]
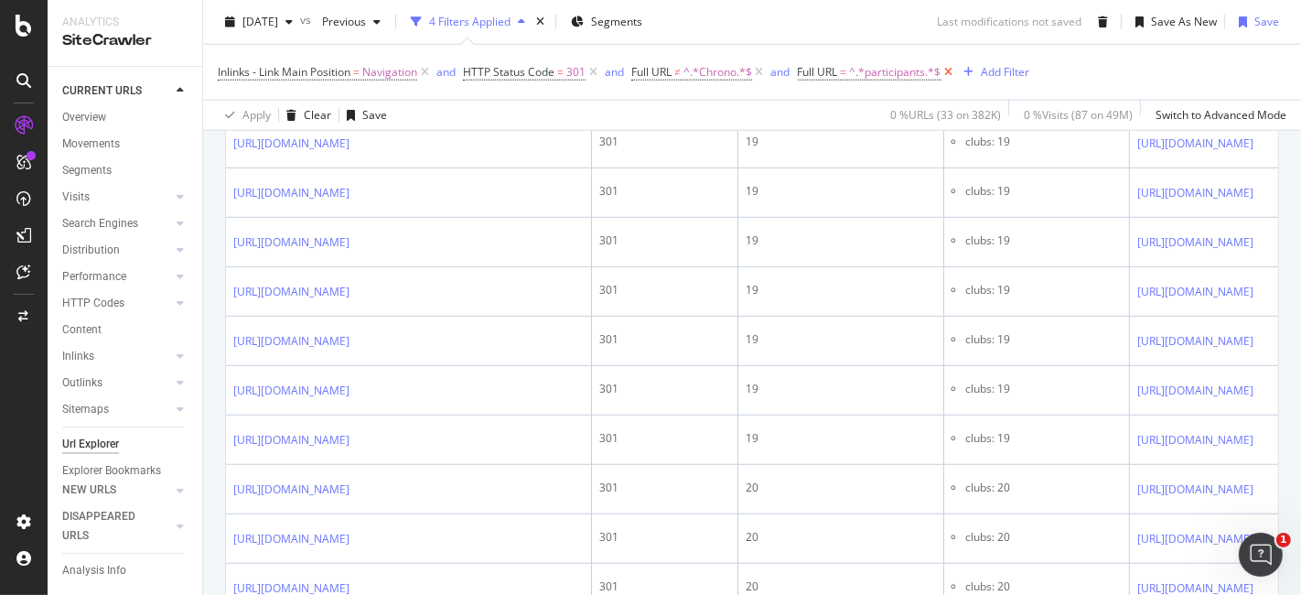
click at [953, 69] on icon at bounding box center [949, 72] width 16 height 18
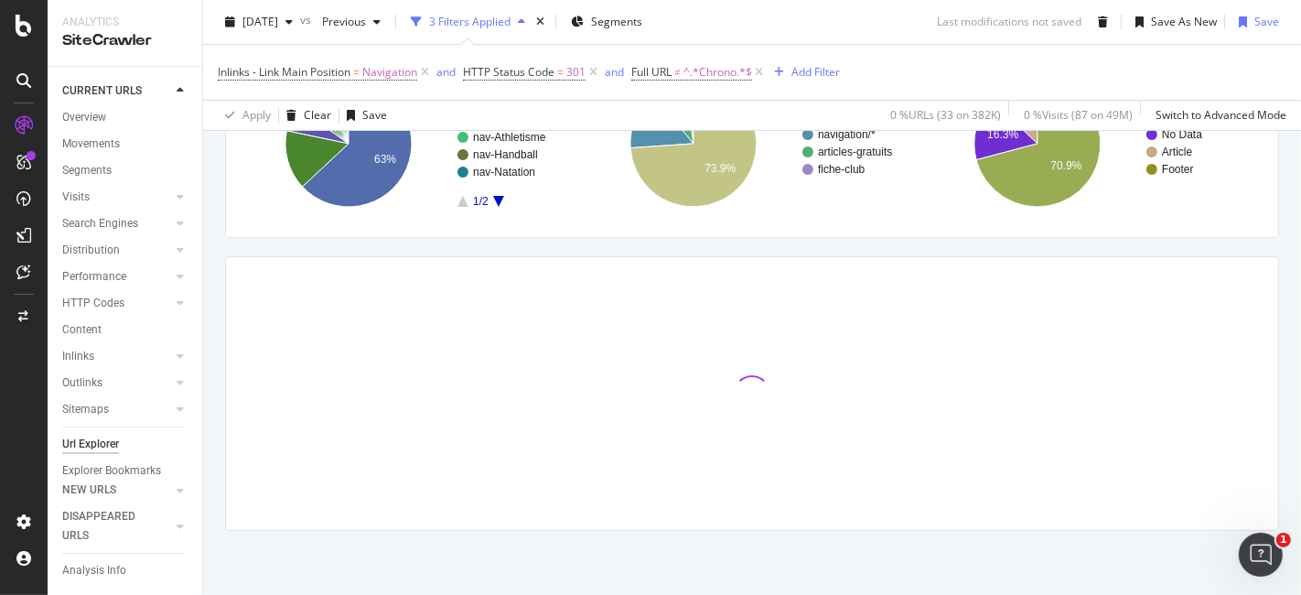
scroll to position [262, 0]
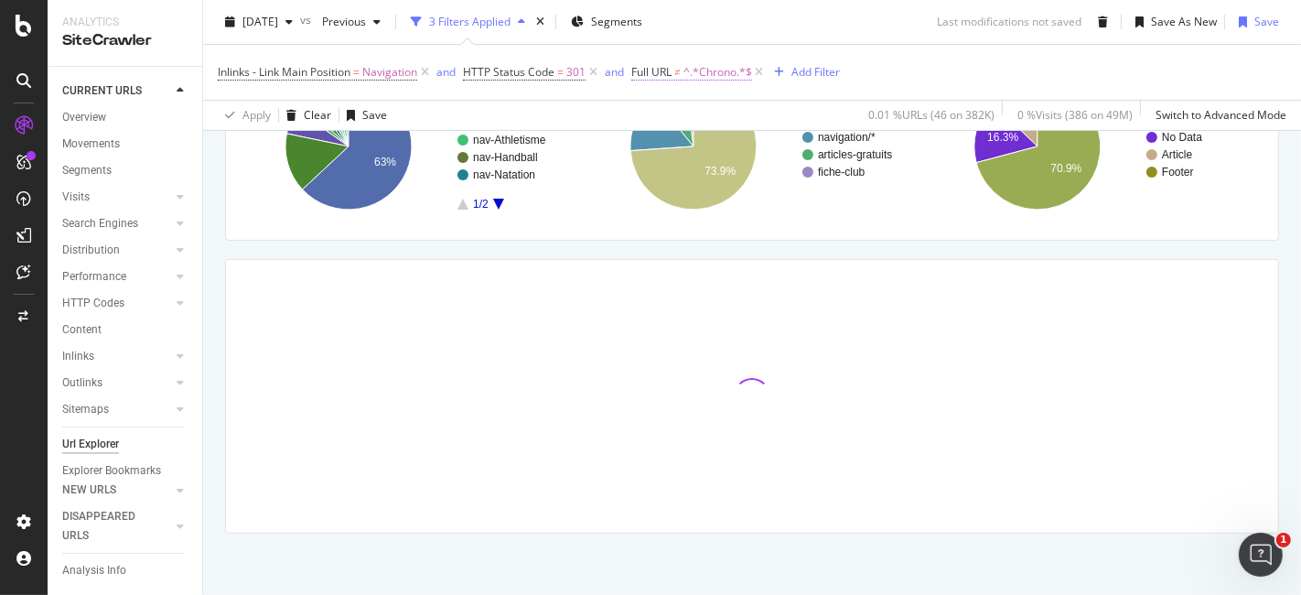
click at [687, 73] on span "^.*Chrono.*$" at bounding box center [717, 72] width 69 height 26
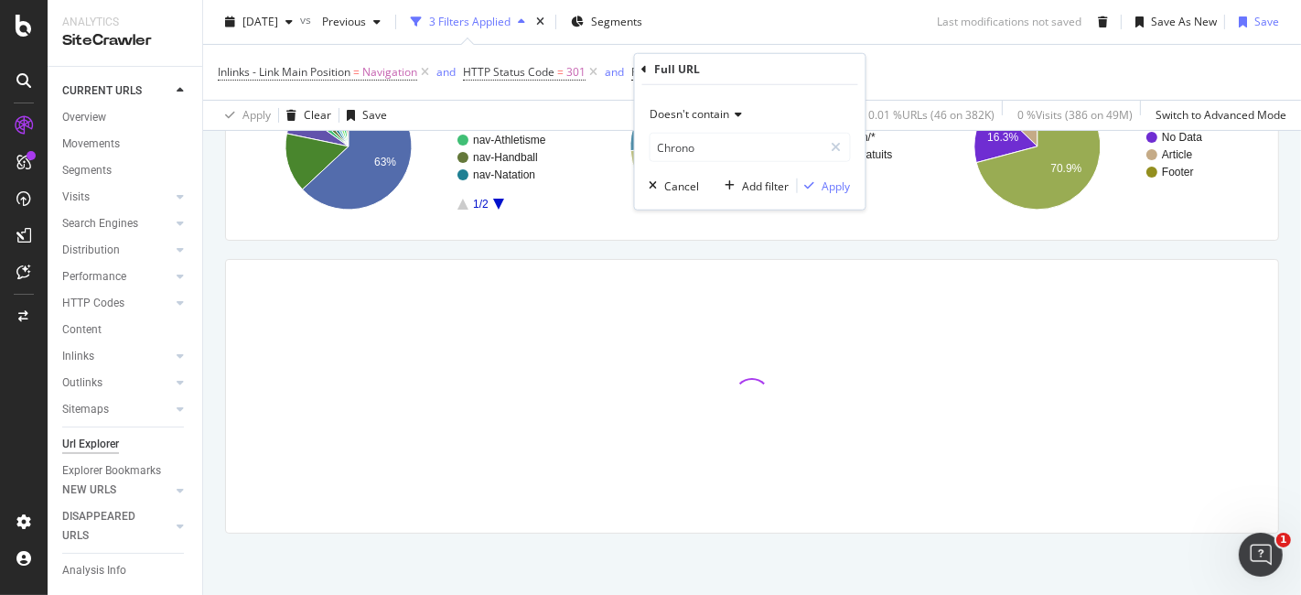
click at [694, 113] on span "Doesn't contain" at bounding box center [690, 114] width 80 height 16
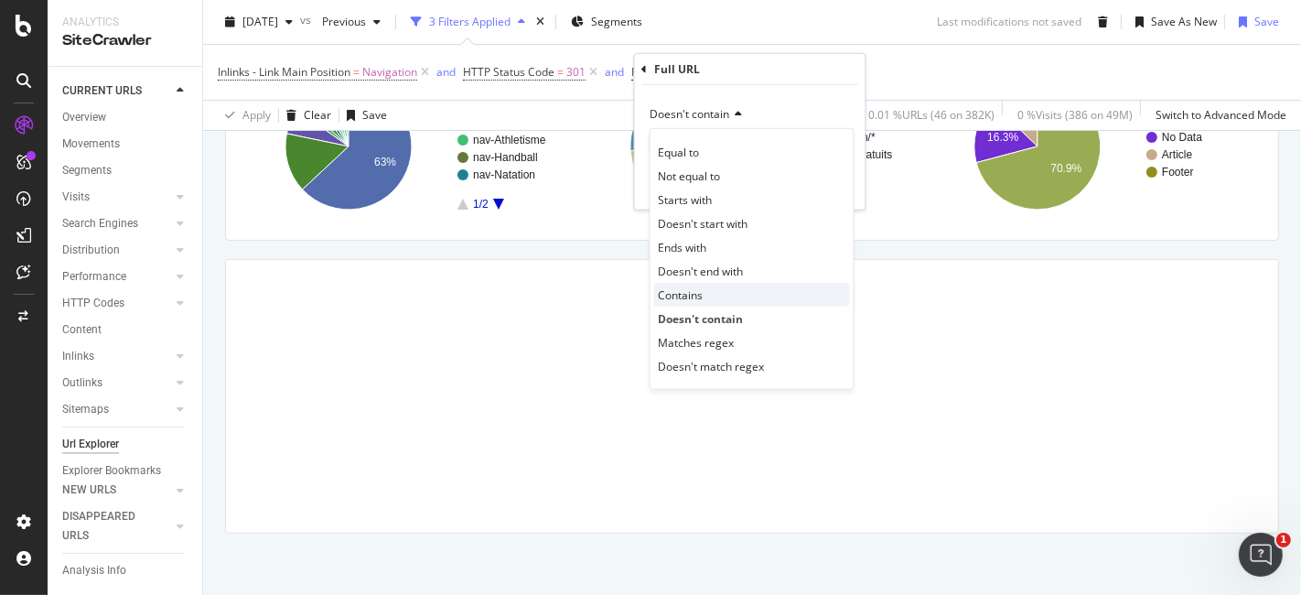
click at [715, 300] on div "Contains" at bounding box center [752, 295] width 196 height 24
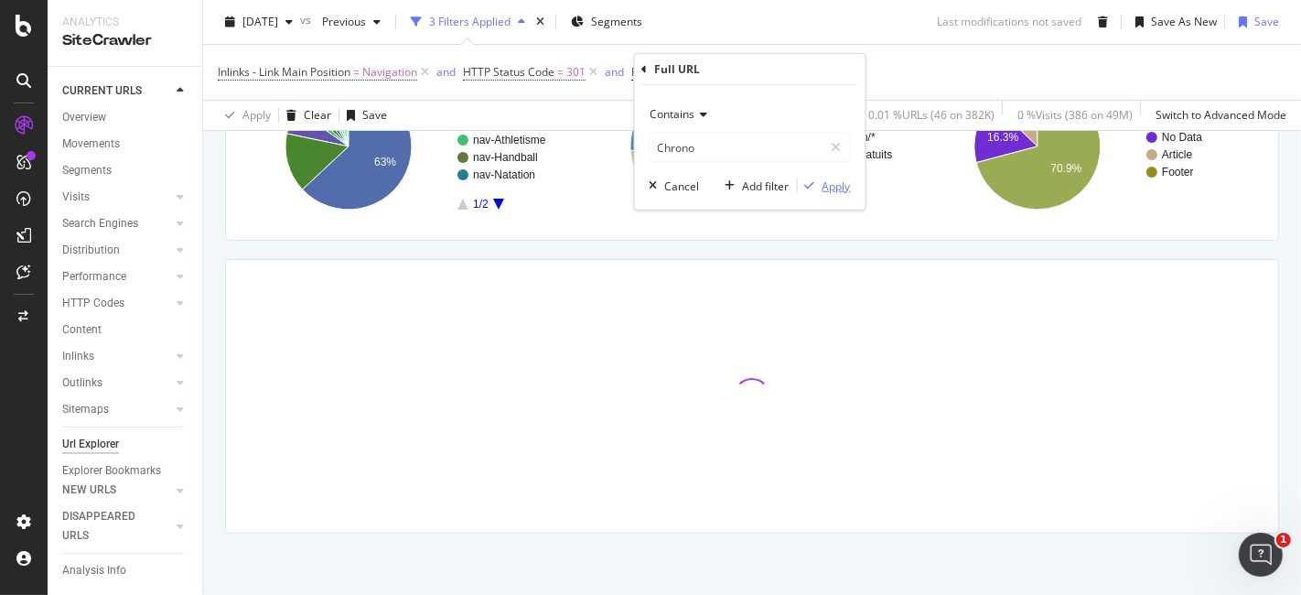
click at [818, 180] on div "button" at bounding box center [810, 185] width 25 height 11
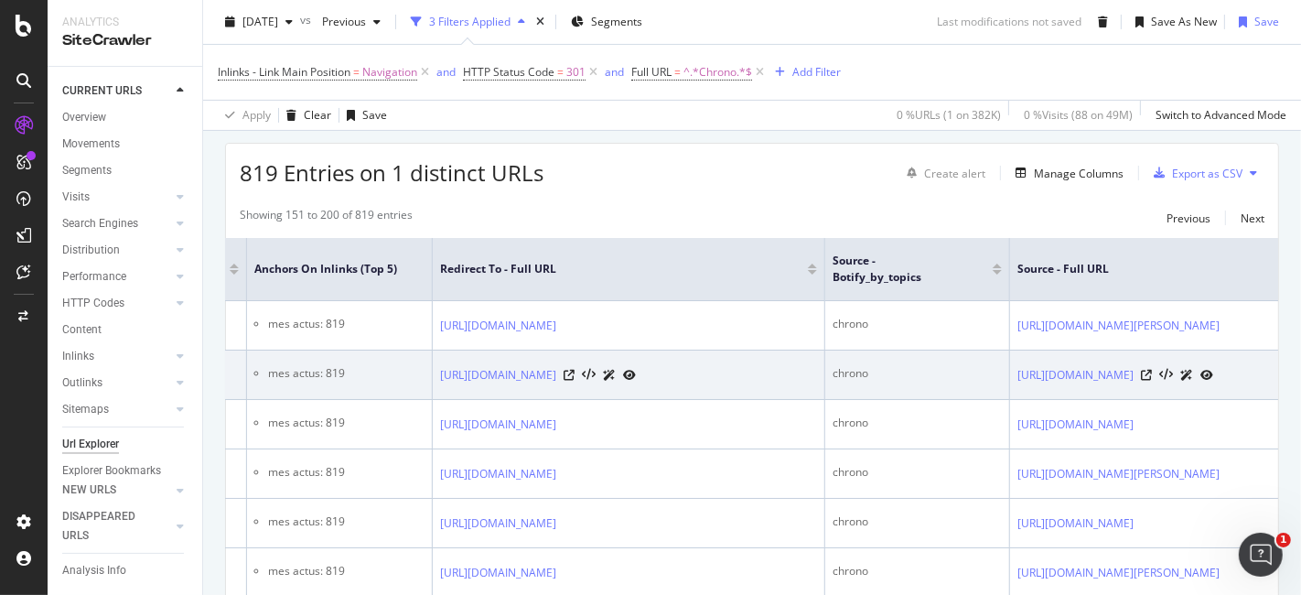
scroll to position [0, 901]
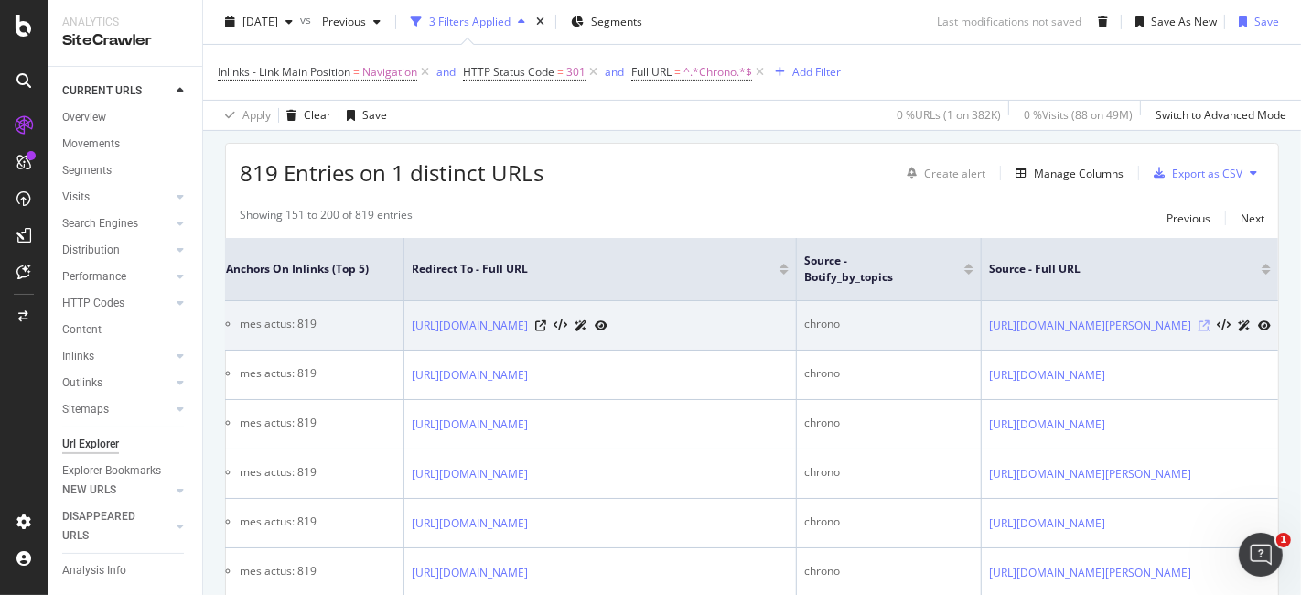
click at [1199, 322] on icon at bounding box center [1204, 325] width 11 height 11
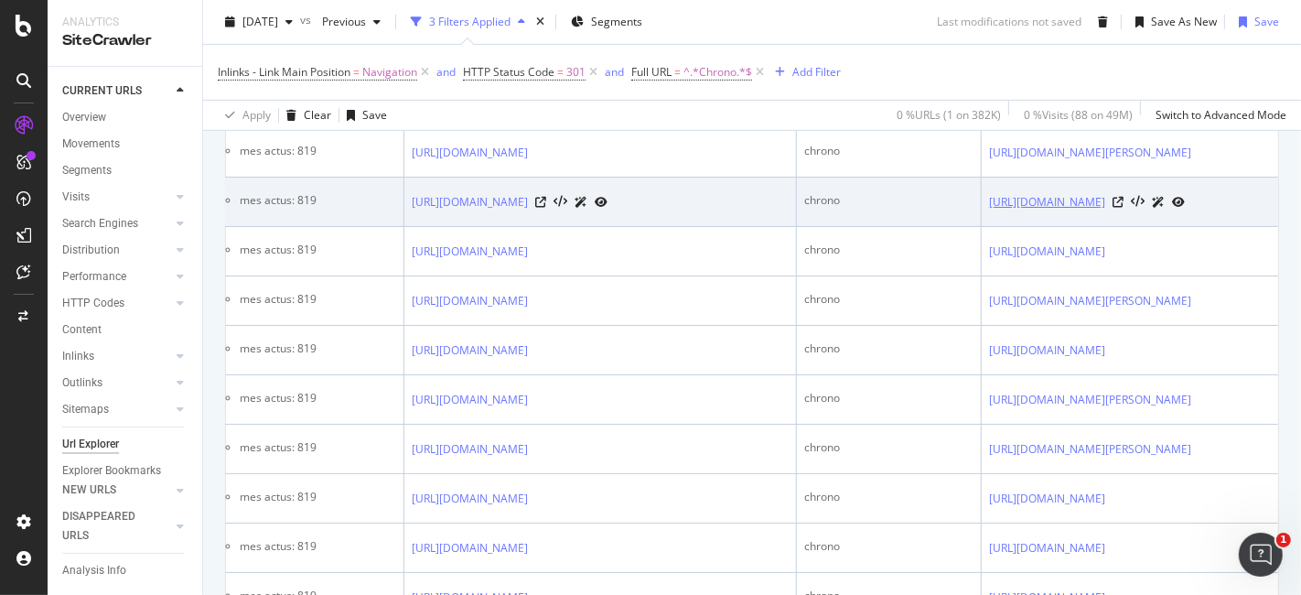
scroll to position [581, 0]
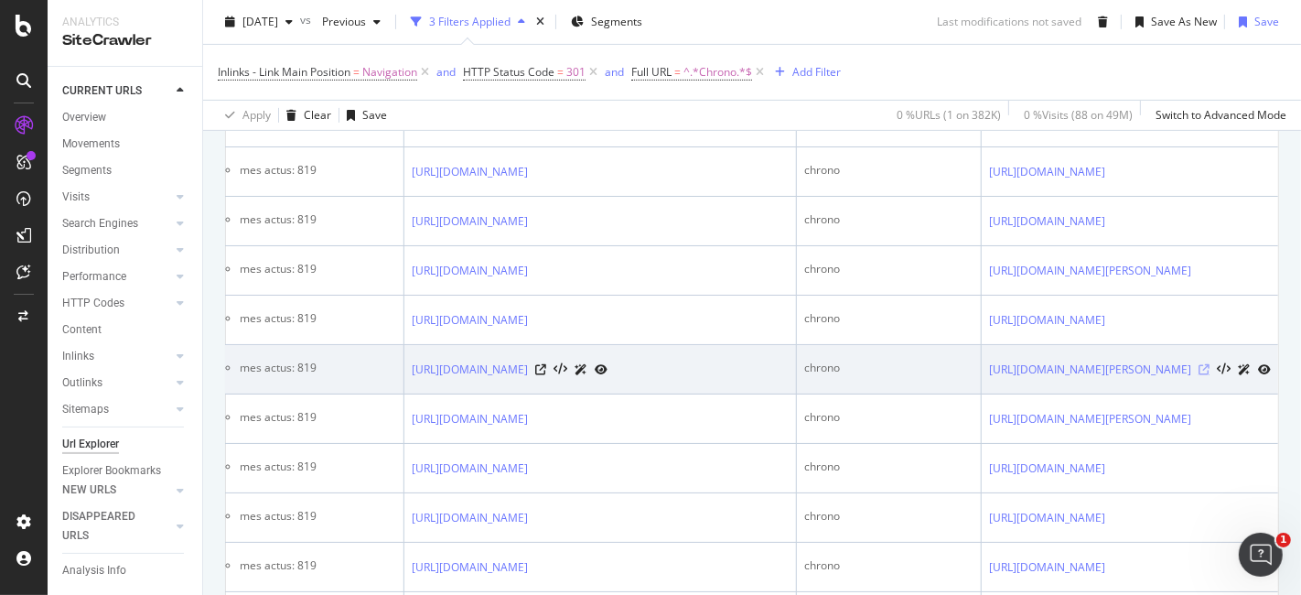
click at [1199, 375] on icon at bounding box center [1204, 369] width 11 height 11
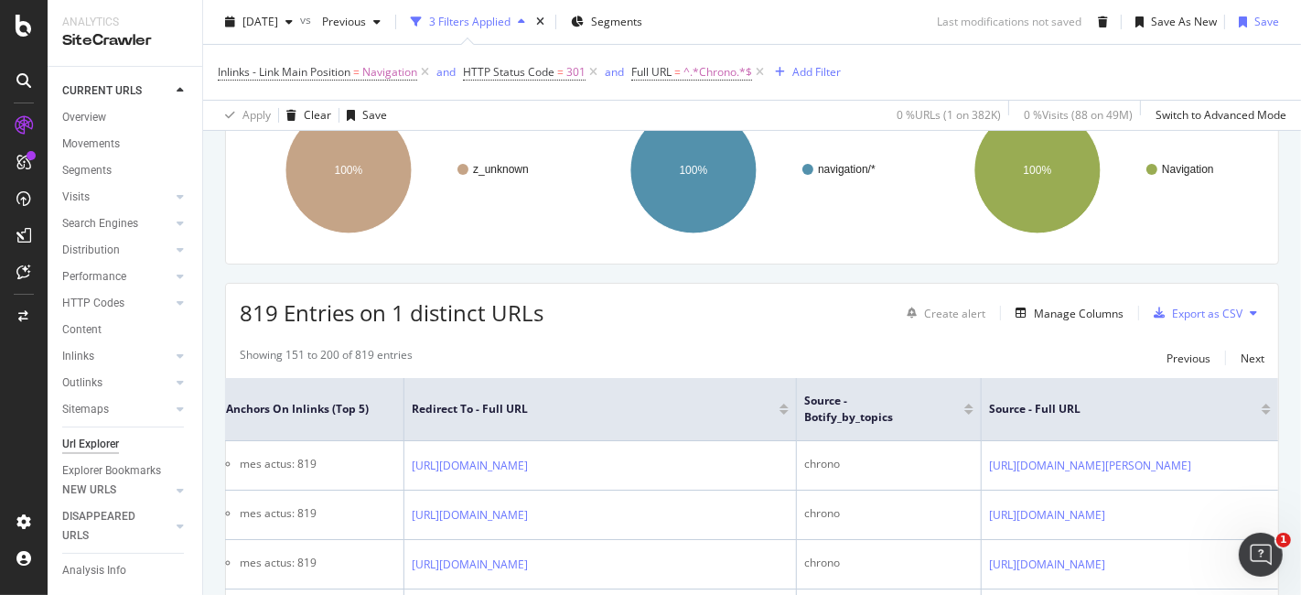
scroll to position [305, 0]
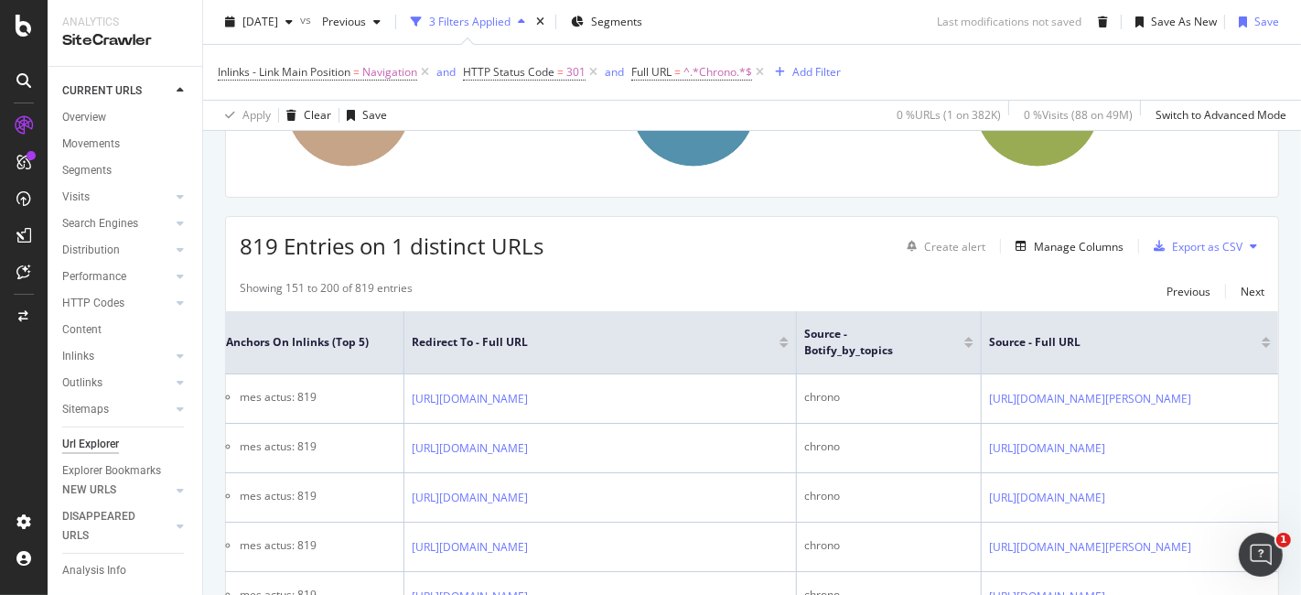
drag, startPoint x: 763, startPoint y: 72, endPoint x: 748, endPoint y: 103, distance: 34.4
click at [763, 72] on icon at bounding box center [760, 72] width 16 height 18
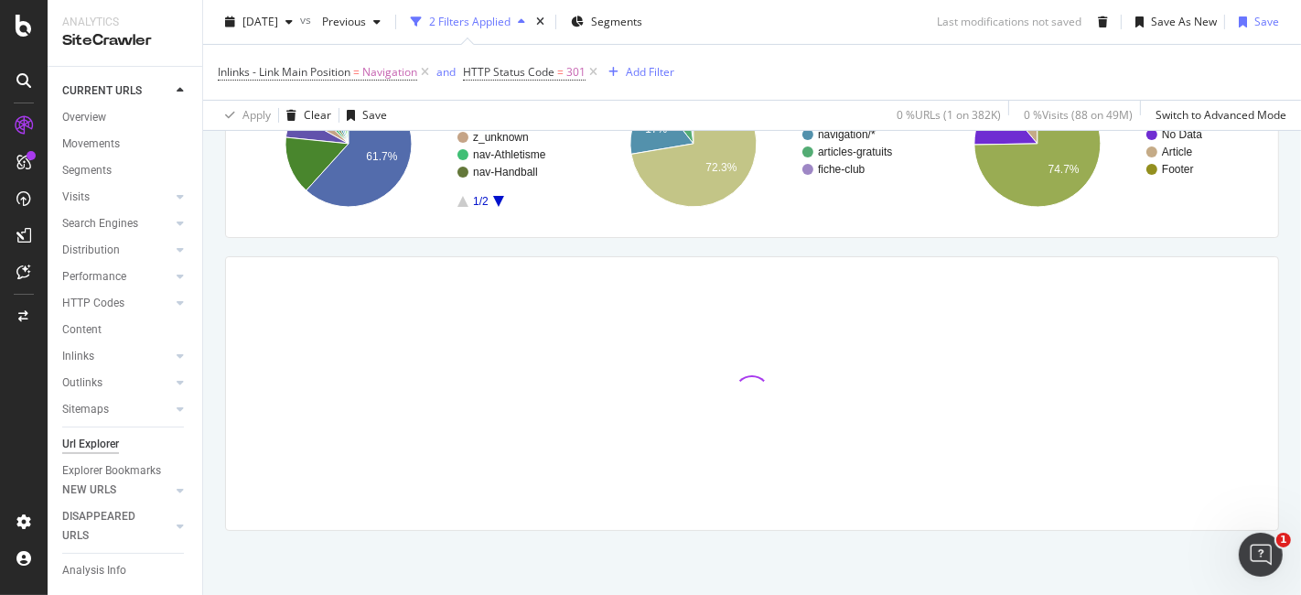
scroll to position [262, 0]
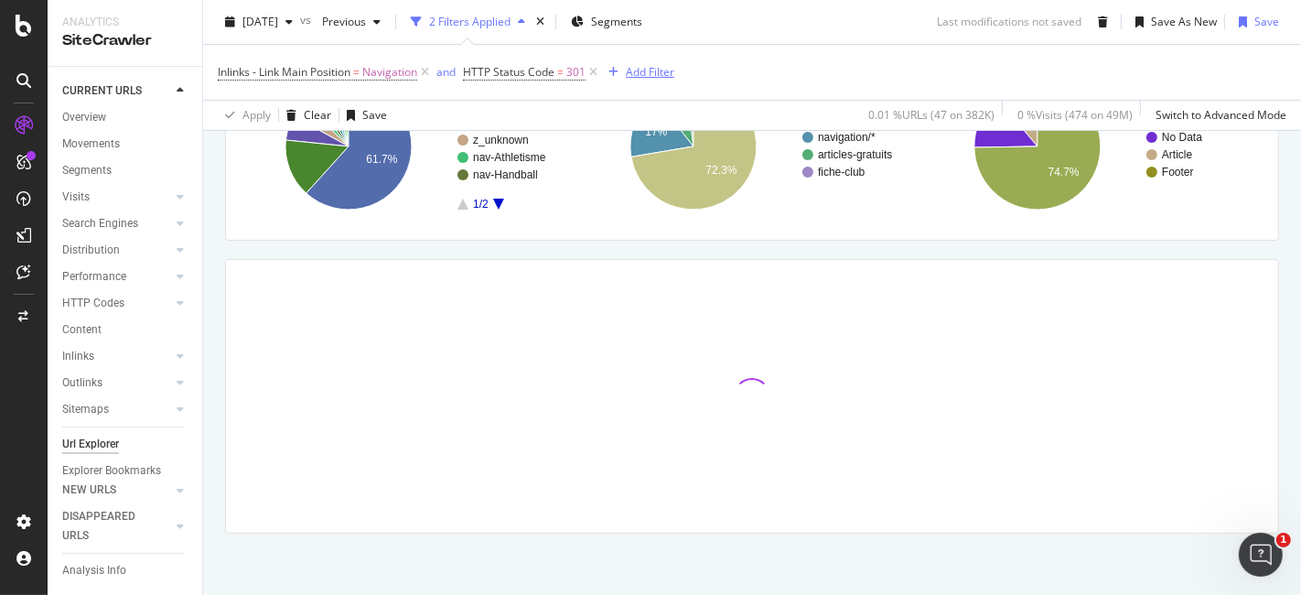
click at [640, 74] on div "Add Filter" at bounding box center [650, 72] width 48 height 16
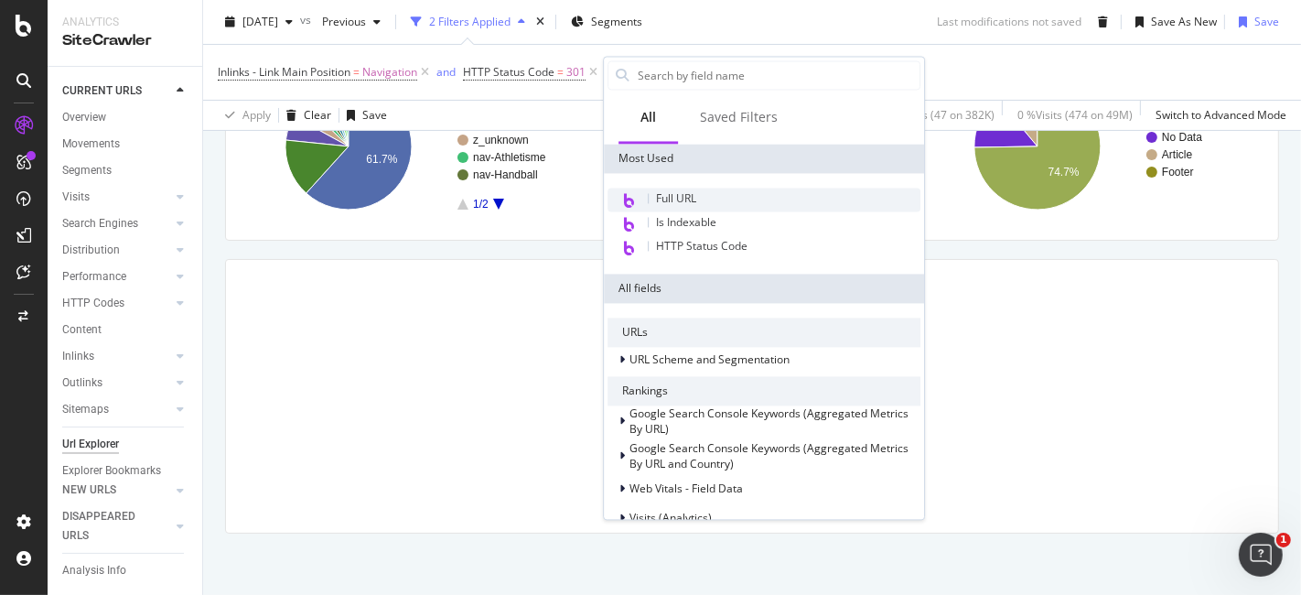
click at [680, 198] on span "Full URL" at bounding box center [676, 198] width 40 height 16
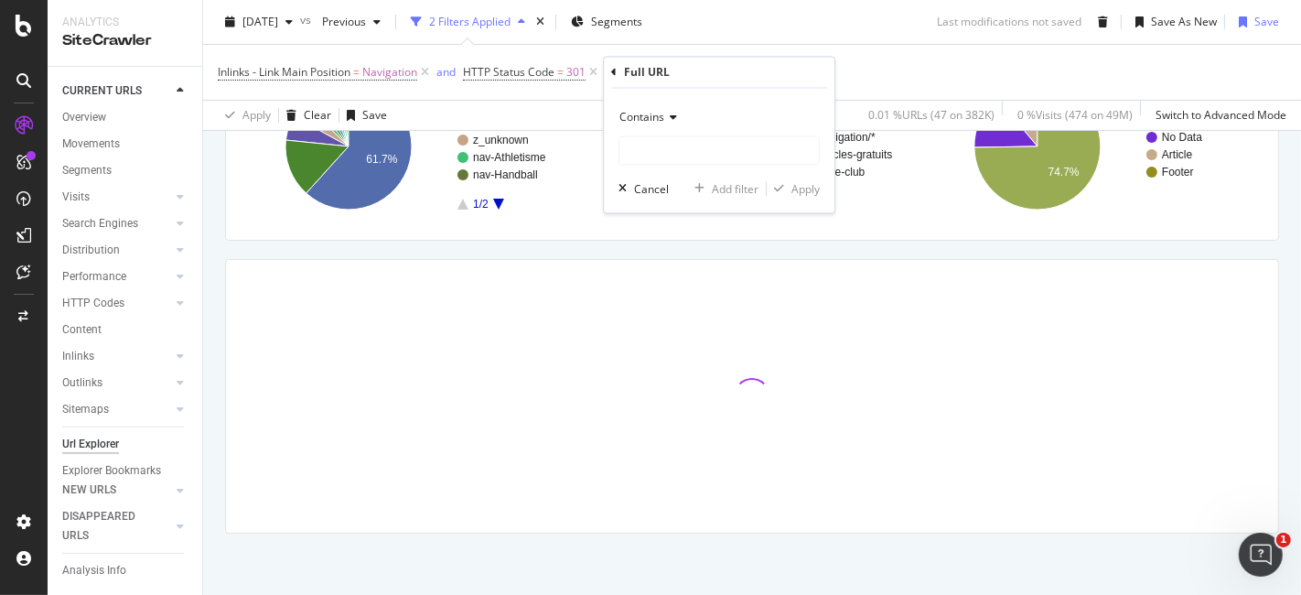
click at [649, 126] on div "Contains" at bounding box center [718, 117] width 201 height 29
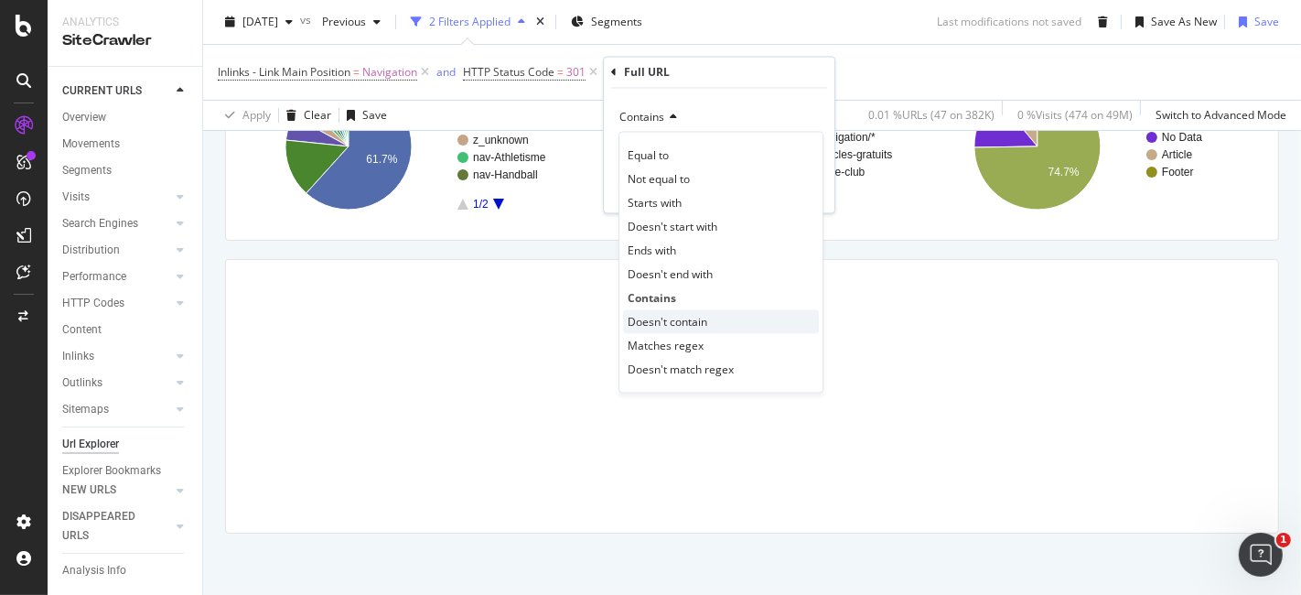
click at [682, 319] on span "Doesn't contain" at bounding box center [668, 322] width 80 height 16
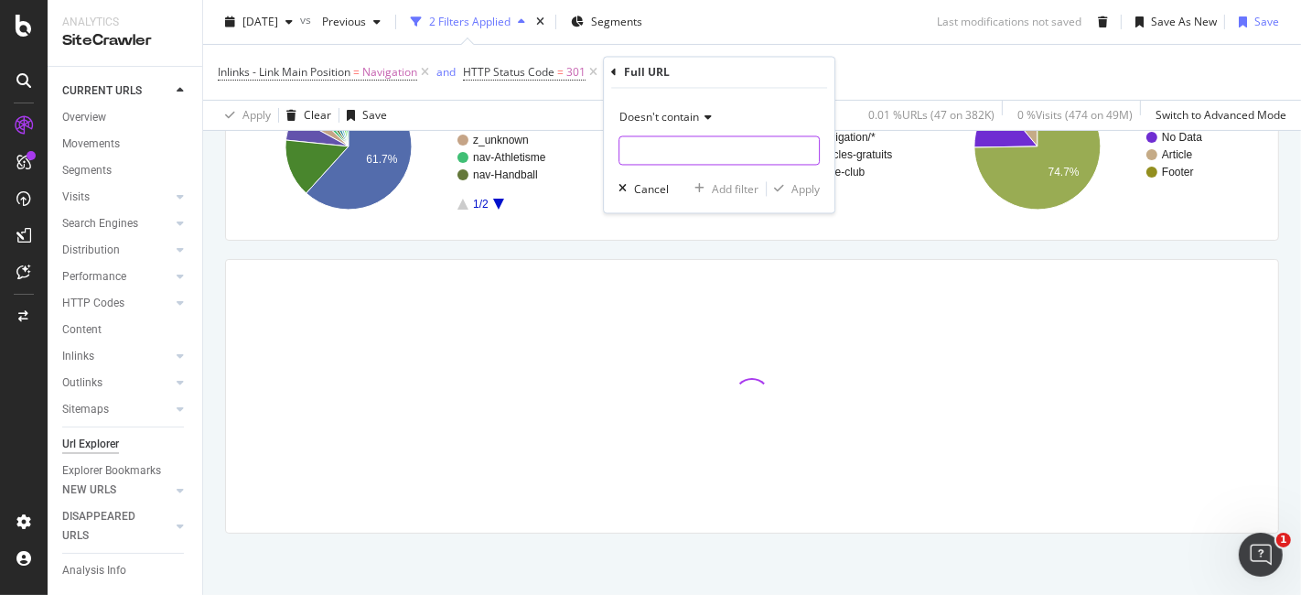
click at [685, 157] on input "text" at bounding box center [718, 150] width 199 height 29
type input "Chrono"
click at [785, 184] on div "button" at bounding box center [779, 189] width 25 height 11
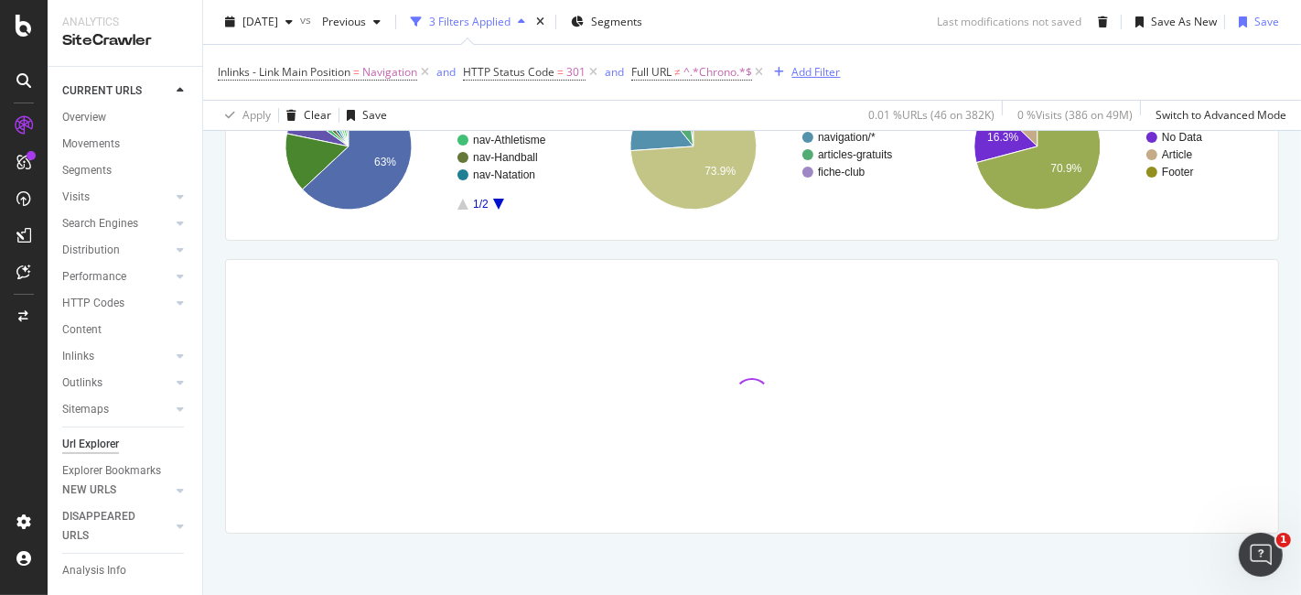
click at [808, 70] on div "Add Filter" at bounding box center [816, 72] width 48 height 16
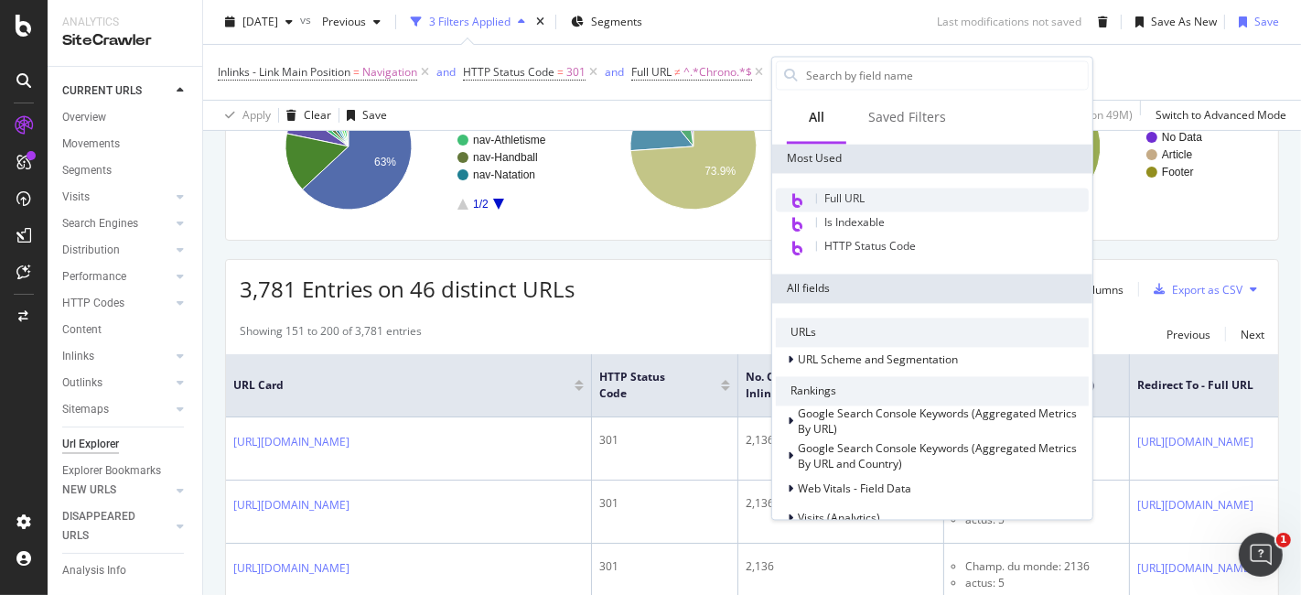
click at [843, 190] on span "Full URL" at bounding box center [844, 198] width 40 height 16
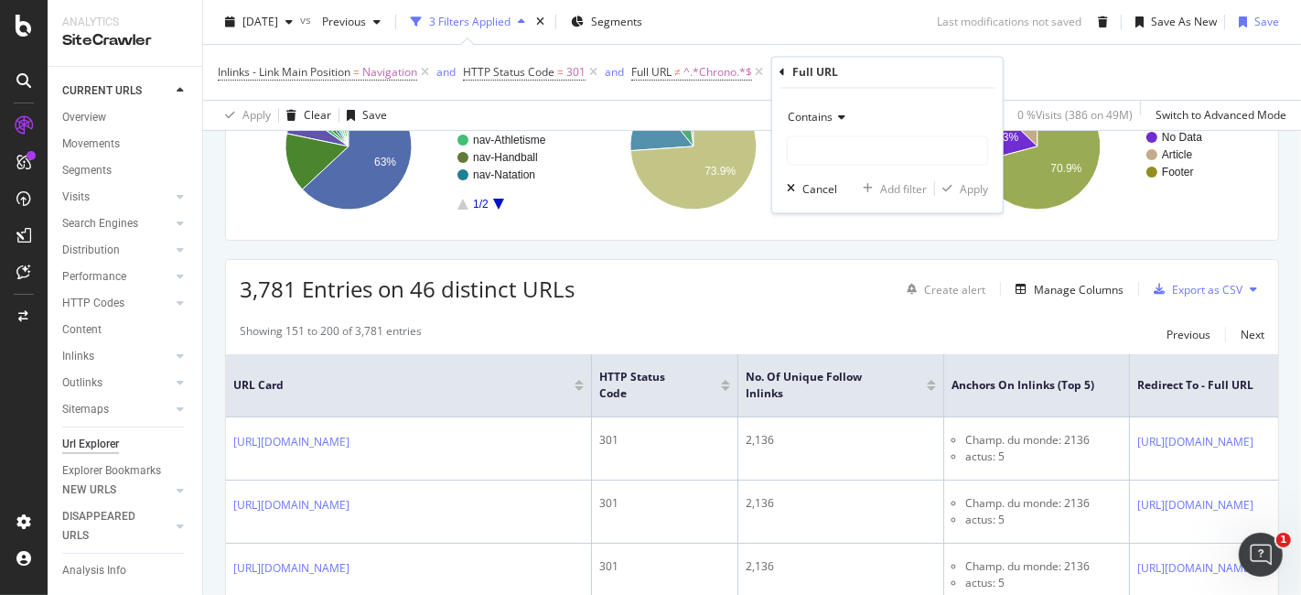
click at [828, 119] on span "Contains" at bounding box center [810, 118] width 45 height 16
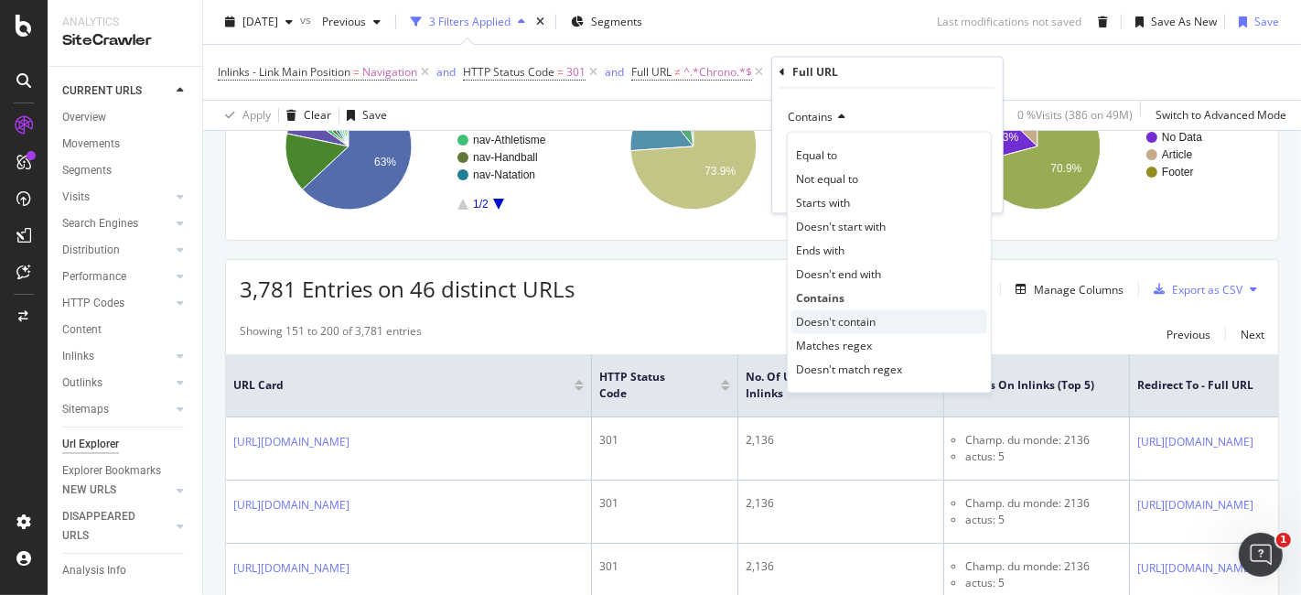
click at [855, 316] on span "Doesn't contain" at bounding box center [836, 322] width 80 height 16
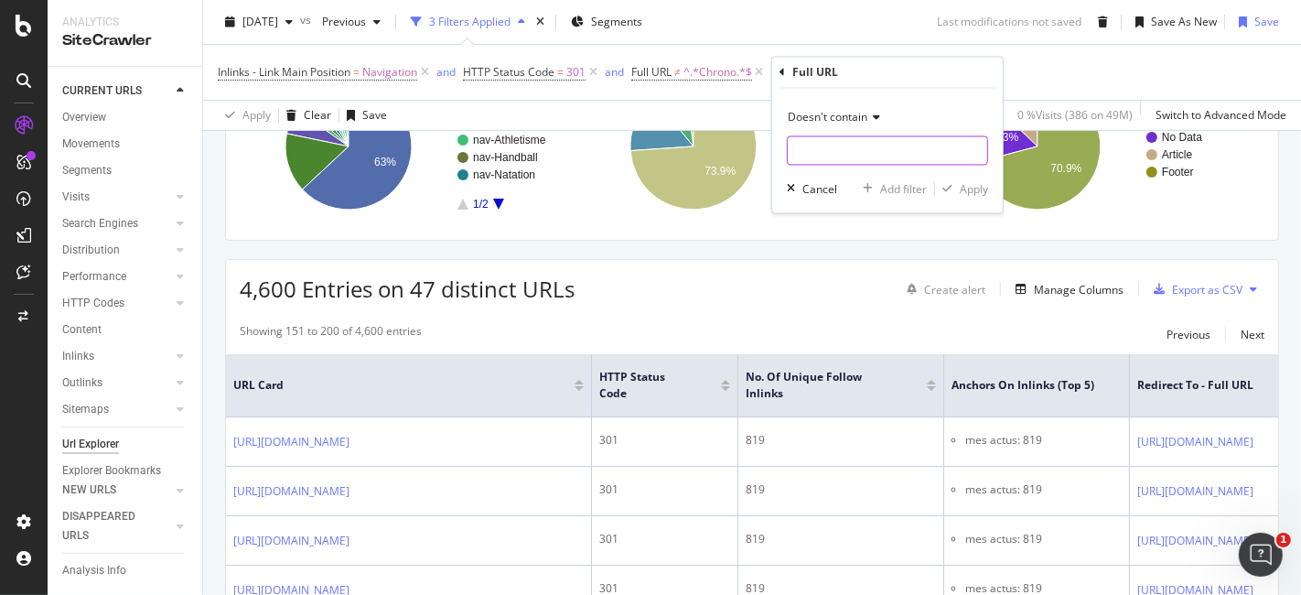
click at [849, 151] on input "text" at bounding box center [887, 150] width 199 height 29
type input "participants"
drag, startPoint x: 968, startPoint y: 181, endPoint x: 758, endPoint y: 111, distance: 221.9
click at [970, 182] on div "Apply" at bounding box center [974, 189] width 28 height 16
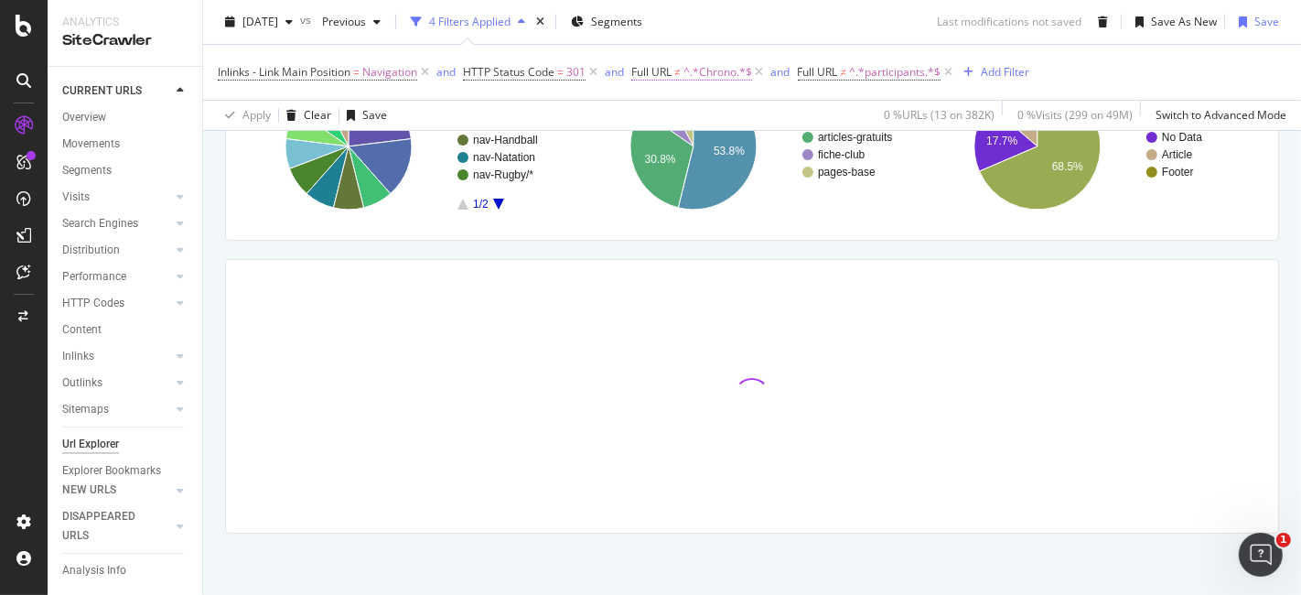
click at [688, 72] on span "^.*Chrono.*$" at bounding box center [717, 72] width 69 height 26
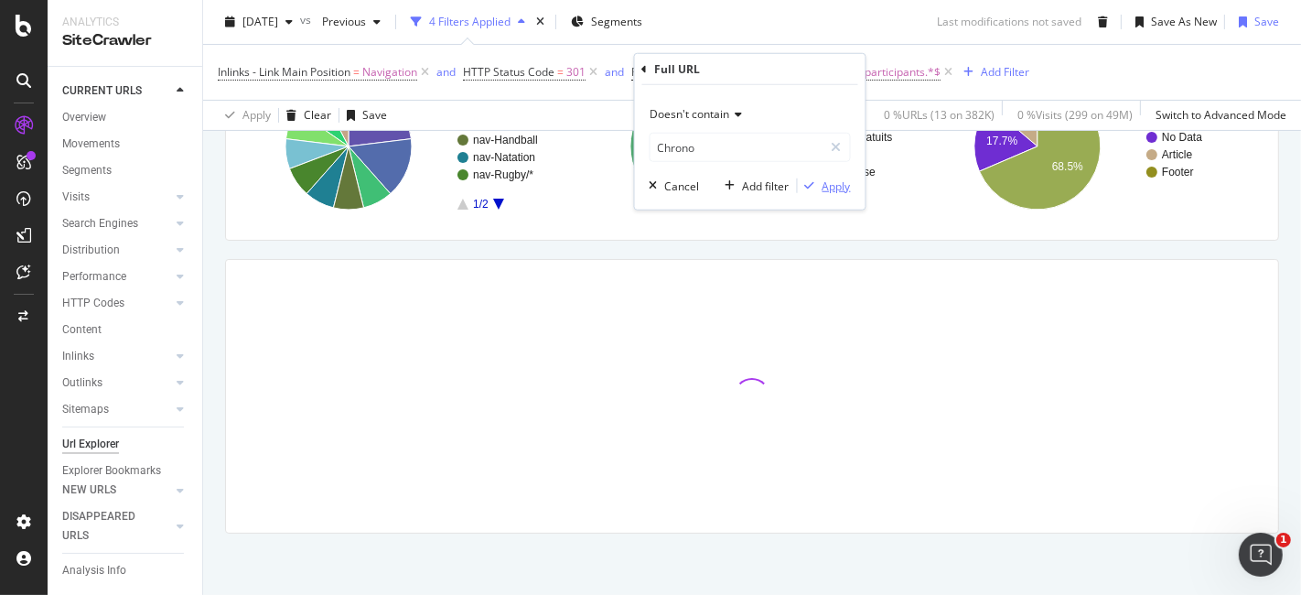
click at [844, 182] on div "Apply" at bounding box center [836, 185] width 28 height 16
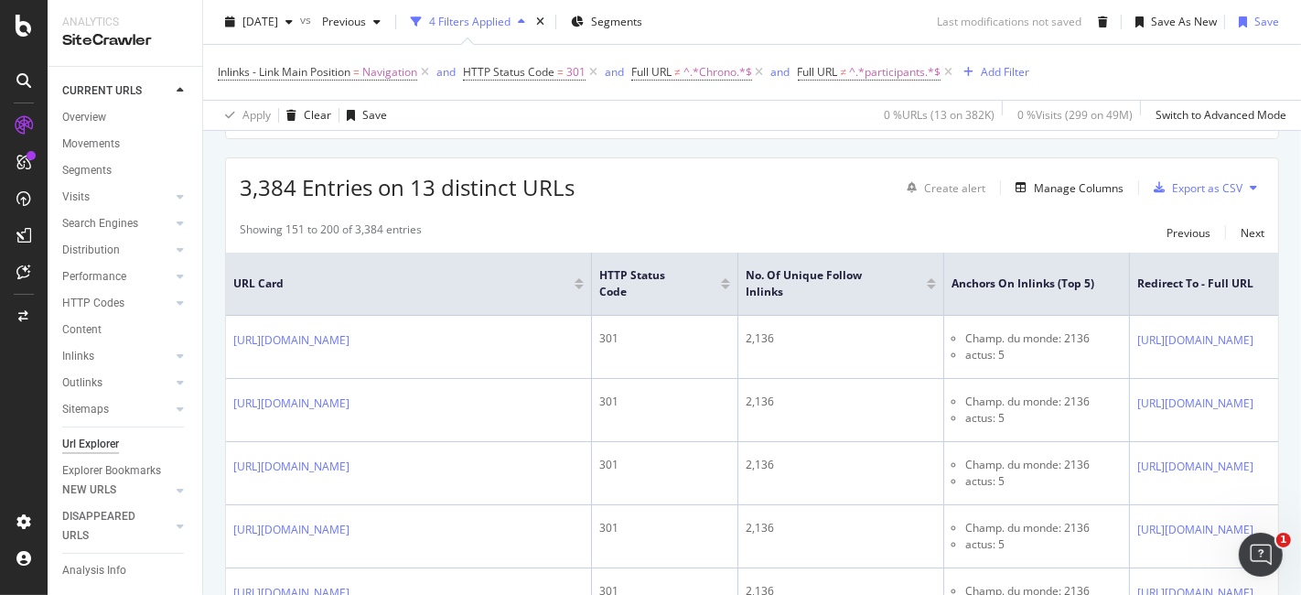
scroll to position [406, 0]
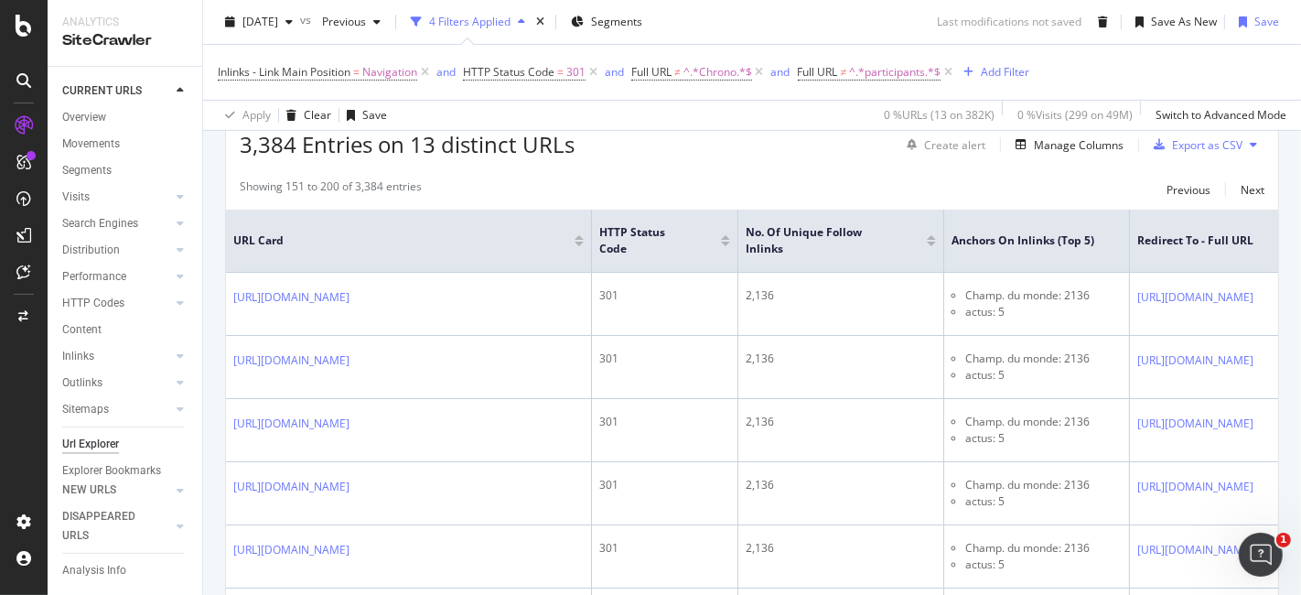
click at [732, 111] on div "Apply Clear Save 0 % URLs ( 13 on 382K ) 0 % Visits ( 299 on 49M ) Switch to Ad…" at bounding box center [752, 115] width 1098 height 30
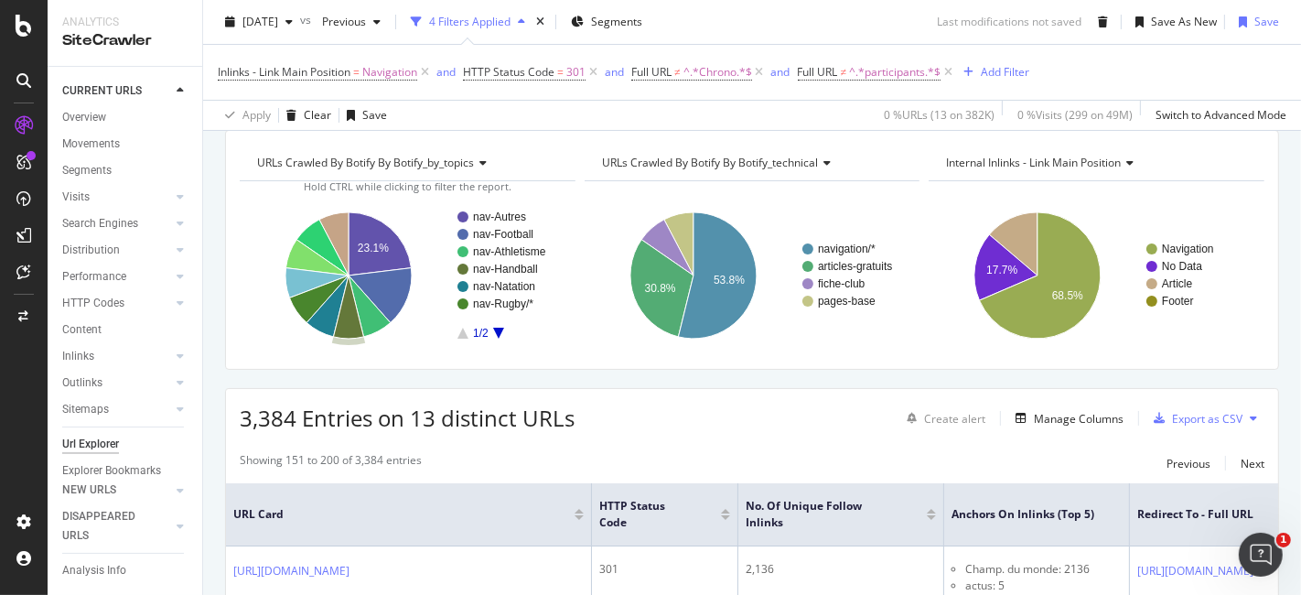
scroll to position [102, 0]
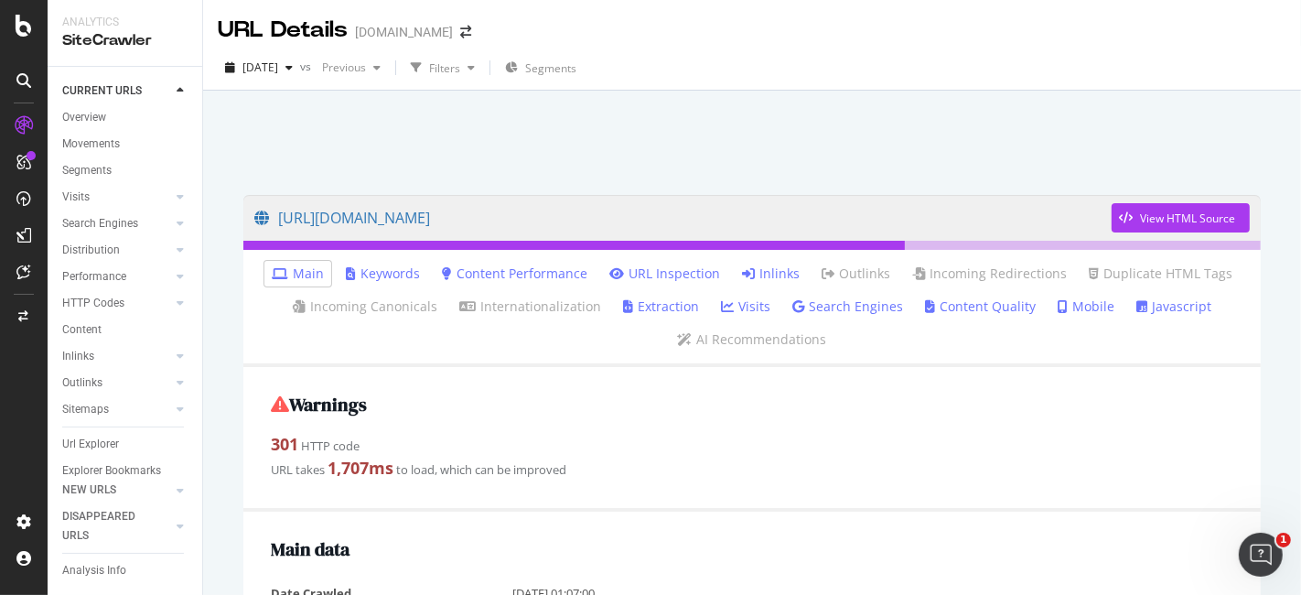
drag, startPoint x: 373, startPoint y: 217, endPoint x: 431, endPoint y: 139, distance: 96.8
click at [431, 139] on div at bounding box center [752, 138] width 1054 height 78
